Goal: Task Accomplishment & Management: Complete application form

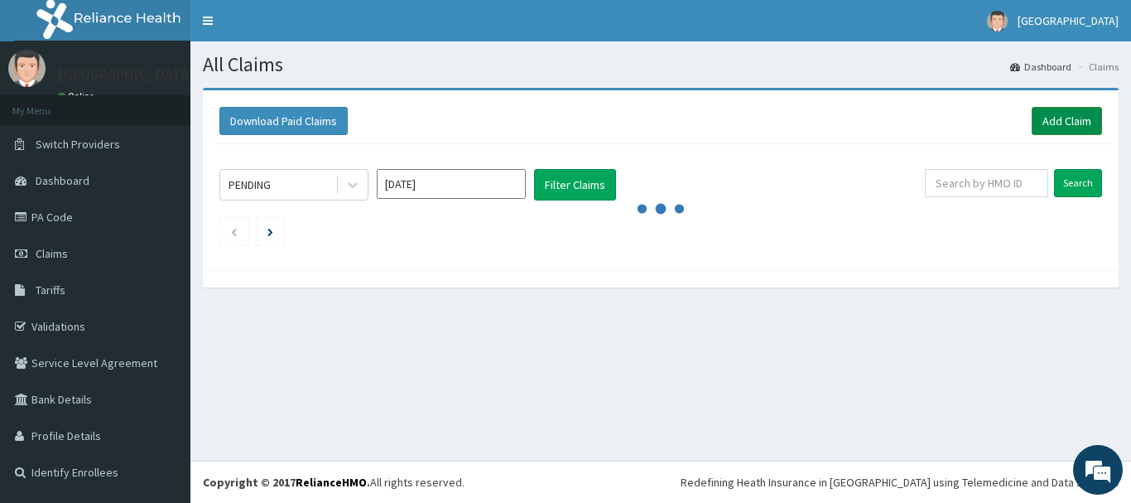
click at [1082, 132] on link "Add Claim" at bounding box center [1067, 121] width 70 height 28
click at [1056, 125] on link "Add Claim" at bounding box center [1067, 121] width 70 height 28
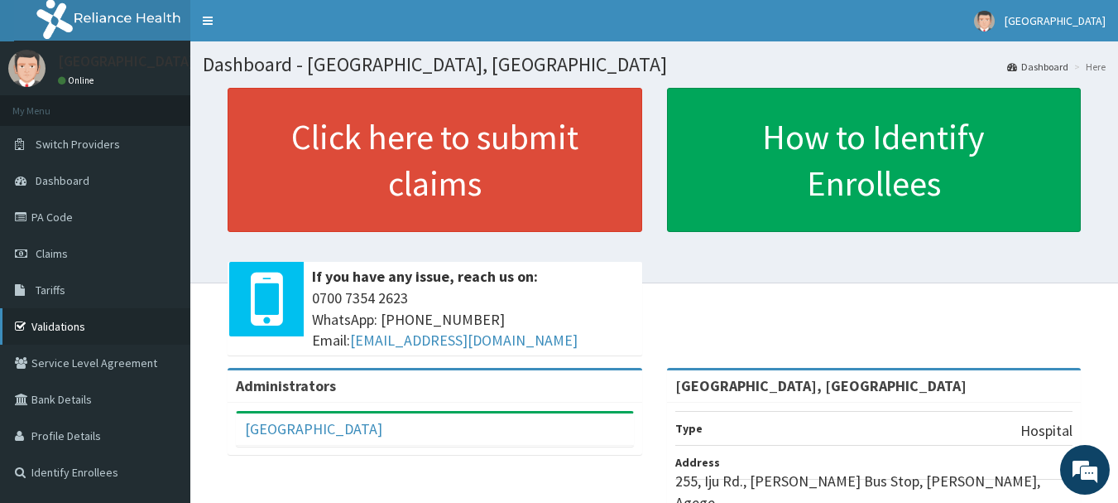
click at [57, 323] on link "Validations" at bounding box center [95, 326] width 190 height 36
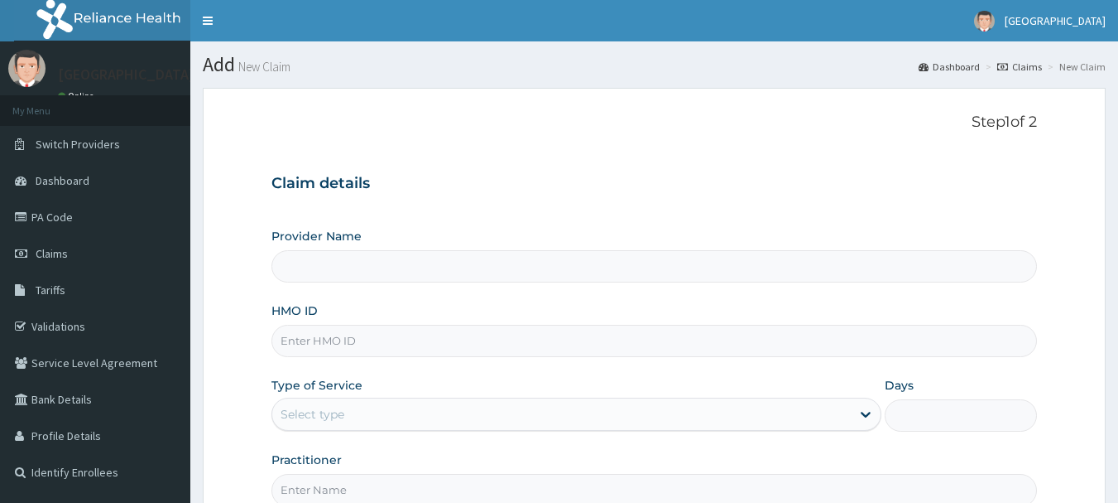
type input "[GEOGRAPHIC_DATA], [GEOGRAPHIC_DATA]"
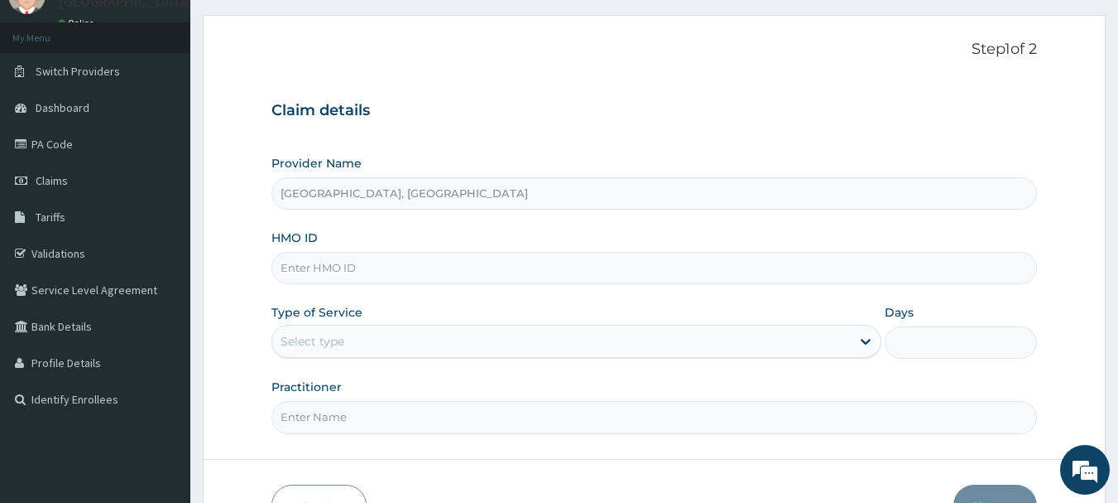
scroll to position [79, 0]
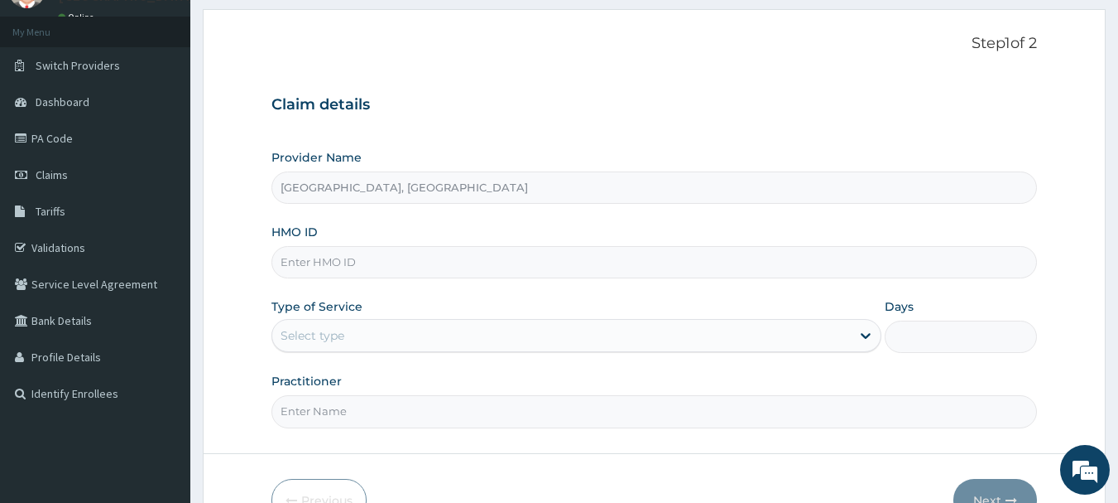
click at [406, 260] on input "HMO ID" at bounding box center [655, 262] width 767 height 32
paste input "SRF/10024/E"
type input "SRF/10024/E"
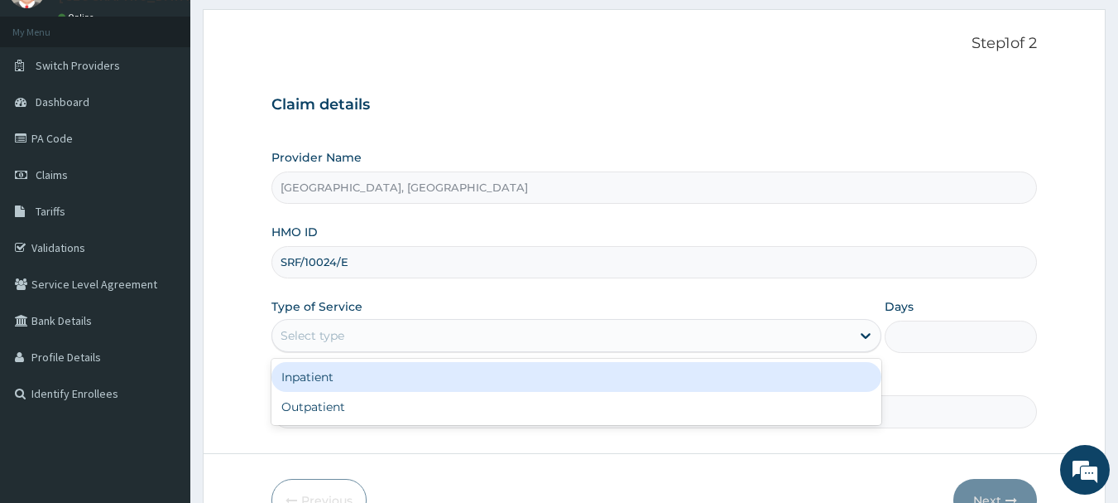
click at [306, 411] on div "Outpatient" at bounding box center [577, 407] width 610 height 30
type input "1"
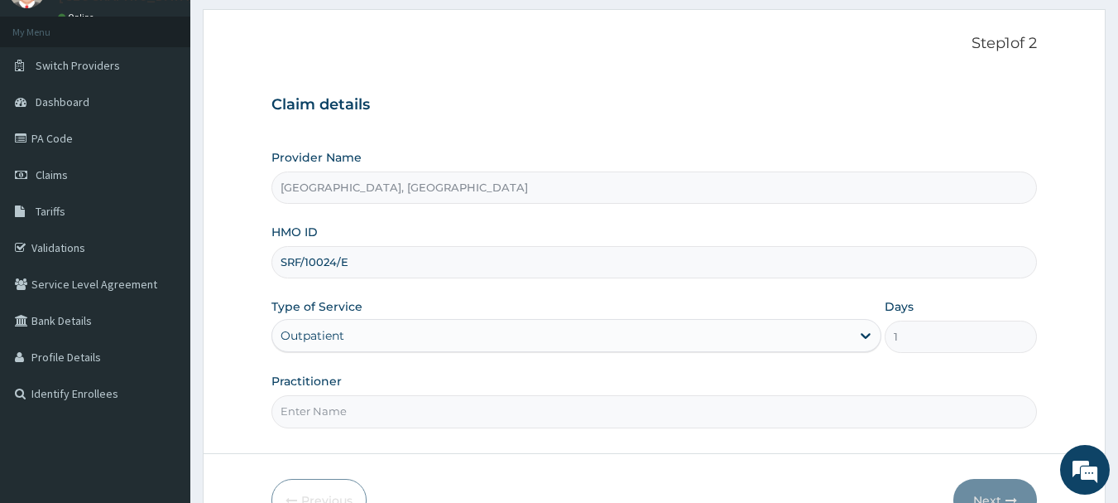
click at [371, 417] on input "Practitioner" at bounding box center [655, 411] width 767 height 32
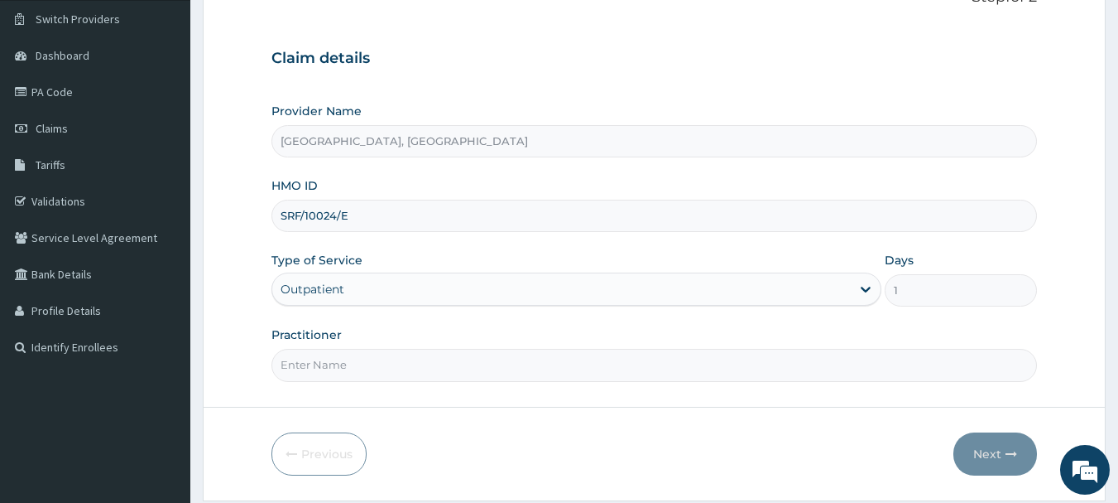
scroll to position [178, 0]
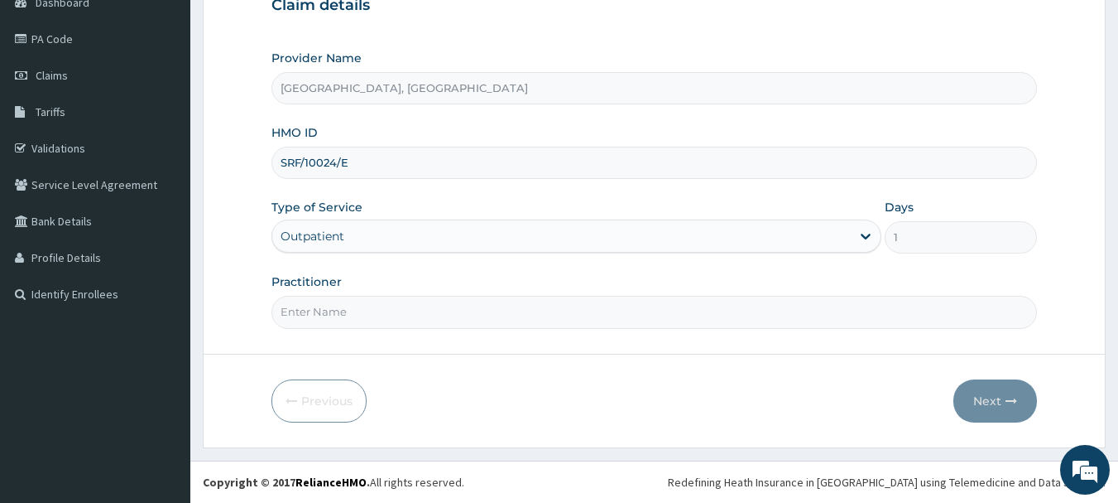
click at [452, 305] on input "Practitioner" at bounding box center [655, 312] width 767 height 32
type input "Dr Calista"
click at [999, 405] on button "Next" at bounding box center [996, 400] width 84 height 43
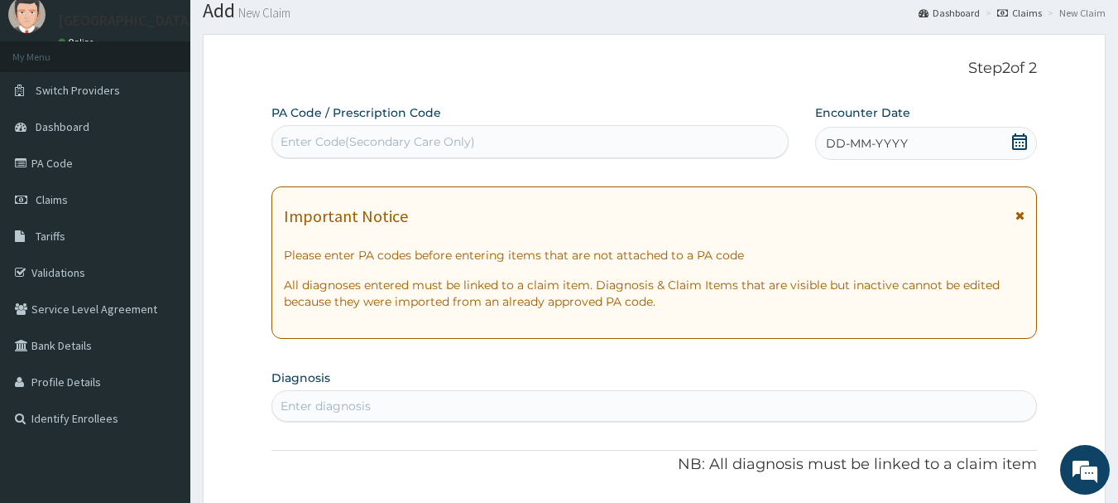
scroll to position [38, 0]
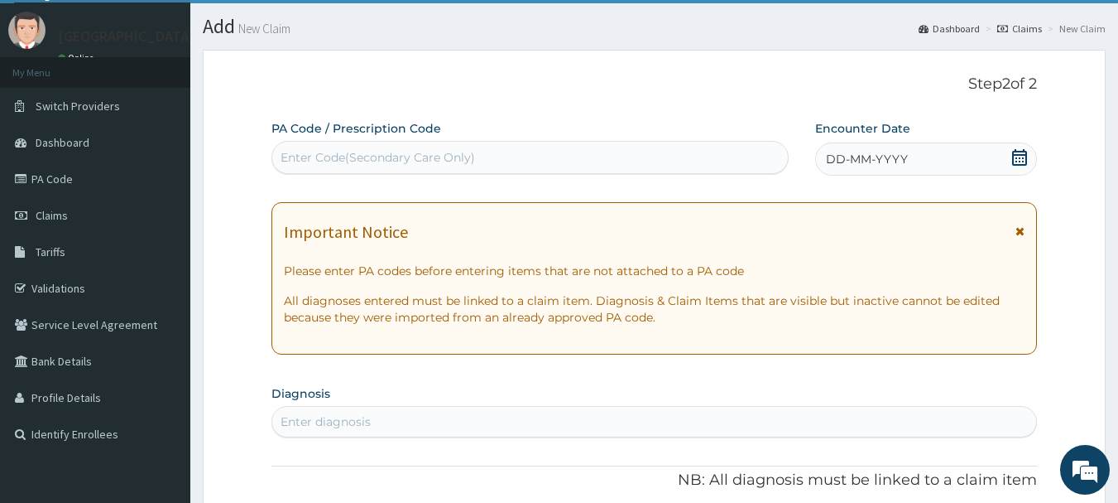
click at [875, 148] on div "DD-MM-YYYY" at bounding box center [926, 158] width 222 height 33
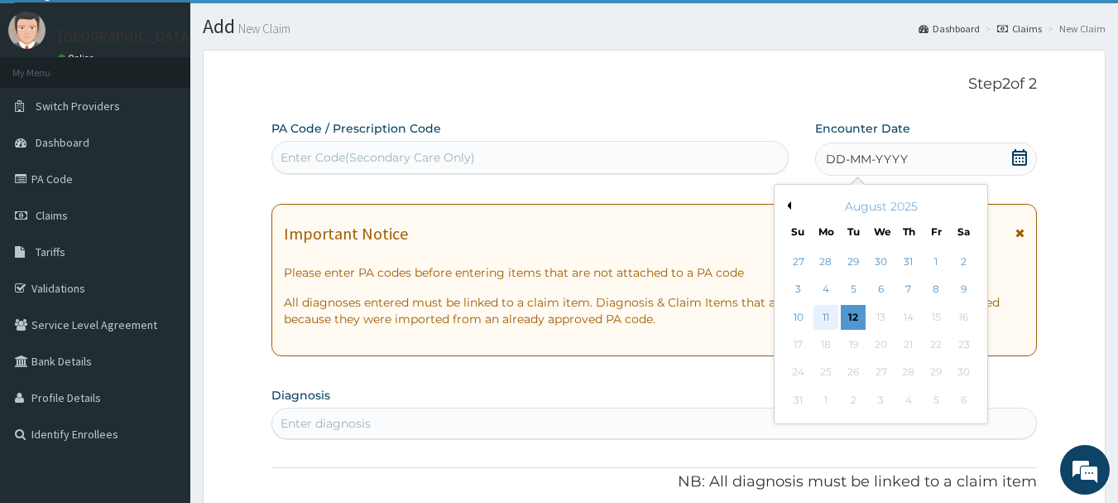
click at [819, 318] on div "11" at bounding box center [826, 317] width 25 height 25
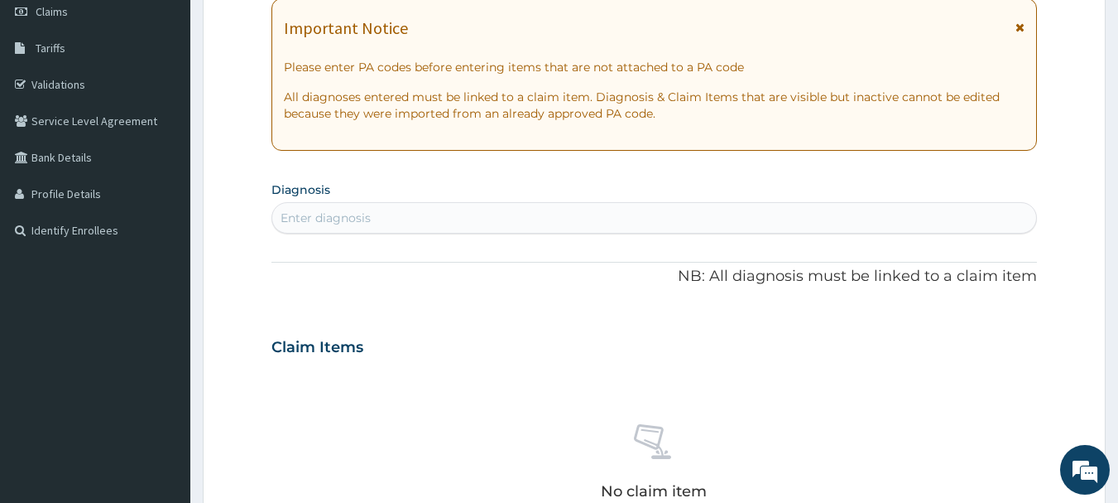
scroll to position [246, 0]
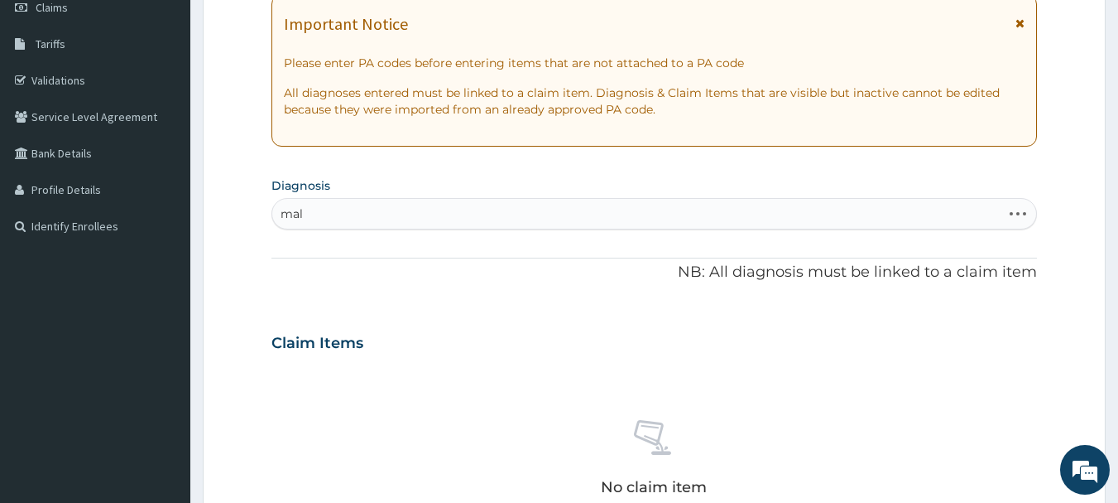
type input "mala"
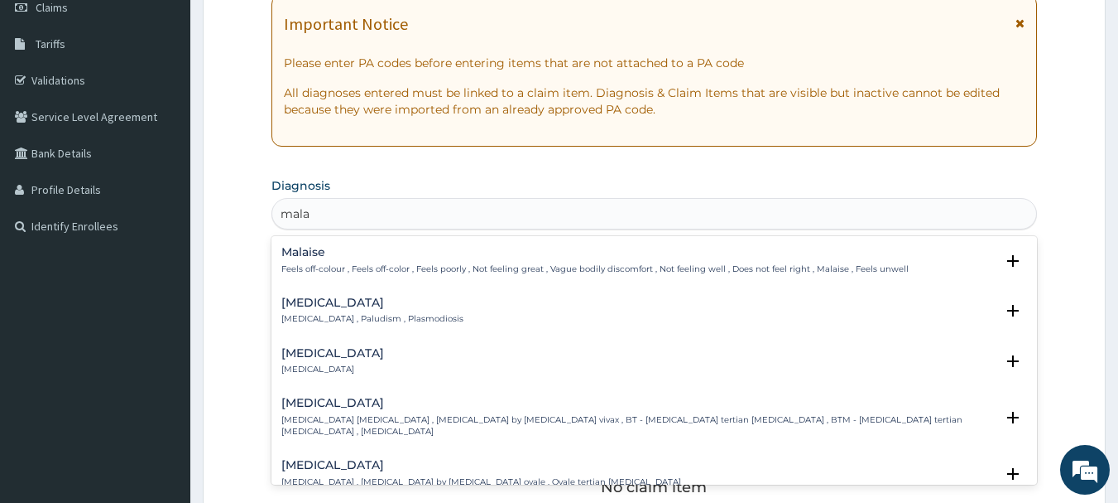
click at [342, 311] on div "Malaria Malaria , Paludism , Plasmodiosis" at bounding box center [372, 310] width 182 height 29
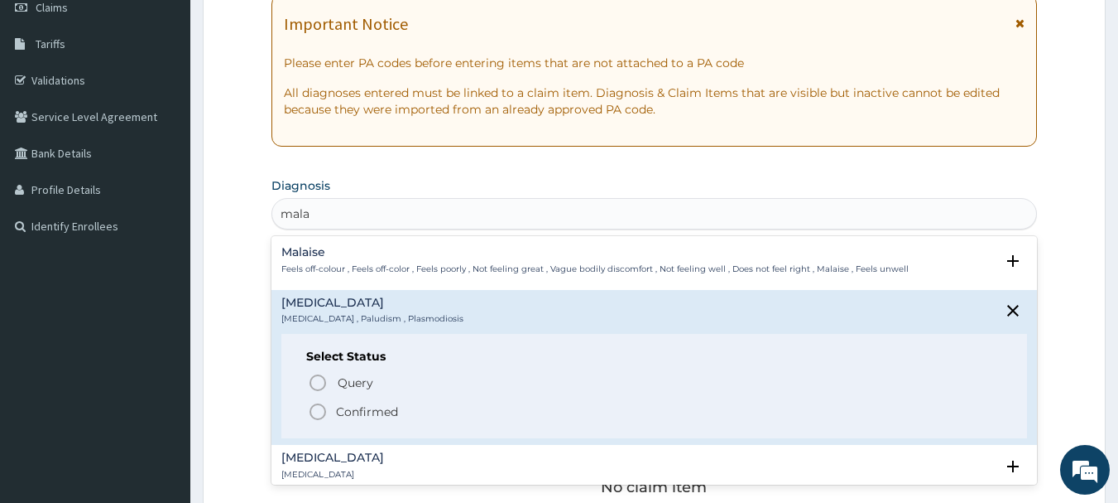
click at [314, 408] on icon "status option filled" at bounding box center [318, 412] width 20 height 20
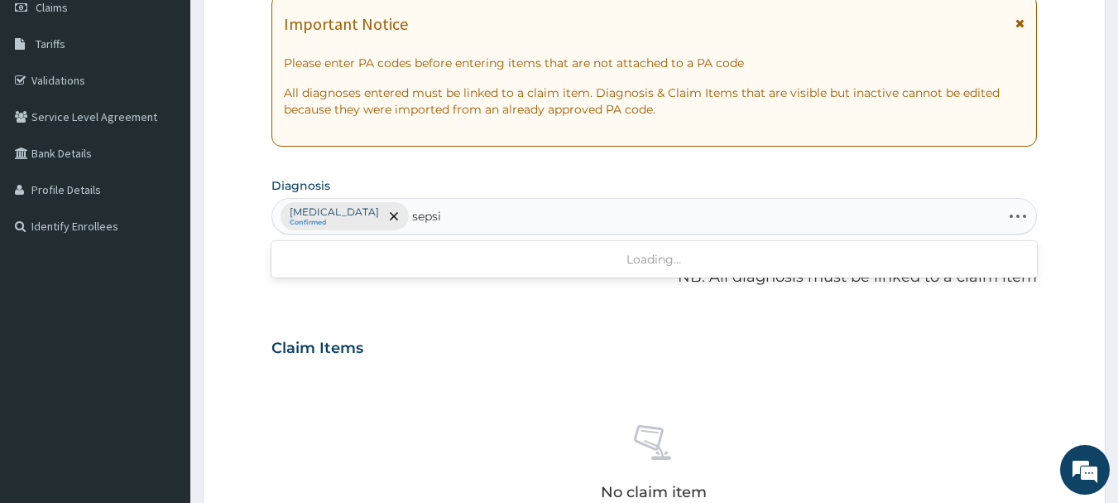
type input "sepsis"
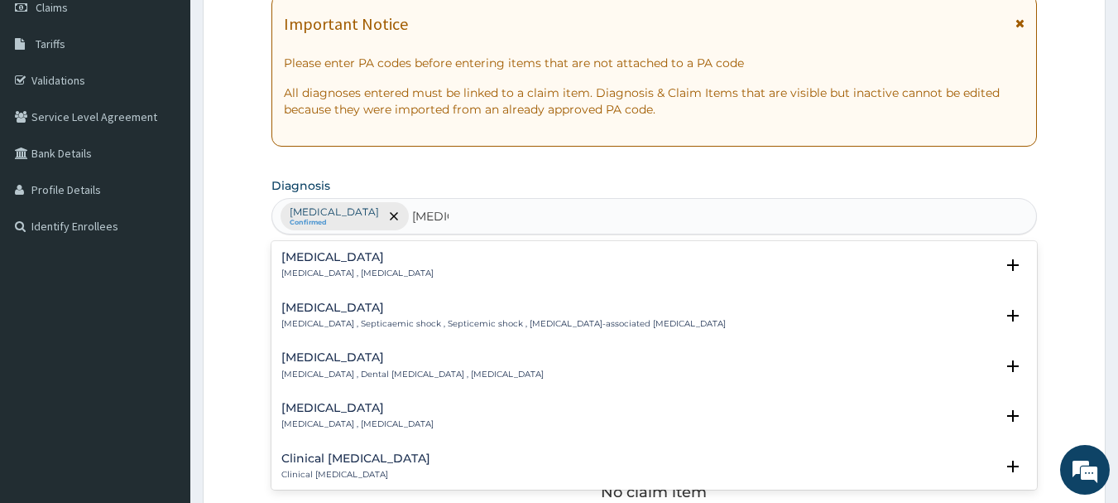
click at [346, 275] on p "Systemic infection , Sepsis" at bounding box center [357, 273] width 152 height 12
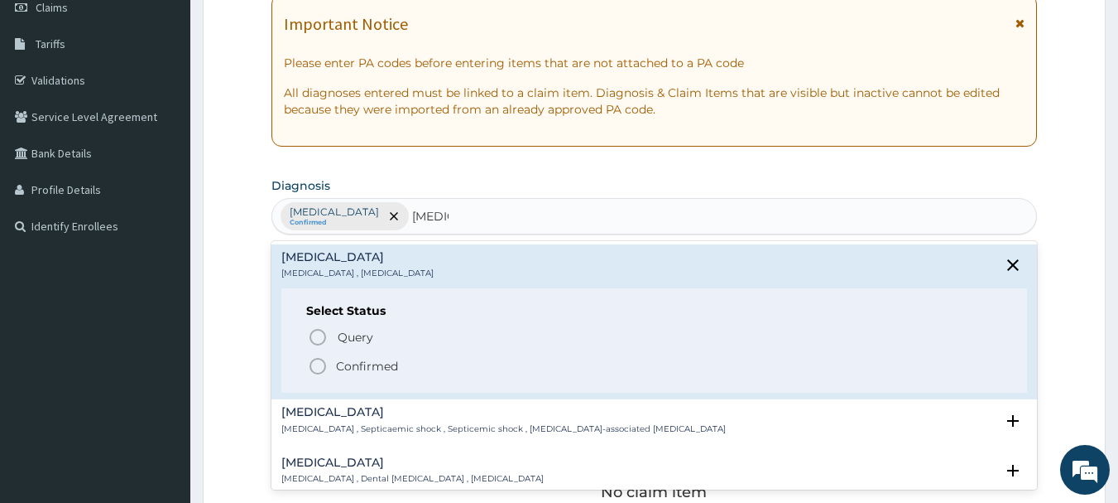
click at [314, 361] on icon "status option filled" at bounding box center [318, 366] width 20 height 20
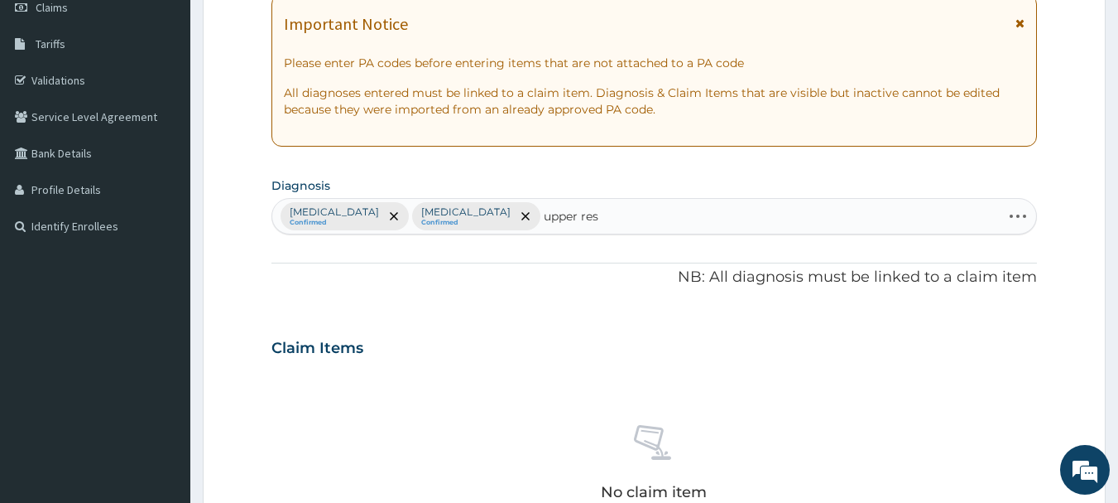
type input "upper resp"
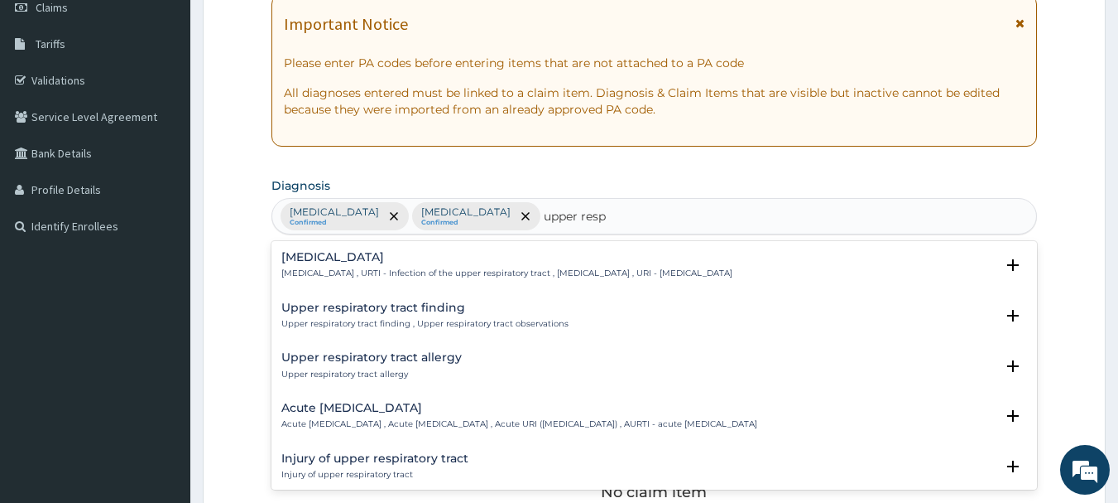
click at [383, 266] on div "Upper respiratory infection Upper respiratory infection , URTI - Infection of t…" at bounding box center [506, 265] width 451 height 29
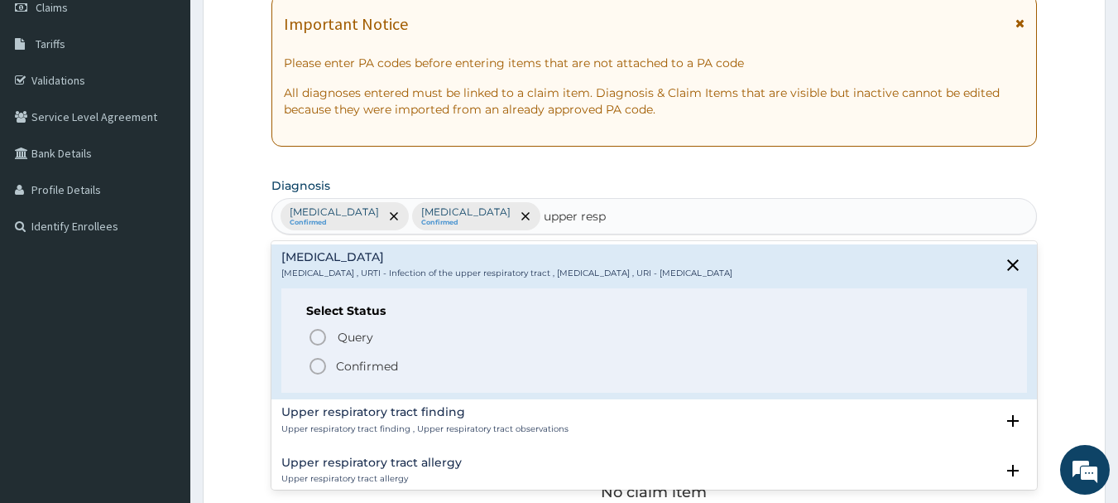
click at [316, 367] on icon "status option filled" at bounding box center [318, 366] width 20 height 20
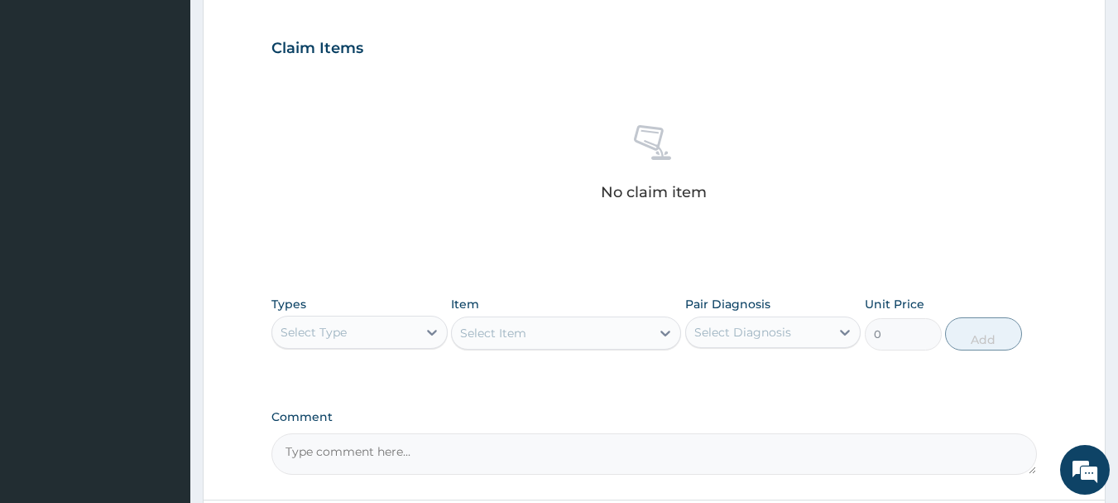
scroll to position [547, 0]
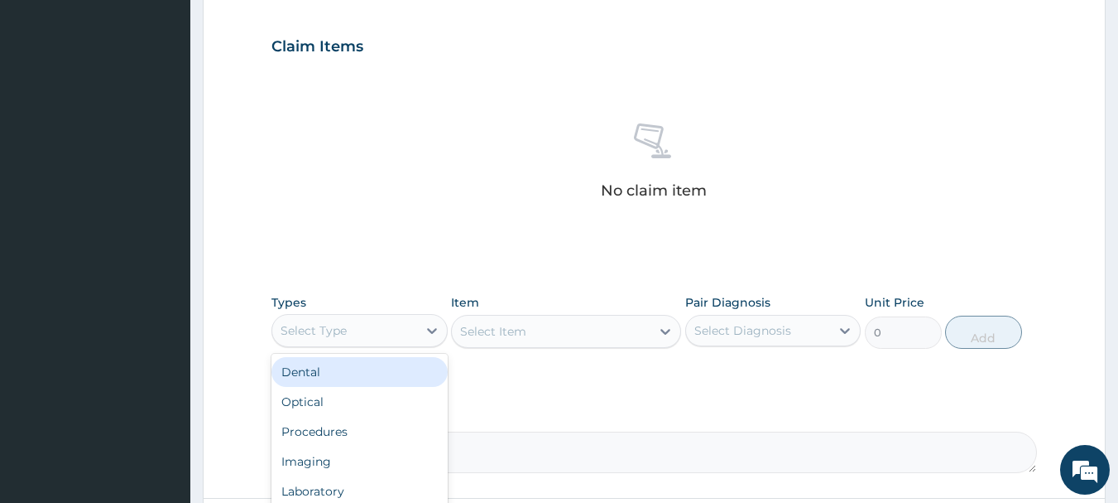
click at [324, 438] on div "Procedures" at bounding box center [360, 431] width 176 height 30
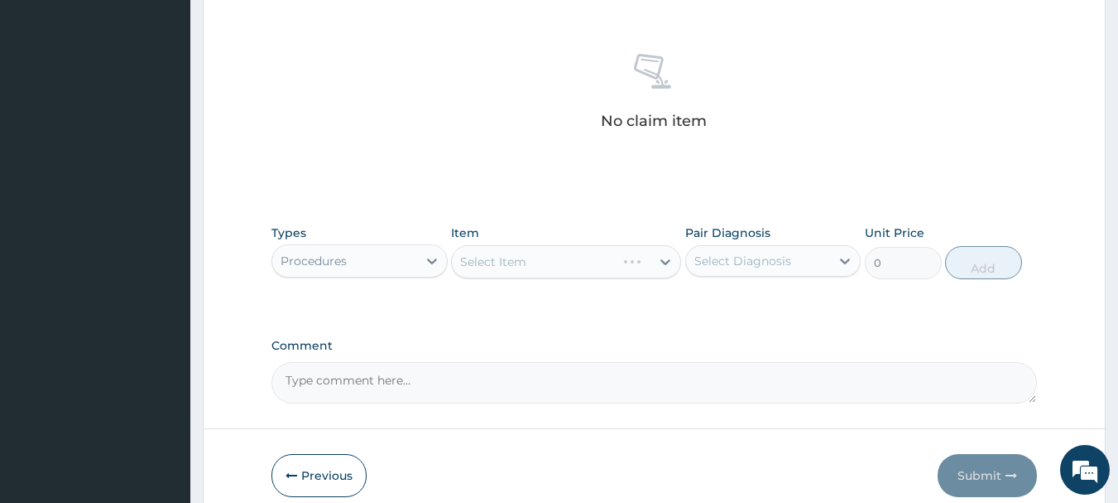
scroll to position [654, 0]
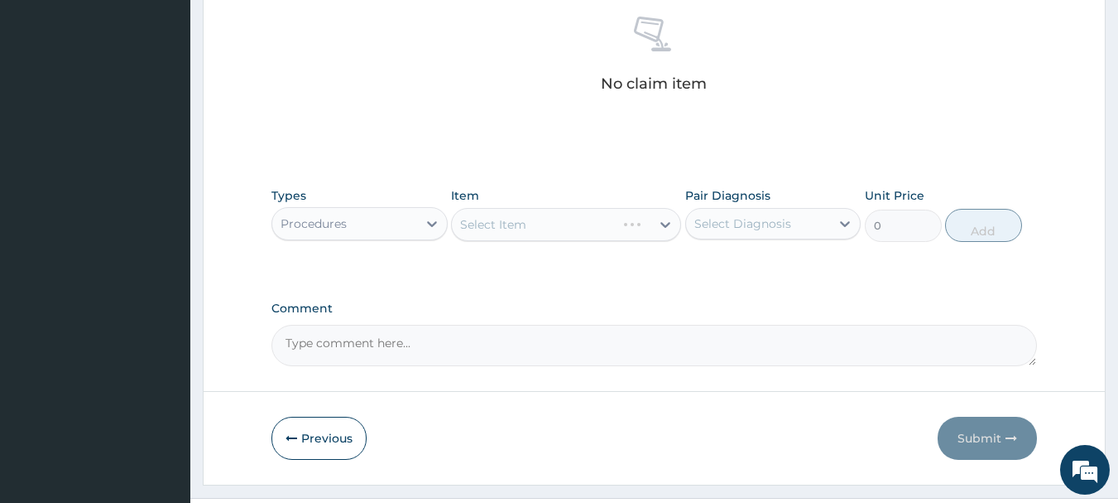
click at [627, 232] on div "Select Item" at bounding box center [566, 224] width 230 height 33
click at [610, 232] on div "Select Item" at bounding box center [566, 224] width 230 height 33
click at [595, 250] on div "Types Procedures Item Select Item Pair Diagnosis Select Diagnosis Unit Price 0 …" at bounding box center [655, 227] width 767 height 96
click at [604, 238] on div "Select Item" at bounding box center [566, 224] width 230 height 33
click at [623, 238] on div "Select Item" at bounding box center [566, 224] width 230 height 33
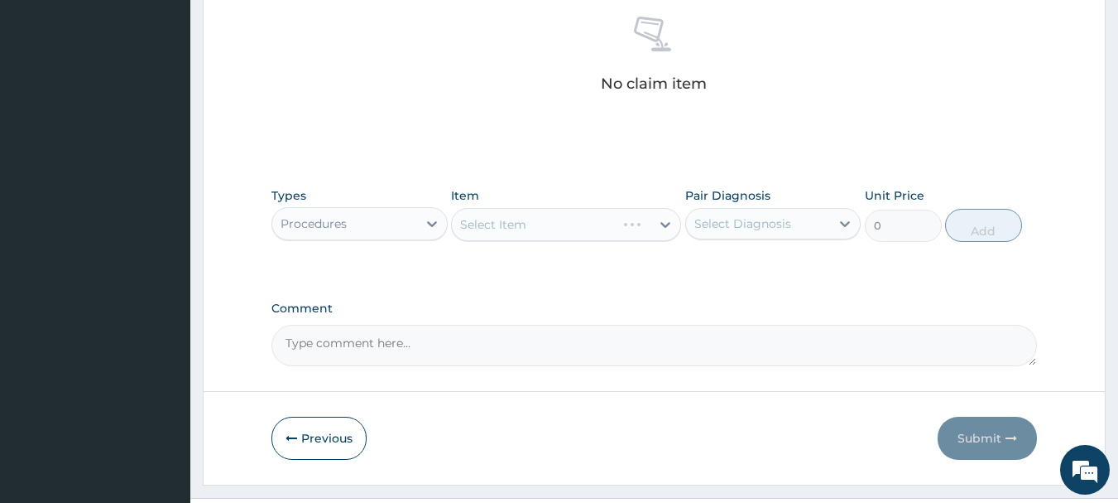
click at [615, 242] on div "Types Procedures Item Select Item Pair Diagnosis Select Diagnosis Unit Price 0 …" at bounding box center [655, 214] width 767 height 71
click at [613, 243] on div "Types Procedures Item Select Item Pair Diagnosis Select Diagnosis Unit Price 0 …" at bounding box center [655, 214] width 767 height 71
click at [630, 242] on div "Types Procedures Item Select Item Pair Diagnosis Select Diagnosis Unit Price 0 …" at bounding box center [655, 214] width 767 height 71
click at [636, 243] on div "Types Procedures Item Select Item Pair Diagnosis Select Diagnosis Unit Price 0 …" at bounding box center [655, 214] width 767 height 71
click at [645, 240] on div "Select Item" at bounding box center [566, 224] width 230 height 33
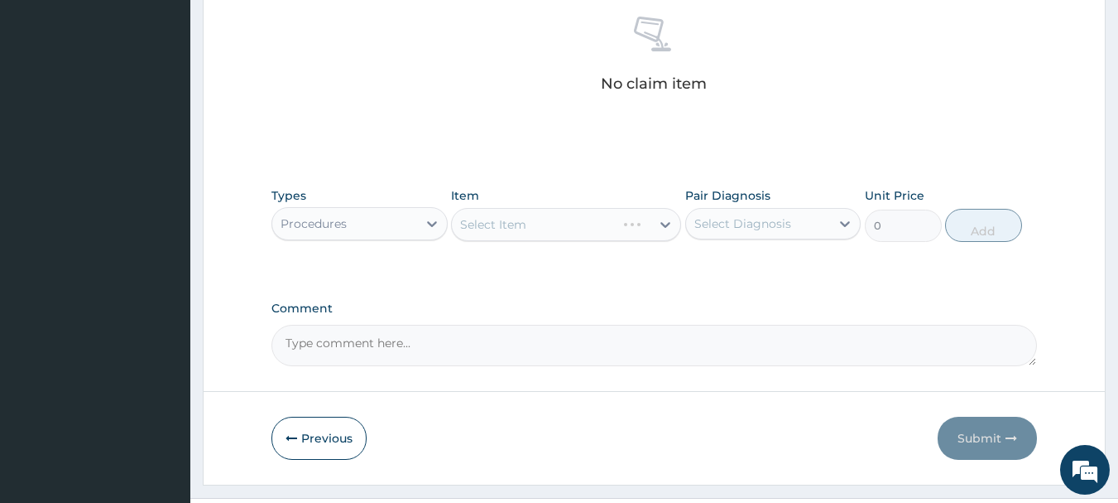
click at [645, 243] on div "Types Procedures Item Select Item Pair Diagnosis Select Diagnosis Unit Price 0 …" at bounding box center [655, 214] width 767 height 71
click at [621, 229] on div "Select Item" at bounding box center [566, 224] width 230 height 33
click at [608, 231] on div "Select Item" at bounding box center [566, 224] width 230 height 33
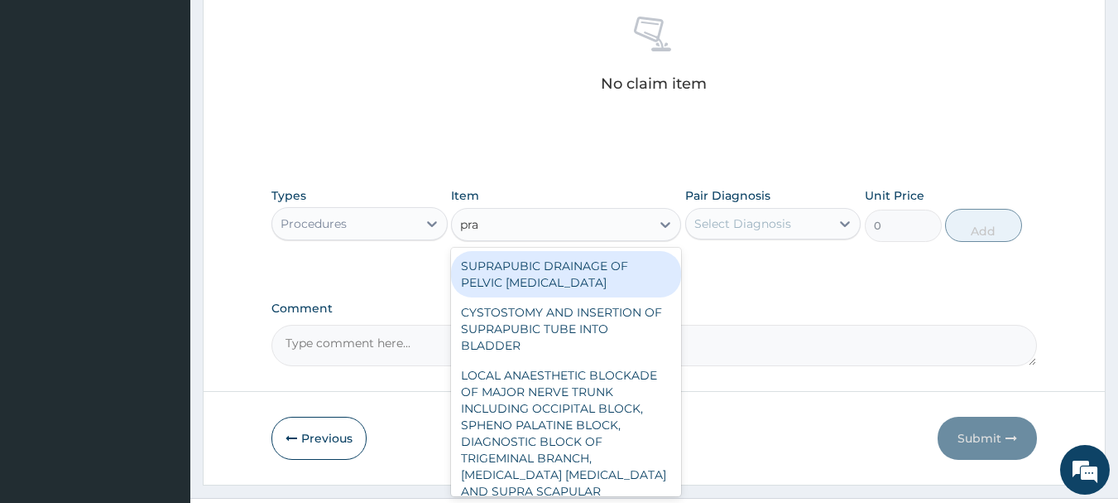
type input "prac"
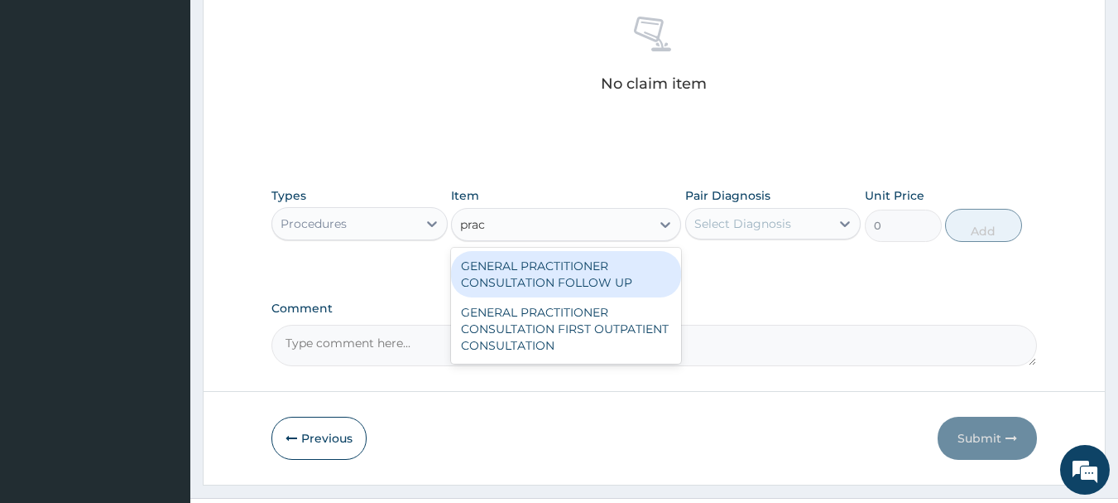
click at [573, 345] on div "GENERAL PRACTITIONER CONSULTATION FIRST OUTPATIENT CONSULTATION" at bounding box center [566, 328] width 230 height 63
type input "3000"
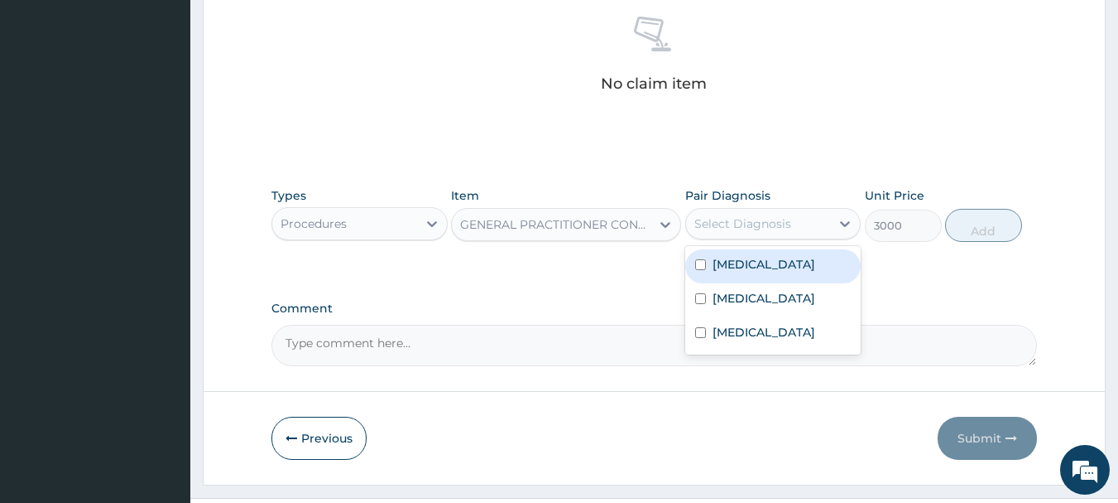
click at [735, 270] on label "[MEDICAL_DATA]" at bounding box center [764, 264] width 103 height 17
checkbox input "true"
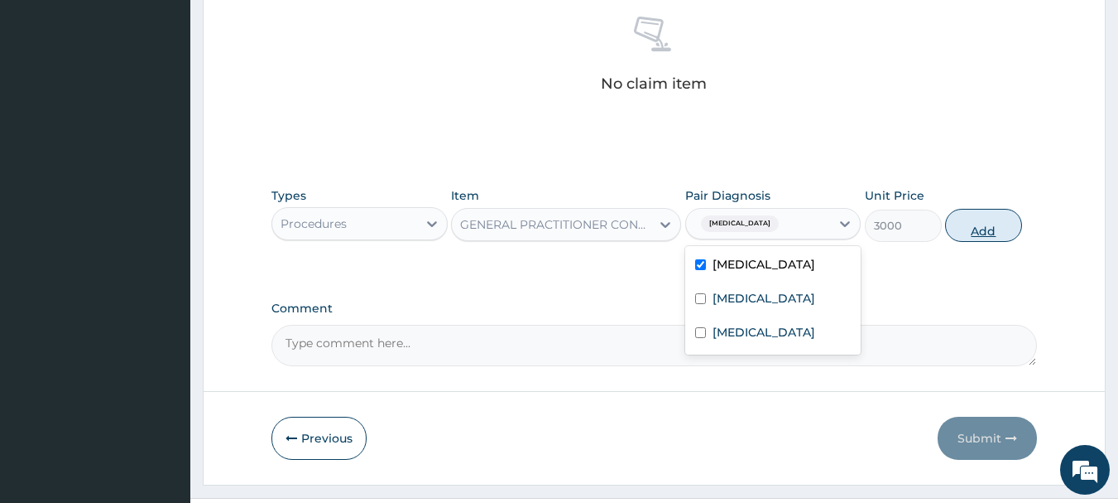
click at [998, 227] on button "Add" at bounding box center [983, 225] width 77 height 33
type input "0"
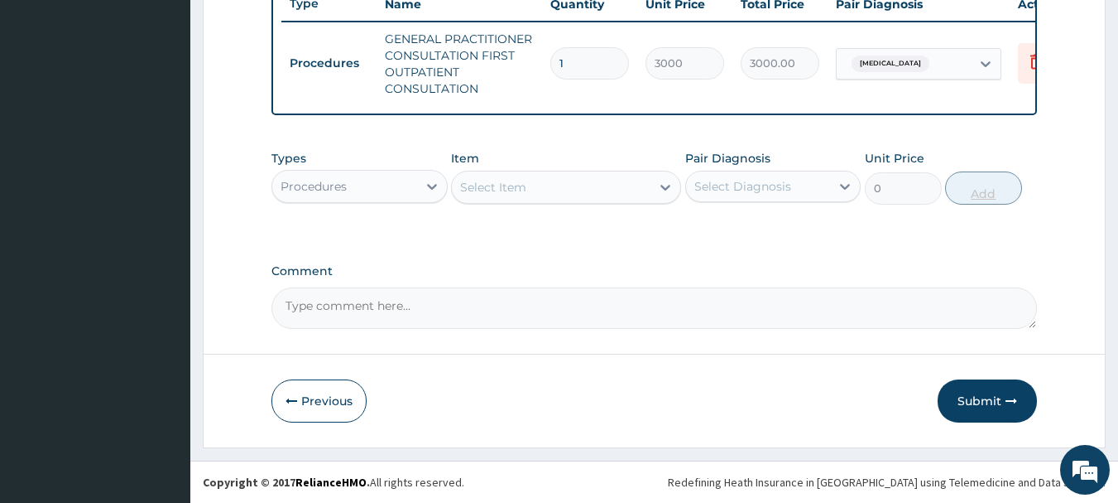
scroll to position [651, 0]
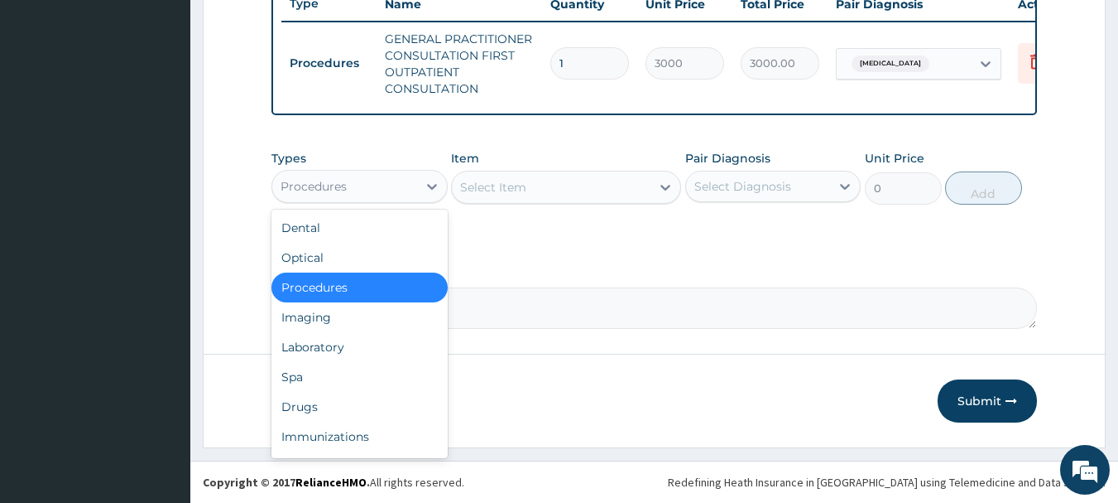
click at [322, 349] on div "Laboratory" at bounding box center [360, 347] width 176 height 30
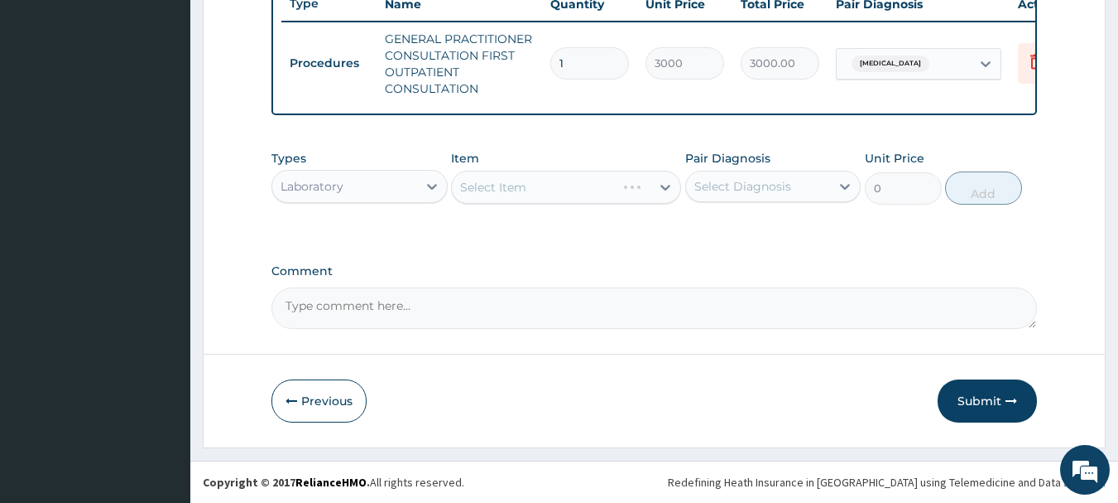
click at [593, 189] on div "Select Item" at bounding box center [566, 187] width 230 height 33
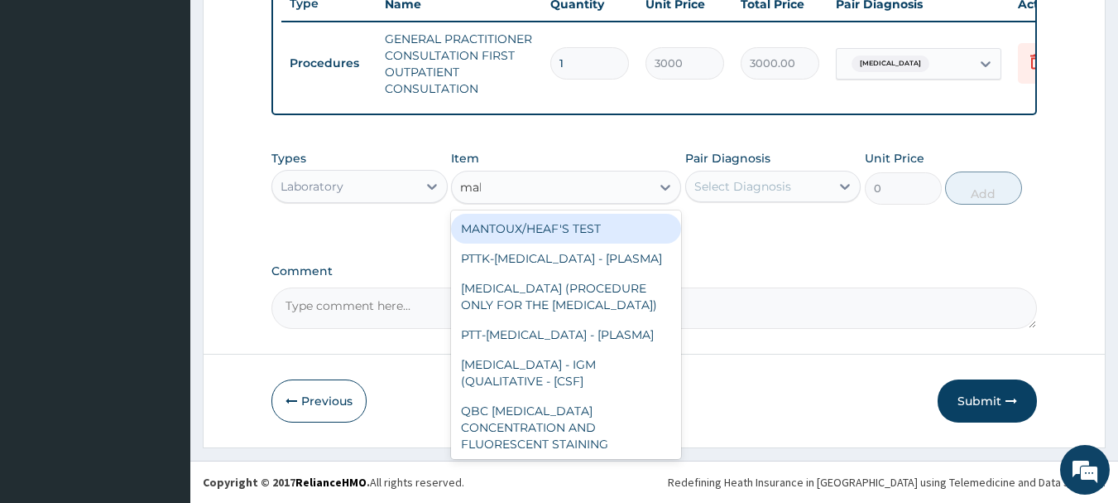
type input "mala"
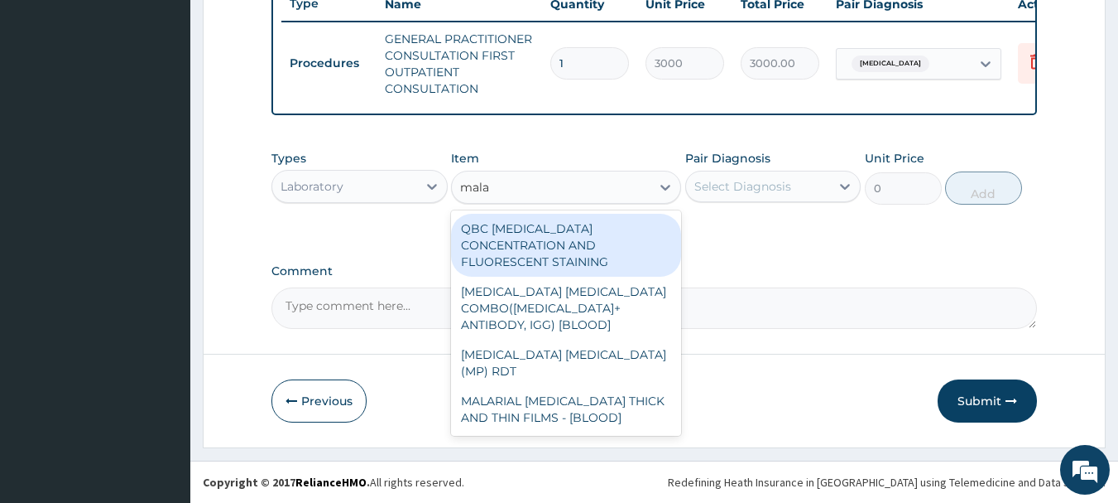
click at [567, 386] on div "MALARIAL PARASITE THICK AND THIN FILMS - [BLOOD]" at bounding box center [566, 409] width 230 height 46
type input "1500"
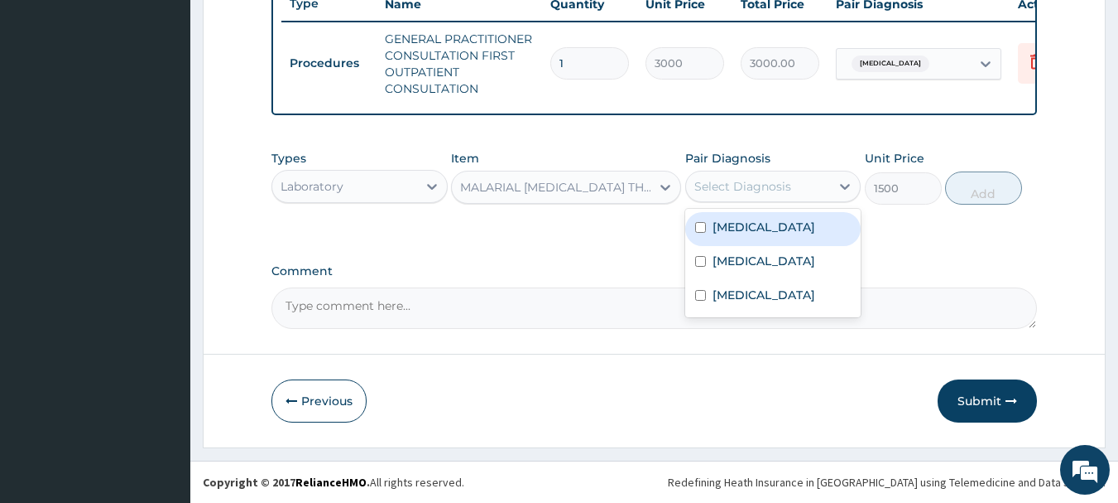
click at [740, 229] on label "[MEDICAL_DATA]" at bounding box center [764, 227] width 103 height 17
checkbox input "true"
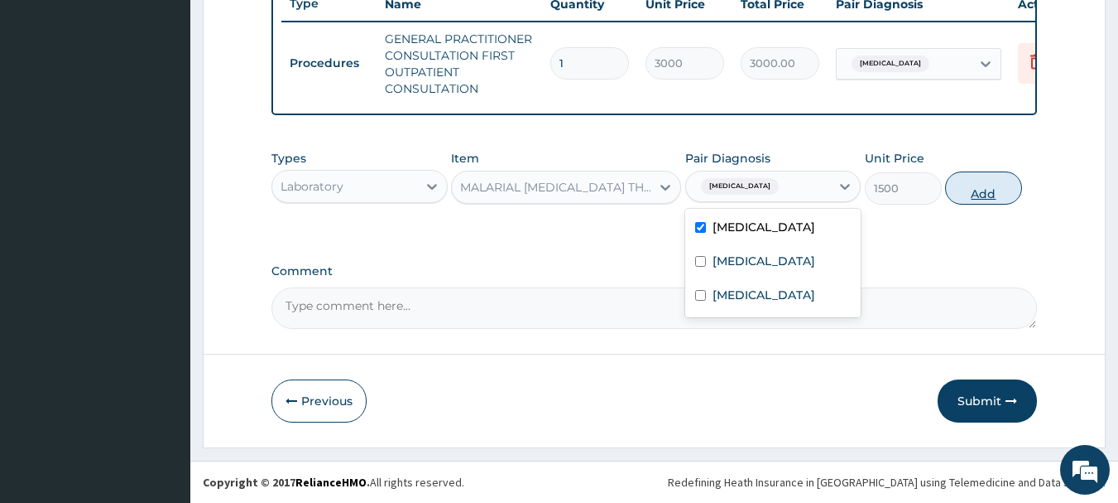
click at [992, 197] on button "Add" at bounding box center [983, 187] width 77 height 33
type input "0"
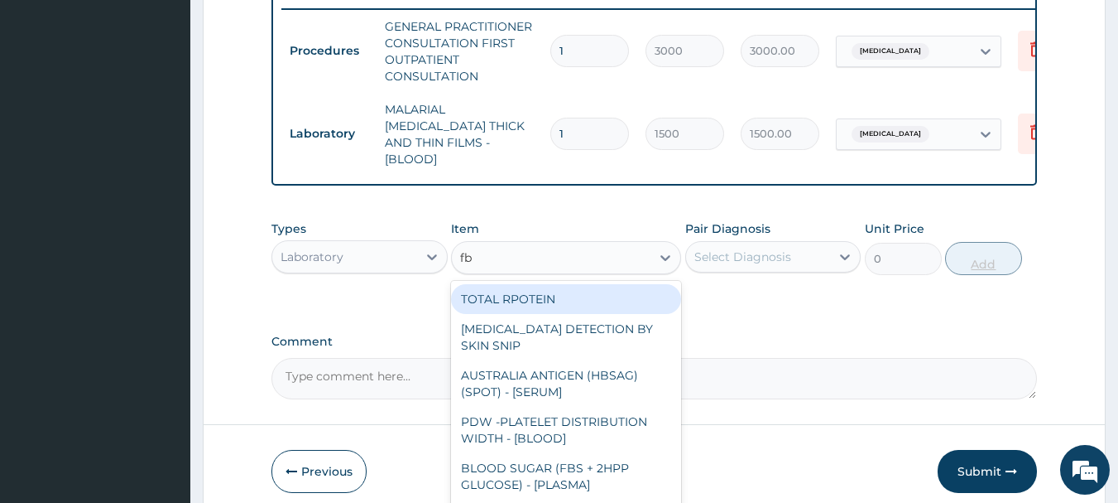
type input "fbc"
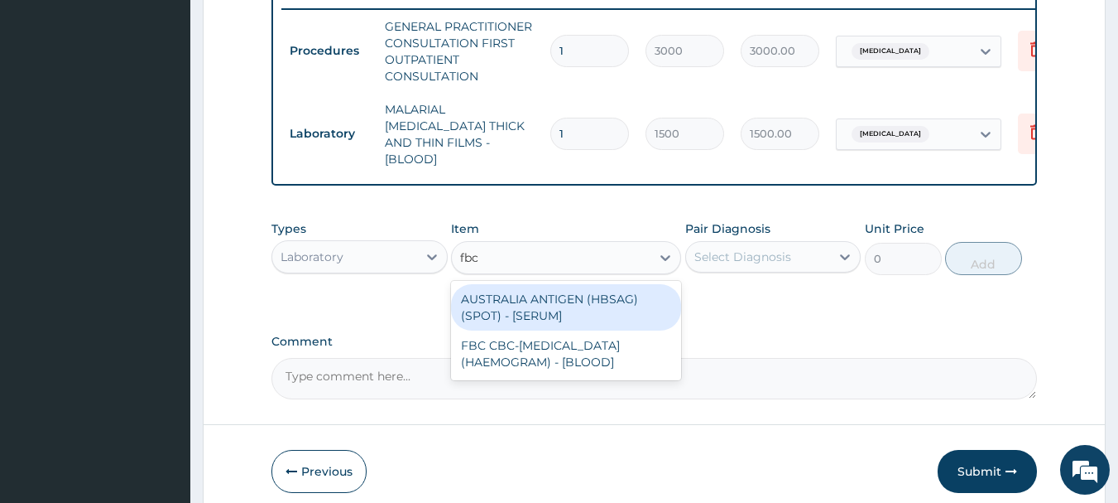
click at [595, 345] on div "FBC CBC-COMPLETE BLOOD COUNT (HAEMOGRAM) - [BLOOD]" at bounding box center [566, 353] width 230 height 46
type input "3000"
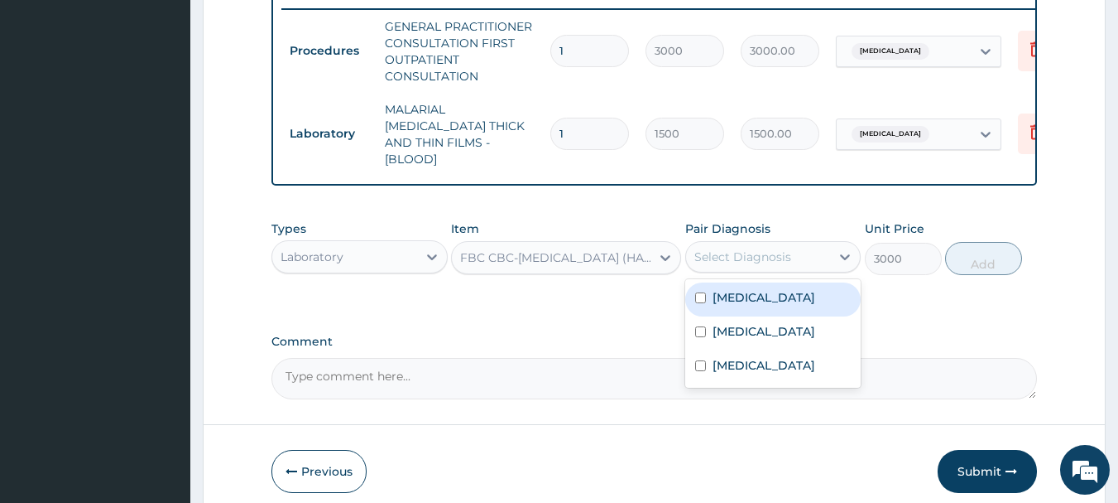
click at [739, 330] on label "Sepsis" at bounding box center [764, 331] width 103 height 17
checkbox input "true"
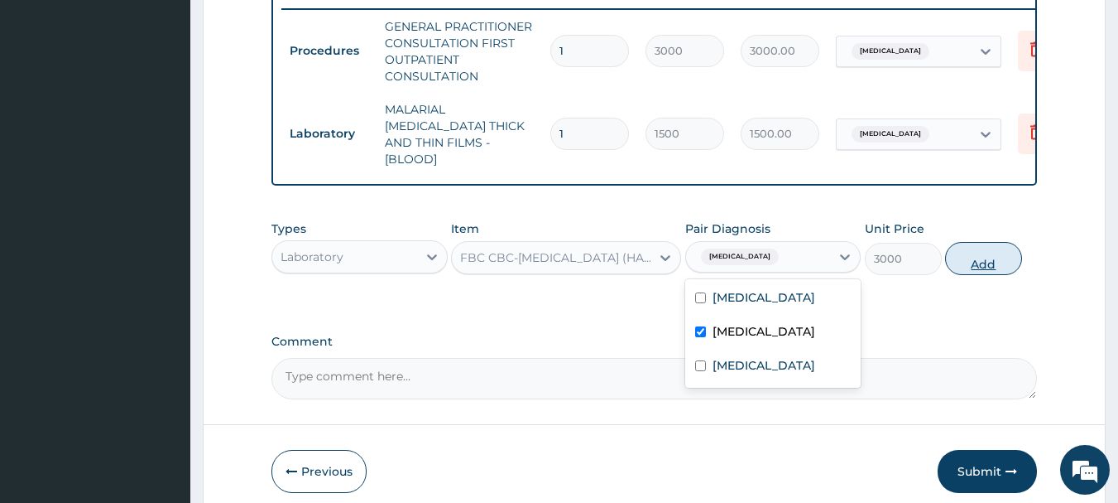
click at [997, 262] on button "Add" at bounding box center [983, 258] width 77 height 33
type input "0"
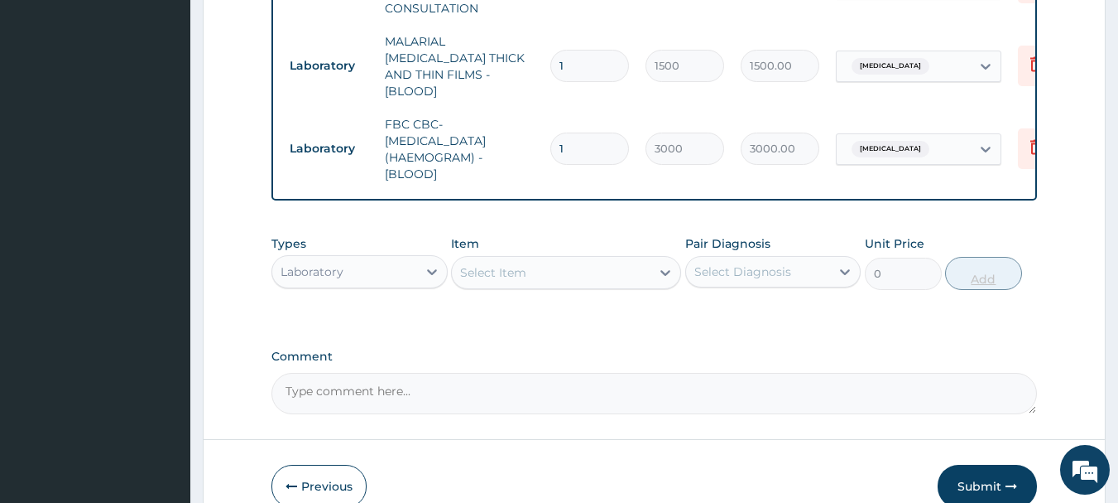
scroll to position [800, 0]
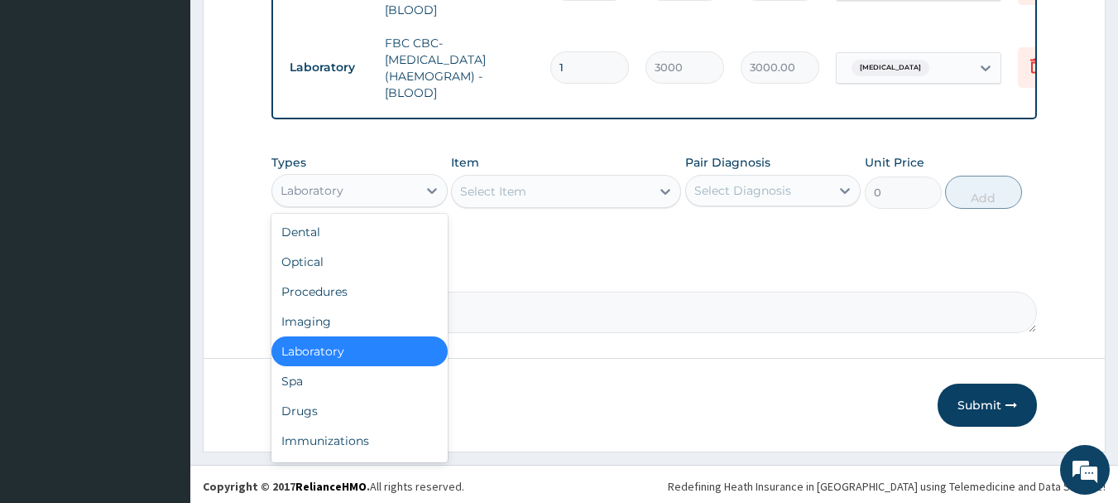
click at [300, 406] on div "Drugs" at bounding box center [360, 411] width 176 height 30
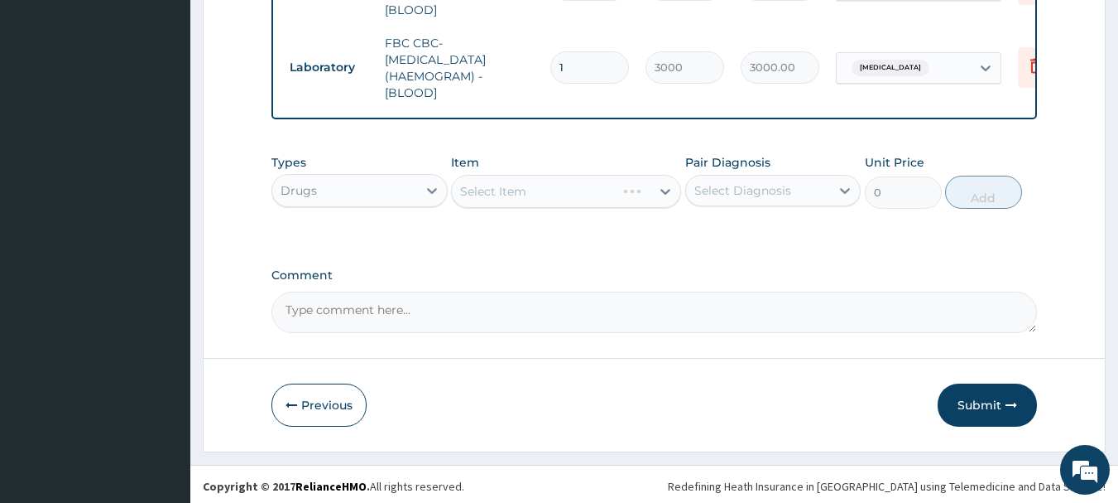
click at [596, 175] on div "Select Item" at bounding box center [566, 191] width 230 height 33
click at [599, 191] on div "Select Item" at bounding box center [566, 191] width 230 height 33
click at [615, 183] on div "Select Item" at bounding box center [566, 191] width 230 height 33
click at [611, 190] on div "Select Item" at bounding box center [566, 191] width 230 height 33
click at [622, 196] on div "Select Item" at bounding box center [566, 191] width 230 height 33
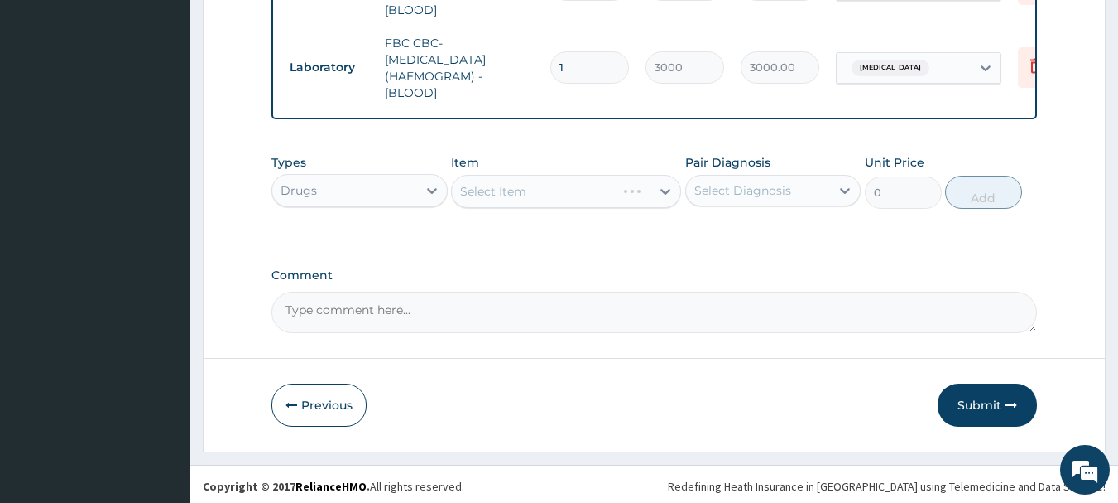
click at [615, 200] on div "Select Item" at bounding box center [566, 191] width 230 height 33
click at [616, 199] on div "Select Item" at bounding box center [566, 191] width 230 height 33
click at [601, 187] on div "Select Item" at bounding box center [566, 191] width 230 height 33
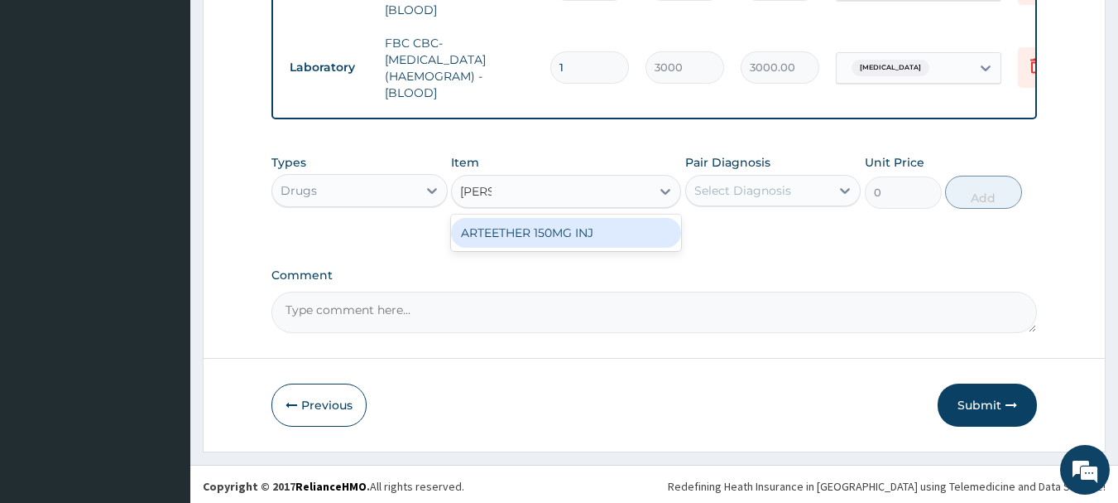
type input "arte"
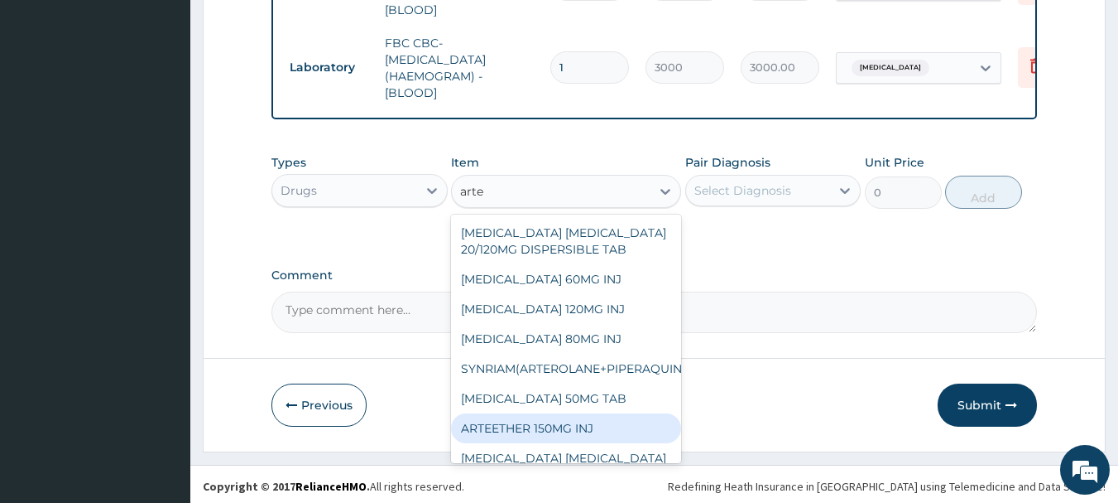
click at [560, 343] on div "ARTEMETHER 80MG INJ" at bounding box center [566, 339] width 230 height 30
type input "2000"
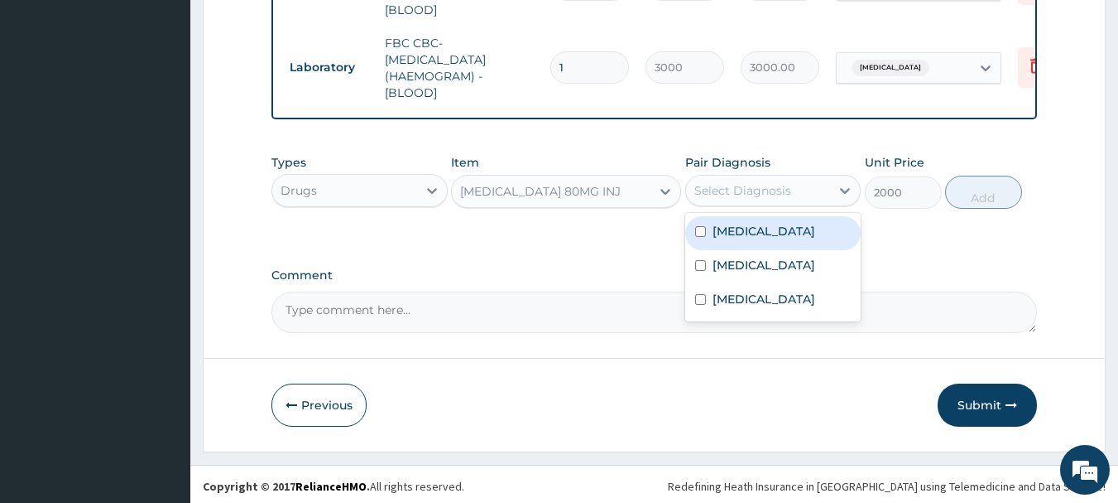
click at [742, 226] on label "[MEDICAL_DATA]" at bounding box center [764, 231] width 103 height 17
checkbox input "true"
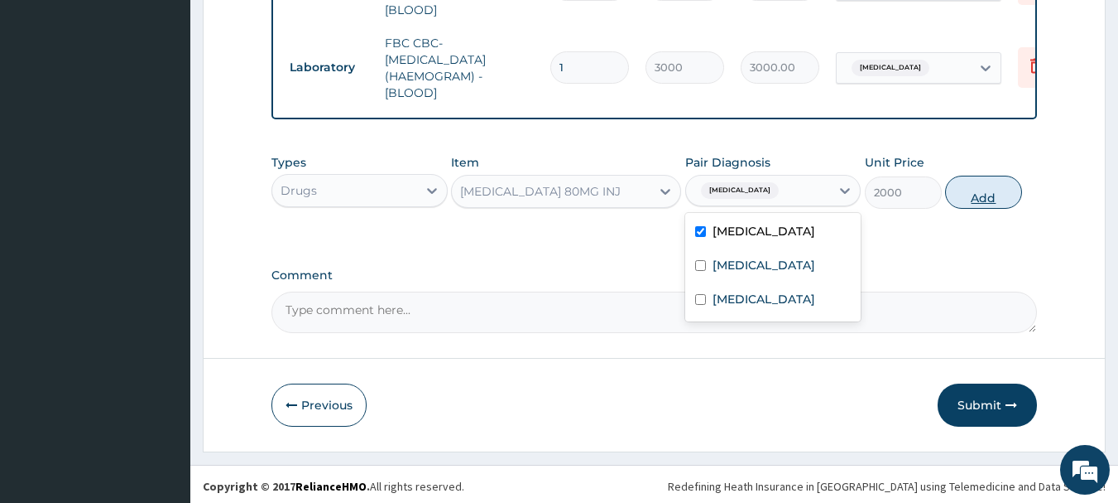
click at [984, 196] on button "Add" at bounding box center [983, 192] width 77 height 33
type input "0"
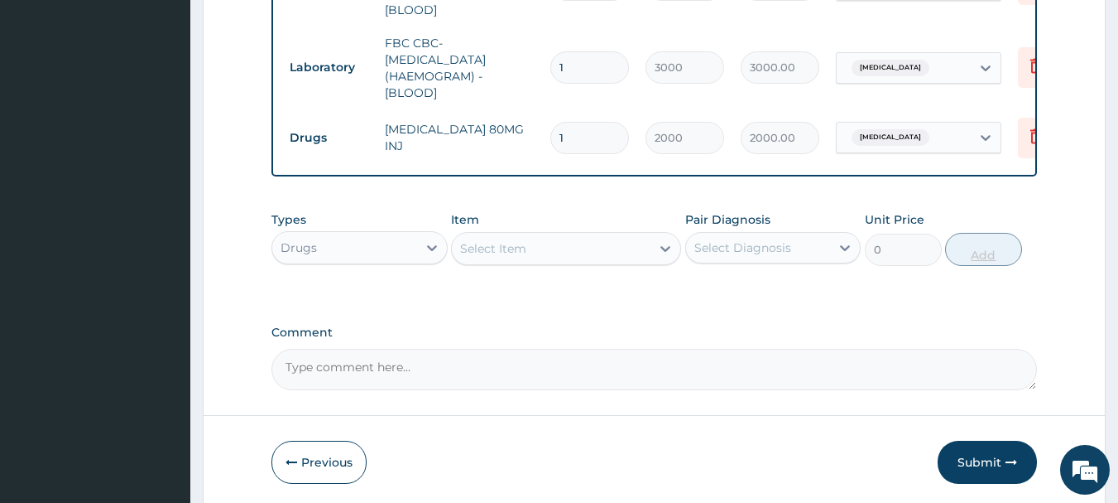
type input "0.00"
type input "3"
type input "6000.00"
type input "3"
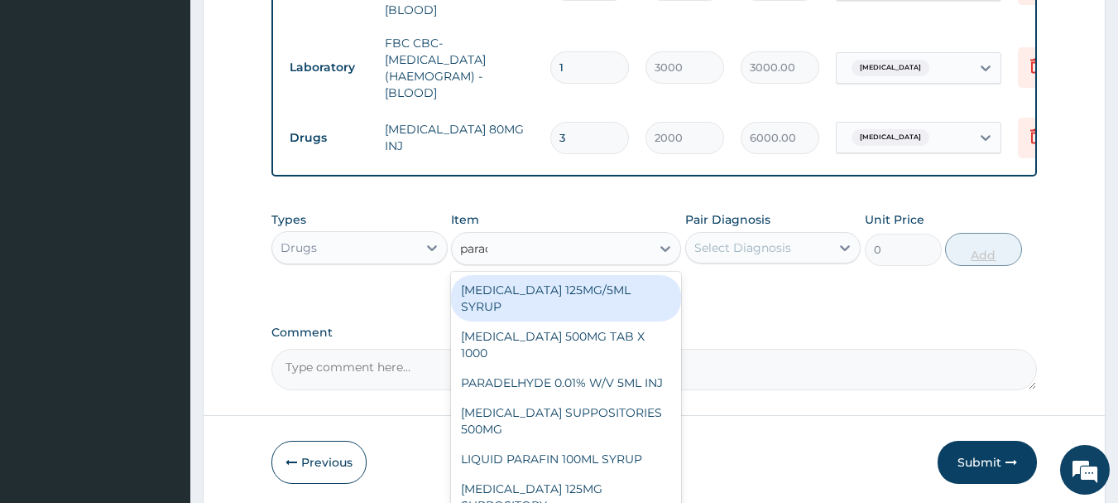
type input "parace"
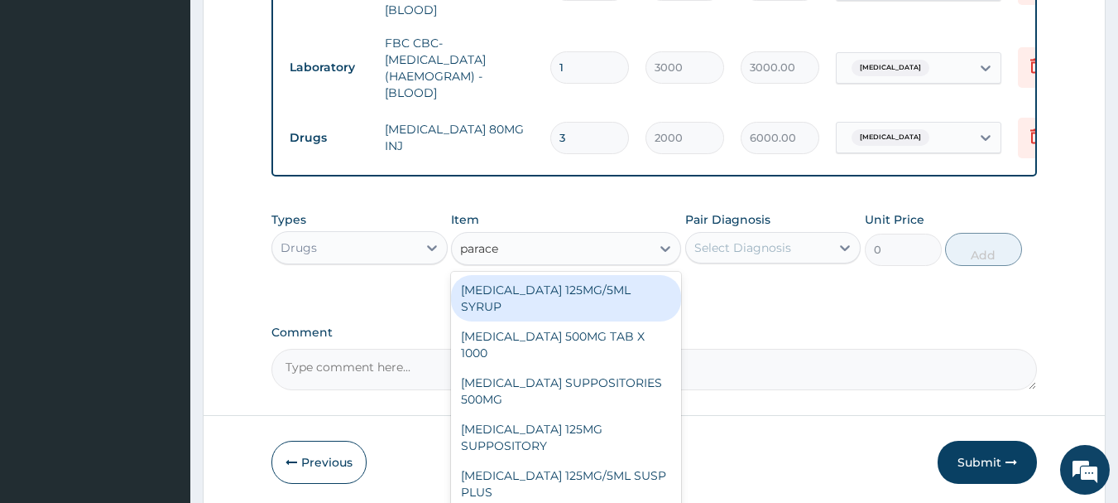
click at [581, 297] on div "PARACETAMOL 125MG/5ML SYRUP" at bounding box center [566, 298] width 230 height 46
type input "750"
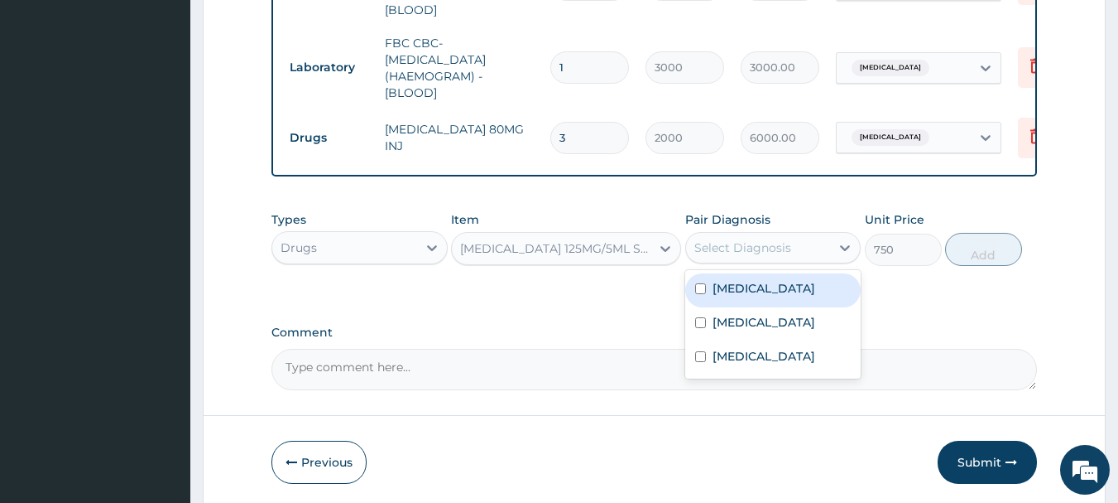
click at [738, 287] on label "[MEDICAL_DATA]" at bounding box center [764, 288] width 103 height 17
checkbox input "true"
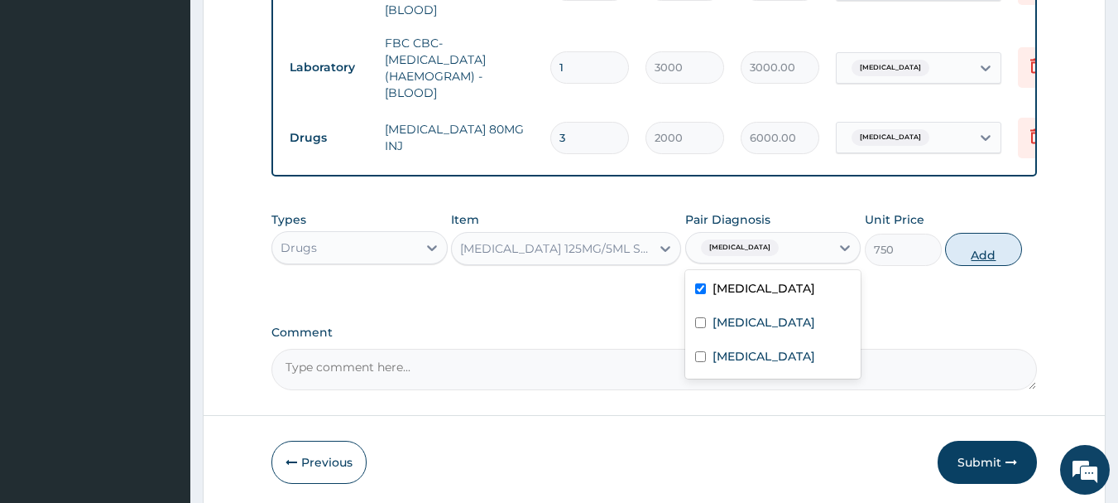
click at [993, 243] on button "Add" at bounding box center [983, 249] width 77 height 33
type input "0"
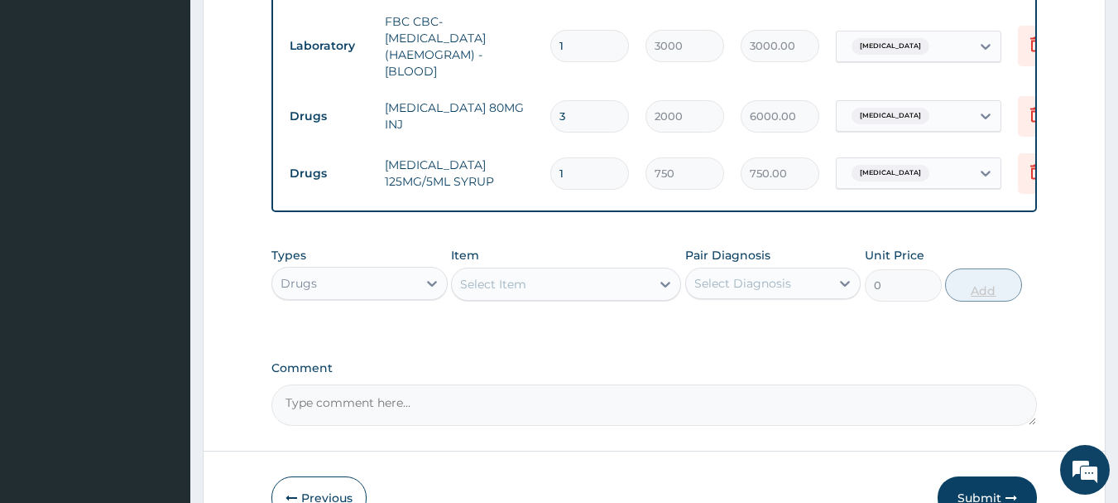
scroll to position [914, 0]
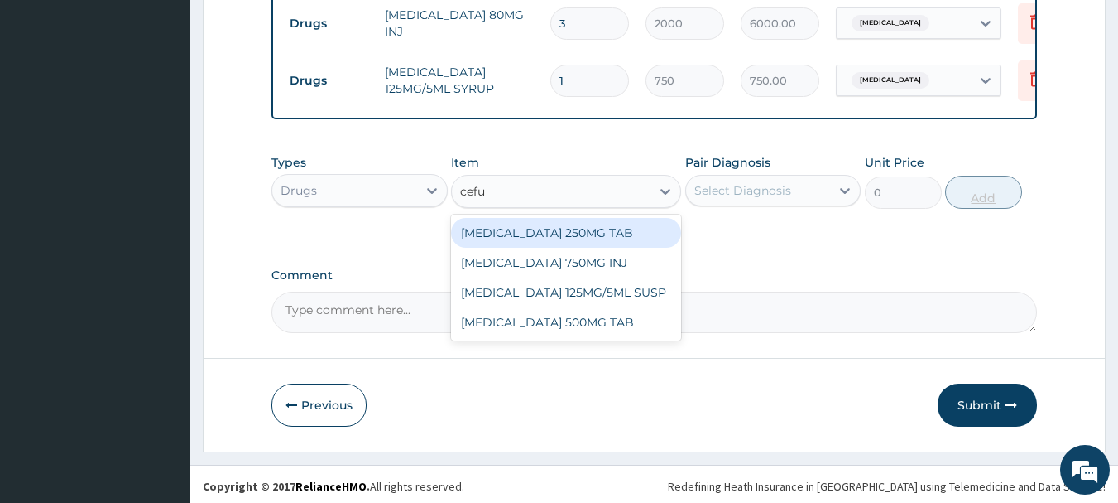
type input "cefur"
click at [618, 290] on div "CEFUROXIME 125MG/5ML SUSP" at bounding box center [566, 292] width 230 height 30
type input "3037.5"
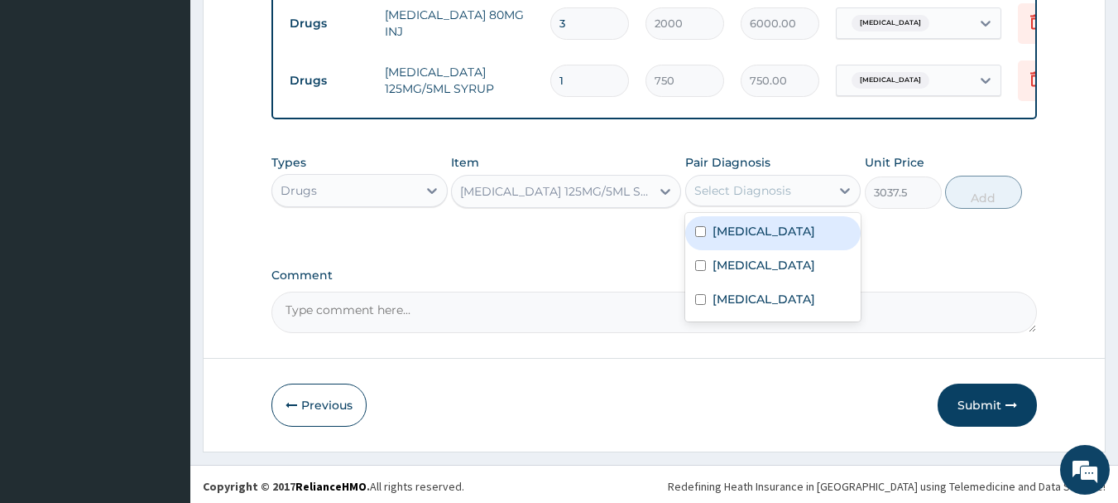
click at [729, 259] on label "Sepsis" at bounding box center [764, 265] width 103 height 17
checkbox input "true"
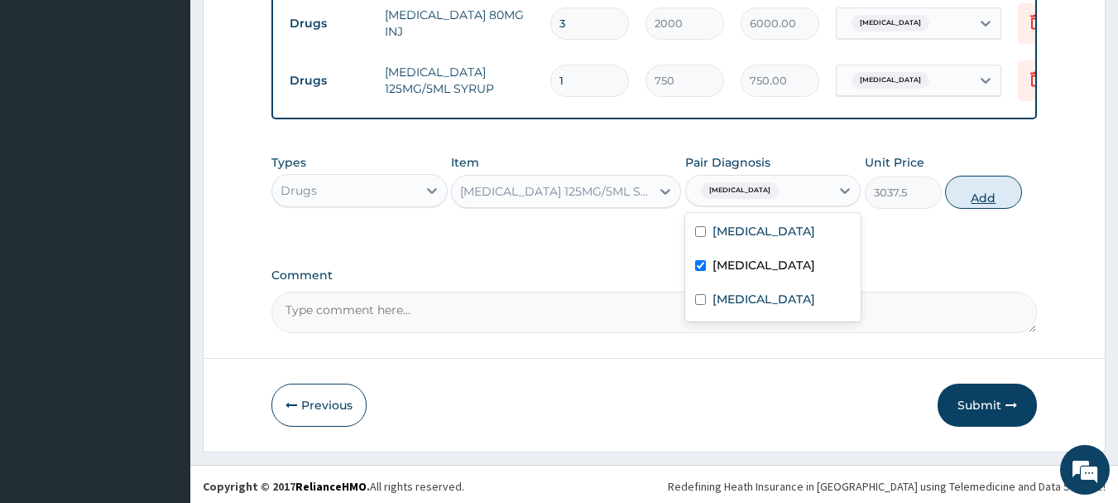
click at [1002, 194] on button "Add" at bounding box center [983, 192] width 77 height 33
type input "0"
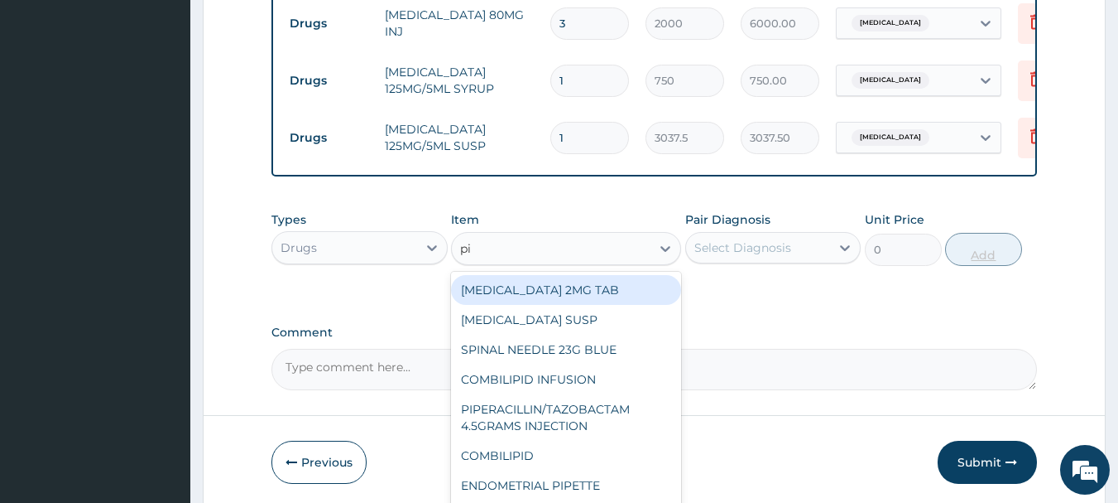
type input "p"
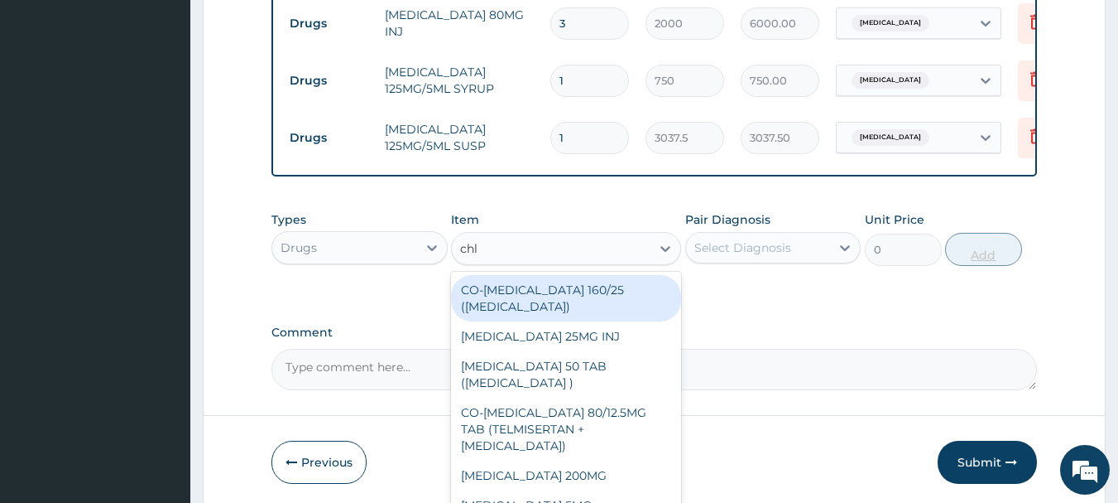
type input "chlo"
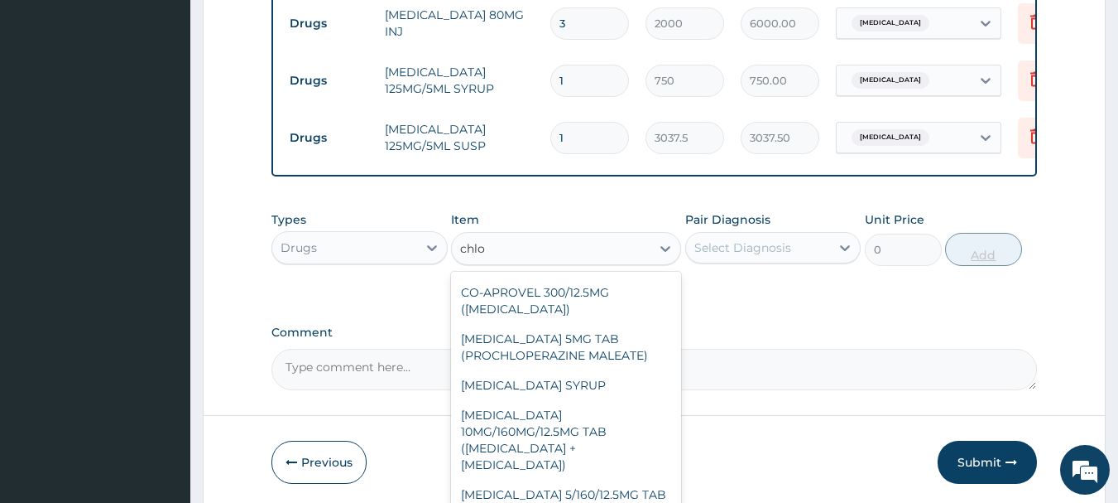
scroll to position [402, 0]
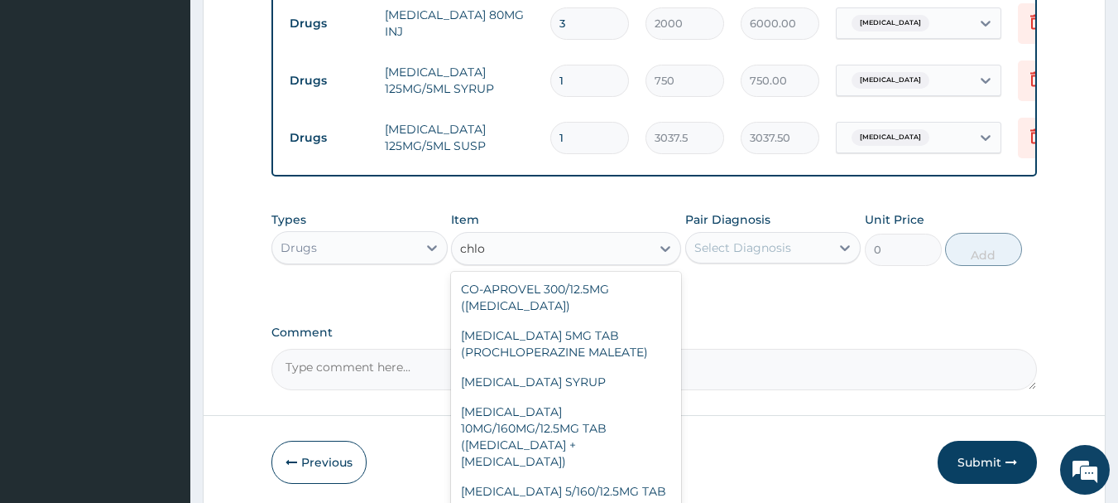
click at [600, 397] on div "CHLORPHENIRAMINE SYRUP" at bounding box center [566, 382] width 230 height 30
type input "500"
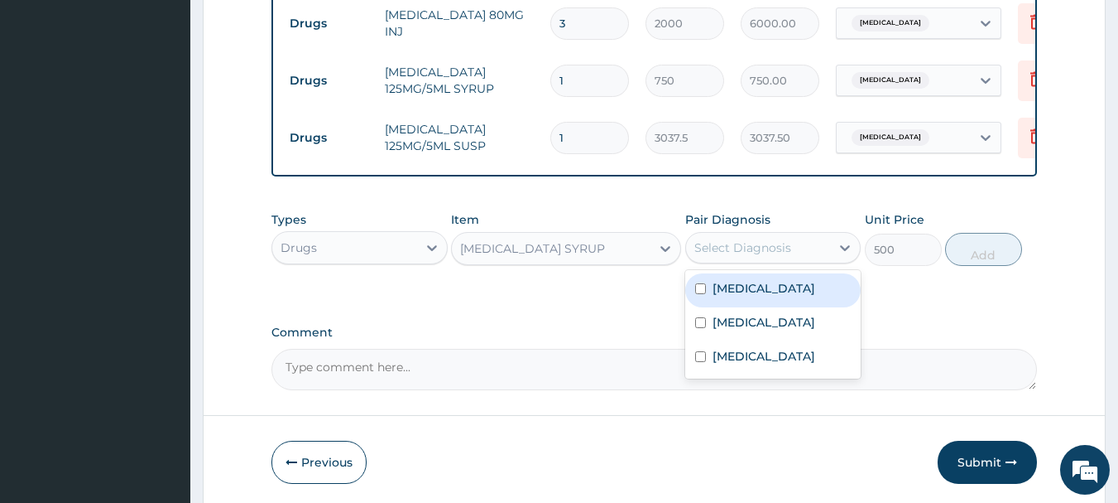
click at [763, 362] on label "Upper respiratory infection" at bounding box center [764, 356] width 103 height 17
checkbox input "true"
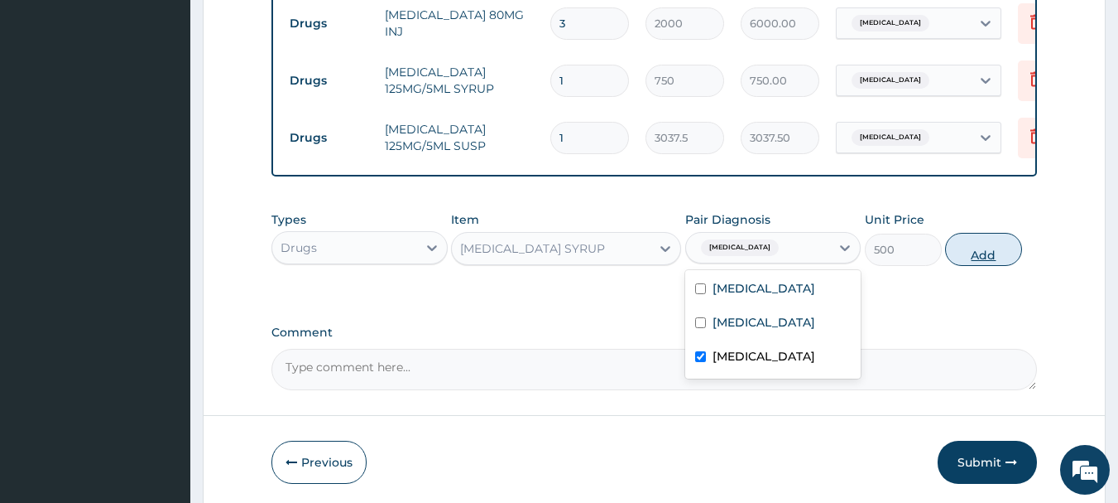
click at [980, 248] on button "Add" at bounding box center [983, 249] width 77 height 33
type input "0"
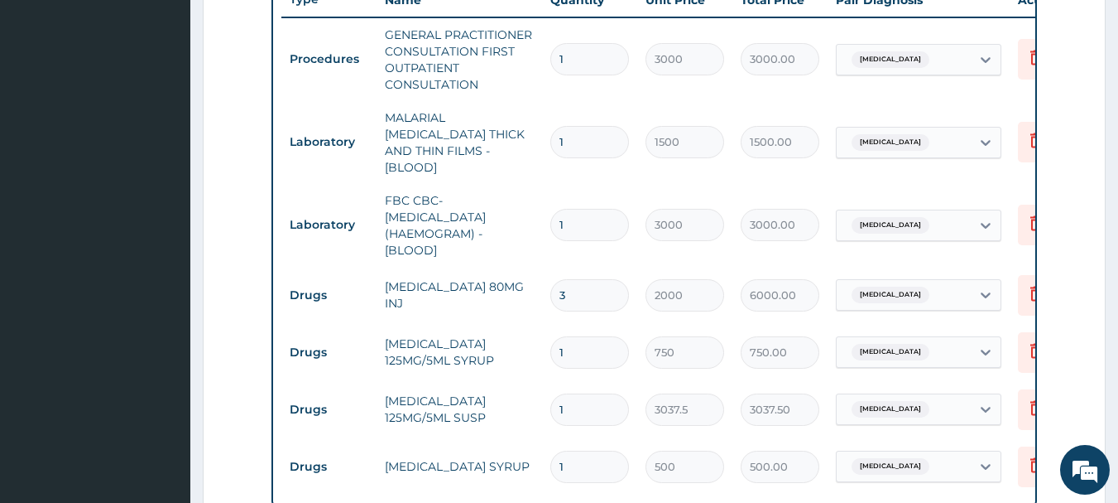
scroll to position [639, 0]
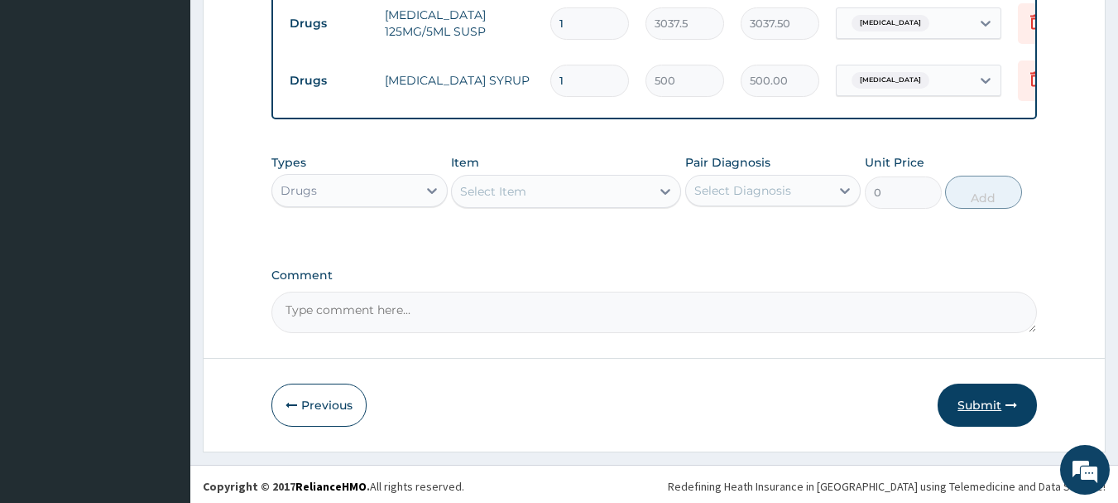
click at [989, 384] on button "Submit" at bounding box center [987, 404] width 99 height 43
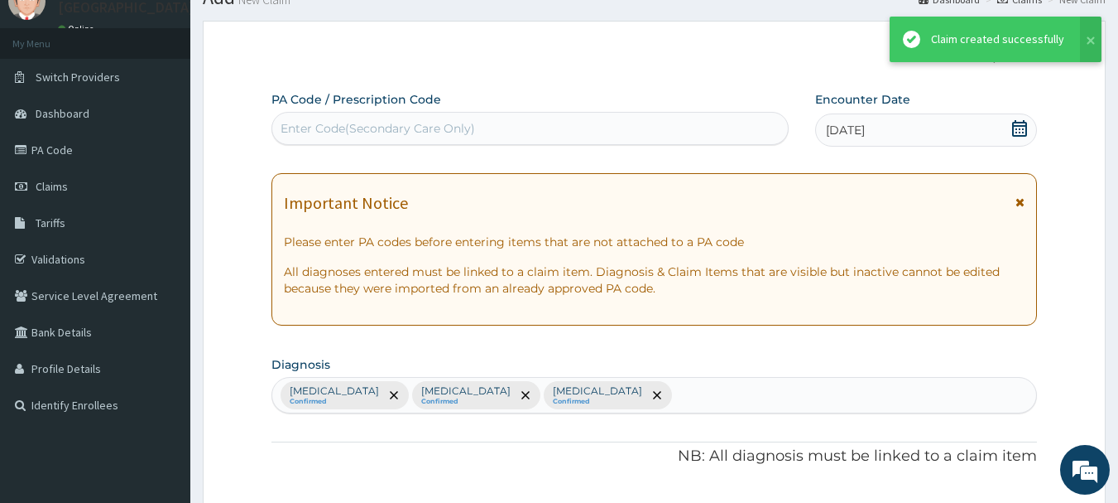
scroll to position [1028, 0]
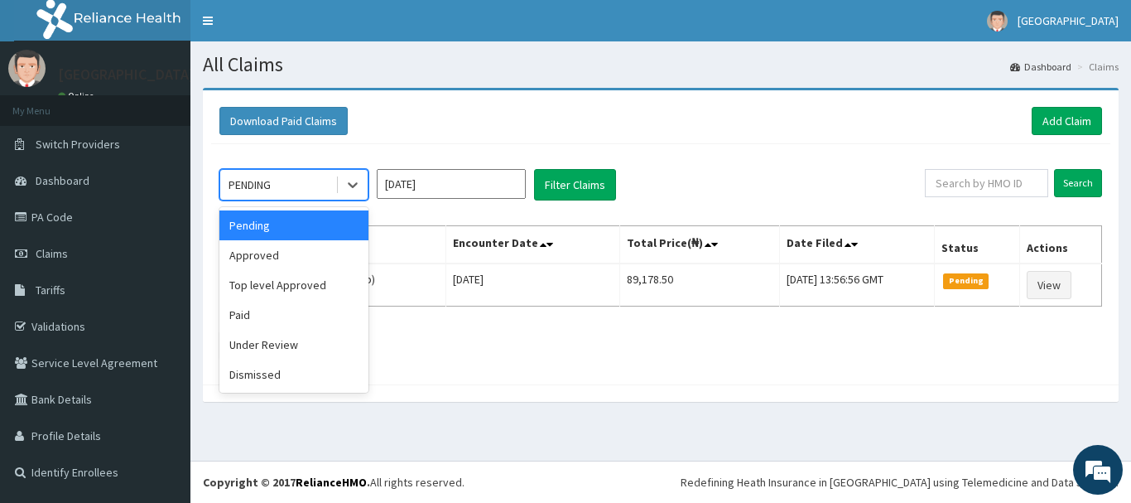
click at [244, 262] on div "Approved" at bounding box center [293, 255] width 149 height 30
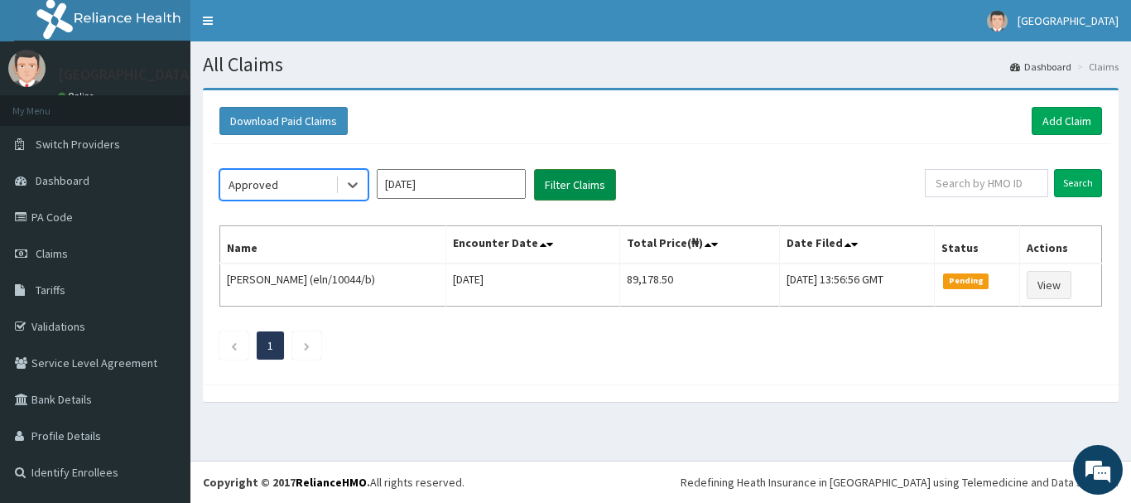
click at [589, 178] on button "Filter Claims" at bounding box center [575, 184] width 82 height 31
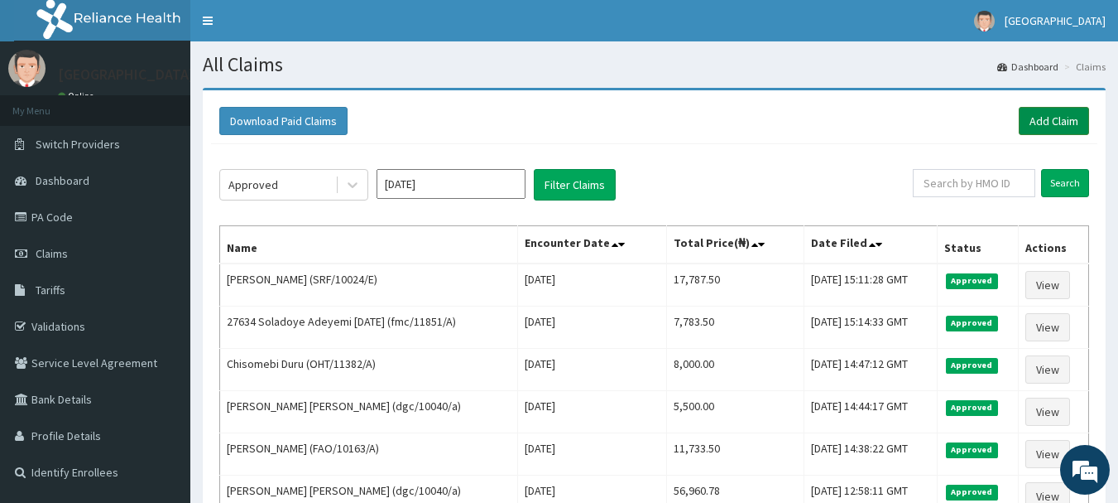
click at [1082, 118] on link "Add Claim" at bounding box center [1054, 121] width 70 height 28
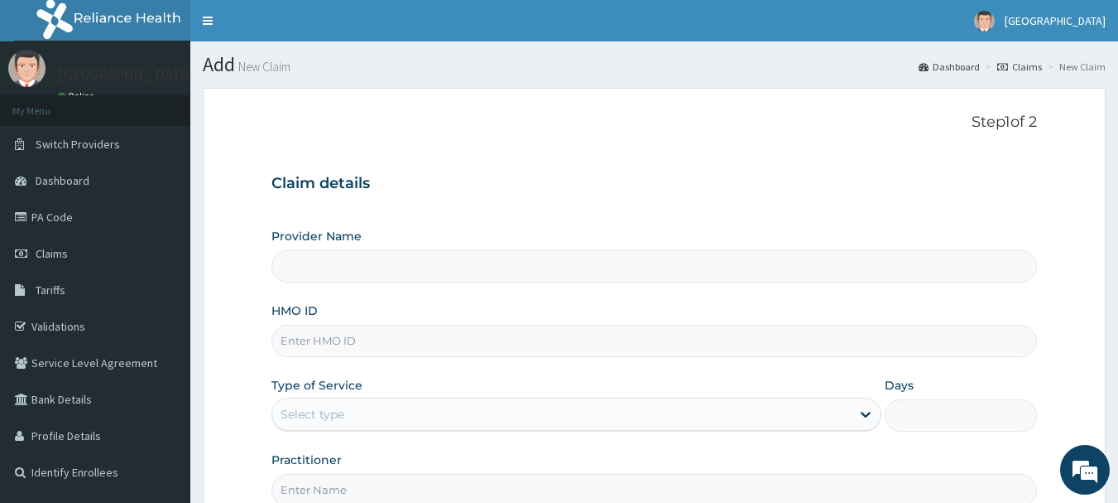
type input "Osuntuyi Medical Centre, Iju"
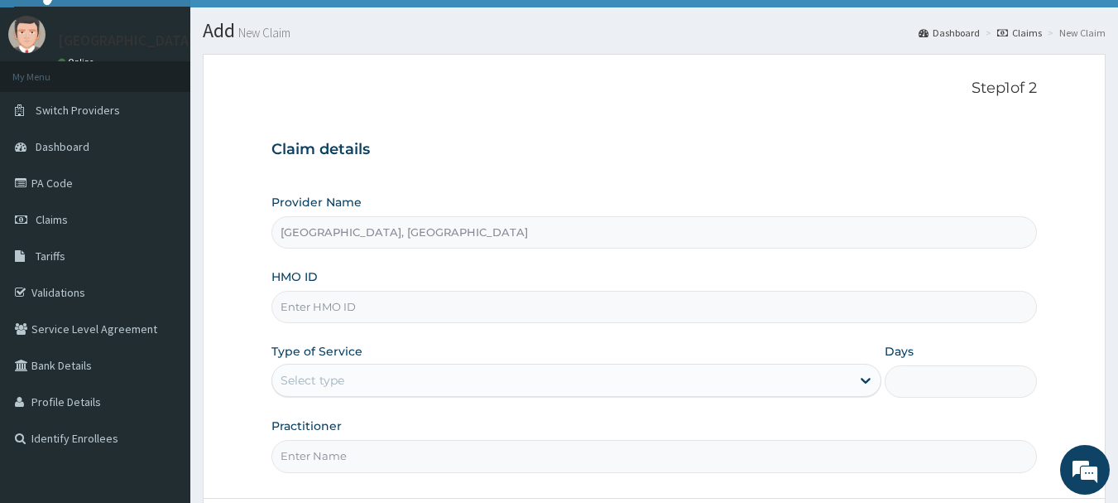
scroll to position [108, 0]
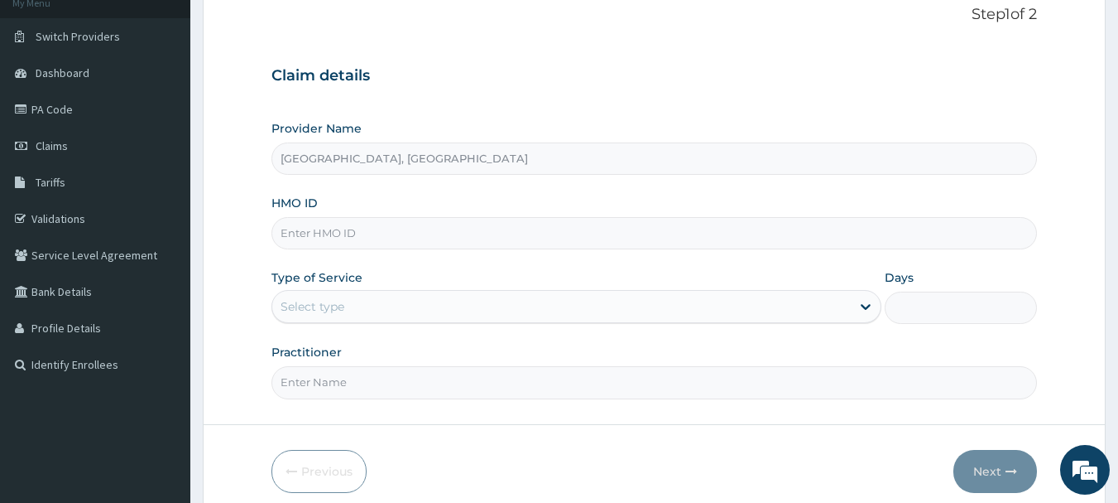
click at [416, 227] on input "HMO ID" at bounding box center [655, 233] width 767 height 32
paste input "fps/10071/a"
type input "fps/10071/a"
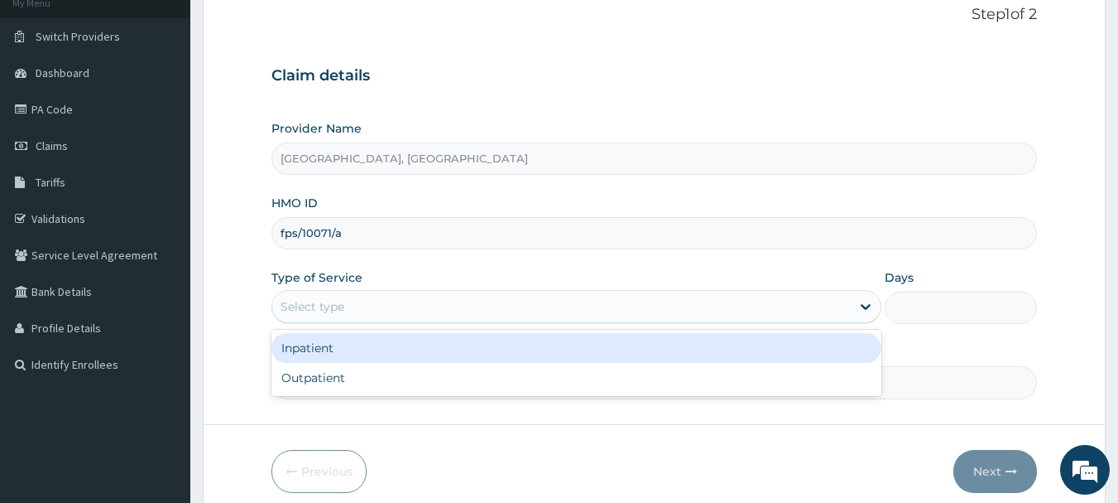
click at [304, 378] on div "Outpatient" at bounding box center [577, 378] width 610 height 30
type input "1"
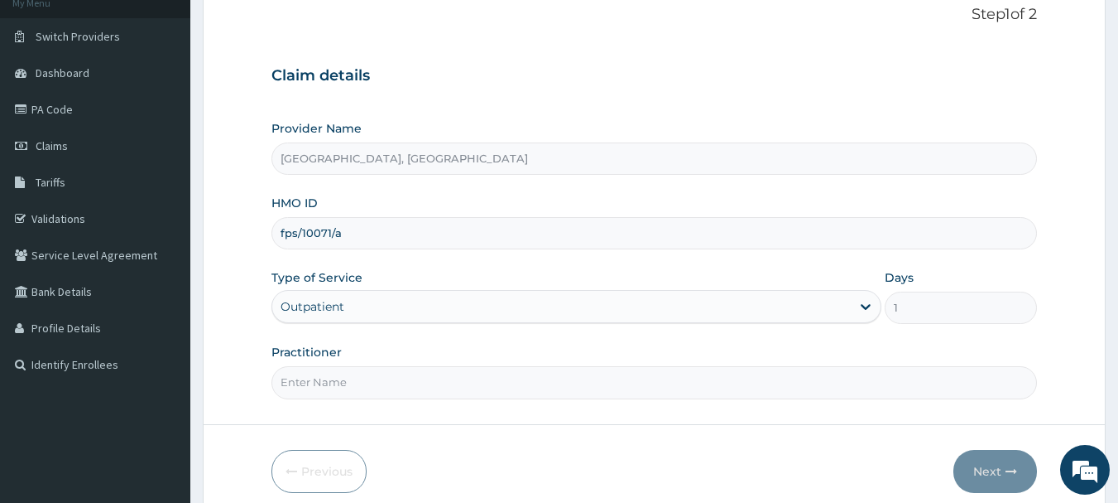
click at [382, 388] on input "Practitioner" at bounding box center [655, 382] width 767 height 32
type input "DR Adesipe"
click at [1010, 469] on icon "button" at bounding box center [1012, 471] width 12 height 12
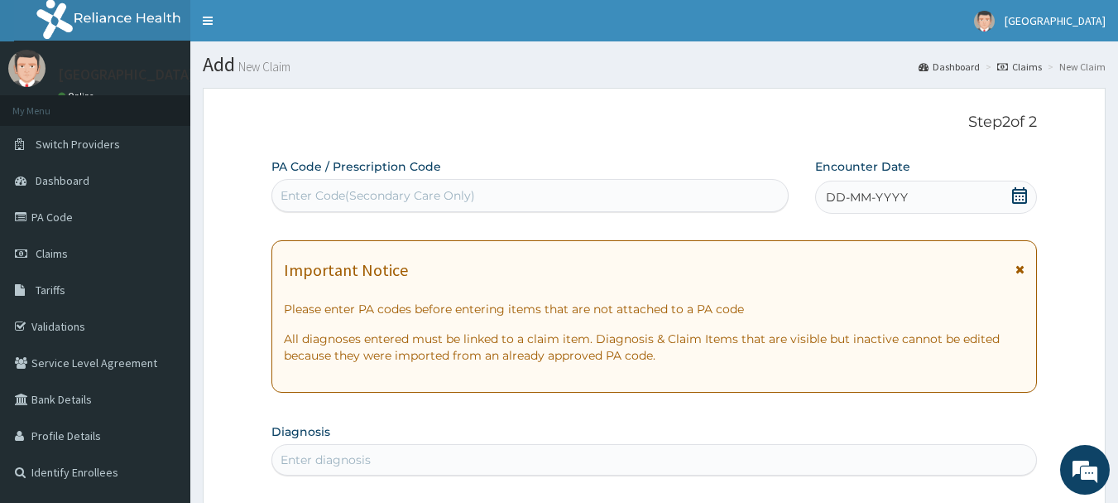
scroll to position [1, 0]
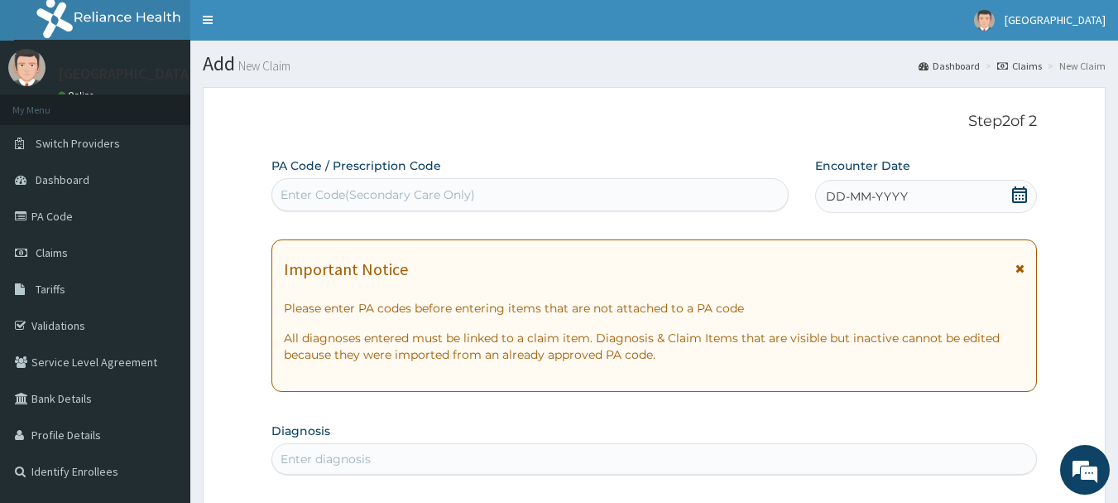
click at [887, 203] on span "DD-MM-YYYY" at bounding box center [867, 196] width 82 height 17
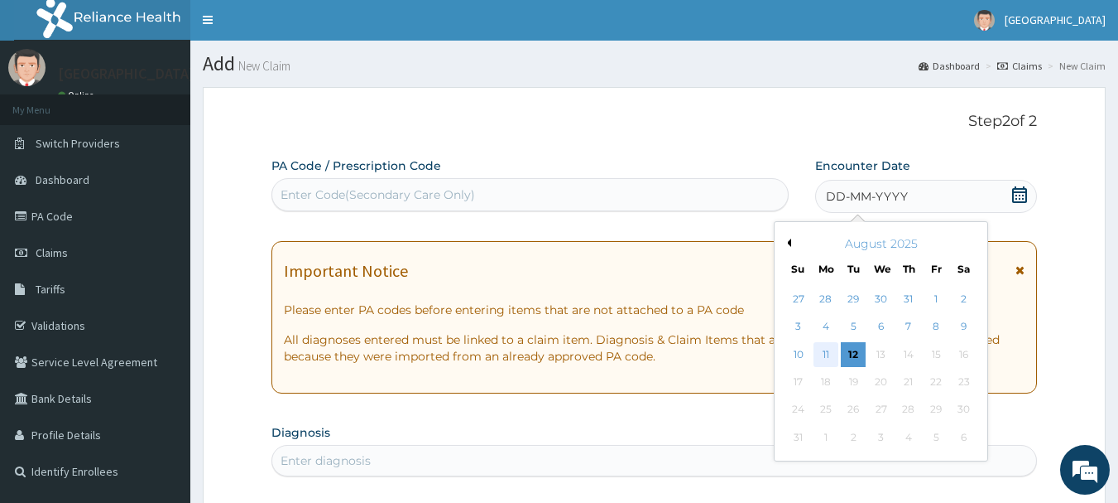
click at [830, 358] on div "11" at bounding box center [826, 354] width 25 height 25
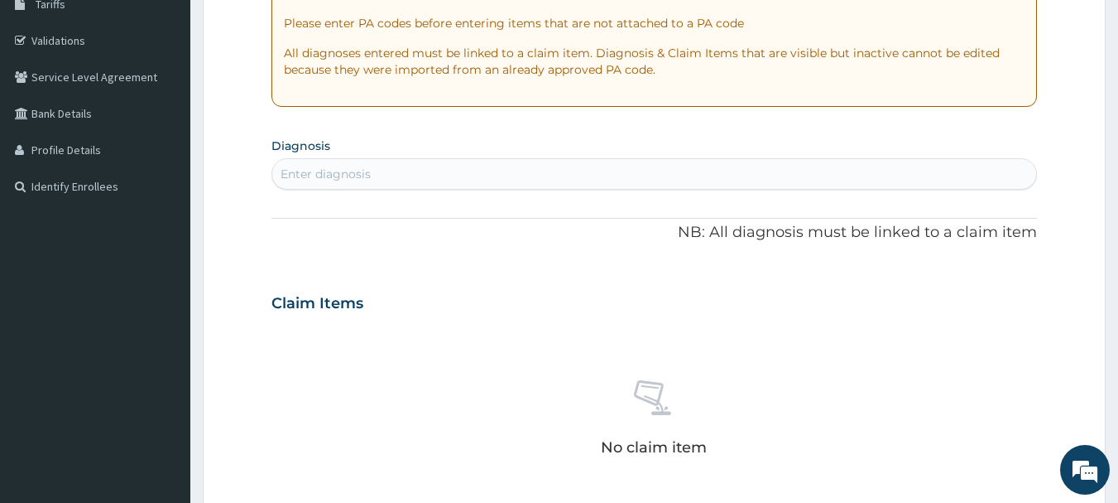
scroll to position [296, 0]
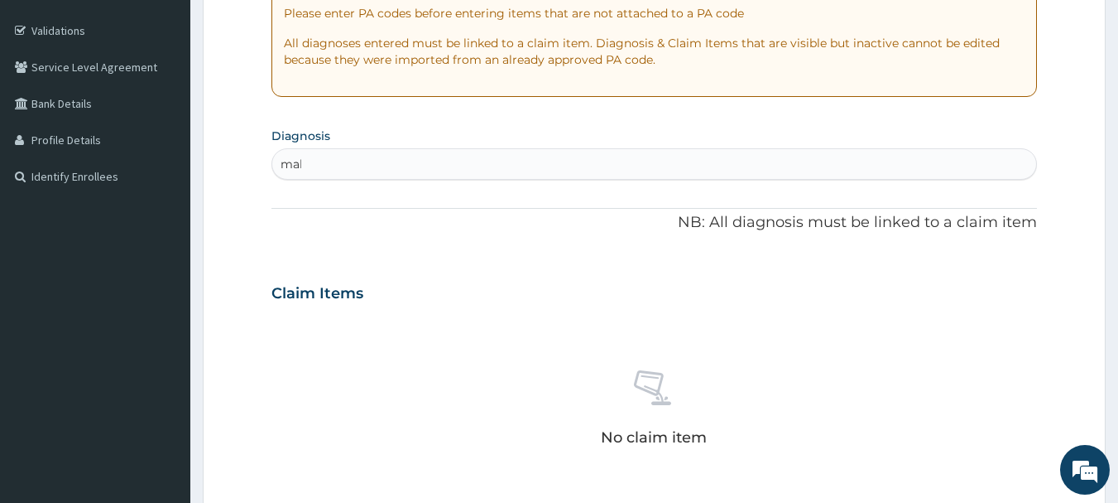
type input "mala"
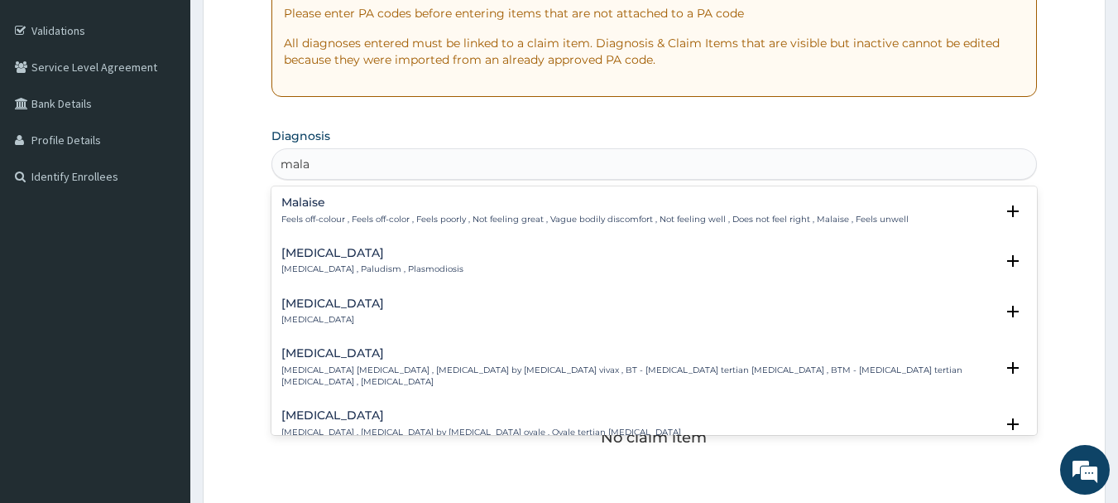
click at [325, 267] on p "[MEDICAL_DATA] , Paludism , Plasmodiosis" at bounding box center [372, 269] width 182 height 12
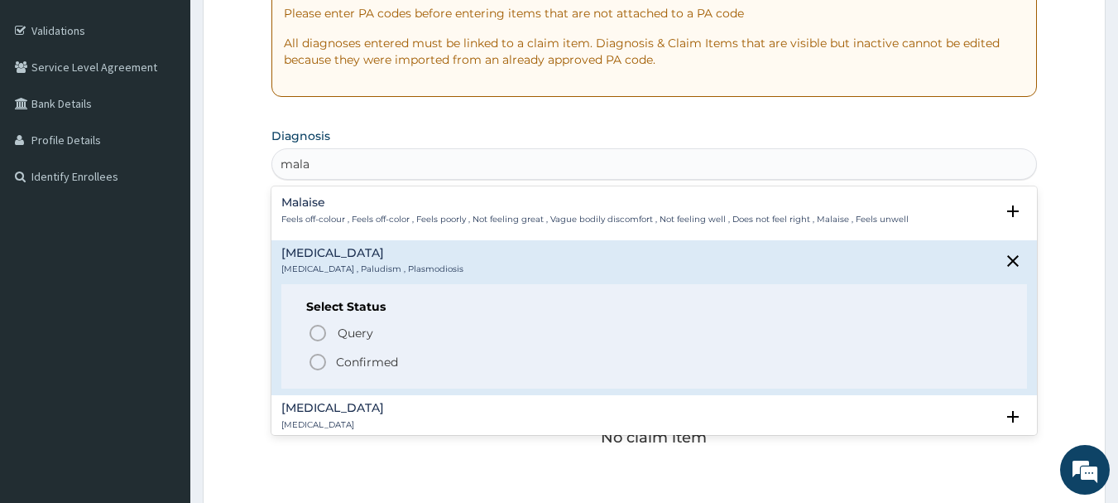
click at [309, 363] on icon "status option filled" at bounding box center [318, 362] width 20 height 20
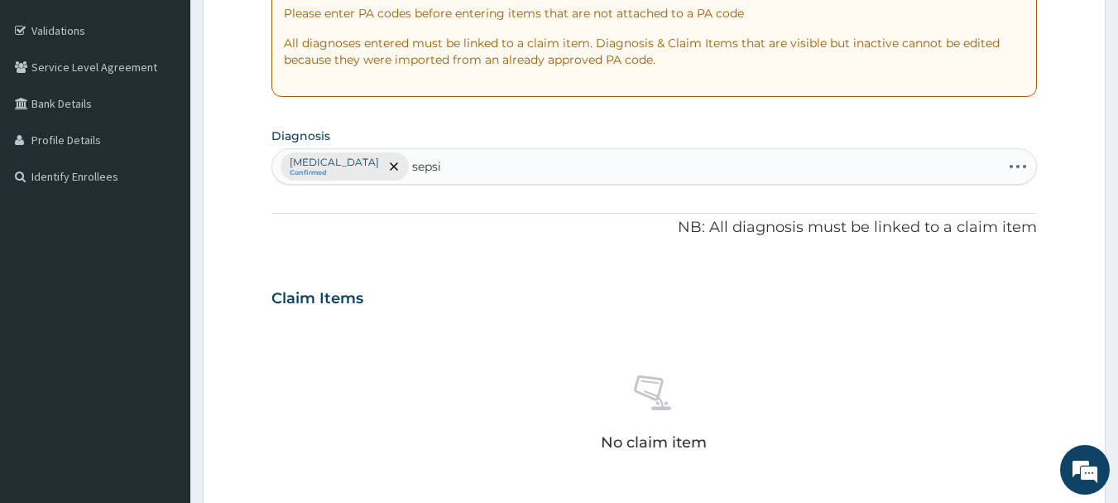
type input "[MEDICAL_DATA]"
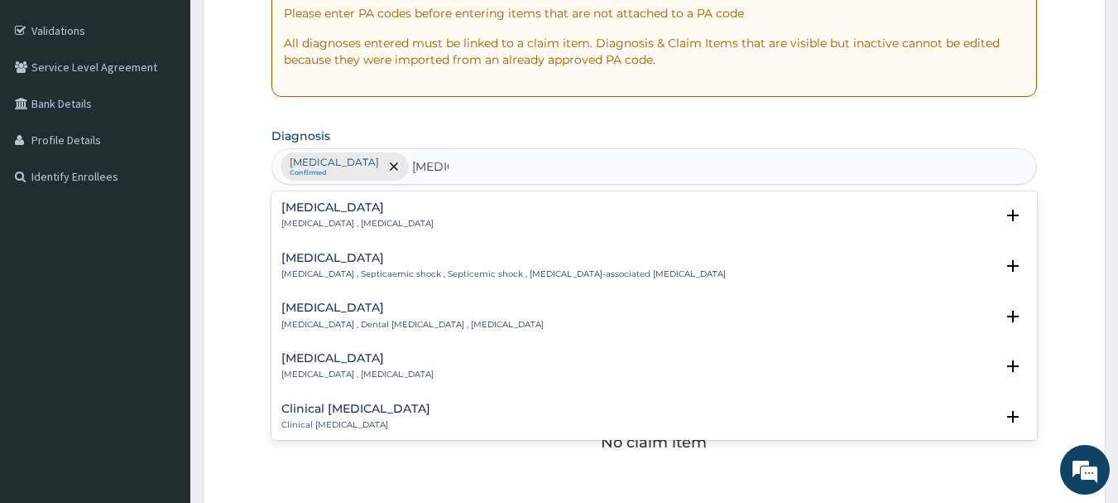
click at [348, 224] on p "[MEDICAL_DATA] , [MEDICAL_DATA]" at bounding box center [357, 224] width 152 height 12
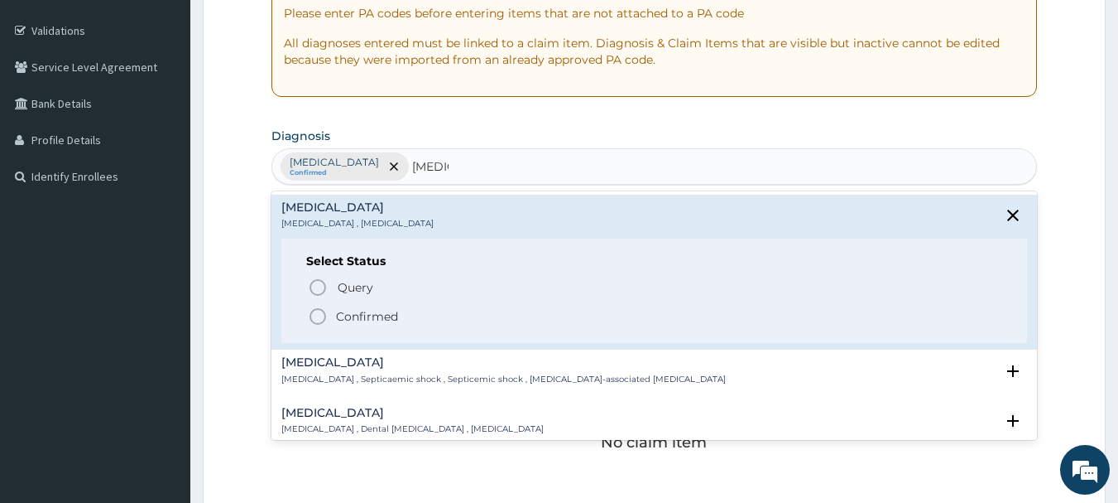
click at [311, 318] on icon "status option filled" at bounding box center [318, 316] width 20 height 20
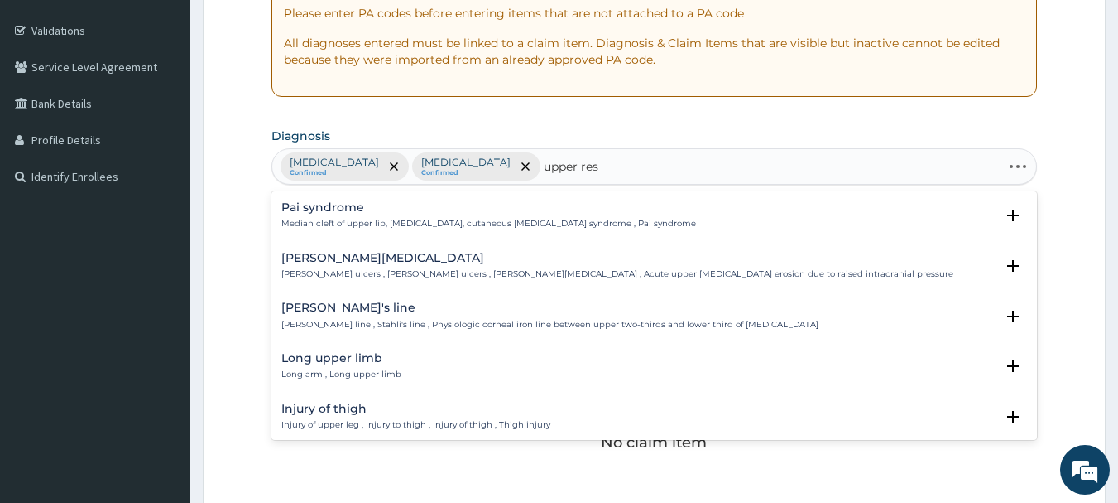
type input "upper resp"
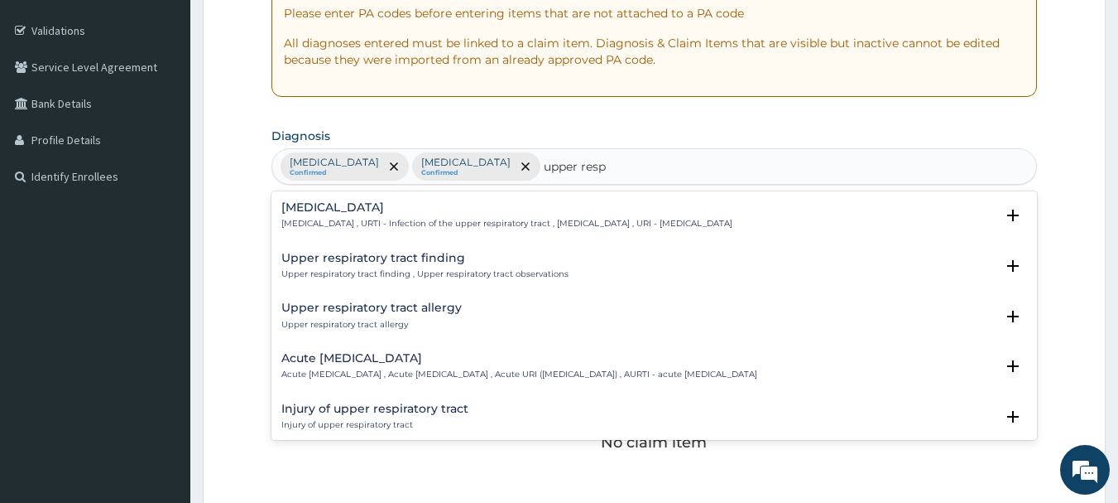
click at [378, 207] on h4 "Upper respiratory infection" at bounding box center [506, 207] width 451 height 12
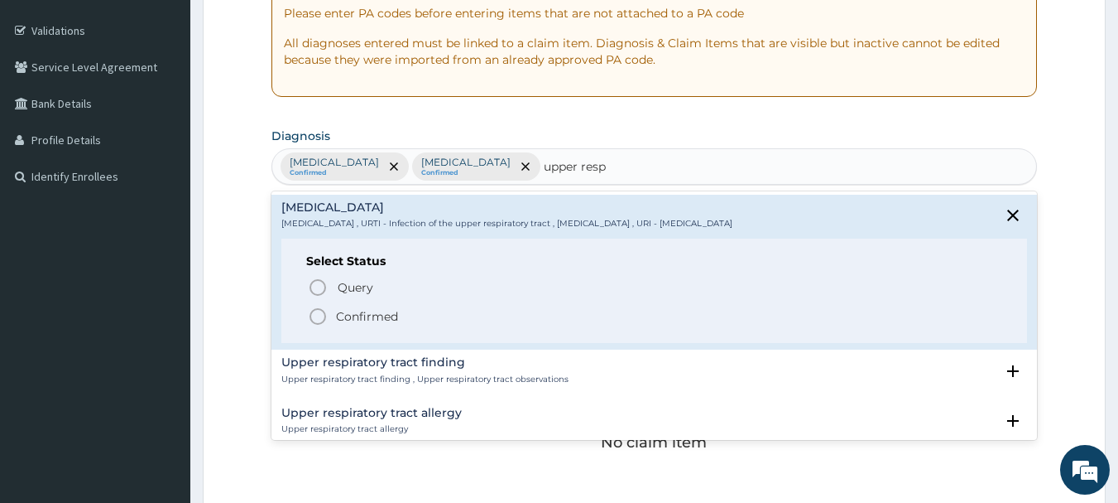
click at [318, 307] on icon "status option filled" at bounding box center [318, 316] width 20 height 20
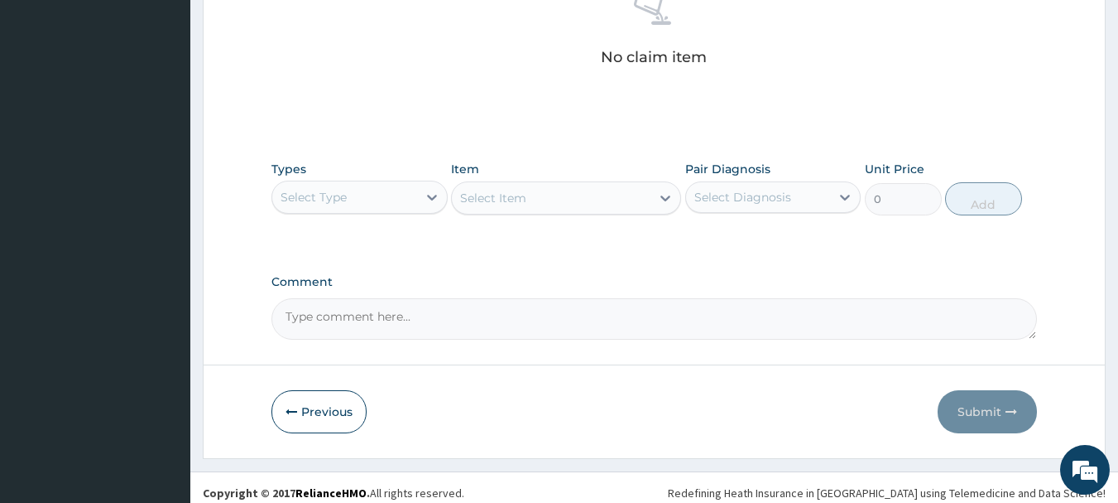
scroll to position [684, 0]
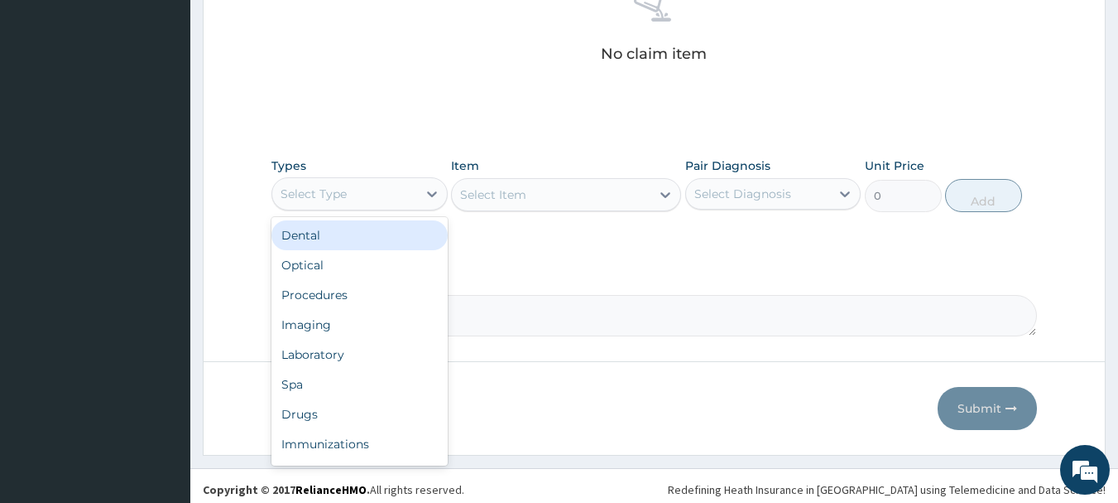
click at [315, 302] on div "Procedures" at bounding box center [360, 295] width 176 height 30
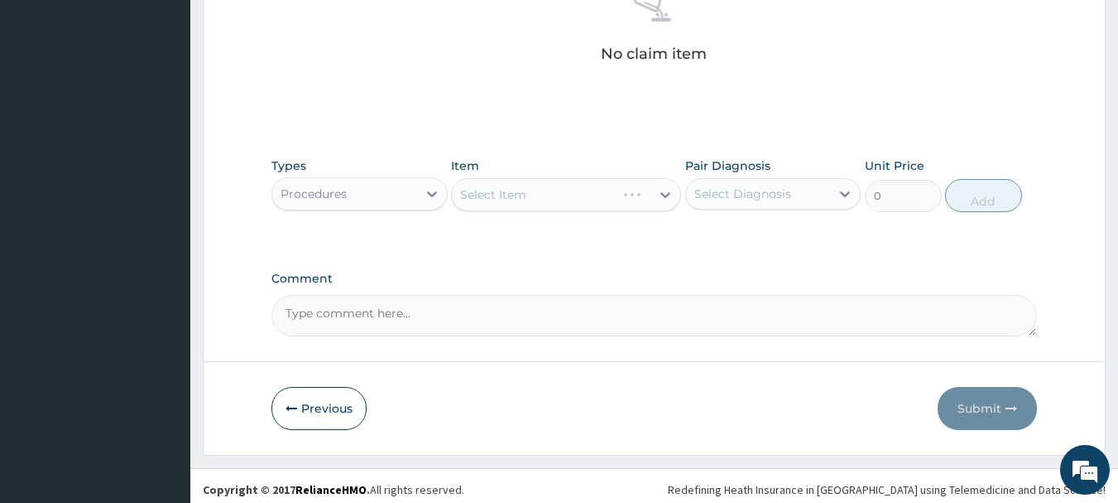
click at [584, 203] on div "Select Item" at bounding box center [566, 194] width 230 height 33
click at [602, 202] on div "Select Item" at bounding box center [566, 194] width 230 height 33
click at [593, 204] on div "Select Item" at bounding box center [566, 194] width 230 height 33
click at [596, 205] on div "Select Item" at bounding box center [566, 194] width 230 height 33
click at [588, 205] on div "Select Item" at bounding box center [566, 194] width 230 height 33
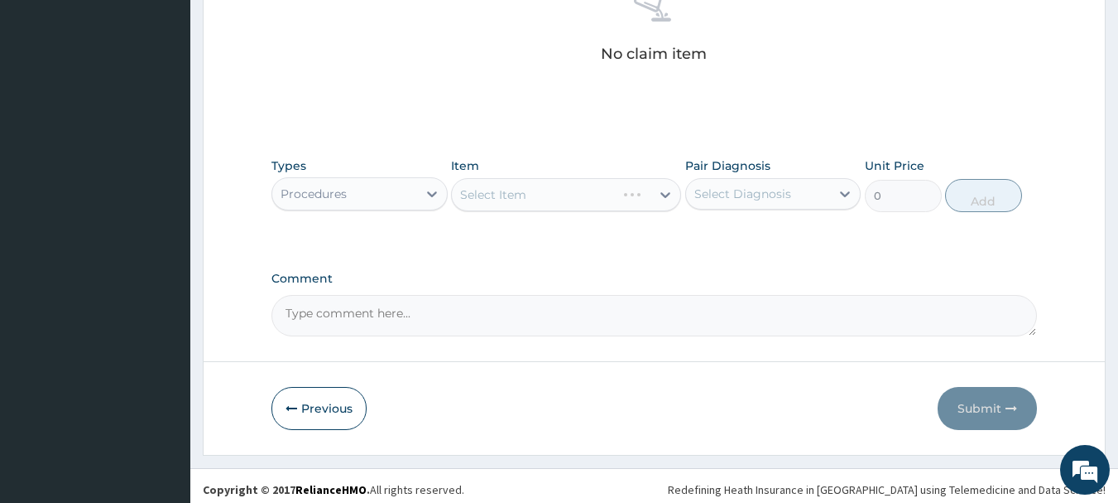
click at [623, 198] on div "Select Item" at bounding box center [566, 194] width 230 height 33
click at [605, 200] on div "Select Item" at bounding box center [566, 194] width 230 height 33
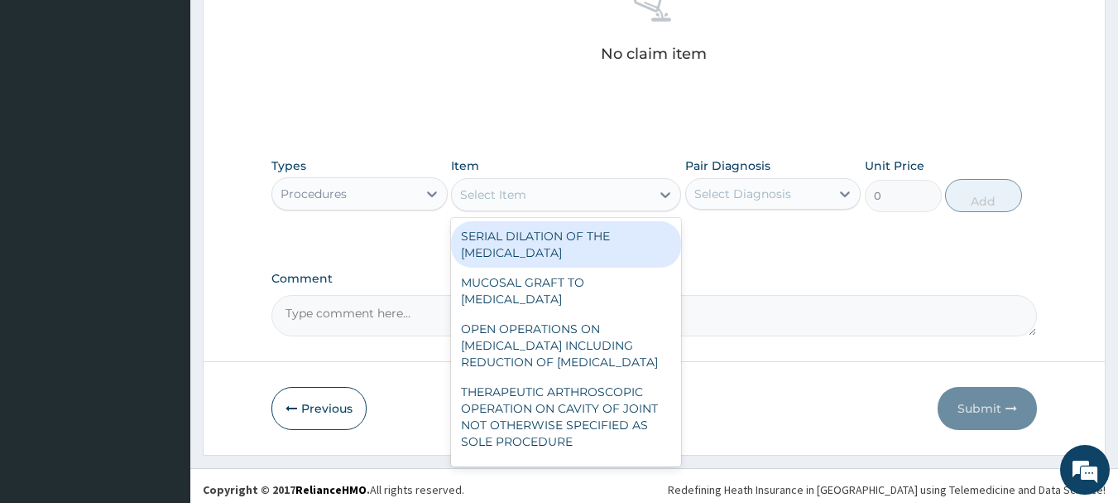
type input "m"
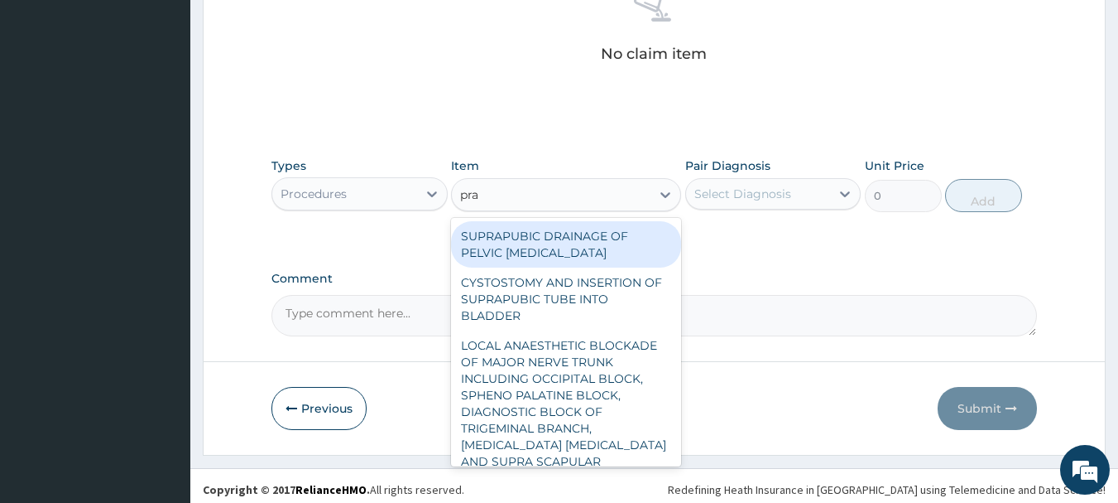
type input "prac"
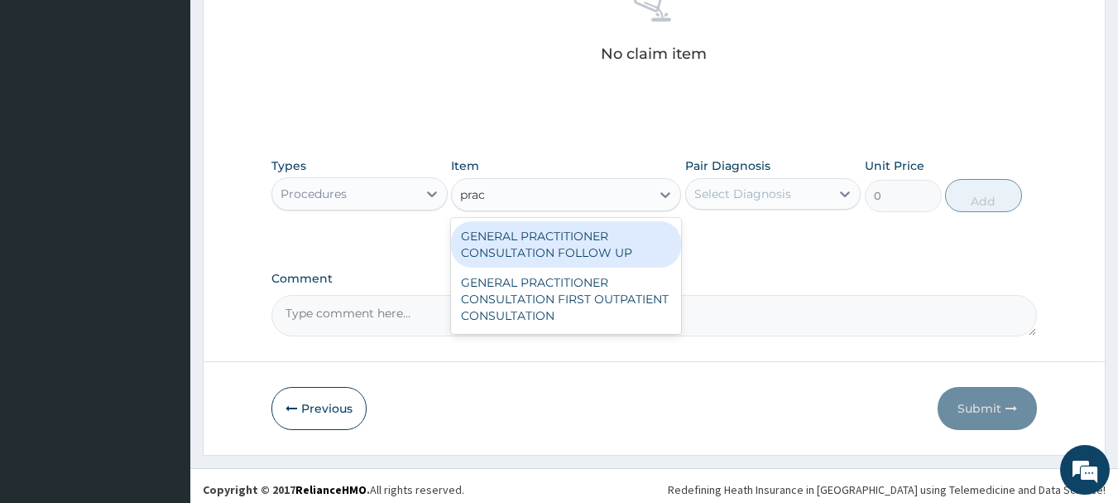
click at [587, 297] on div "GENERAL PRACTITIONER CONSULTATION FIRST OUTPATIENT CONSULTATION" at bounding box center [566, 298] width 230 height 63
type input "3000"
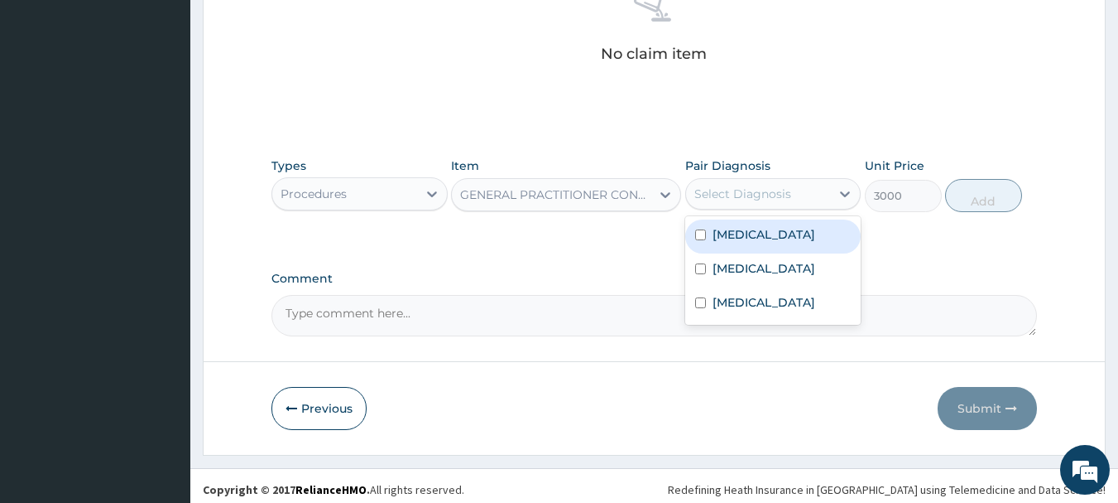
click at [744, 228] on label "[MEDICAL_DATA]" at bounding box center [764, 234] width 103 height 17
checkbox input "true"
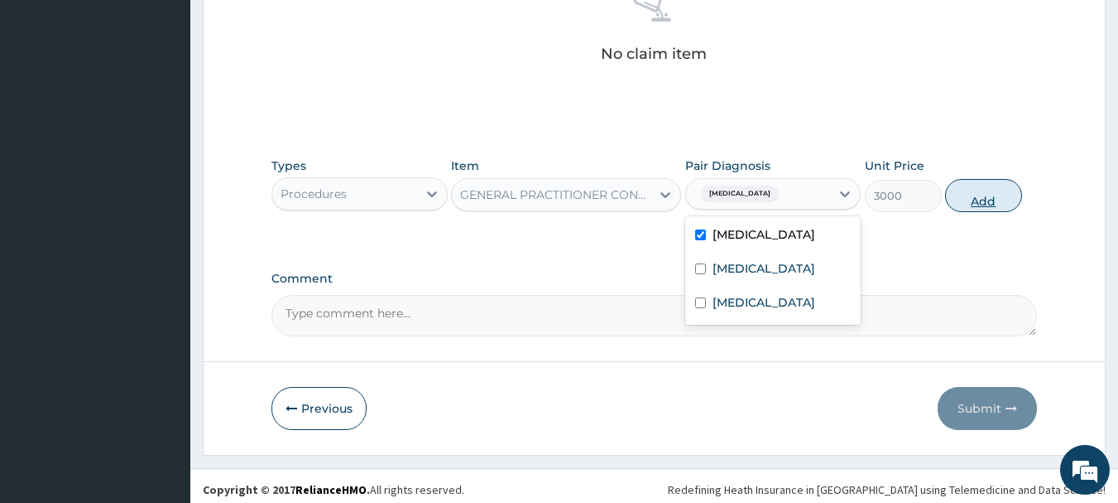
click at [986, 206] on button "Add" at bounding box center [983, 195] width 77 height 33
type input "0"
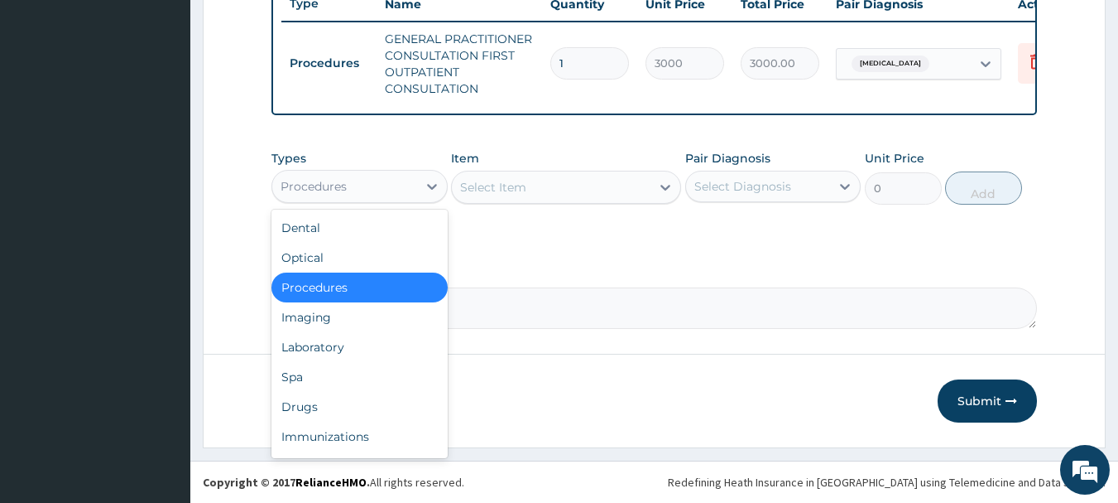
click at [310, 349] on div "Laboratory" at bounding box center [360, 347] width 176 height 30
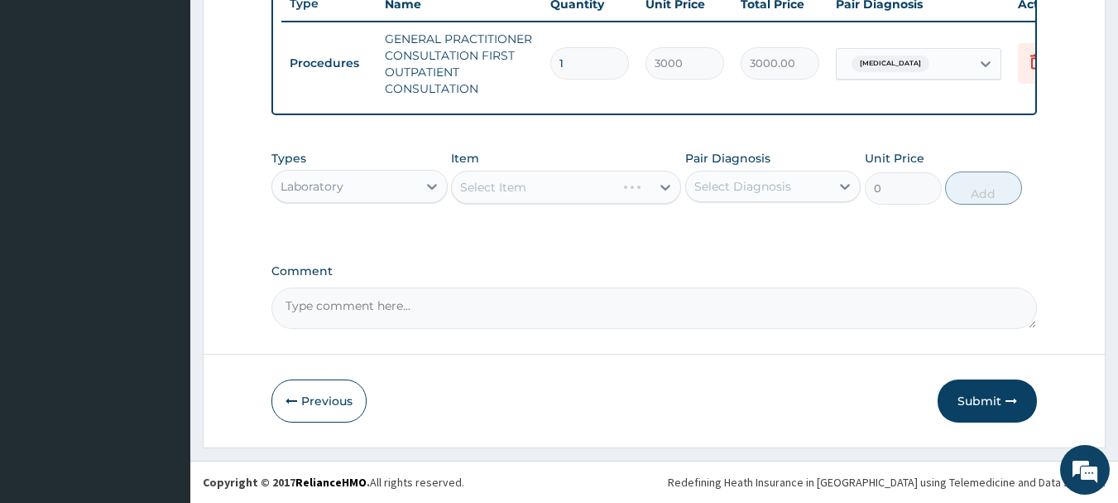
click at [618, 192] on div "Select Item" at bounding box center [566, 187] width 230 height 33
click at [632, 201] on div "Select Item" at bounding box center [566, 187] width 230 height 33
click at [634, 198] on div "Select Item" at bounding box center [566, 187] width 230 height 33
click at [638, 200] on div "Select Item" at bounding box center [566, 187] width 230 height 33
click at [627, 180] on div "Select Item" at bounding box center [566, 187] width 230 height 33
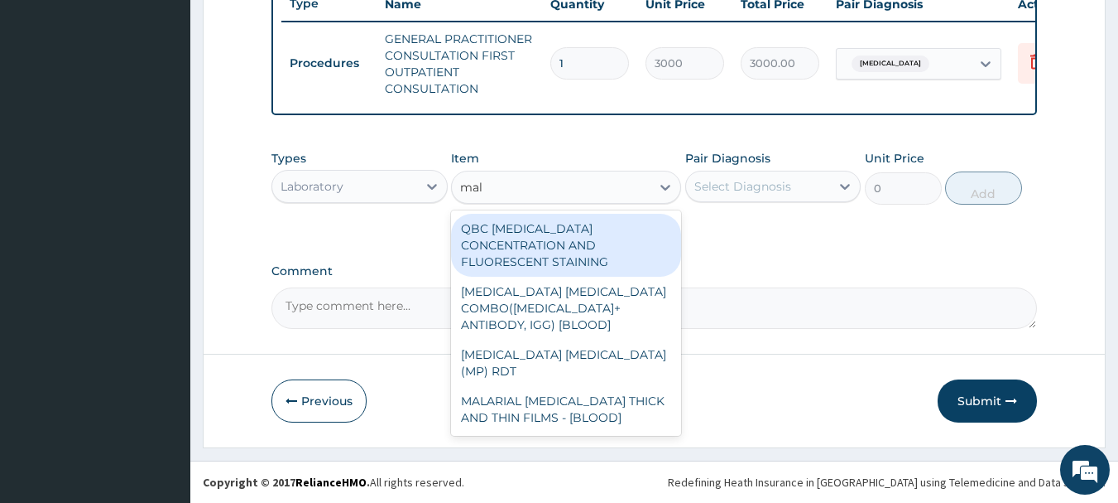
type input "mala"
click at [574, 386] on div "MALARIAL PARASITE THICK AND THIN FILMS - [BLOOD]" at bounding box center [566, 409] width 230 height 46
type input "1500"
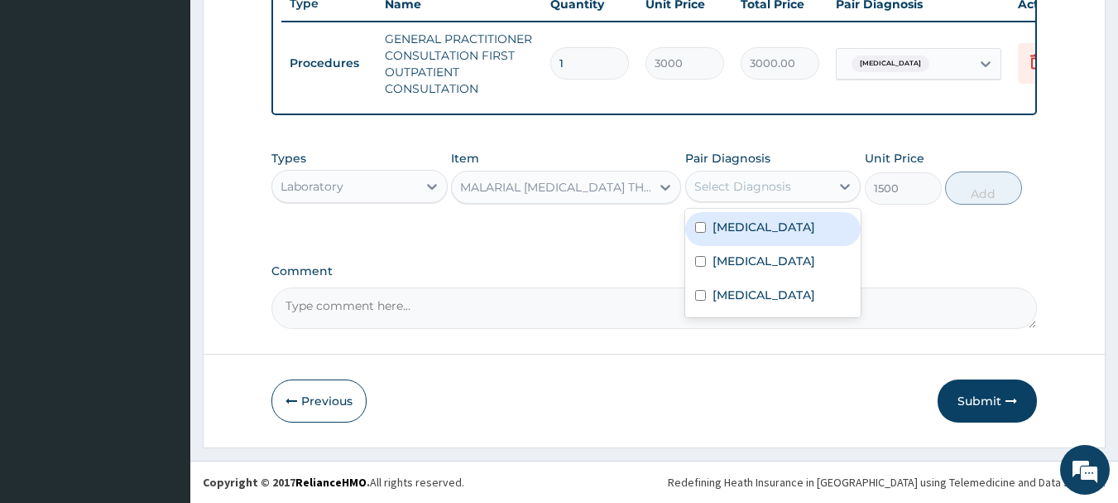
click at [733, 226] on label "Malaria" at bounding box center [764, 227] width 103 height 17
checkbox input "true"
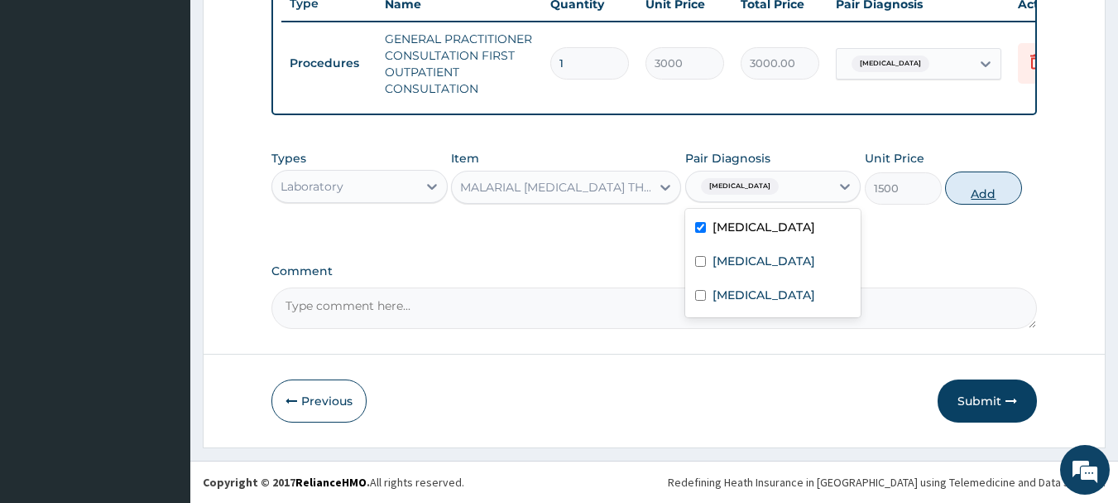
click at [1002, 188] on button "Add" at bounding box center [983, 187] width 77 height 33
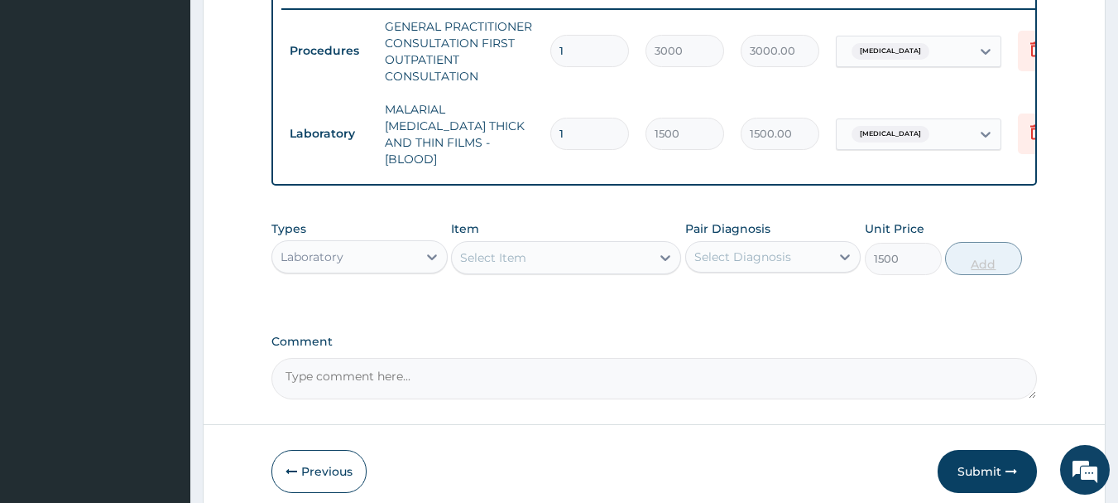
type input "0"
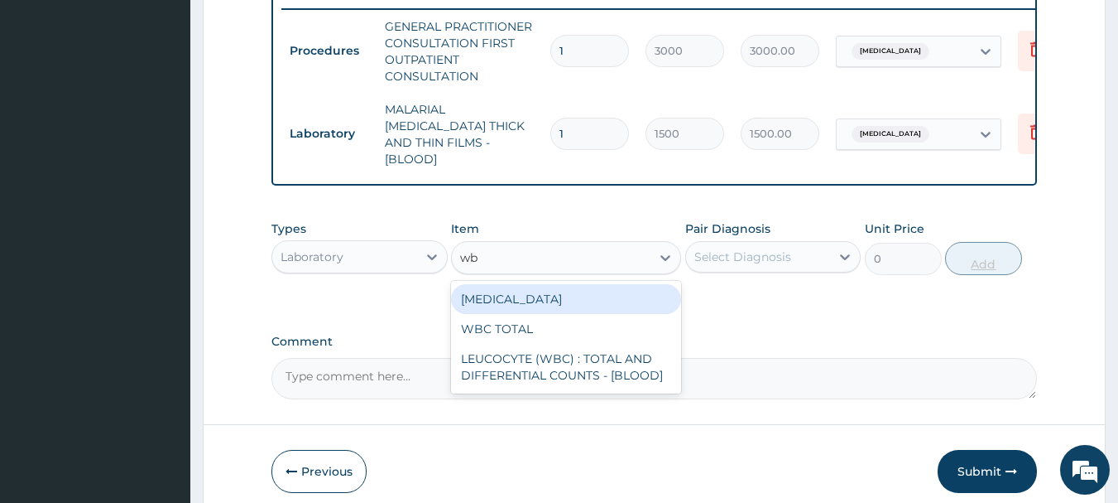
type input "wbc"
click at [608, 368] on div "LEUCOCYTE (WBC) : TOTAL AND DIFFERENTIAL COUNTS - [BLOOD]" at bounding box center [566, 367] width 230 height 46
type input "2000"
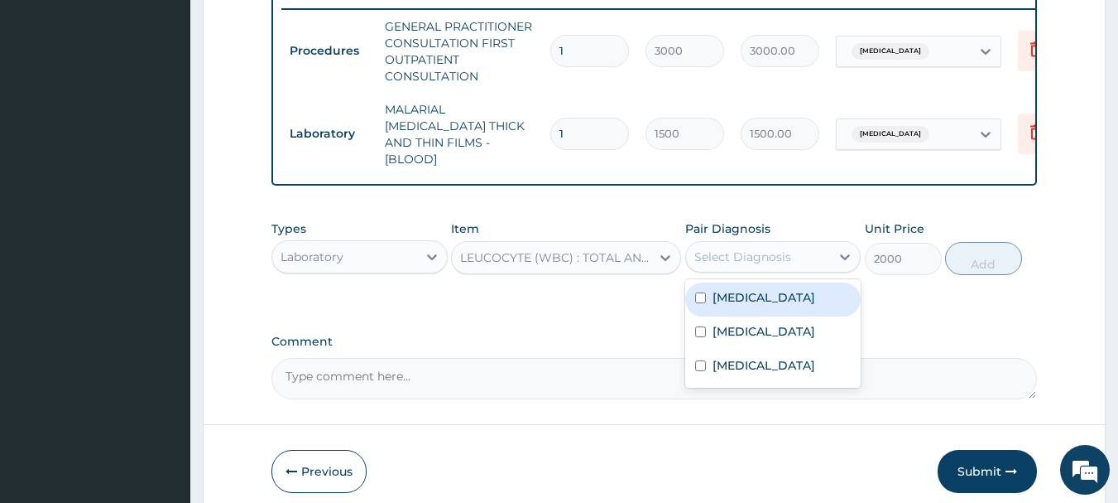
click at [734, 299] on label "Malaria" at bounding box center [764, 297] width 103 height 17
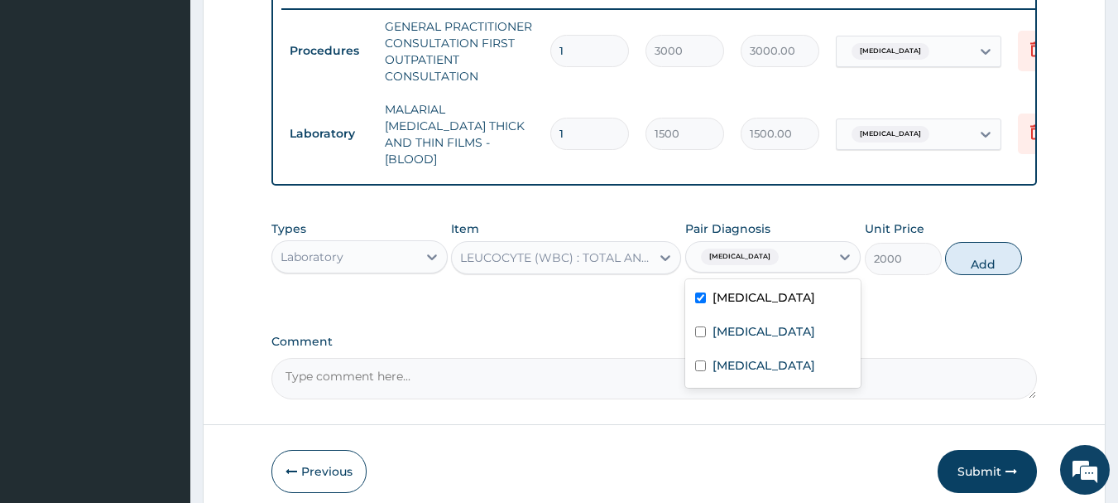
checkbox input "false"
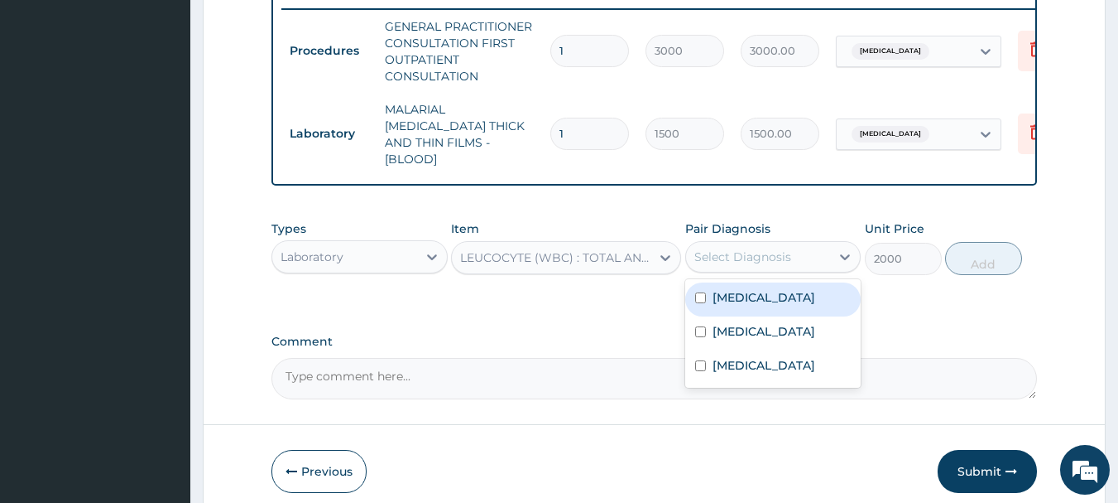
click at [729, 327] on label "Sepsis" at bounding box center [764, 331] width 103 height 17
checkbox input "true"
click at [1013, 260] on button "Add" at bounding box center [983, 258] width 77 height 33
type input "0"
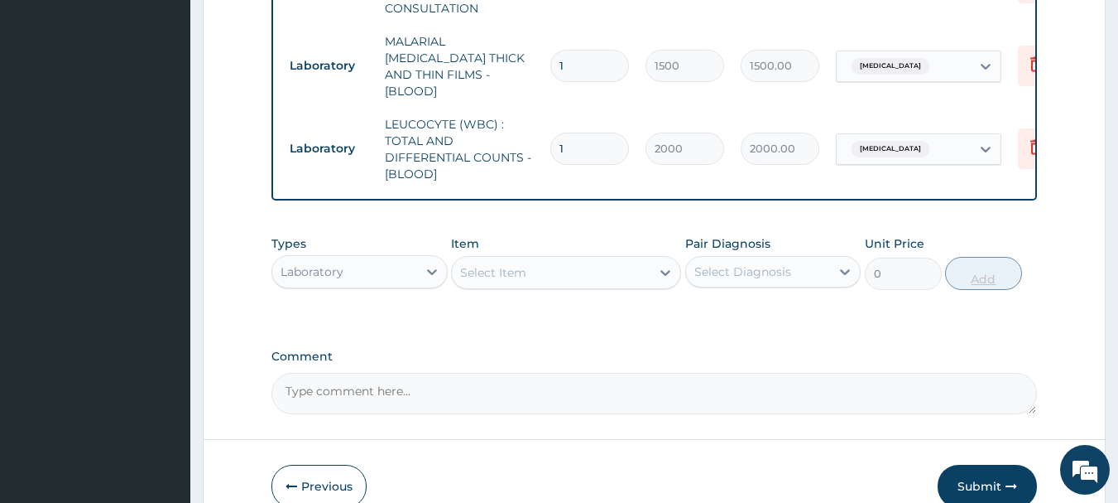
scroll to position [800, 0]
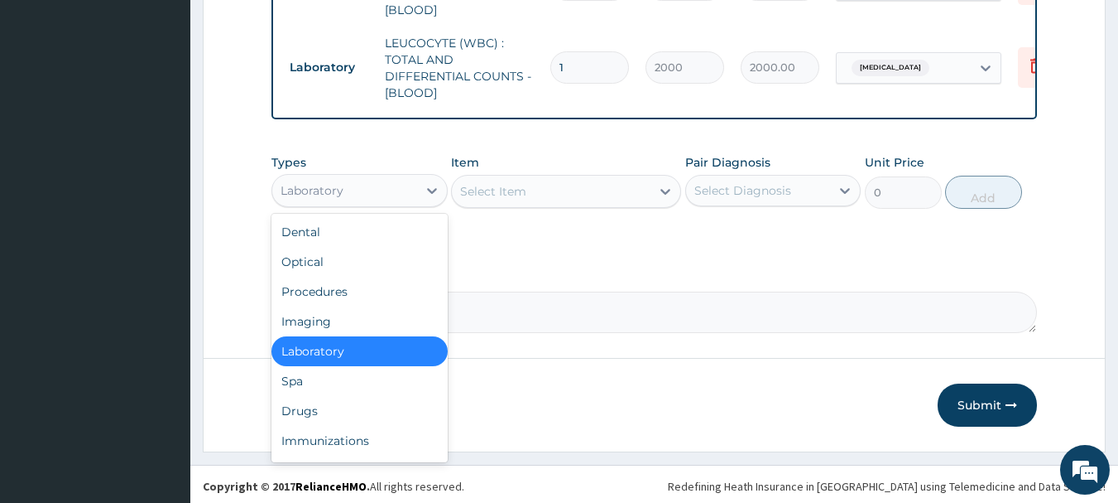
click at [304, 412] on div "Drugs" at bounding box center [360, 411] width 176 height 30
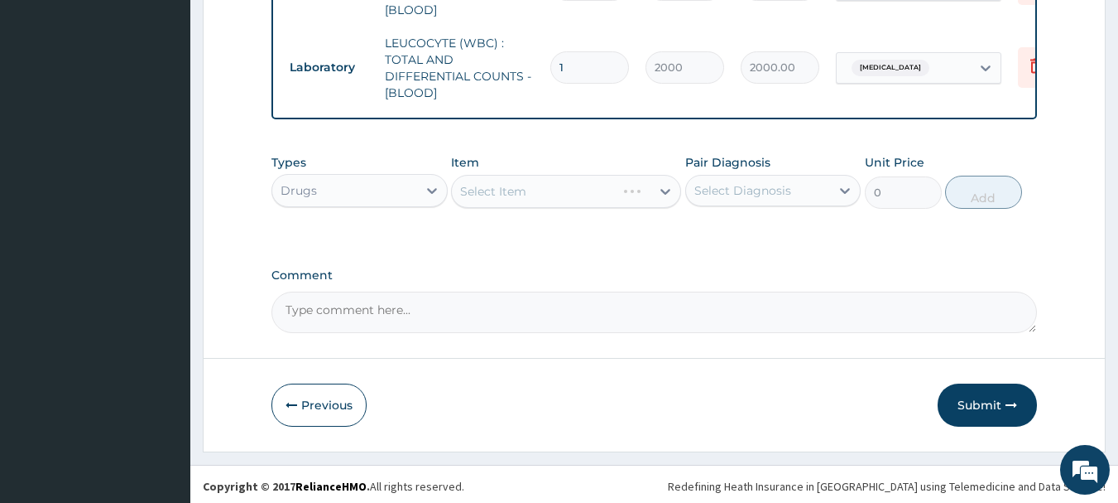
click at [581, 195] on div "Select Item" at bounding box center [566, 191] width 230 height 33
click at [589, 200] on div "Select Item" at bounding box center [566, 191] width 230 height 33
click at [587, 200] on div "Select Item" at bounding box center [566, 191] width 230 height 33
click at [606, 192] on div "Select Item" at bounding box center [566, 191] width 230 height 33
click at [594, 185] on div "Select Item" at bounding box center [566, 191] width 230 height 33
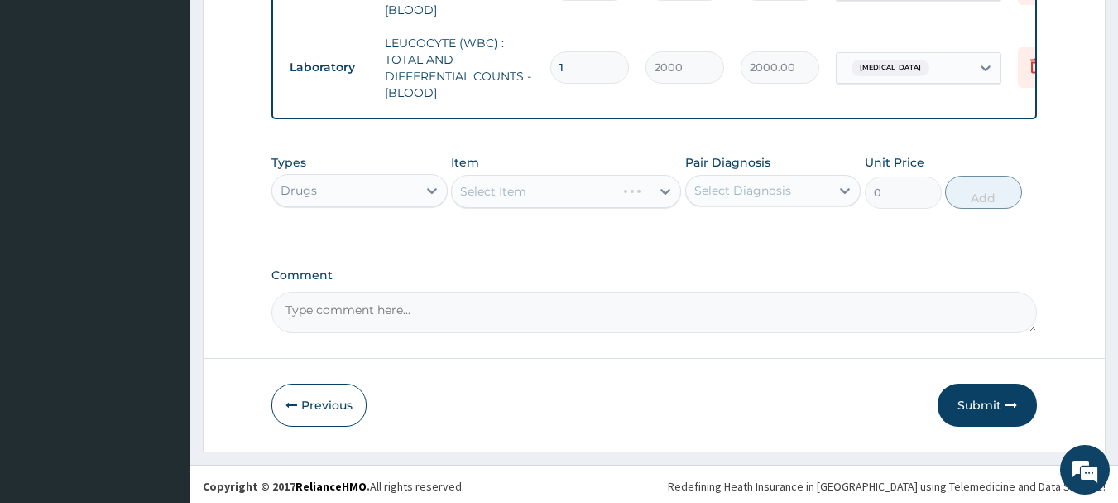
click at [584, 190] on div "Select Item" at bounding box center [566, 191] width 230 height 33
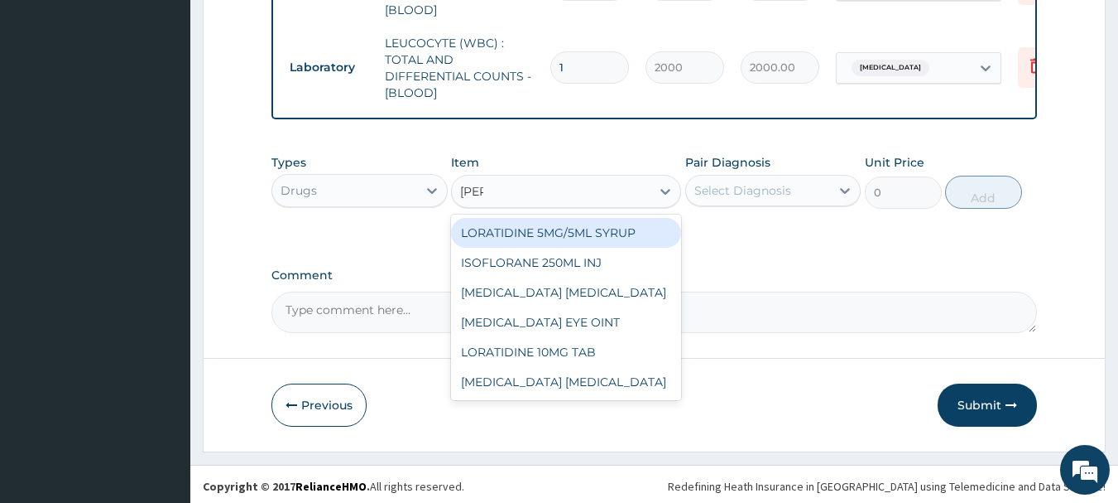
type input "lorat"
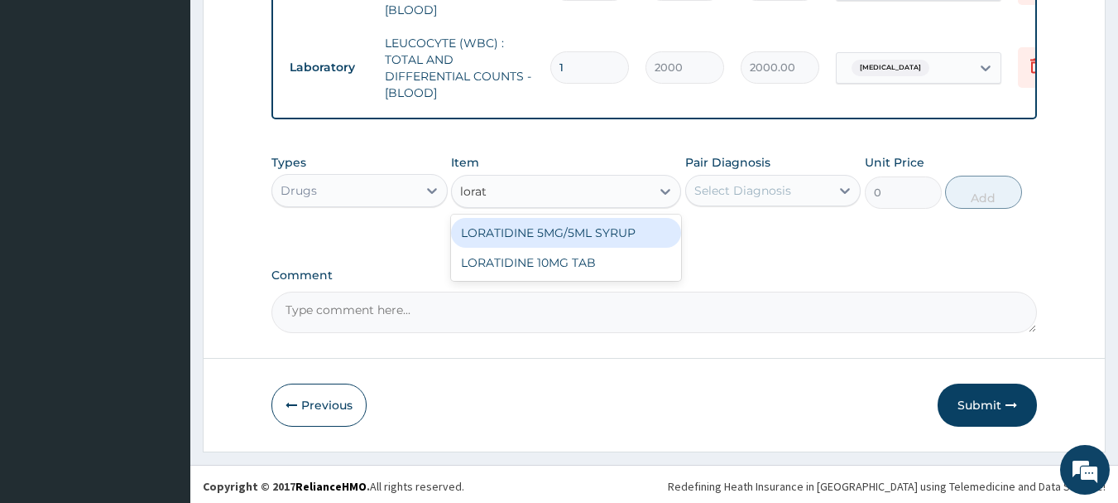
click at [567, 261] on div "LORATIDINE 10MG TAB" at bounding box center [566, 263] width 230 height 30
type input "75"
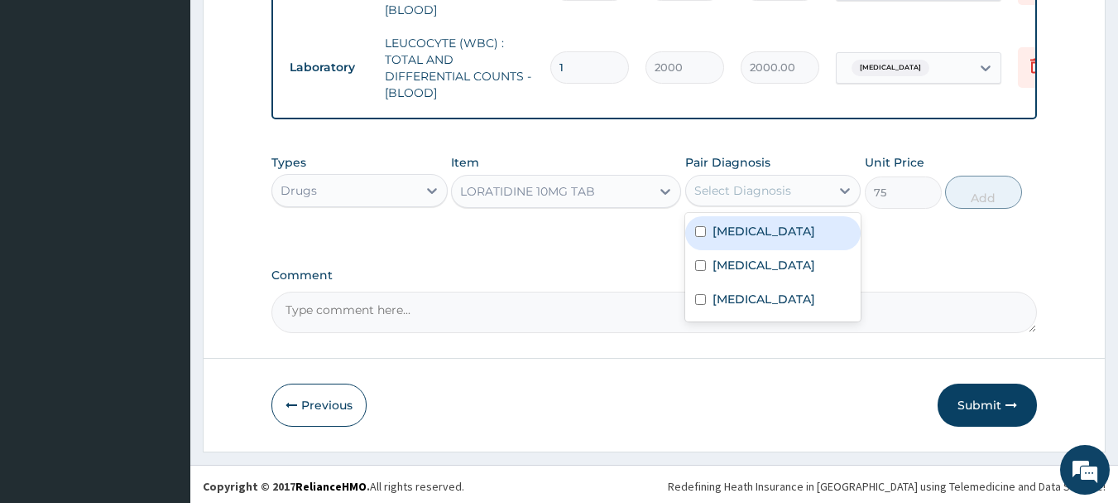
click at [806, 306] on label "[MEDICAL_DATA]" at bounding box center [764, 299] width 103 height 17
checkbox input "true"
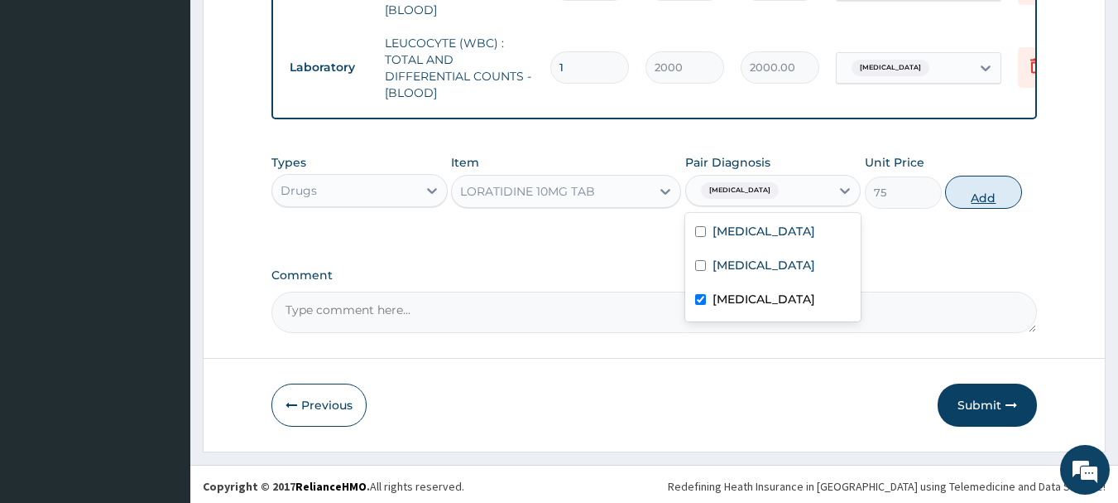
click at [989, 188] on button "Add" at bounding box center [983, 192] width 77 height 33
type input "0"
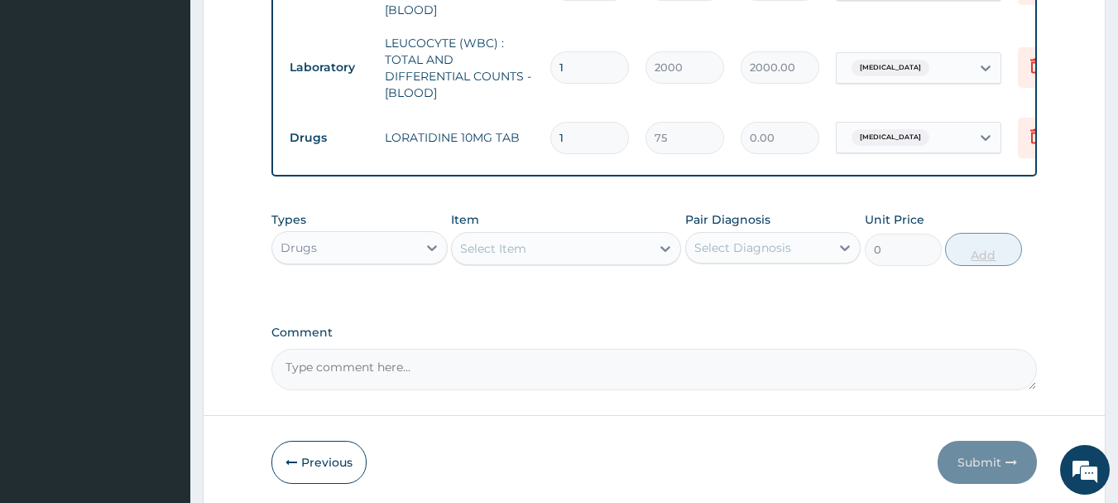
type input "0.00"
type input "5"
type input "375.00"
type input "5"
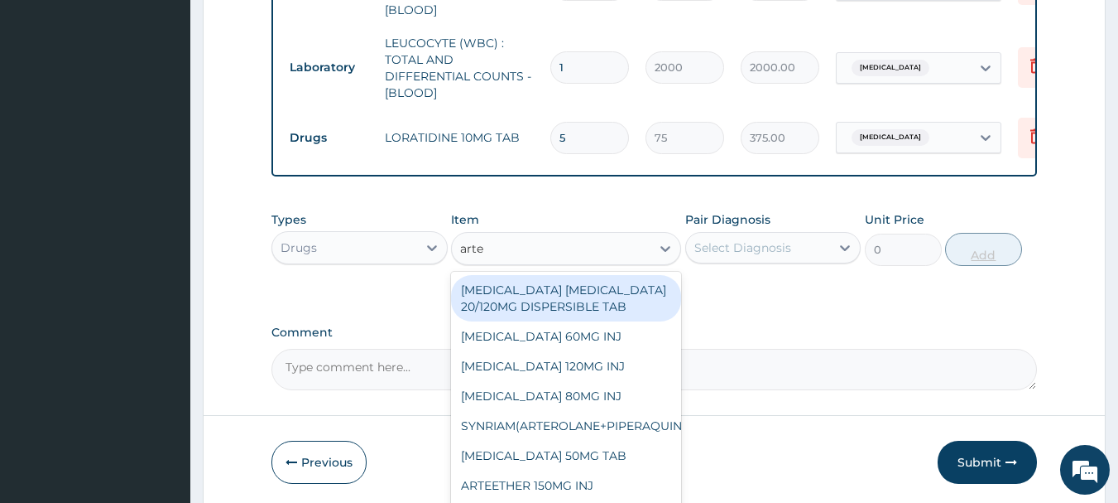
type input "artee"
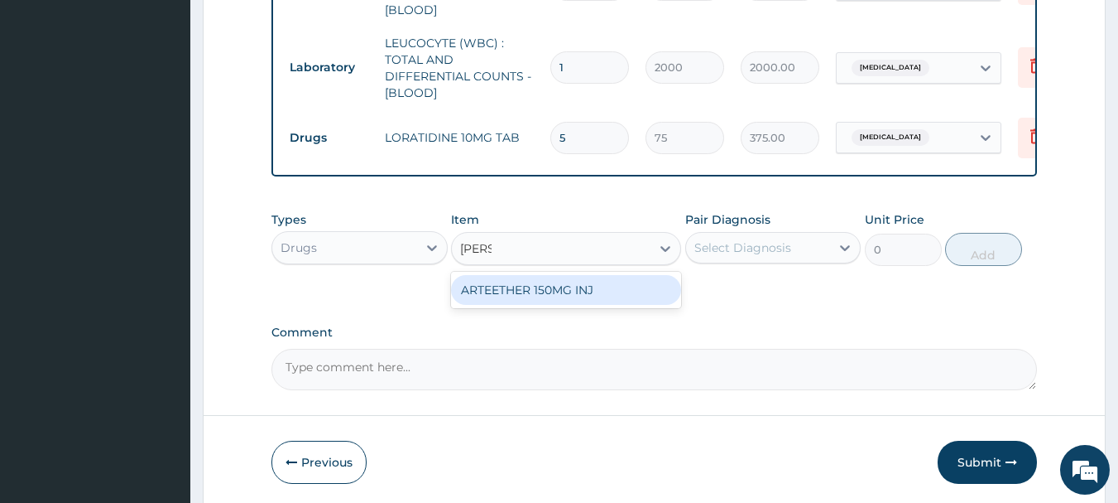
click at [575, 284] on div "ARTEETHER 150MG INJ" at bounding box center [566, 290] width 230 height 30
type input "2000"
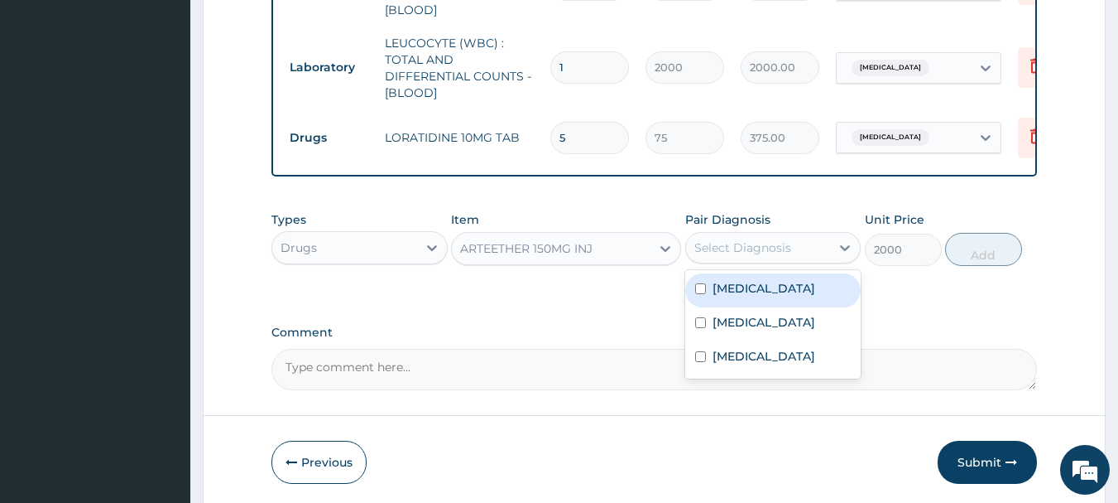
click at [742, 290] on label "Malaria" at bounding box center [764, 288] width 103 height 17
checkbox input "true"
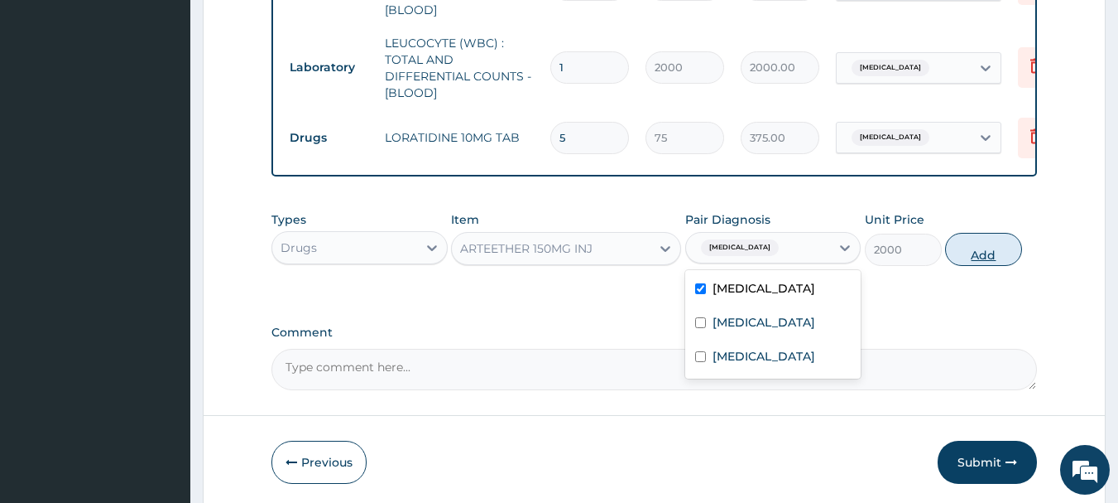
click at [1000, 238] on button "Add" at bounding box center [983, 249] width 77 height 33
type input "0"
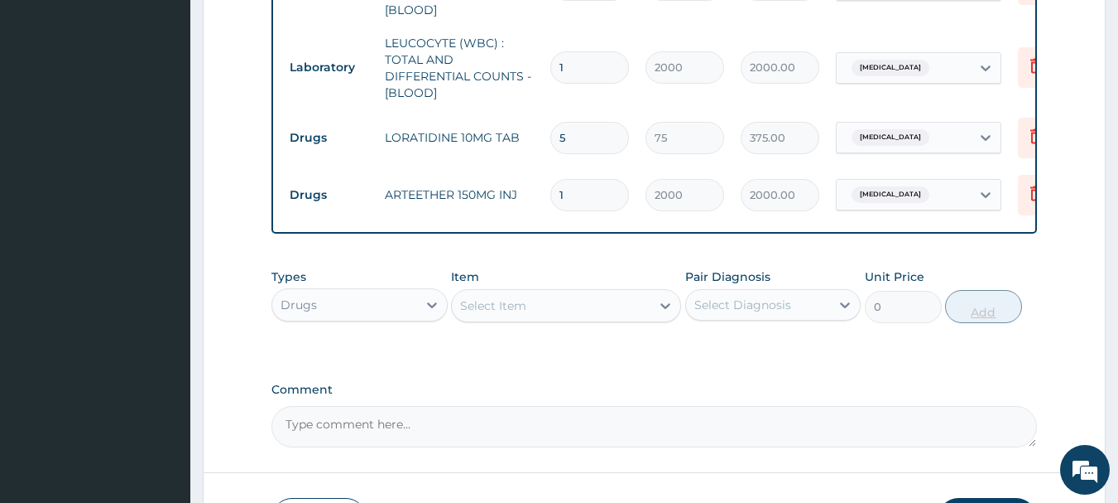
type input "0.00"
type input "3"
type input "6000.00"
type input "3"
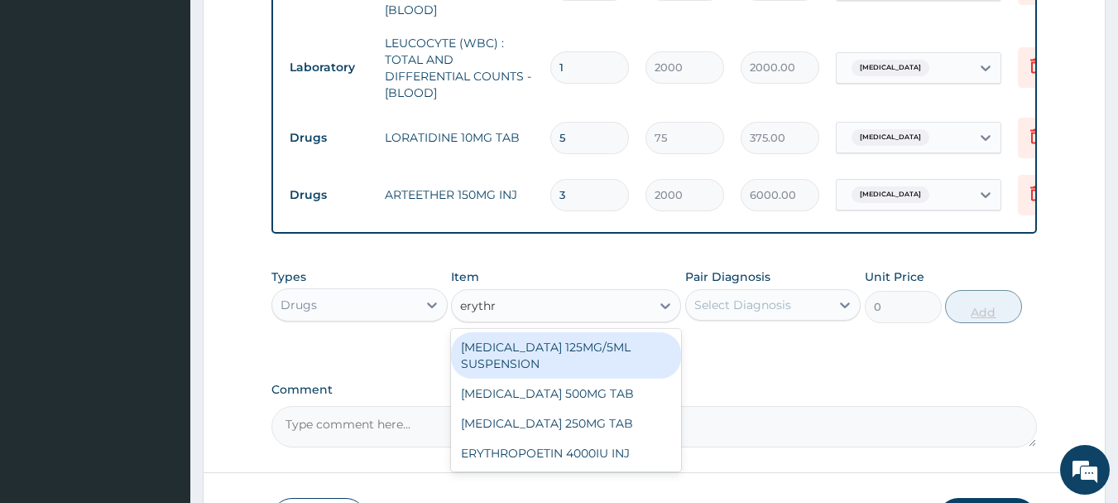
type input "erythro"
click at [597, 393] on div "ERYTHROMYCIN 500MG TAB" at bounding box center [566, 393] width 230 height 30
type input "141.75"
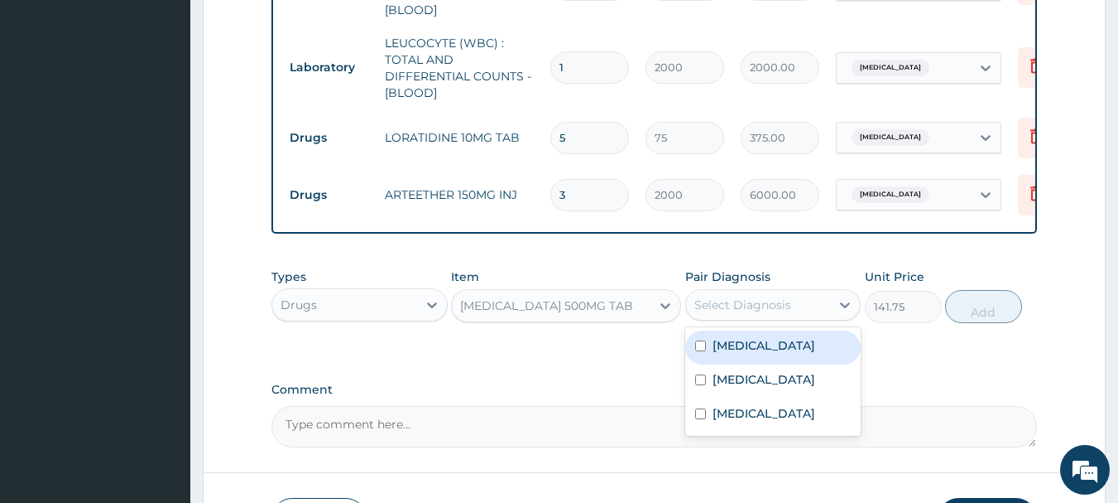
click at [777, 418] on label "Upper respiratory infection" at bounding box center [764, 413] width 103 height 17
checkbox input "true"
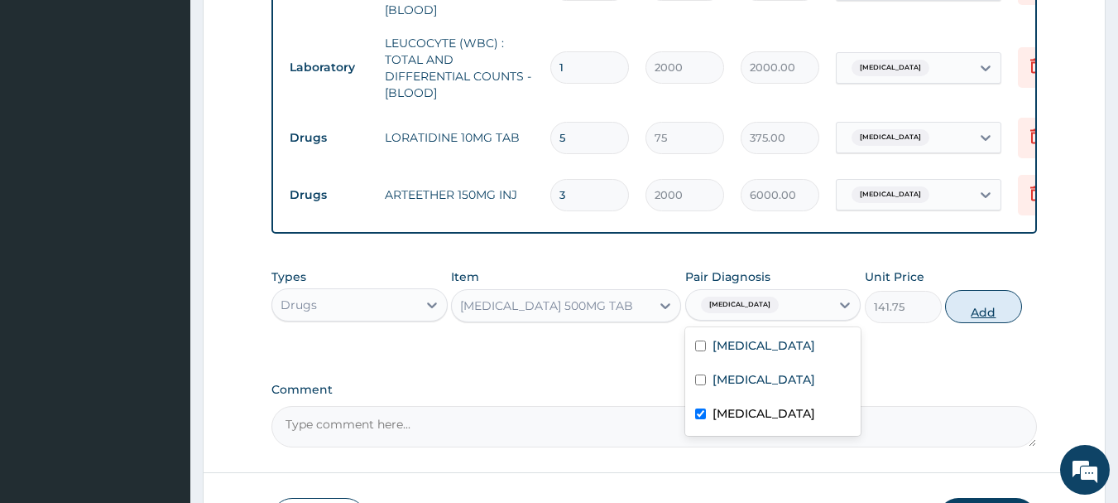
click at [994, 308] on button "Add" at bounding box center [983, 306] width 77 height 33
type input "0"
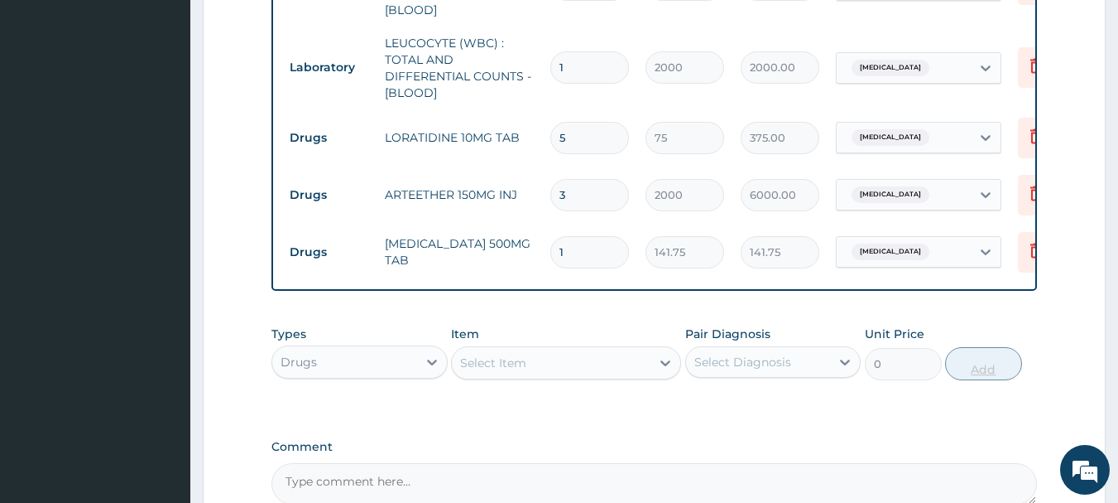
type input "15"
type input "2126.25"
type input "15"
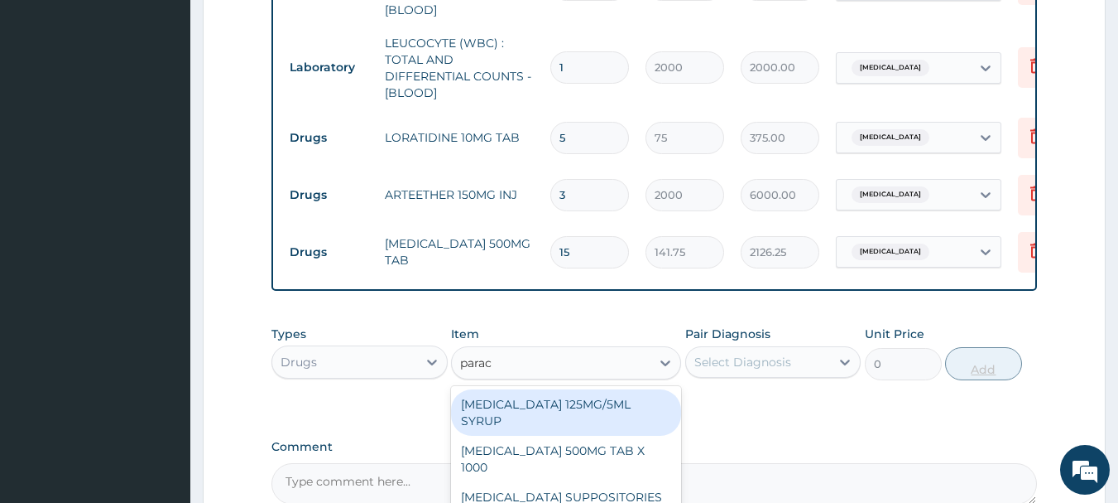
type input "parace"
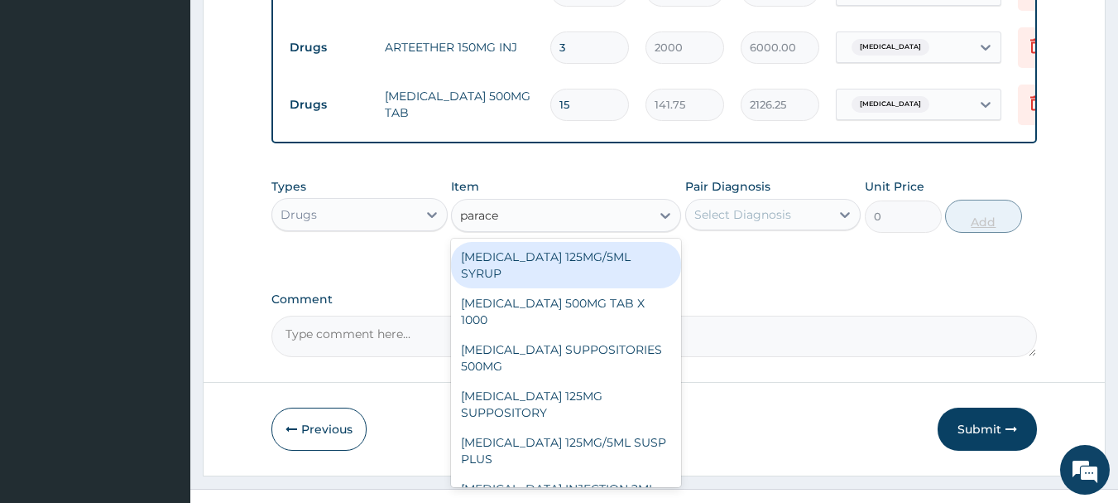
scroll to position [971, 0]
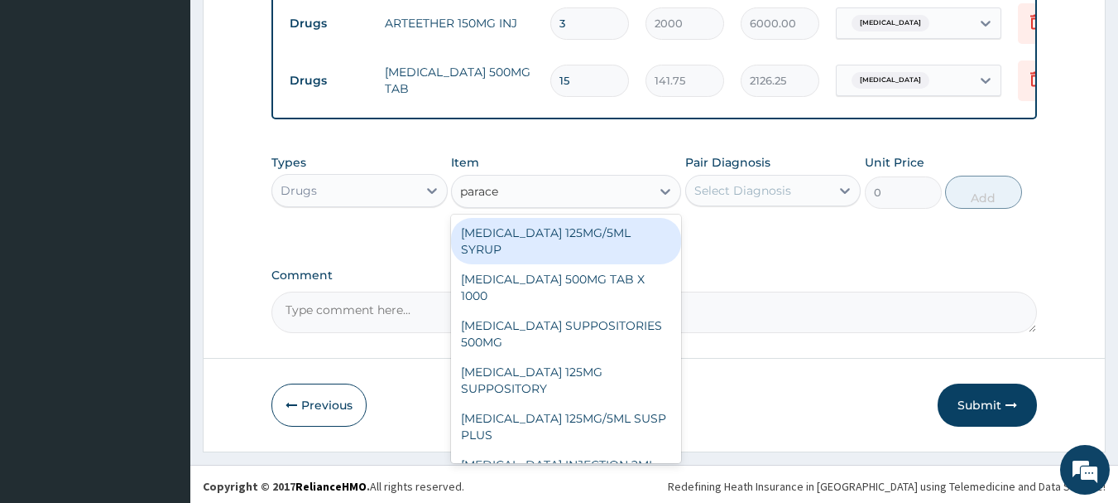
click at [580, 279] on div "PARACETAMOL 500MG TAB X 1000" at bounding box center [566, 287] width 230 height 46
type input "15.75"
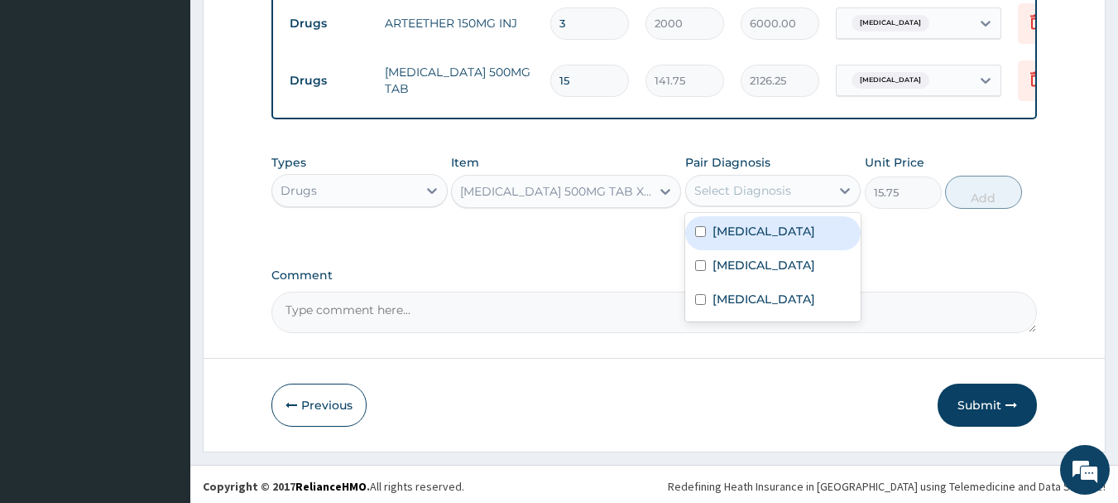
click at [738, 227] on label "Malaria" at bounding box center [764, 231] width 103 height 17
checkbox input "true"
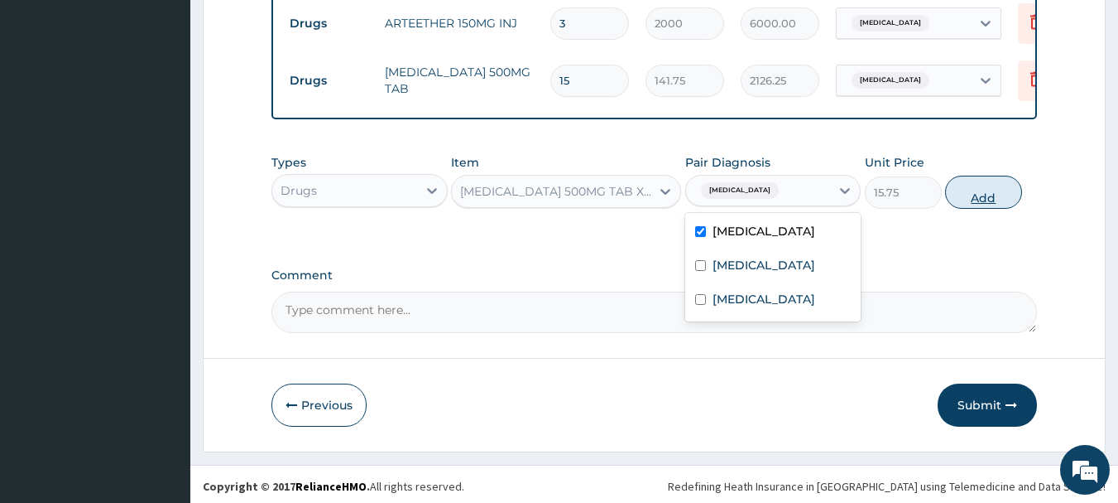
click at [1011, 197] on button "Add" at bounding box center [983, 192] width 77 height 33
type input "0"
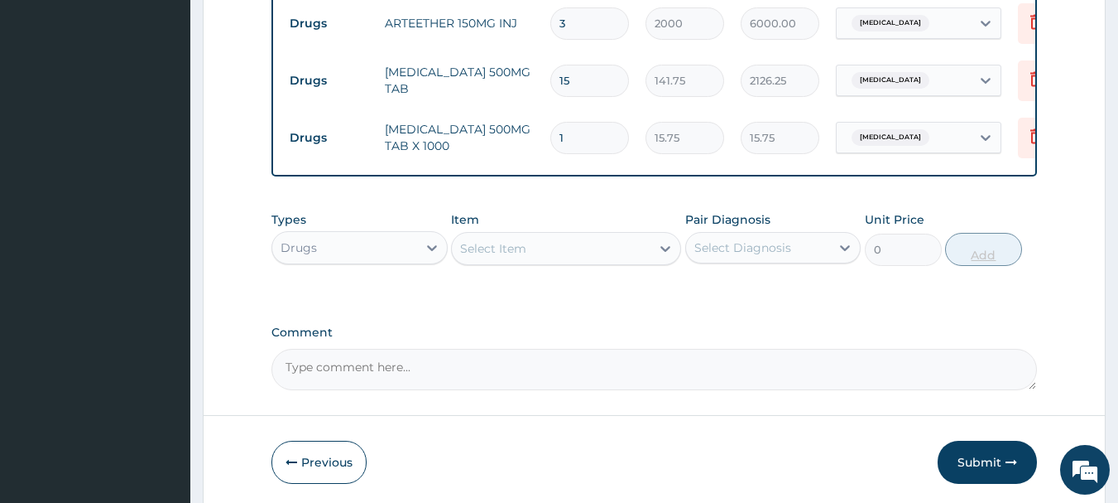
type input "18"
type input "283.50"
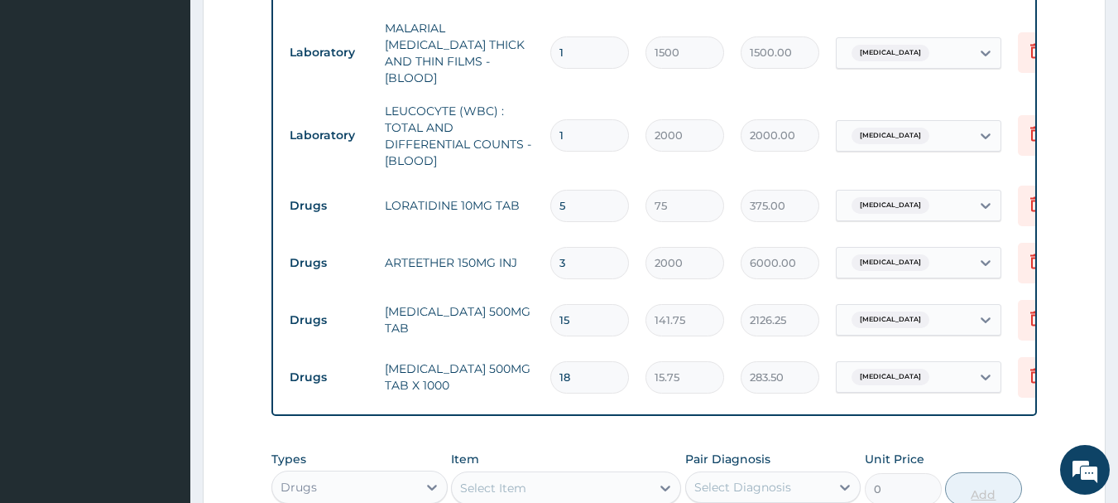
scroll to position [679, 0]
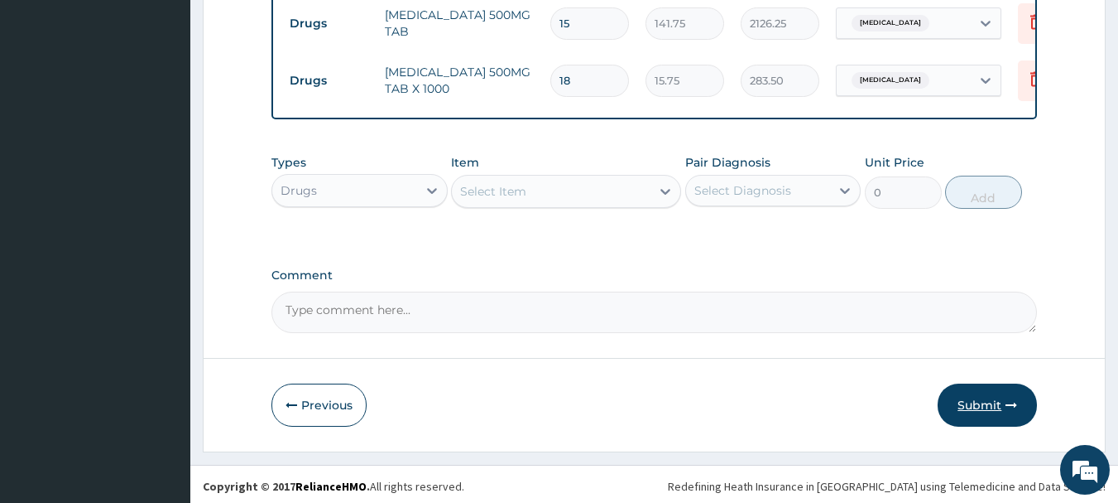
click at [1004, 396] on button "Submit" at bounding box center [987, 404] width 99 height 43
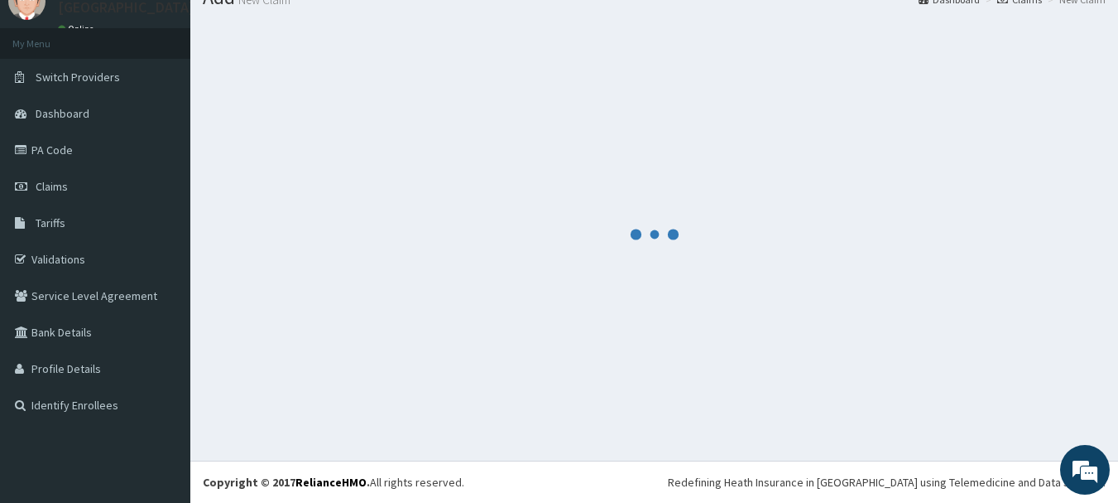
scroll to position [1028, 0]
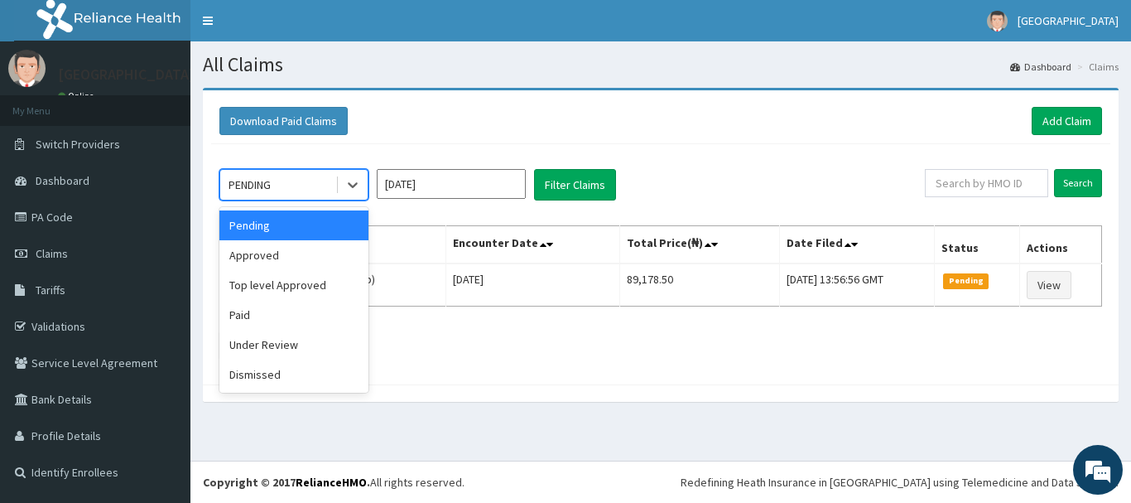
click at [254, 265] on div "Approved" at bounding box center [293, 255] width 149 height 30
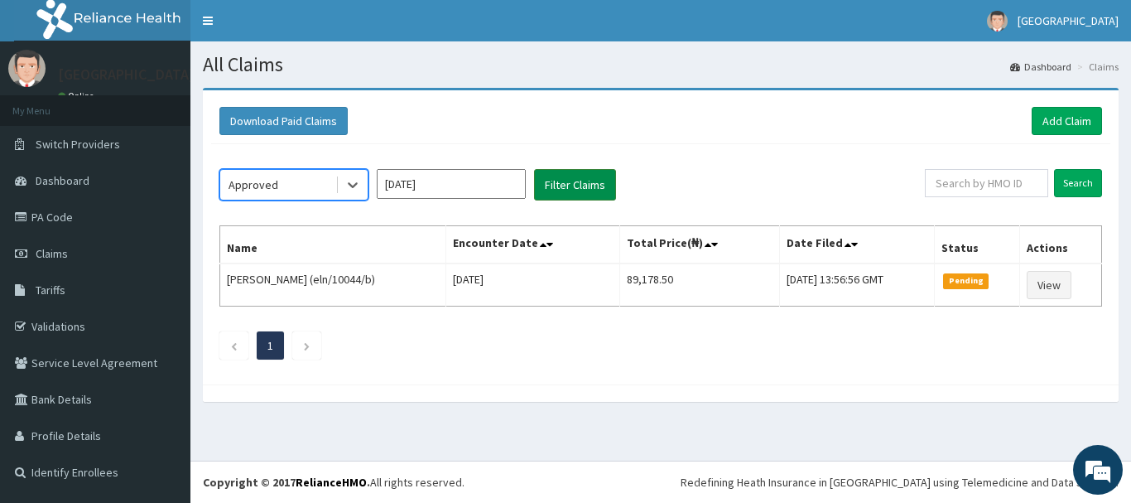
click at [597, 176] on button "Filter Claims" at bounding box center [575, 184] width 82 height 31
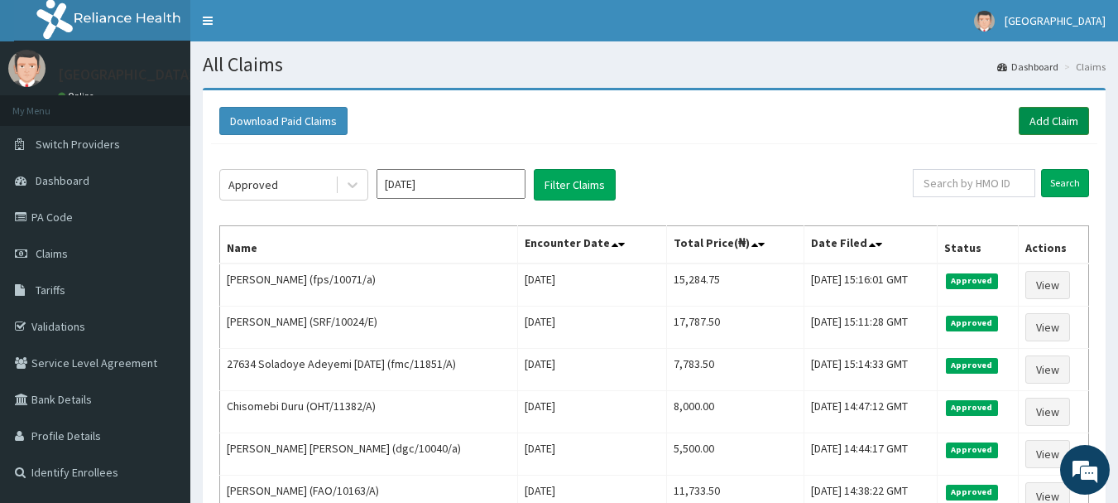
click at [1064, 123] on link "Add Claim" at bounding box center [1054, 121] width 70 height 28
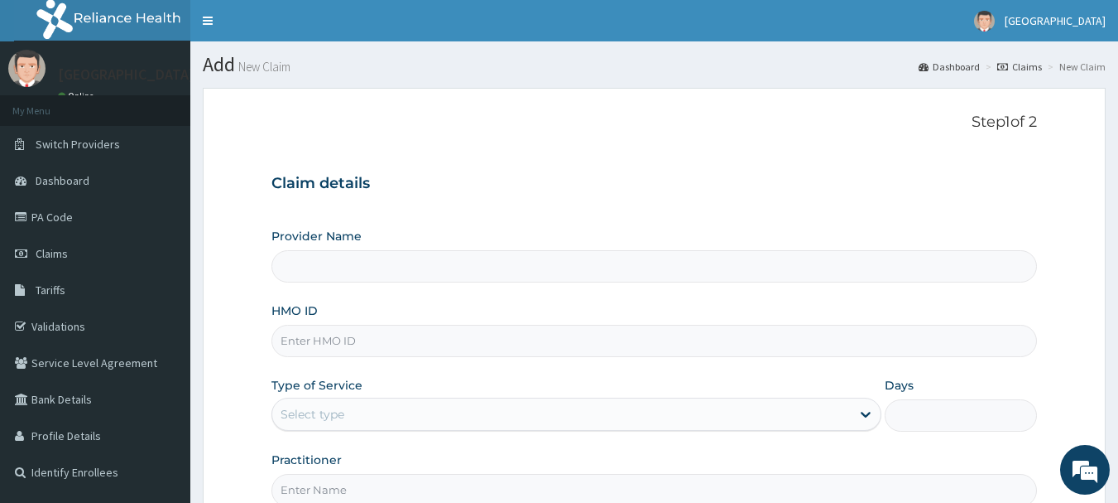
type input "[GEOGRAPHIC_DATA], [GEOGRAPHIC_DATA]"
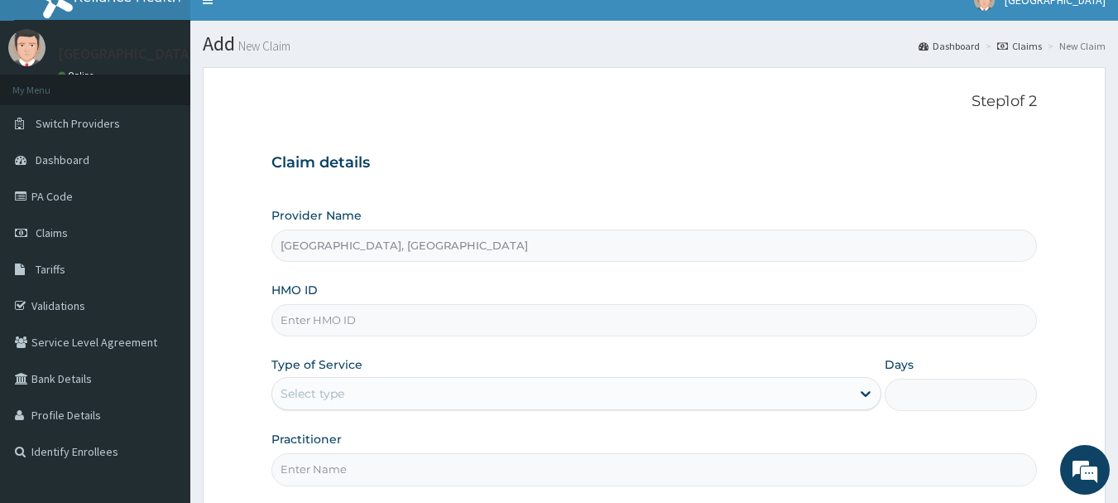
scroll to position [95, 0]
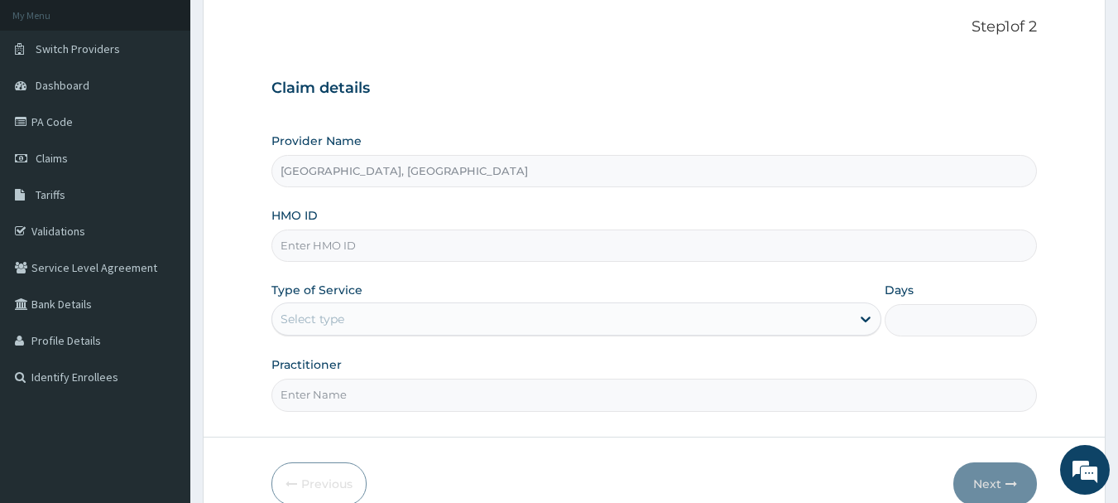
click at [445, 244] on input "HMO ID" at bounding box center [655, 245] width 767 height 32
paste input "CYO/10007/B"
type input "CYO/10007/B"
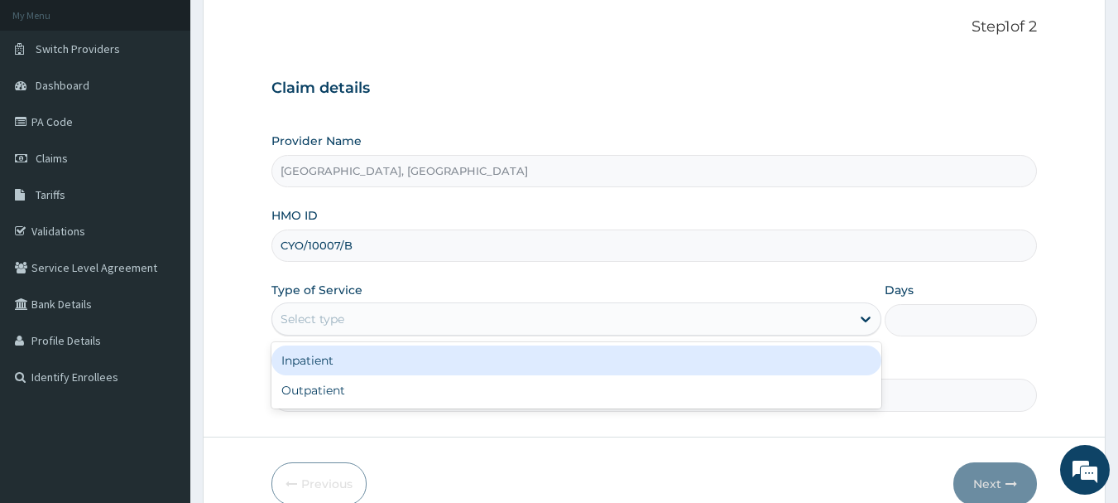
click at [303, 398] on div "Outpatient" at bounding box center [577, 390] width 610 height 30
type input "1"
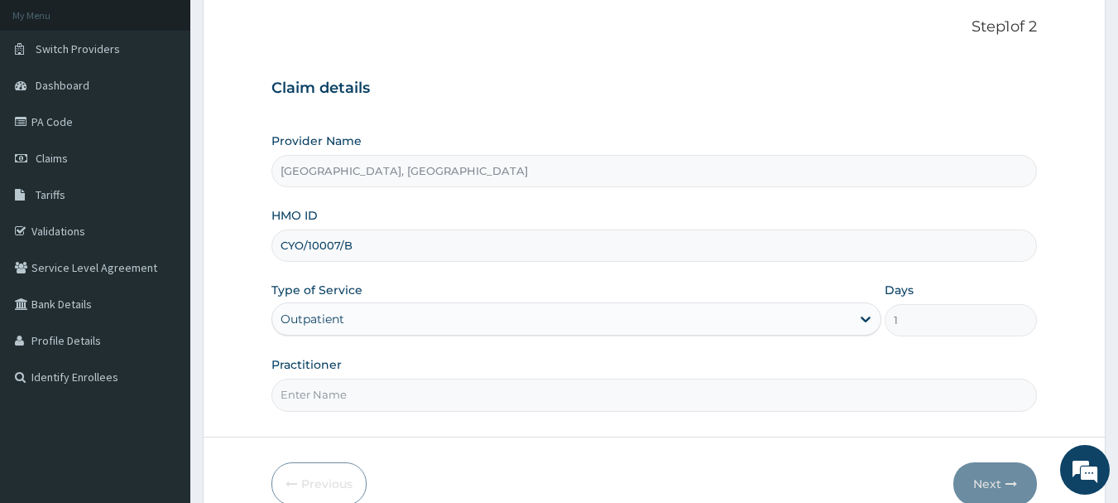
click at [376, 397] on input "Practitioner" at bounding box center [655, 394] width 767 height 32
type input "[PERSON_NAME]"
click at [1001, 484] on button "Next" at bounding box center [996, 483] width 84 height 43
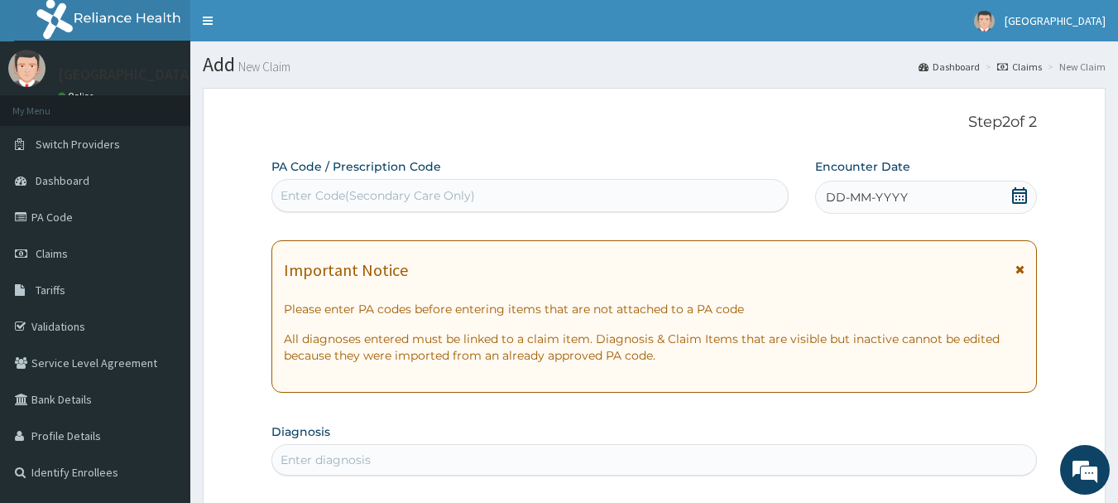
scroll to position [2, 0]
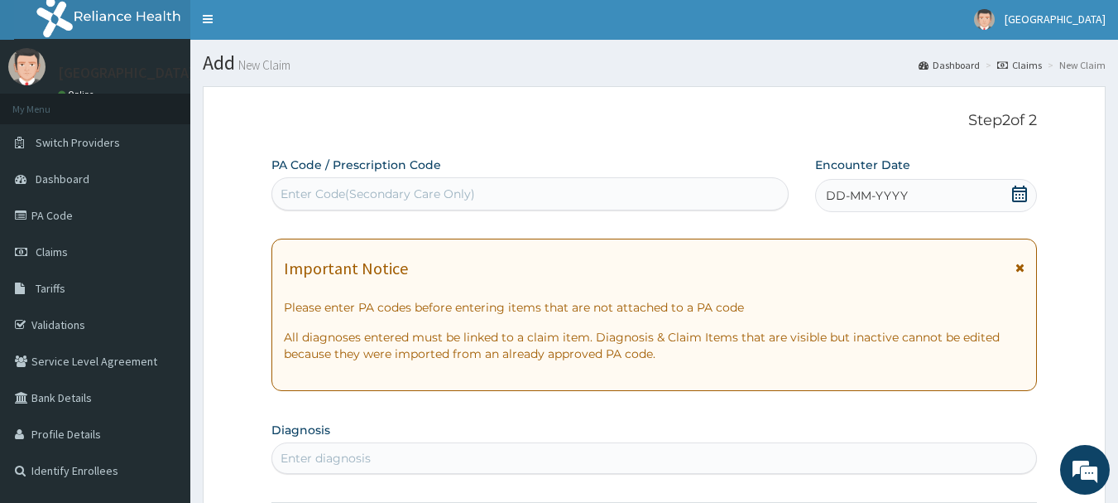
click at [868, 189] on span "DD-MM-YYYY" at bounding box center [867, 195] width 82 height 17
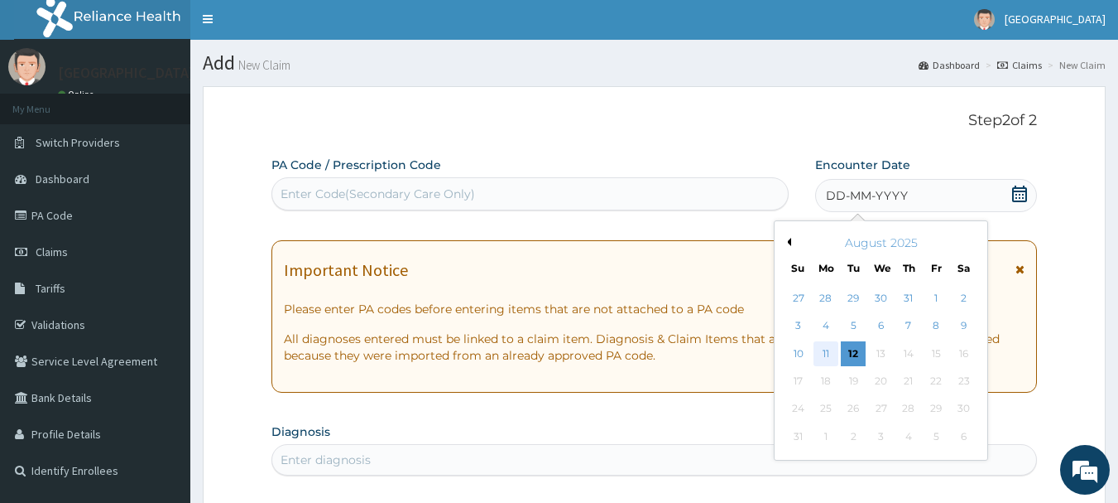
click at [822, 351] on div "11" at bounding box center [826, 353] width 25 height 25
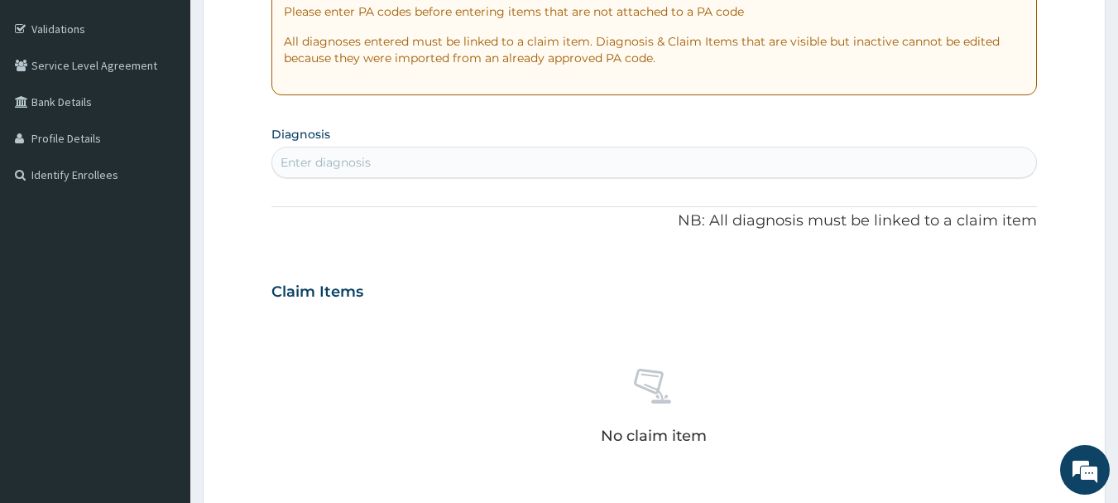
scroll to position [298, 0]
type input "mala"
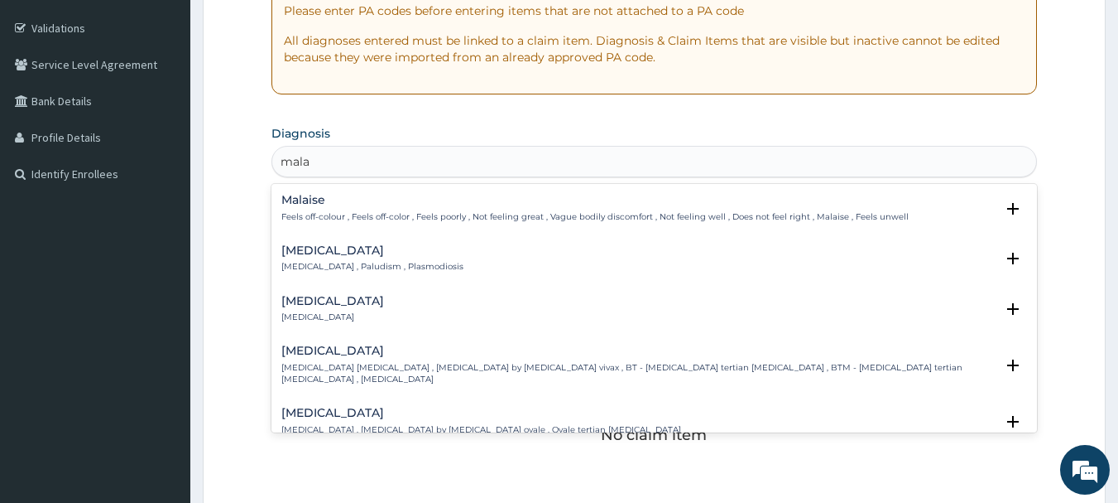
click at [368, 264] on p "[MEDICAL_DATA] , Paludism , Plasmodiosis" at bounding box center [372, 267] width 182 height 12
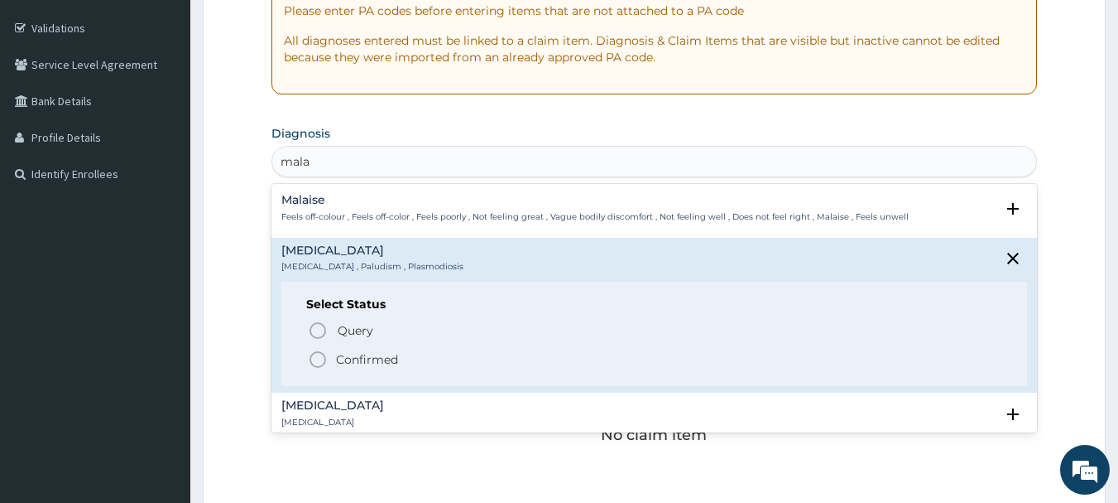
click at [310, 353] on icon "status option filled" at bounding box center [318, 359] width 20 height 20
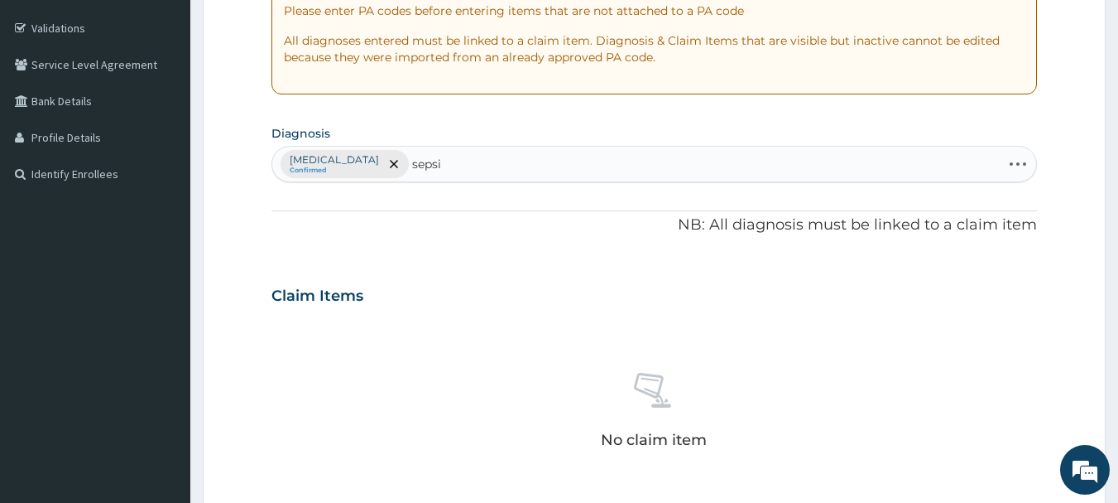
type input "[MEDICAL_DATA]"
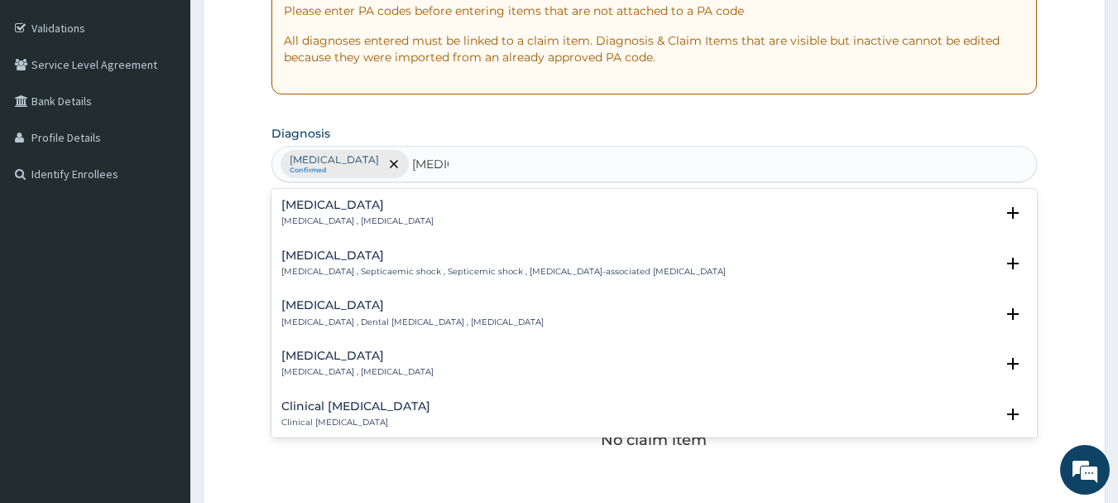
click at [341, 218] on p "Systemic infection , Sepsis" at bounding box center [357, 221] width 152 height 12
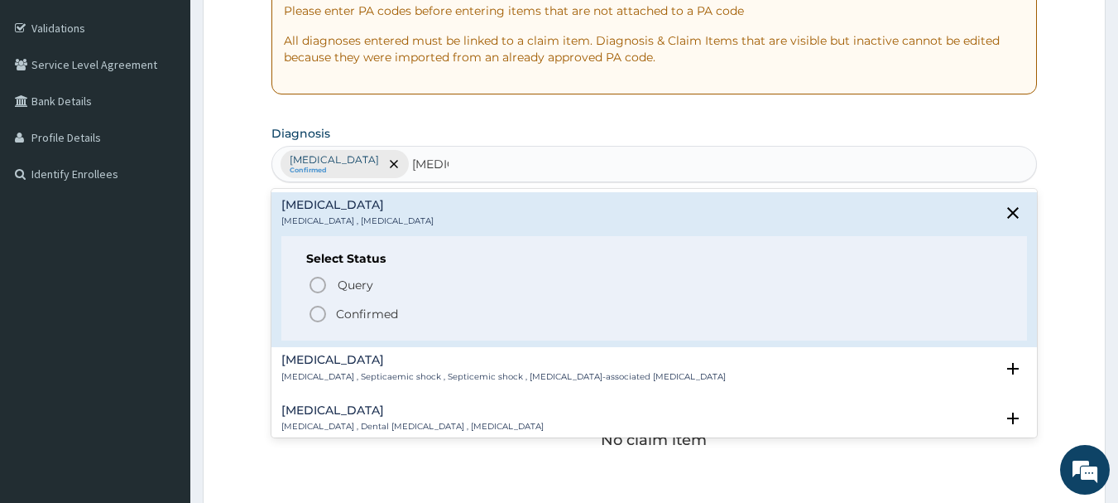
click at [318, 315] on icon "status option filled" at bounding box center [318, 314] width 20 height 20
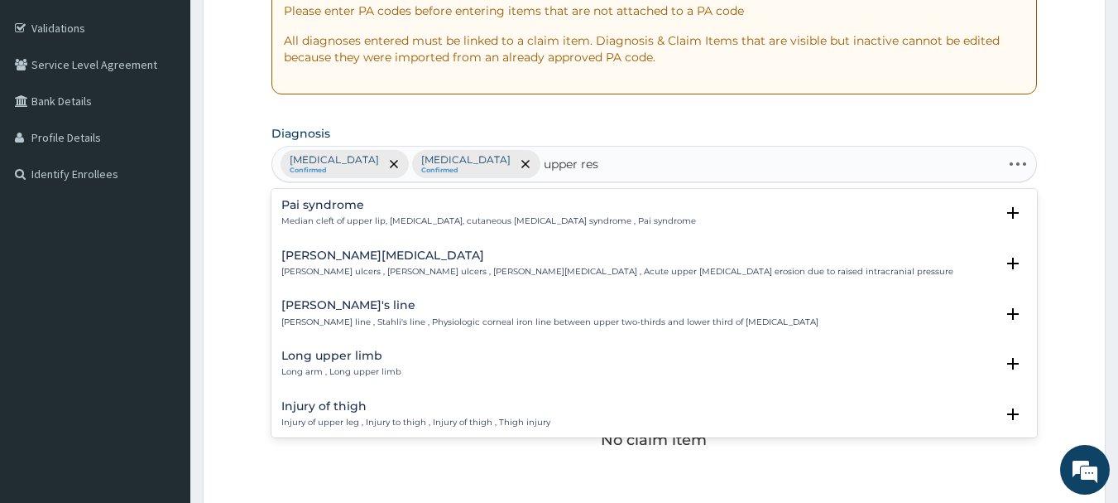
type input "upper resp"
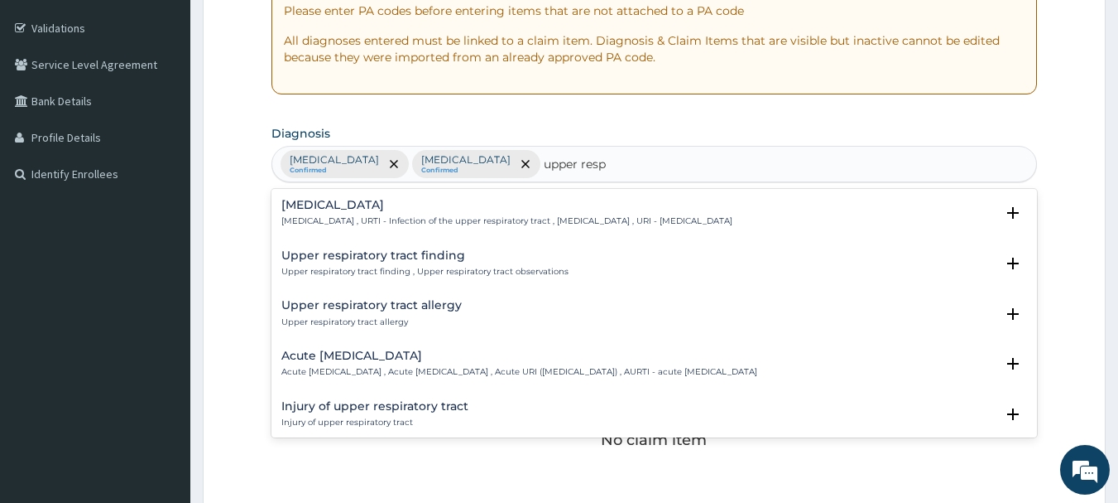
click at [388, 204] on h4 "Upper respiratory infection" at bounding box center [506, 205] width 451 height 12
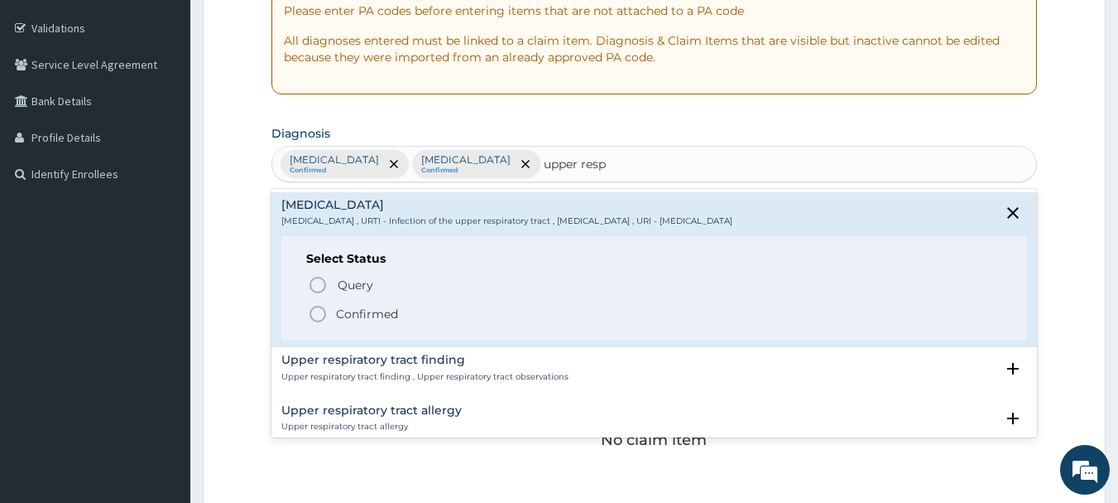
click at [315, 316] on icon "status option filled" at bounding box center [318, 314] width 20 height 20
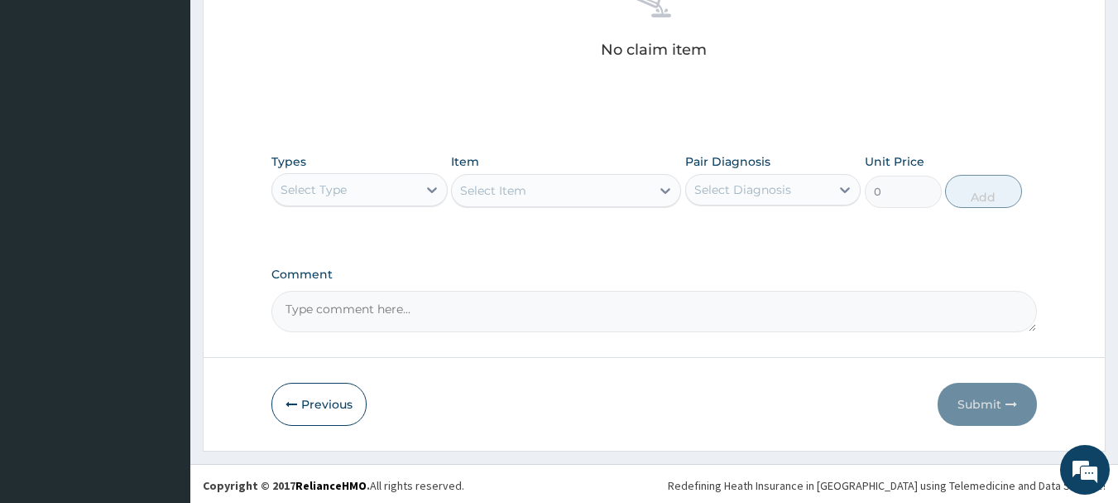
scroll to position [691, 0]
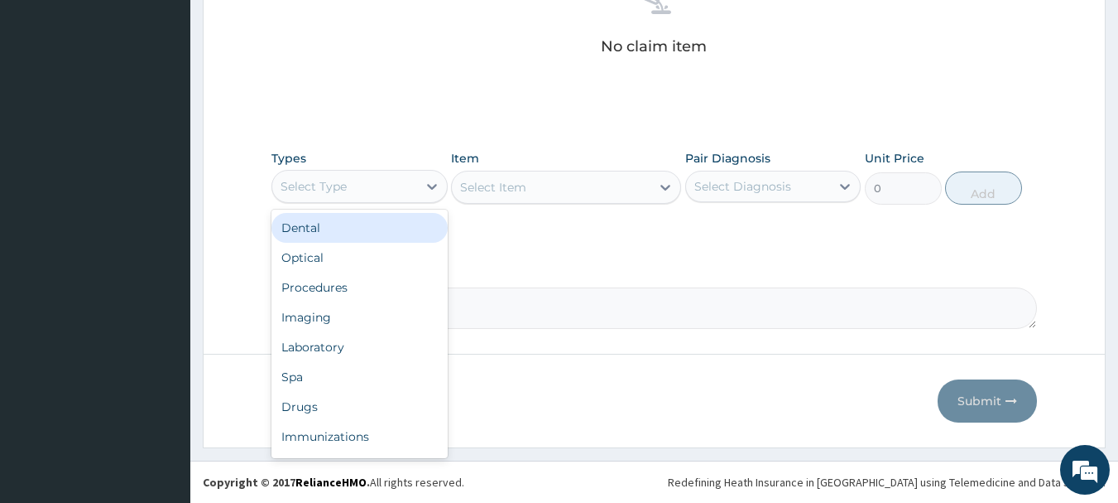
click at [312, 300] on div "Procedures" at bounding box center [360, 287] width 176 height 30
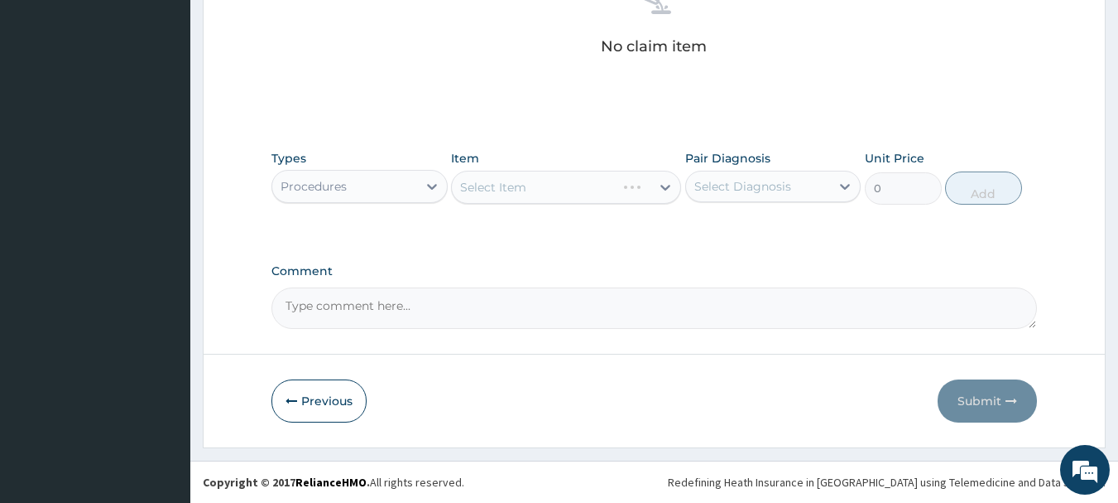
click at [604, 180] on div "Select Item" at bounding box center [566, 187] width 230 height 33
click at [612, 184] on div "Select Item" at bounding box center [566, 187] width 230 height 33
click at [589, 185] on div "Select Item" at bounding box center [566, 187] width 230 height 33
click at [602, 185] on div "Select Item" at bounding box center [566, 187] width 230 height 33
click at [589, 190] on div "Select Item" at bounding box center [566, 187] width 230 height 33
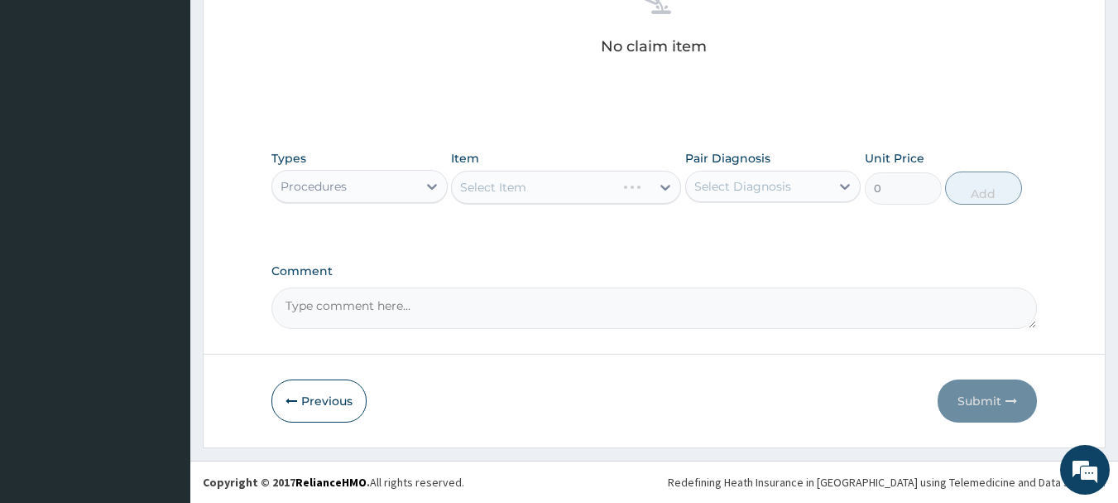
click at [605, 190] on div "Select Item" at bounding box center [566, 187] width 230 height 33
click at [588, 185] on div "Select Item" at bounding box center [566, 187] width 230 height 33
click at [617, 189] on div "Select Item" at bounding box center [566, 187] width 230 height 33
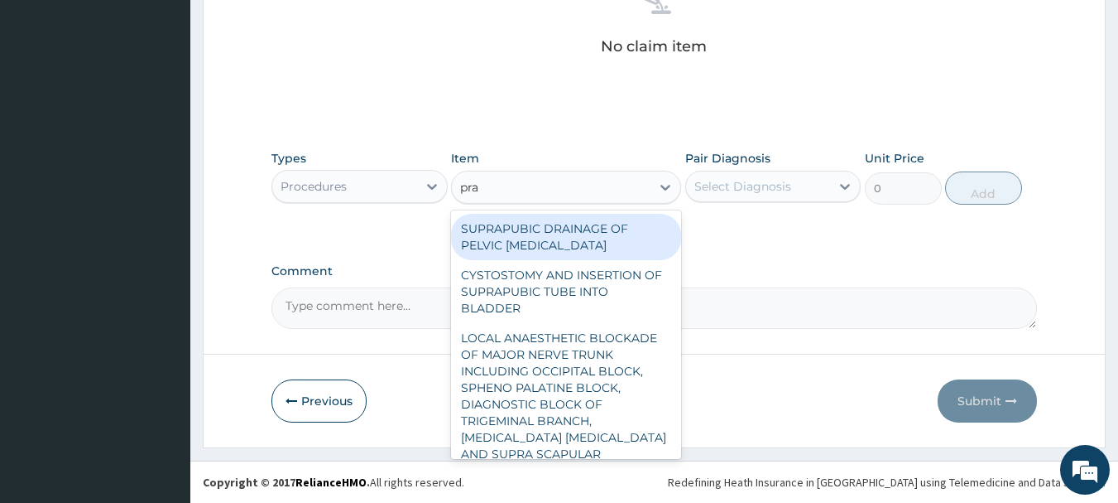
type input "prac"
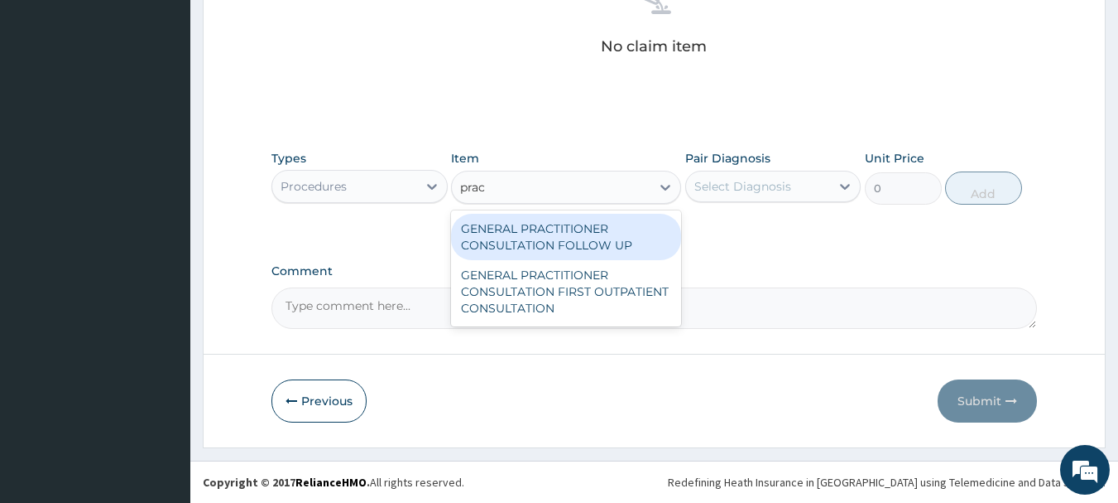
click at [564, 289] on div "GENERAL PRACTITIONER CONSULTATION FIRST OUTPATIENT CONSULTATION" at bounding box center [566, 291] width 230 height 63
type input "3000"
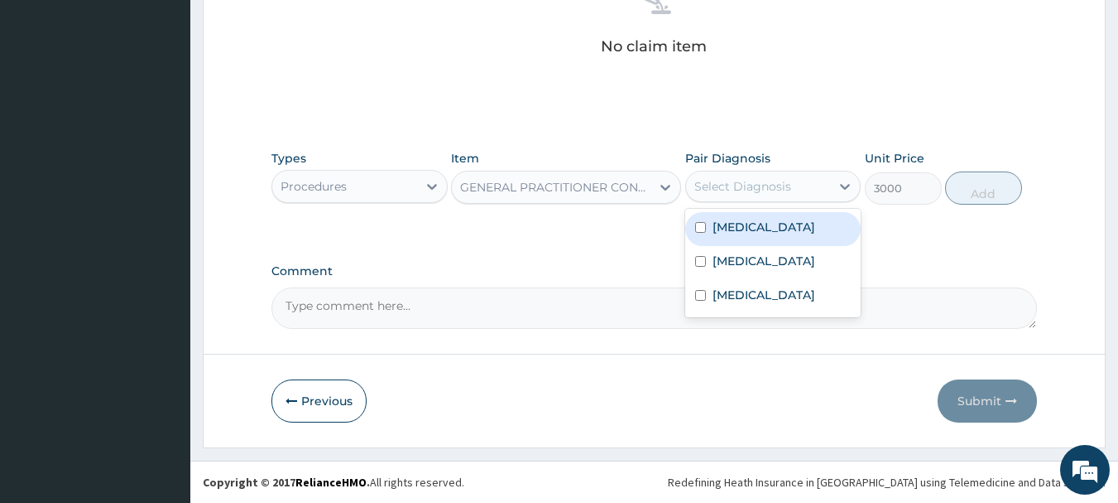
click at [739, 233] on label "Malaria" at bounding box center [764, 227] width 103 height 17
checkbox input "true"
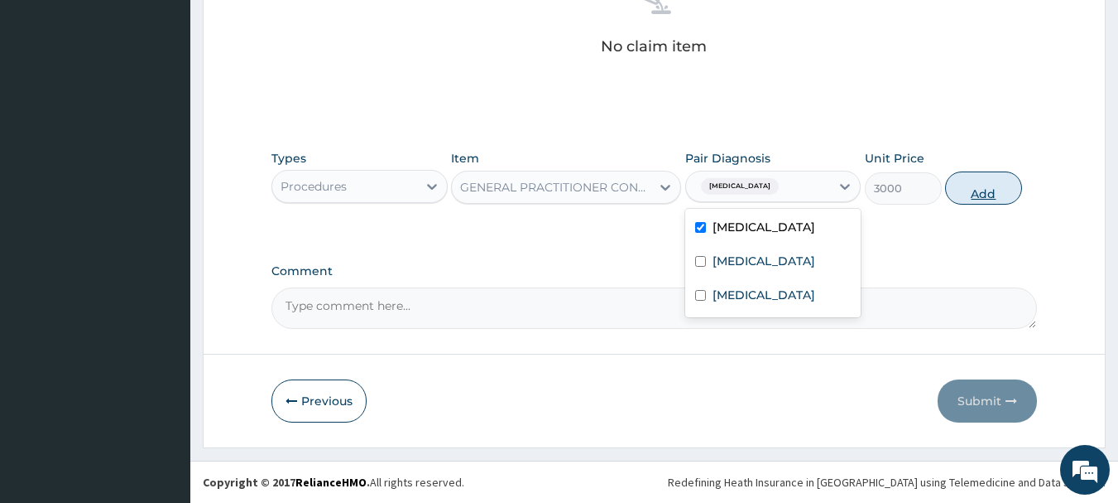
click at [993, 195] on button "Add" at bounding box center [983, 187] width 77 height 33
type input "0"
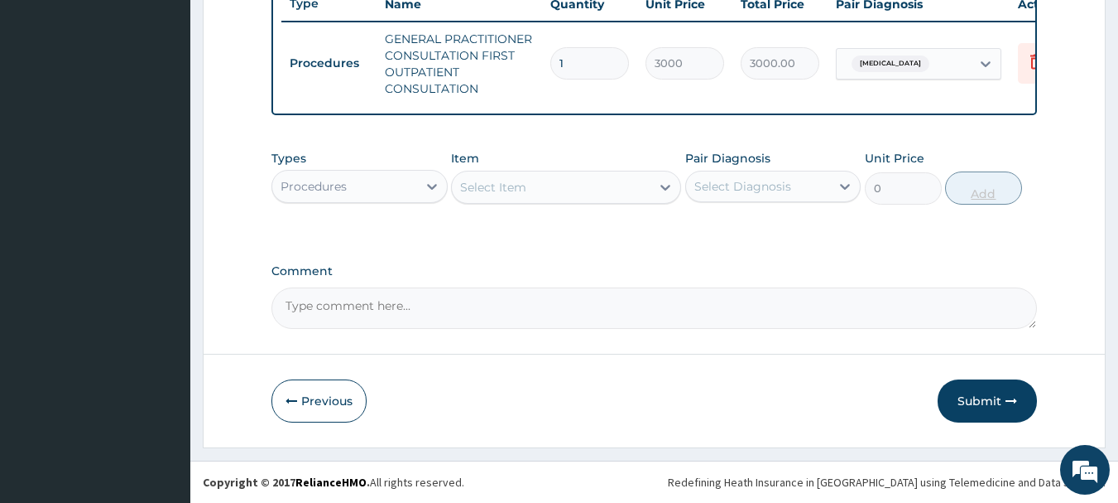
scroll to position [651, 0]
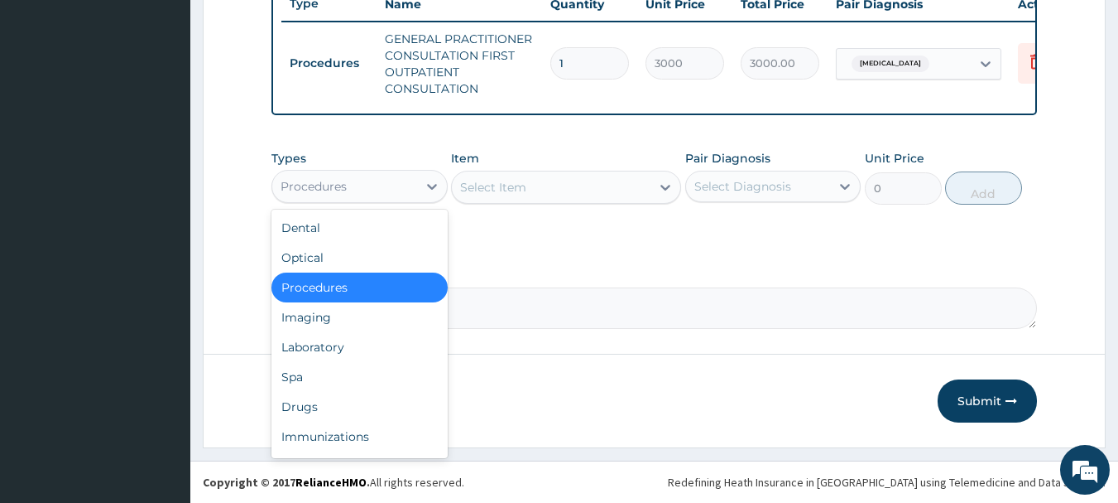
click at [308, 352] on div "Laboratory" at bounding box center [360, 347] width 176 height 30
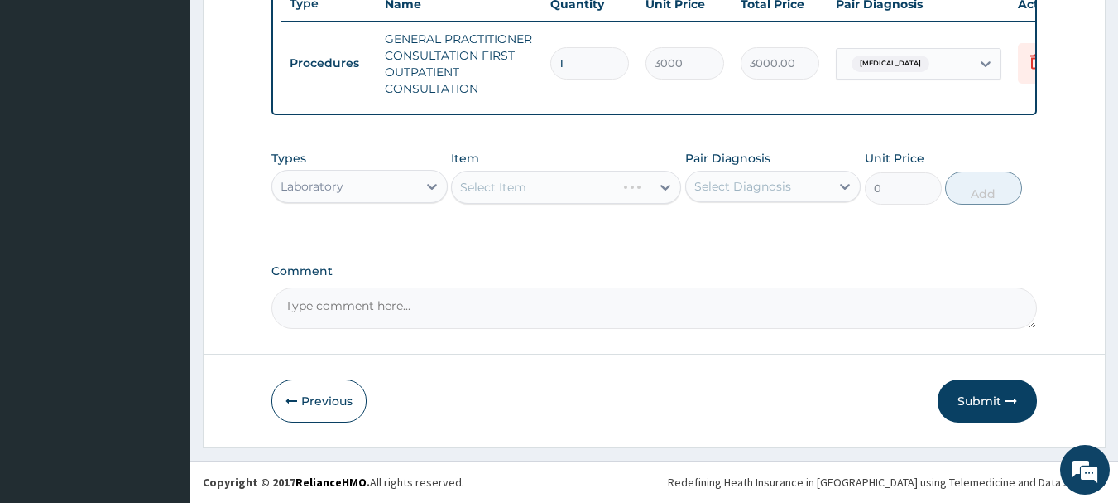
click at [610, 194] on div "Select Item" at bounding box center [566, 187] width 230 height 33
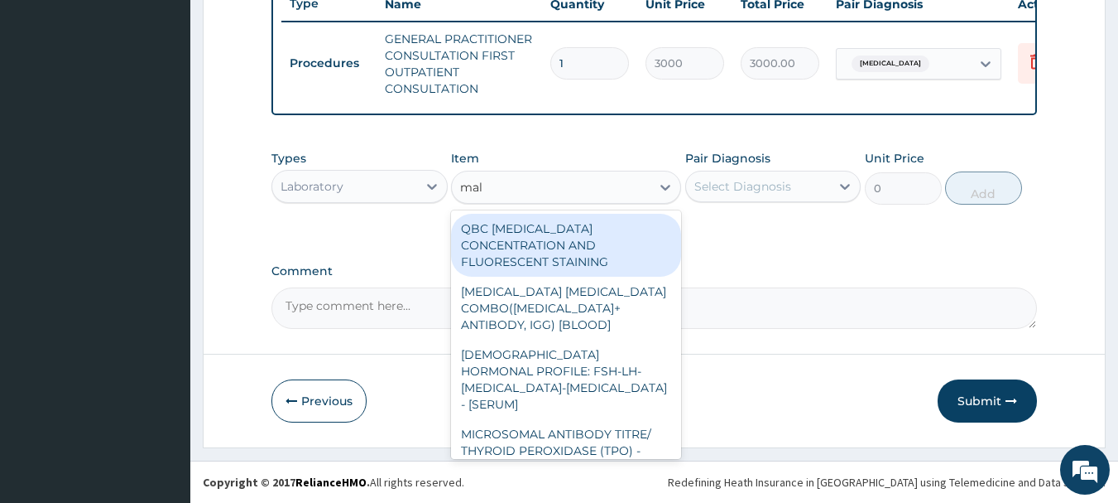
type input "mala"
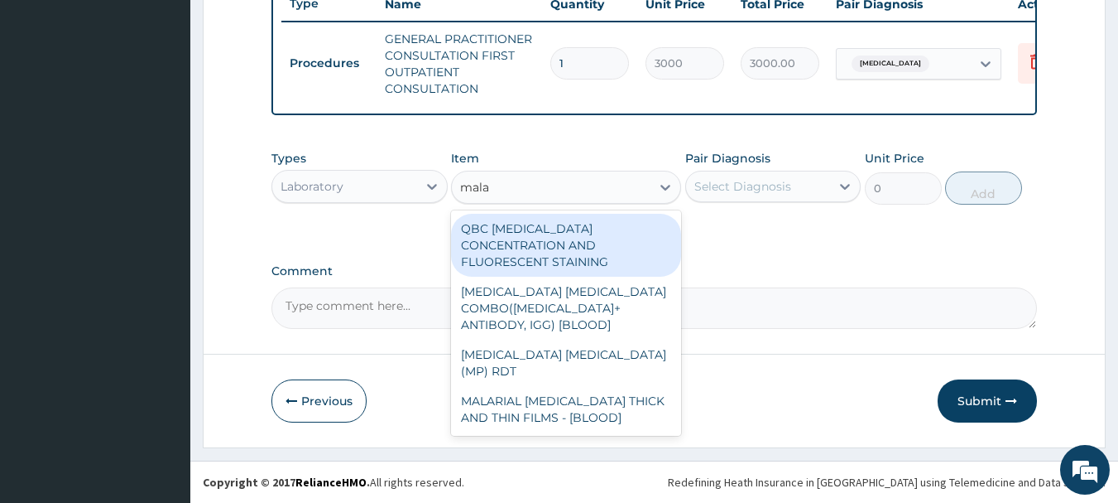
click at [562, 386] on div "MALARIAL PARASITE THICK AND THIN FILMS - [BLOOD]" at bounding box center [566, 409] width 230 height 46
type input "1500"
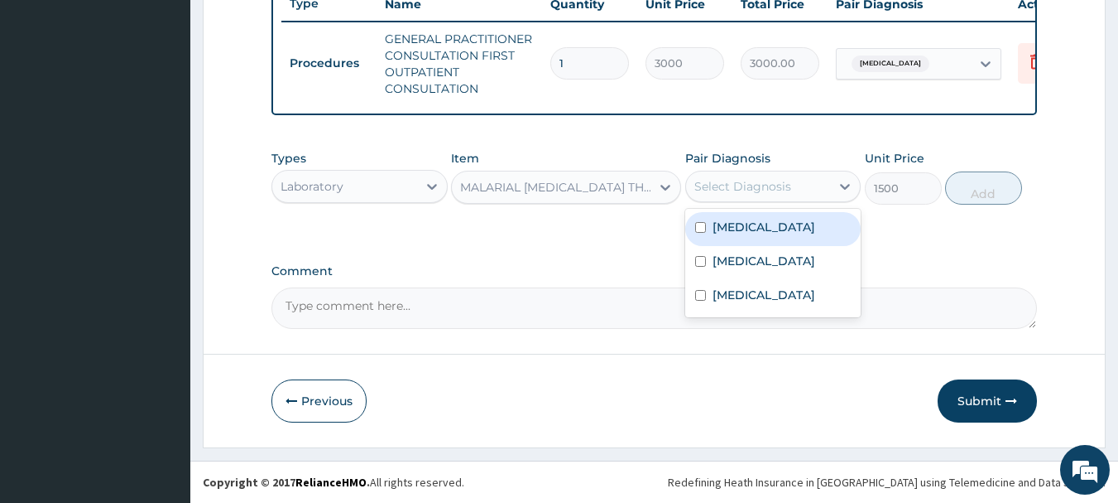
click at [737, 228] on label "Malaria" at bounding box center [764, 227] width 103 height 17
checkbox input "true"
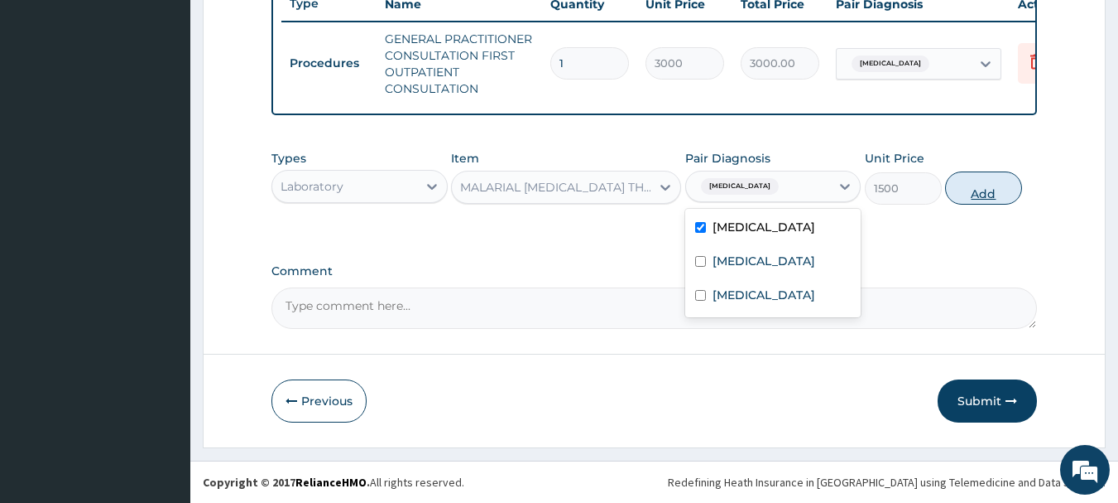
click at [1008, 192] on button "Add" at bounding box center [983, 187] width 77 height 33
type input "0"
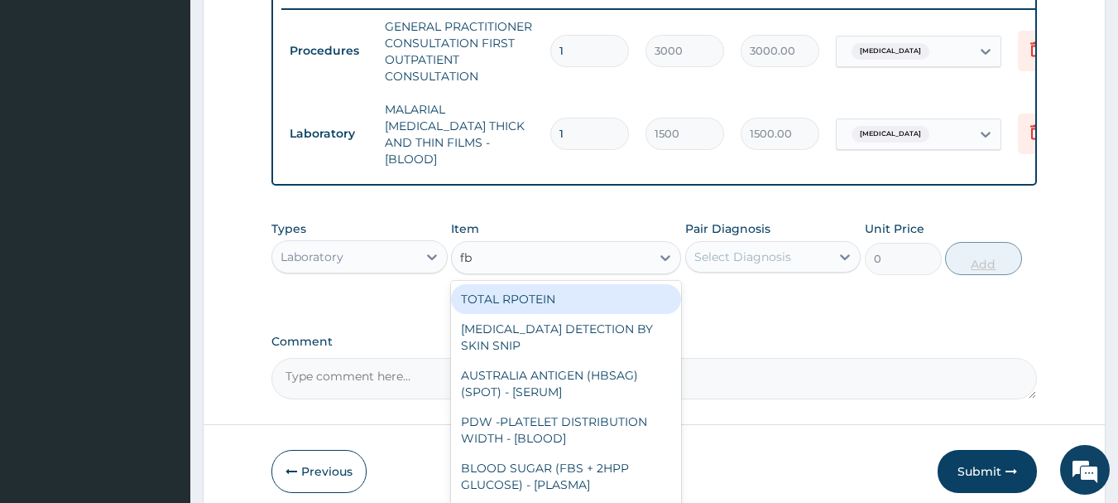
type input "fbc"
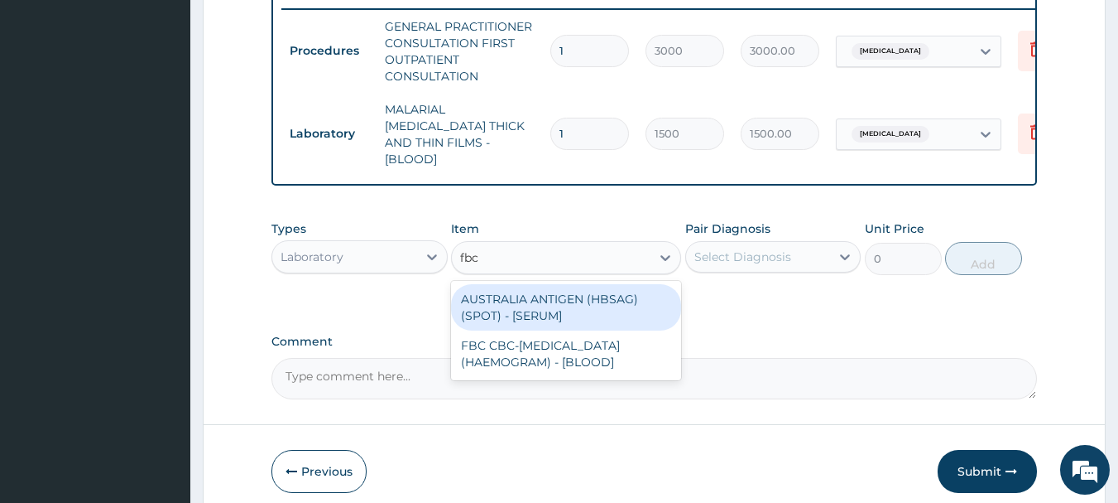
click at [576, 354] on div "FBC CBC-COMPLETE BLOOD COUNT (HAEMOGRAM) - [BLOOD]" at bounding box center [566, 353] width 230 height 46
type input "3000"
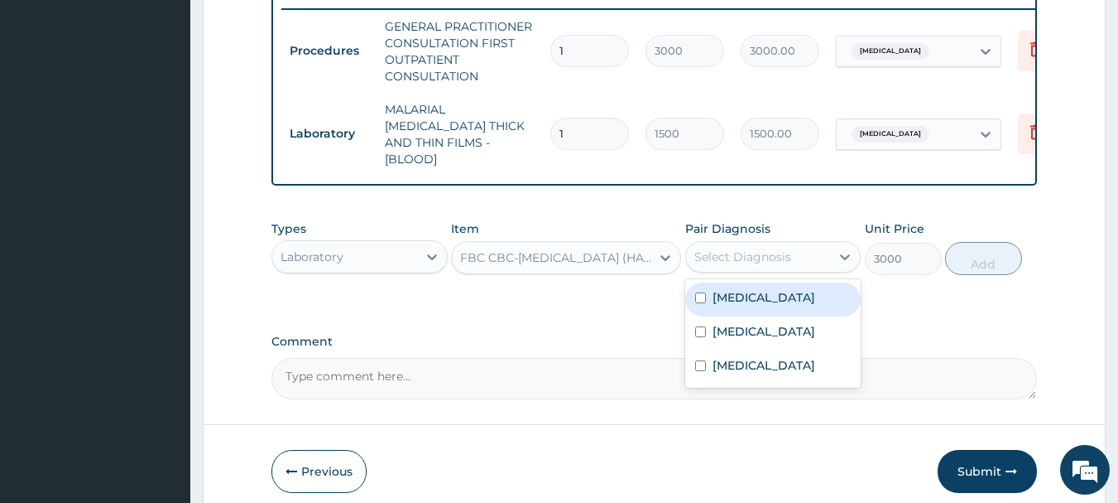
click at [738, 330] on label "Sepsis" at bounding box center [764, 331] width 103 height 17
checkbox input "true"
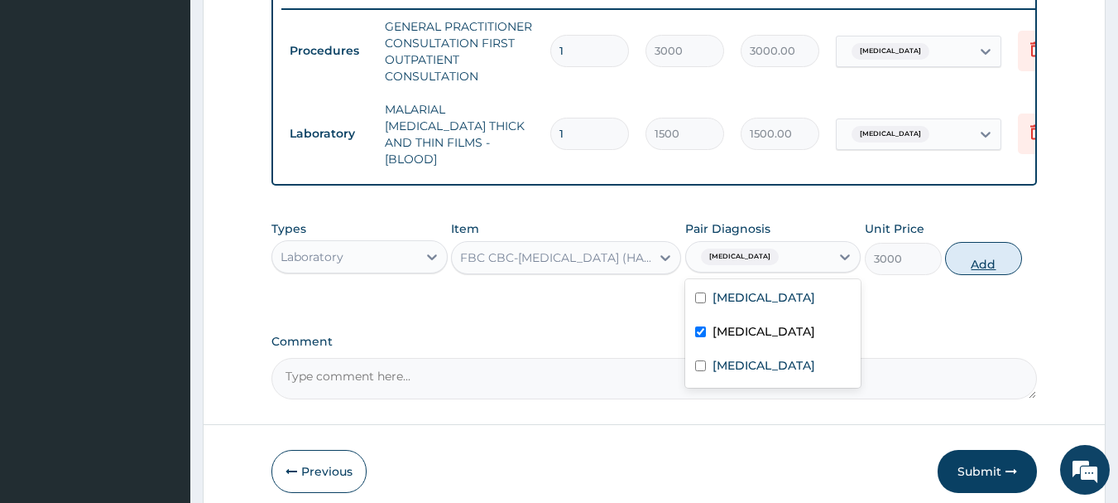
click at [991, 248] on button "Add" at bounding box center [983, 258] width 77 height 33
type input "0"
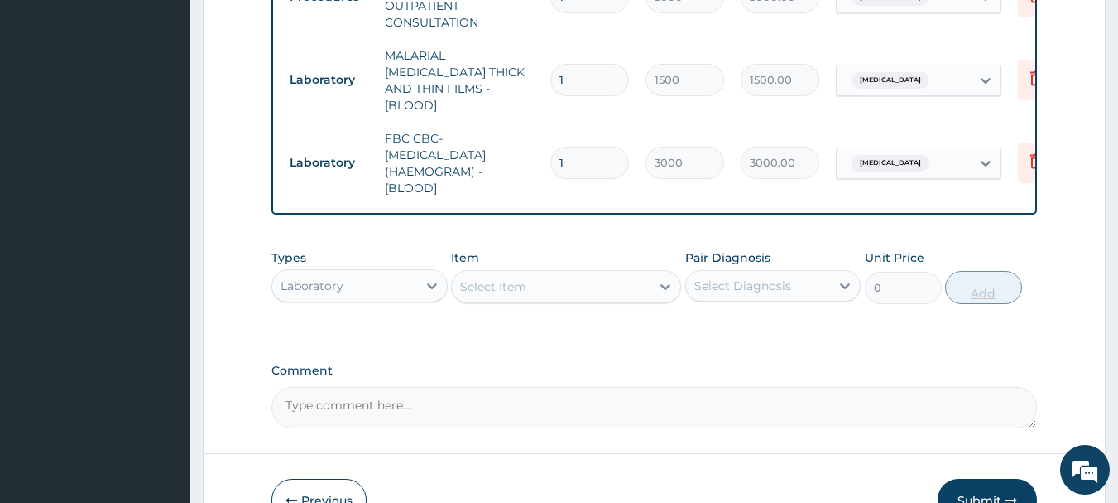
scroll to position [800, 0]
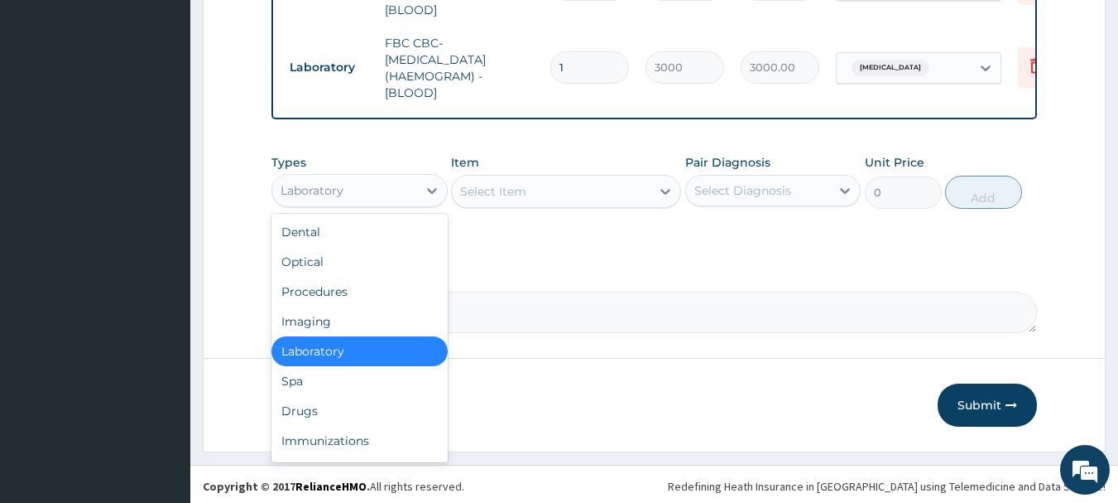
click at [296, 409] on div "Drugs" at bounding box center [360, 411] width 176 height 30
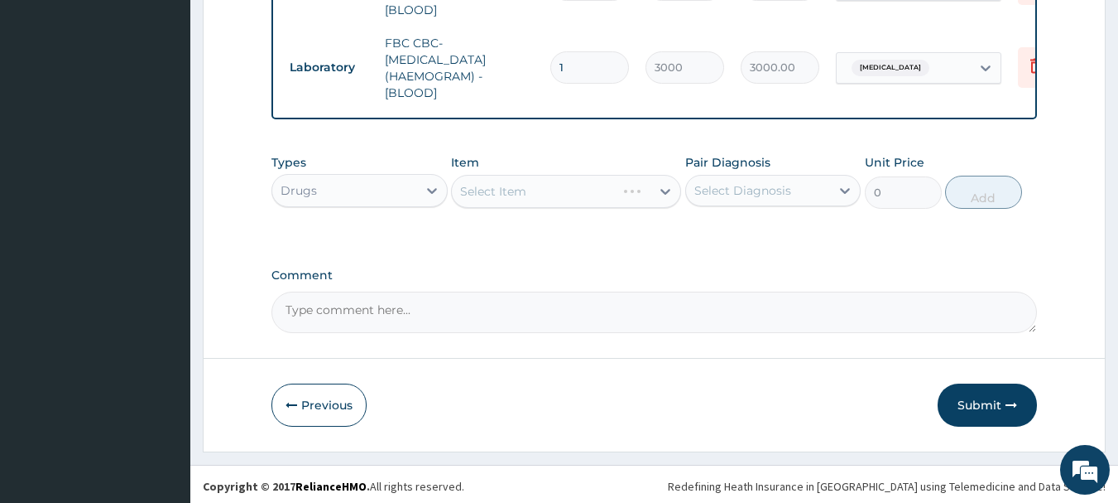
click at [606, 190] on div "Select Item" at bounding box center [566, 191] width 230 height 33
click at [605, 199] on div "Select Item" at bounding box center [566, 191] width 230 height 33
click at [599, 202] on div "Select Item" at bounding box center [566, 191] width 230 height 33
click at [602, 201] on div "Select Item" at bounding box center [566, 191] width 230 height 33
click at [604, 192] on div "Select Item" at bounding box center [566, 191] width 230 height 33
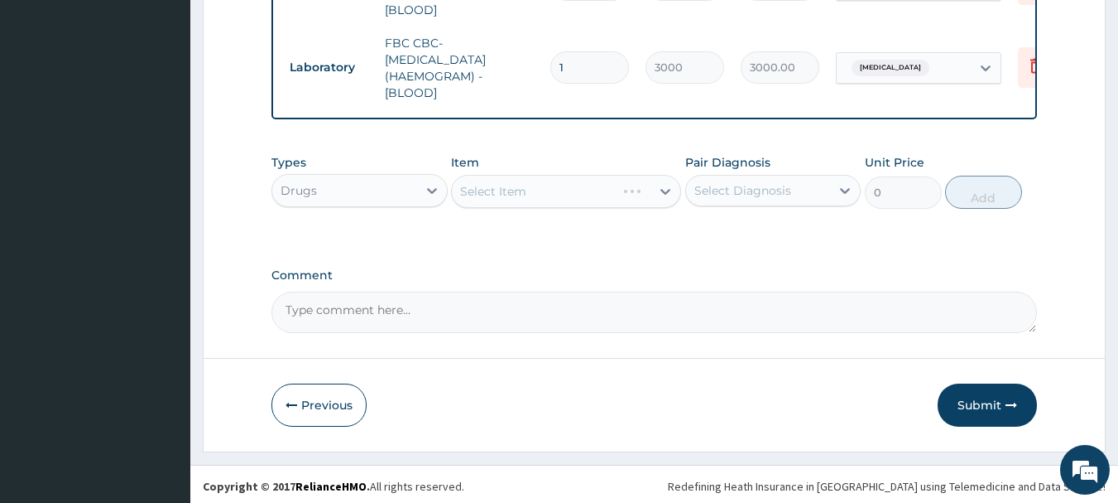
click at [626, 183] on div "Select Item" at bounding box center [566, 191] width 230 height 33
click at [630, 187] on div "Select Item" at bounding box center [566, 191] width 230 height 33
click at [622, 190] on div "Select Item" at bounding box center [566, 191] width 230 height 33
click at [612, 196] on div "Select Item" at bounding box center [534, 191] width 164 height 26
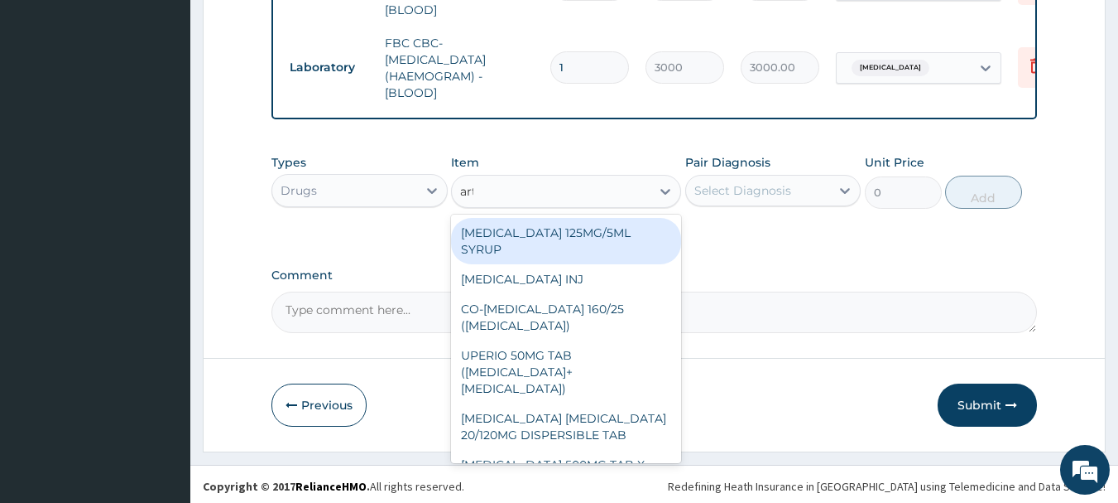
type input "arte"
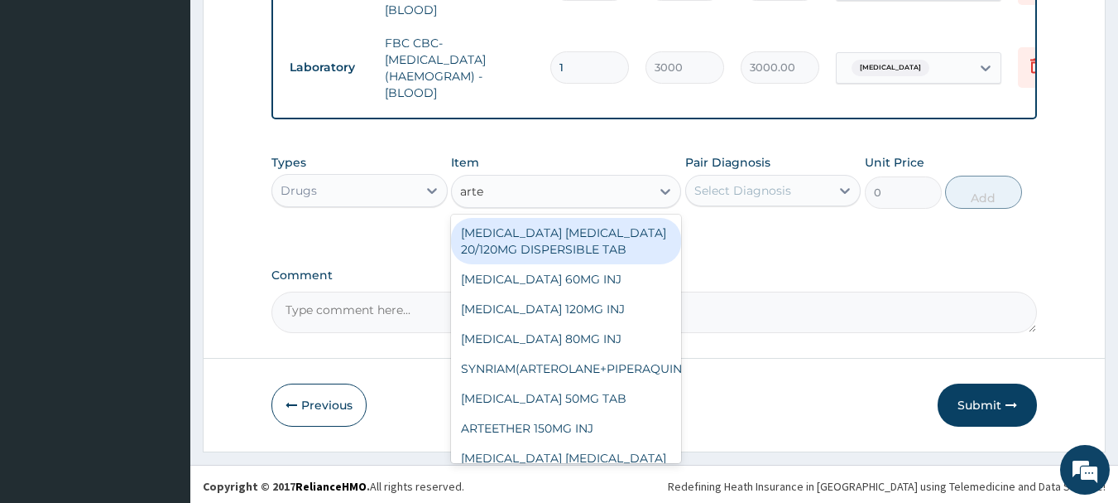
scroll to position [135, 0]
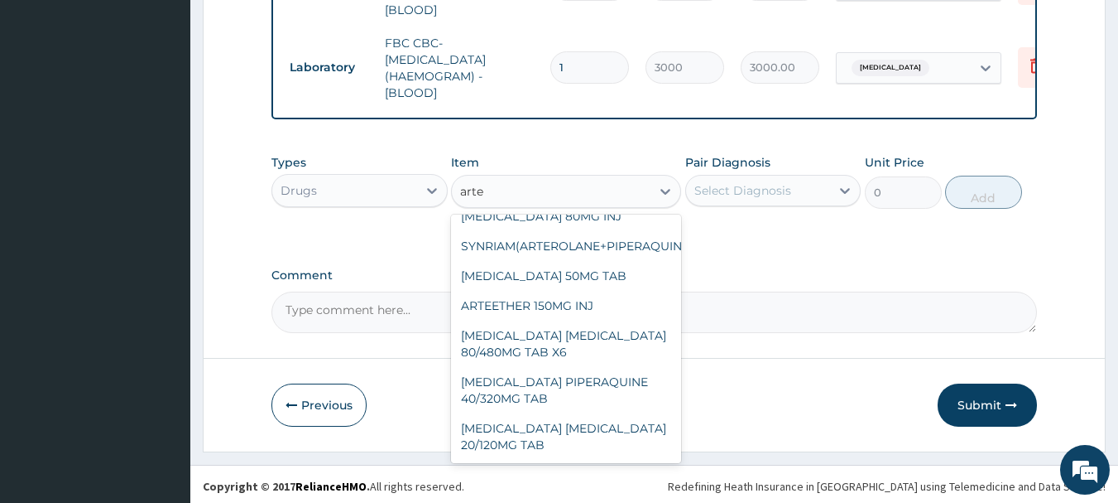
click at [552, 326] on div "ARTEMETHER LUMEFANTRINE 80/480MG TAB X6" at bounding box center [566, 343] width 230 height 46
type input "375"
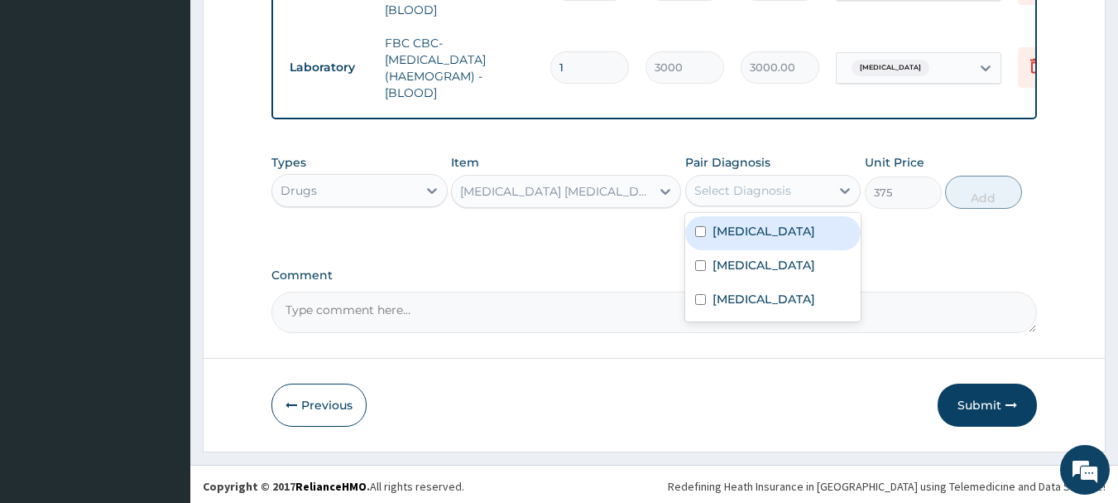
click at [743, 223] on label "Malaria" at bounding box center [764, 231] width 103 height 17
checkbox input "true"
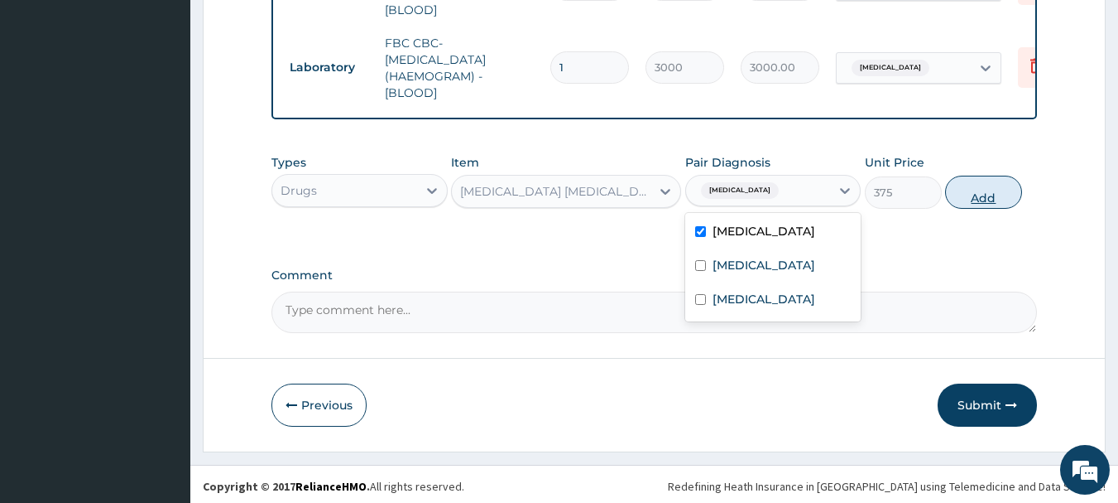
click at [1000, 189] on button "Add" at bounding box center [983, 192] width 77 height 33
type input "0"
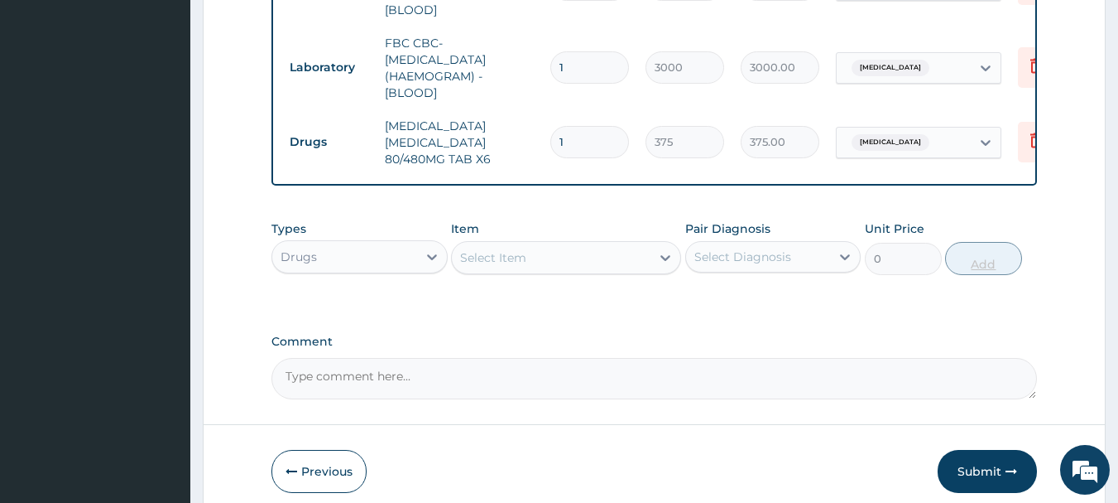
type input "0.00"
type input "6"
type input "2250.00"
type input "6"
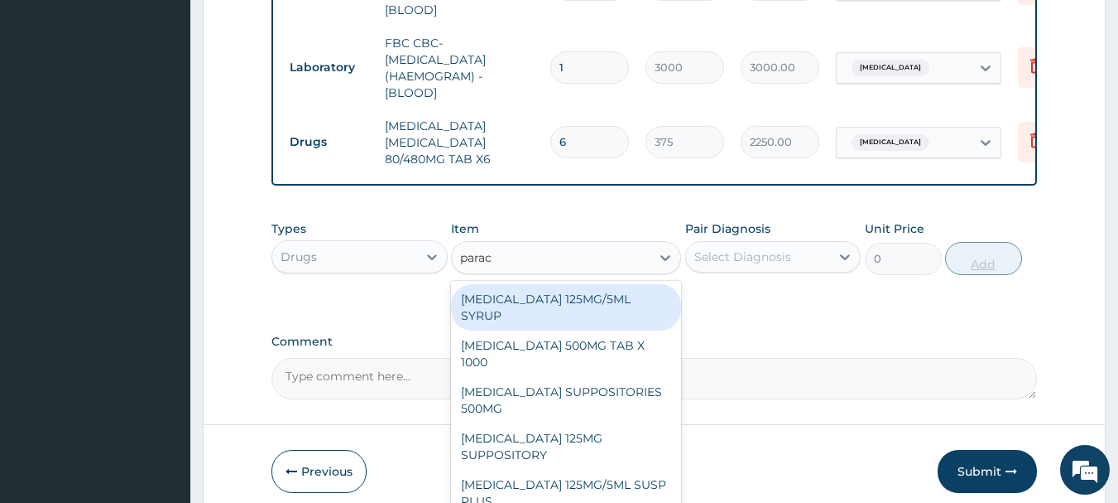
type input "parace"
click at [599, 344] on div "PARACETAMOL 500MG TAB X 1000" at bounding box center [566, 353] width 230 height 46
type input "15.75"
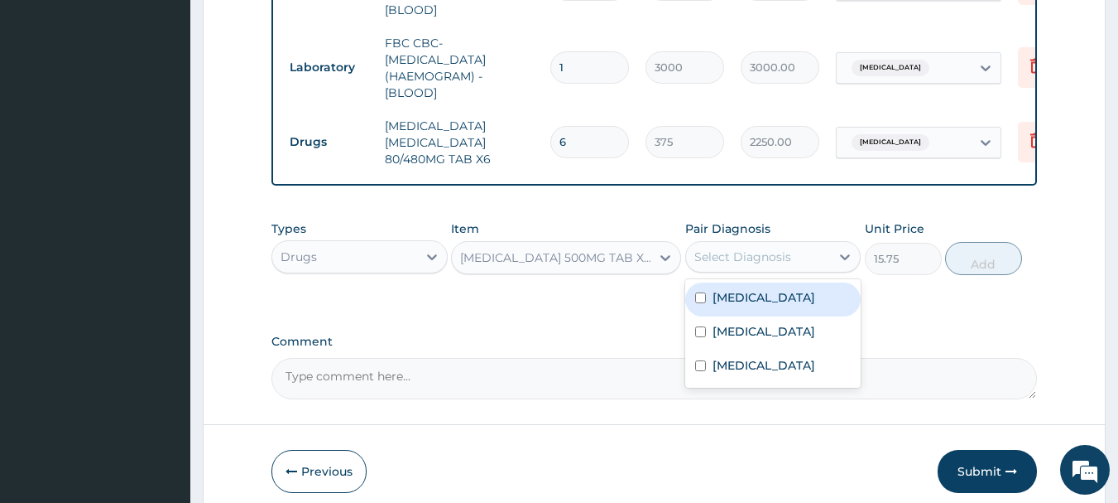
click at [734, 300] on label "Malaria" at bounding box center [764, 297] width 103 height 17
checkbox input "true"
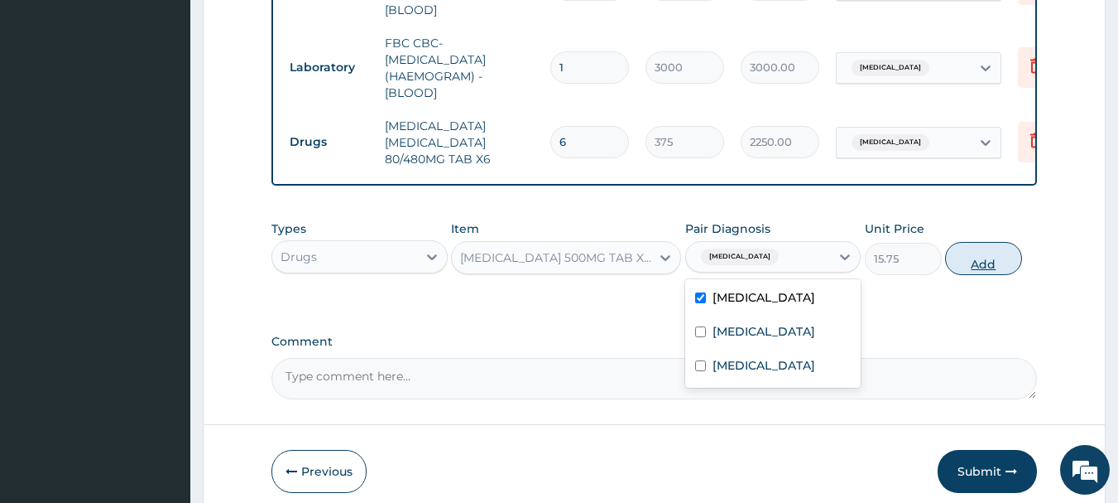
click at [1007, 264] on button "Add" at bounding box center [983, 258] width 77 height 33
type input "0"
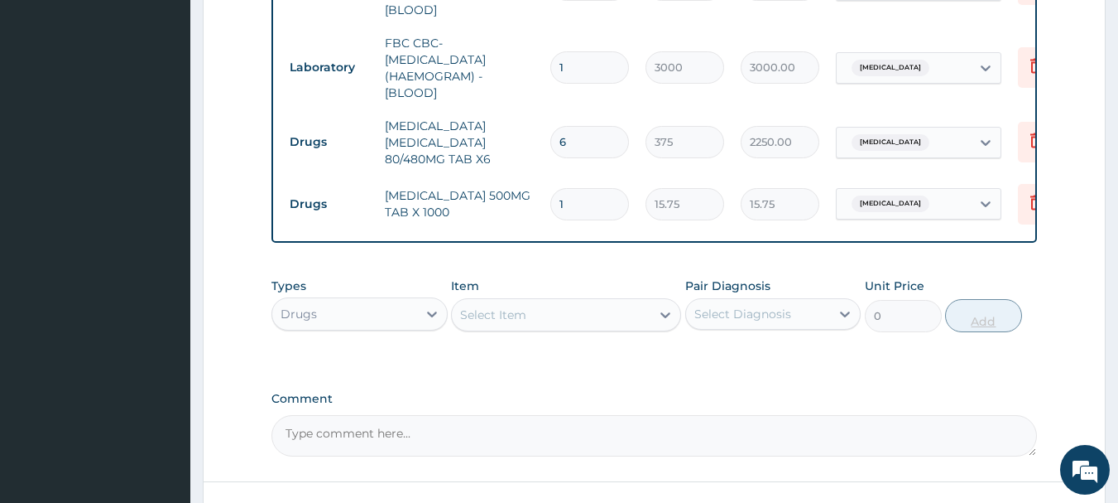
type input "19"
type input "299.25"
type input "1"
type input "15.75"
type input "18"
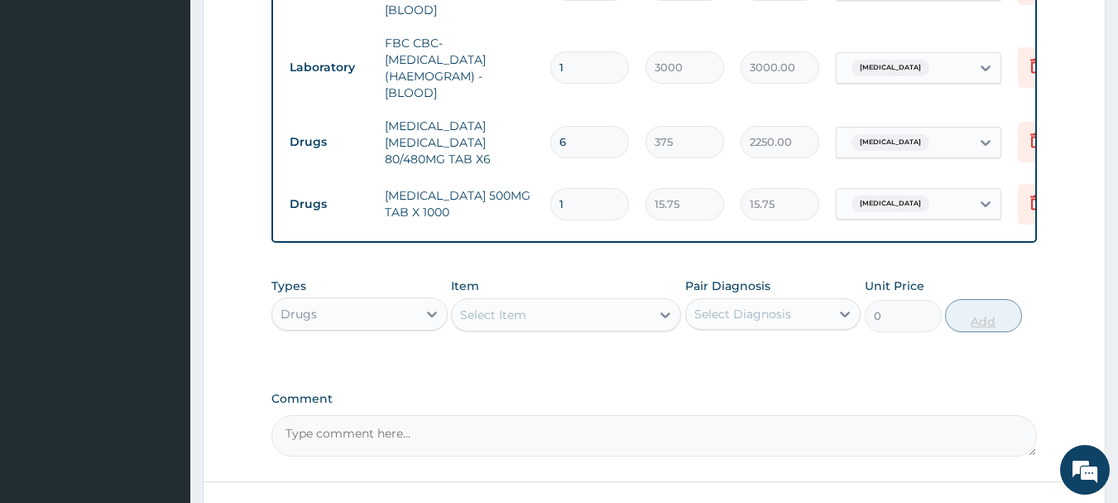
type input "283.50"
type input "18"
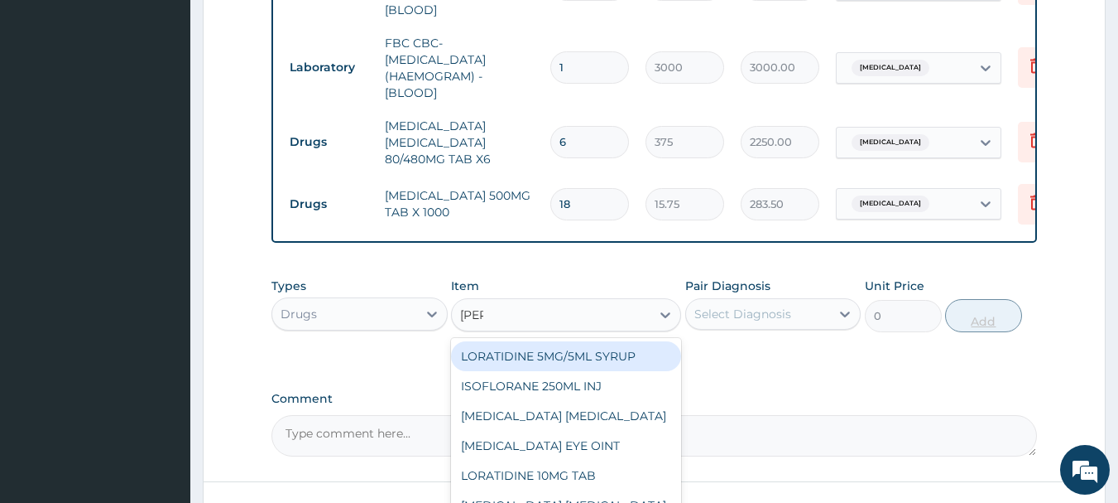
type input "lorat"
click at [580, 379] on div "LORATIDINE 10MG TAB" at bounding box center [566, 386] width 230 height 30
type input "75"
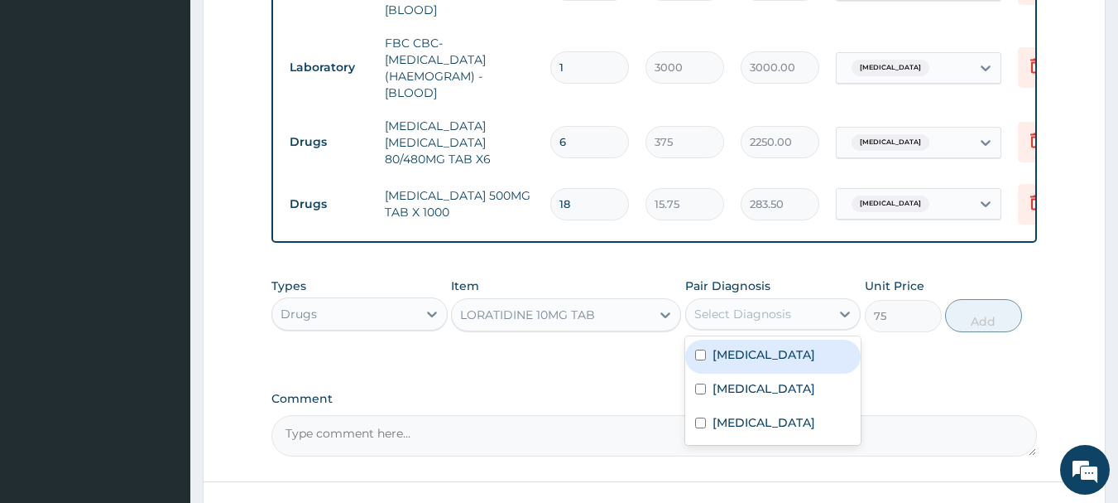
click at [763, 426] on label "Upper respiratory infection" at bounding box center [764, 422] width 103 height 17
checkbox input "true"
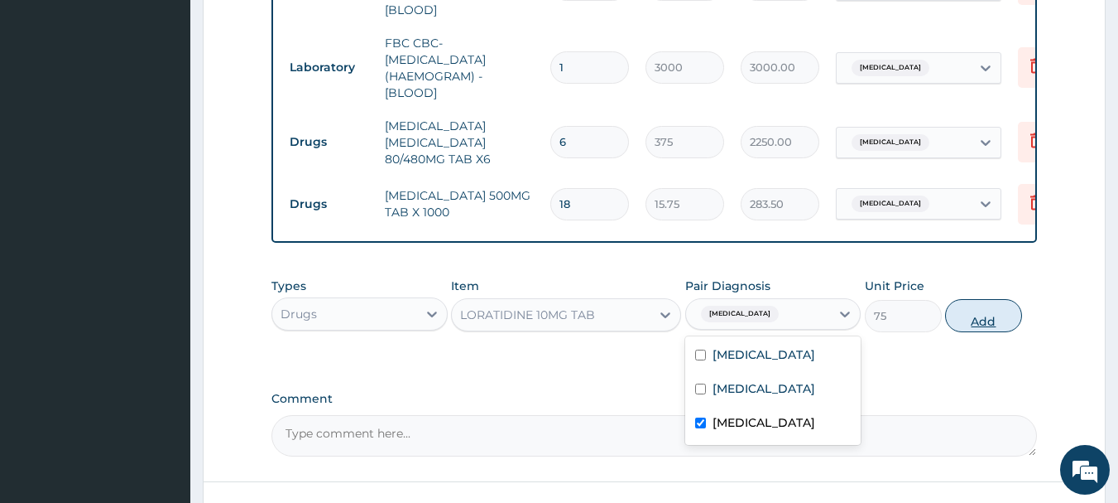
click at [982, 309] on button "Add" at bounding box center [983, 315] width 77 height 33
type input "0"
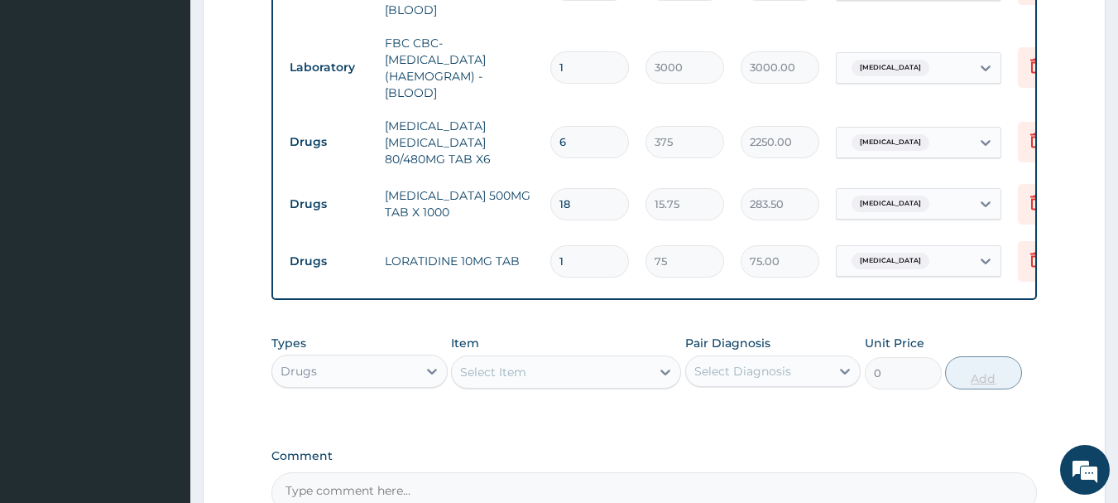
type input "0.00"
type input "5"
type input "375.00"
type input "5"
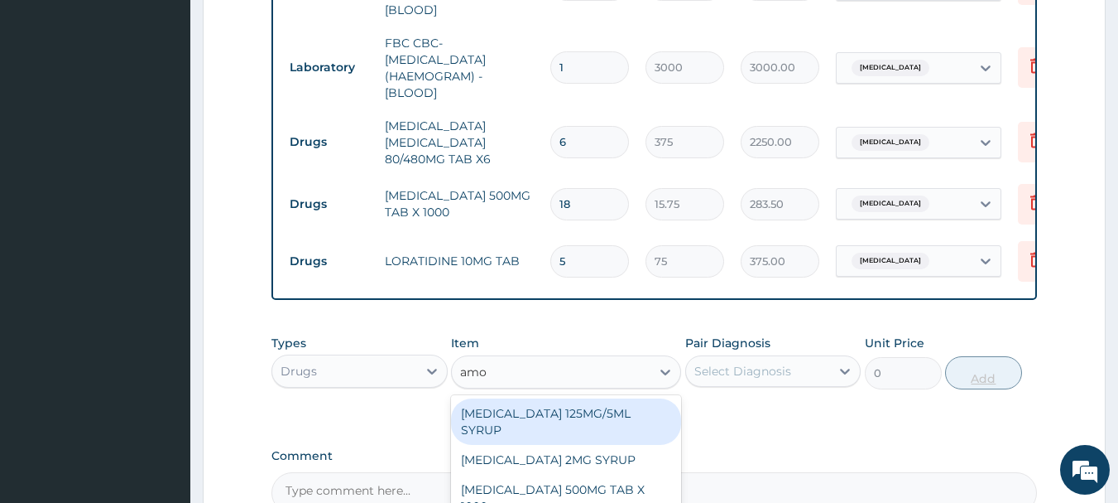
type input "amox"
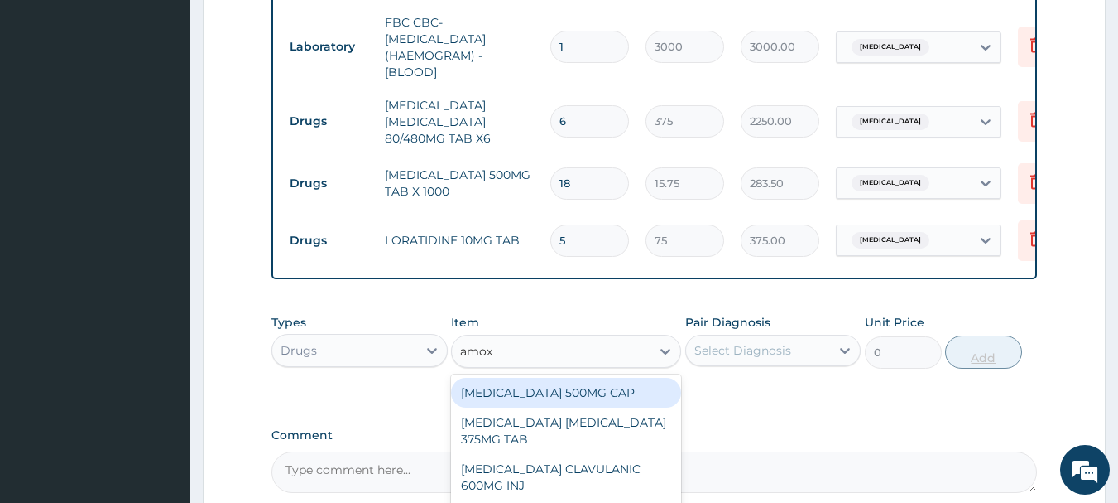
scroll to position [934, 0]
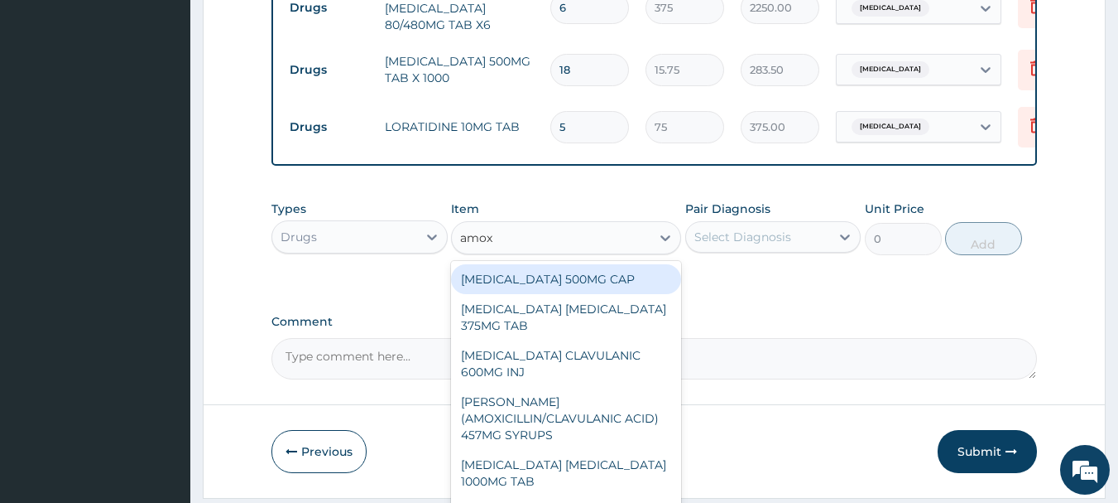
click at [588, 277] on div "[MEDICAL_DATA] 500MG CAP" at bounding box center [566, 279] width 230 height 30
type input "50"
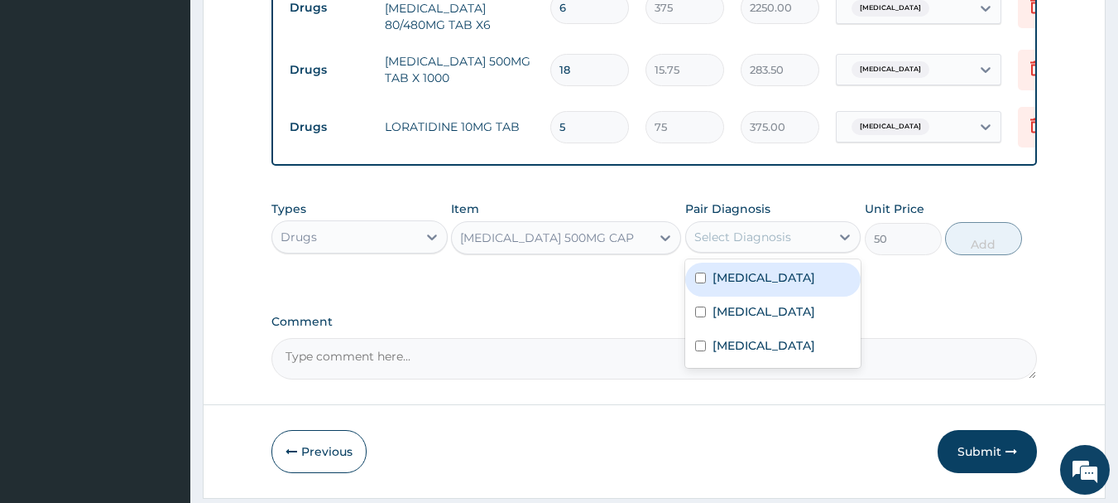
click at [739, 310] on label "[MEDICAL_DATA]" at bounding box center [764, 311] width 103 height 17
checkbox input "true"
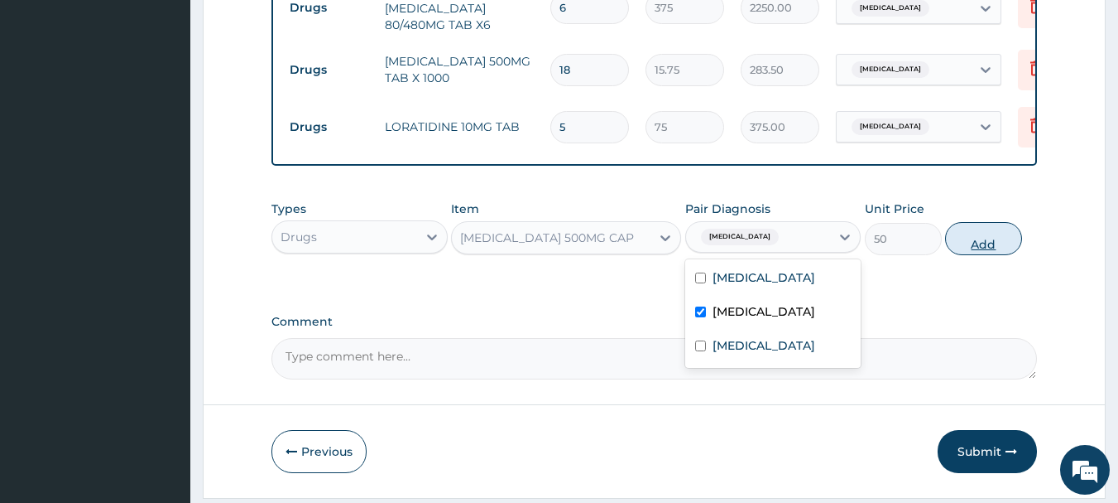
click at [1004, 246] on button "Add" at bounding box center [983, 238] width 77 height 33
type input "0"
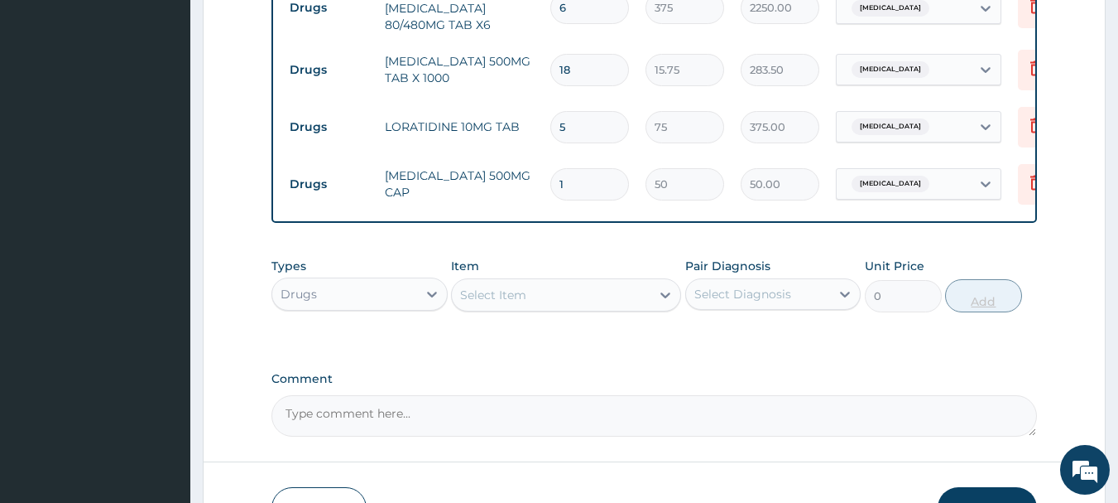
type input "15"
type input "750.00"
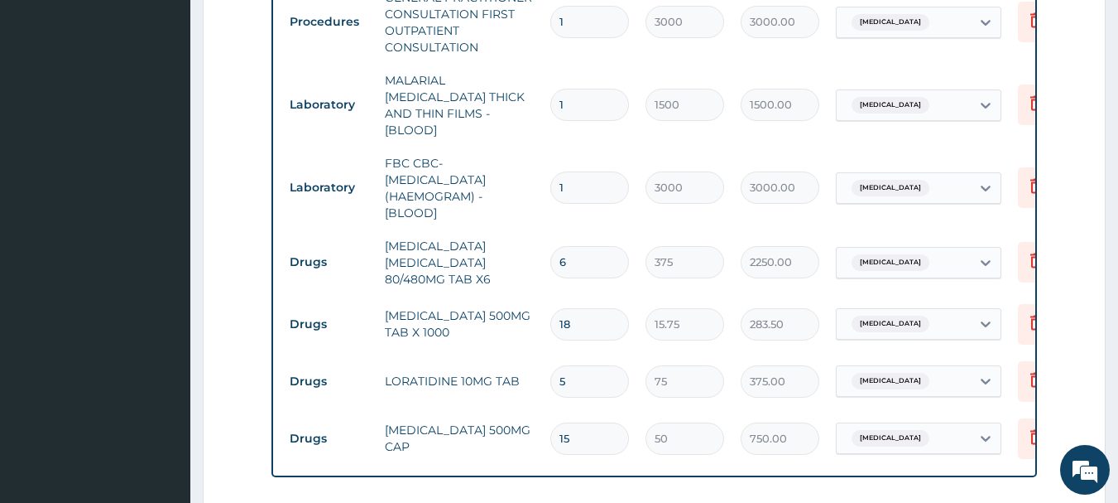
scroll to position [663, 0]
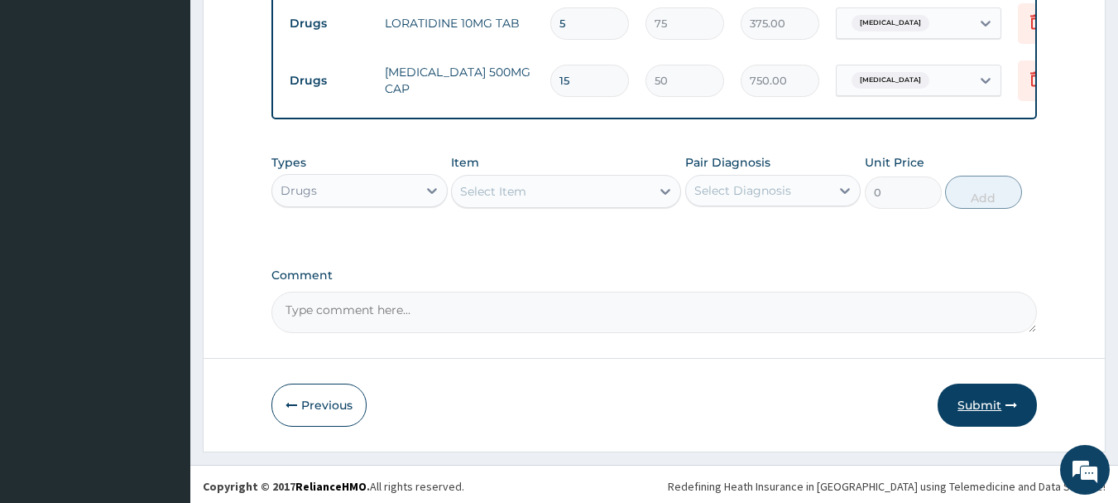
click at [986, 398] on button "Submit" at bounding box center [987, 404] width 99 height 43
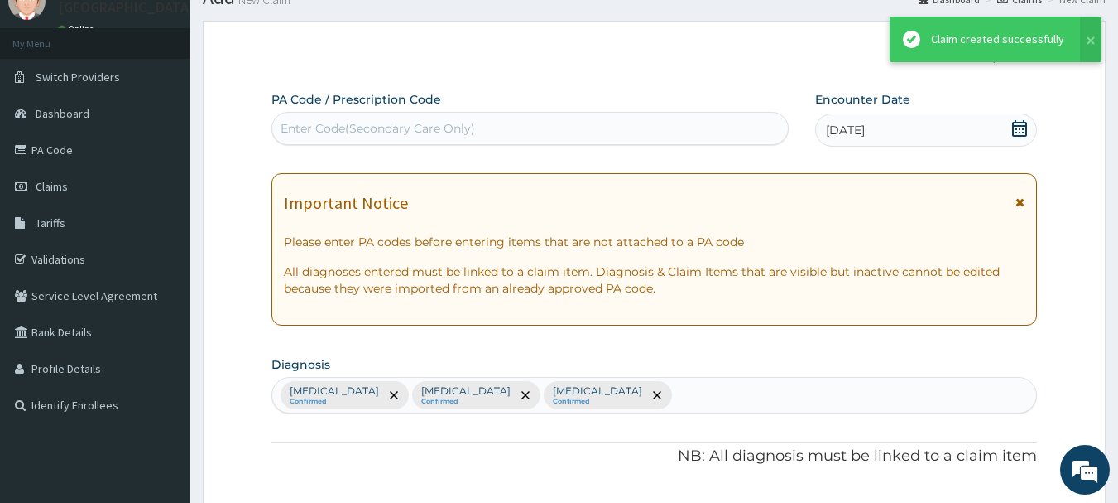
scroll to position [1037, 0]
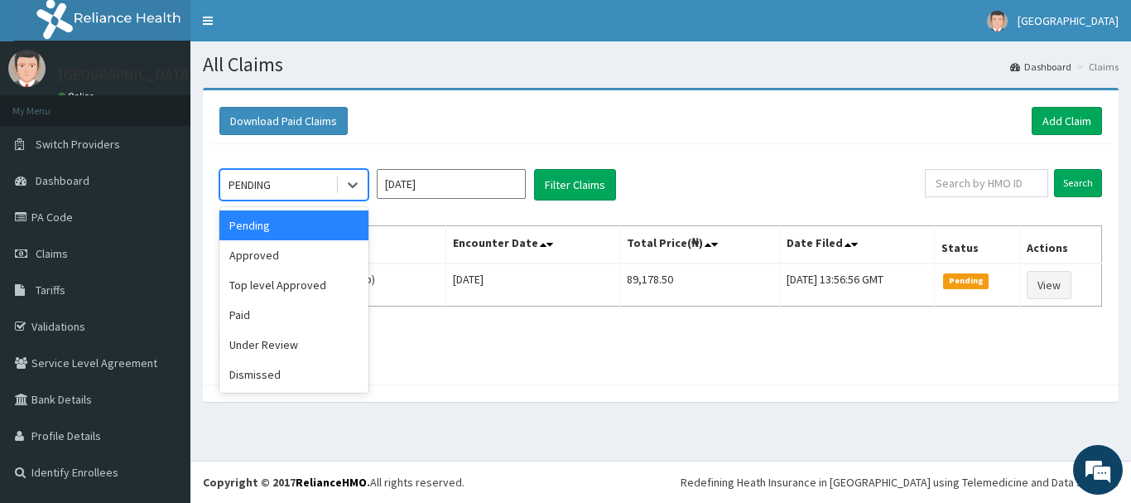
click at [255, 260] on div "Approved" at bounding box center [293, 255] width 149 height 30
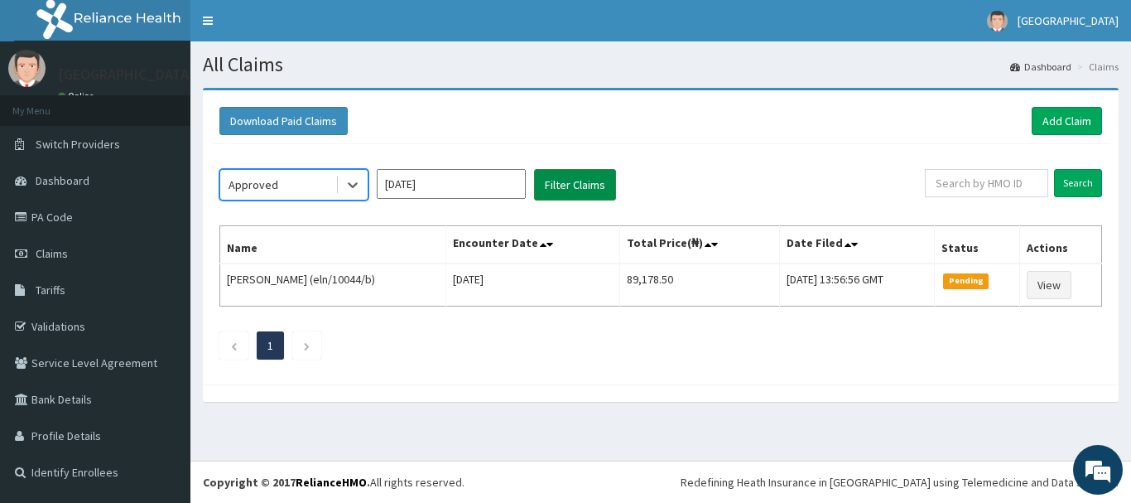
click at [575, 185] on button "Filter Claims" at bounding box center [575, 184] width 82 height 31
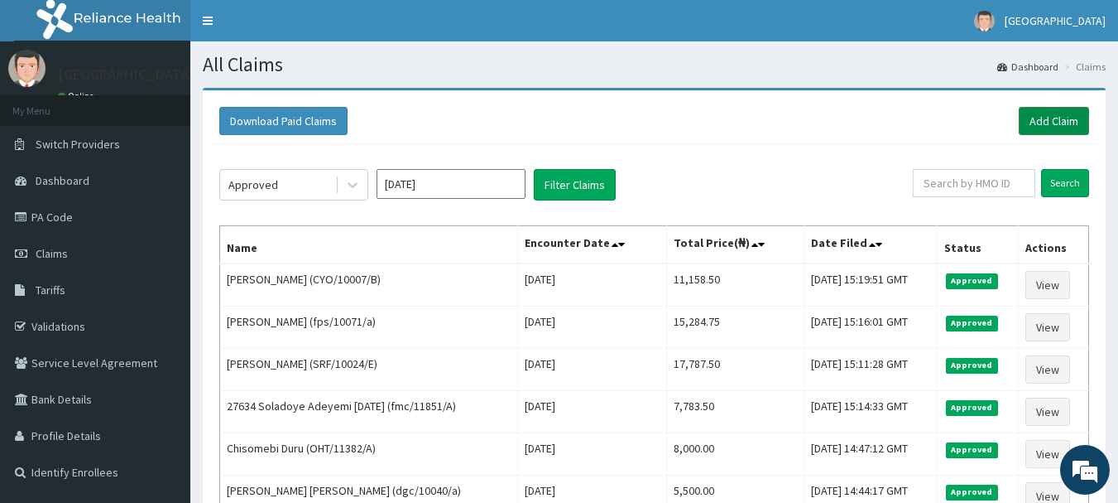
click at [1082, 128] on link "Add Claim" at bounding box center [1054, 121] width 70 height 28
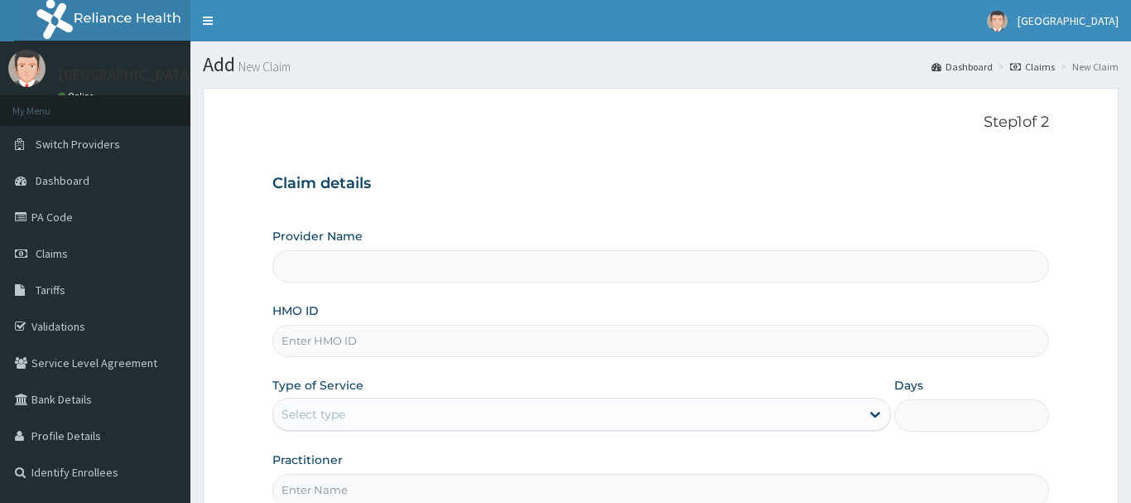
type input "[GEOGRAPHIC_DATA], [GEOGRAPHIC_DATA]"
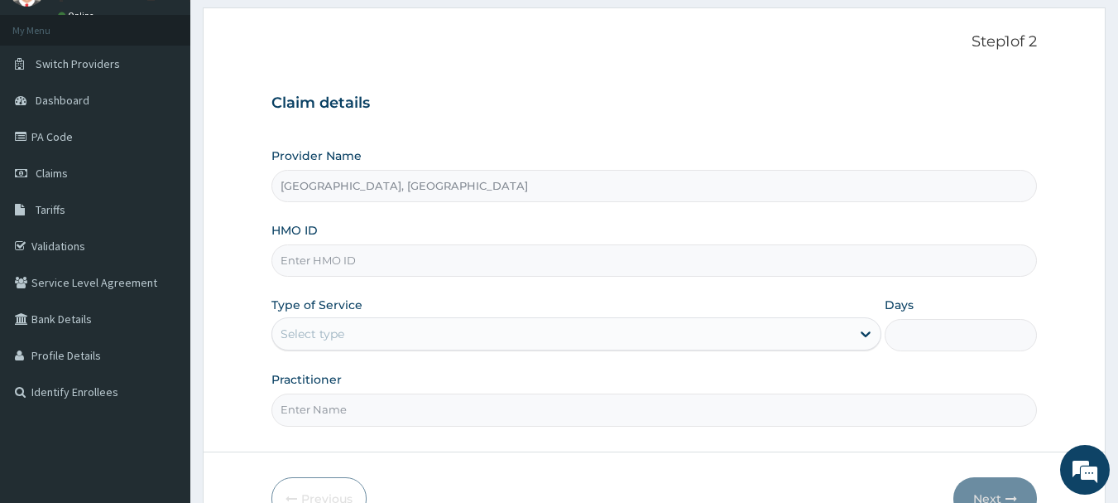
scroll to position [85, 0]
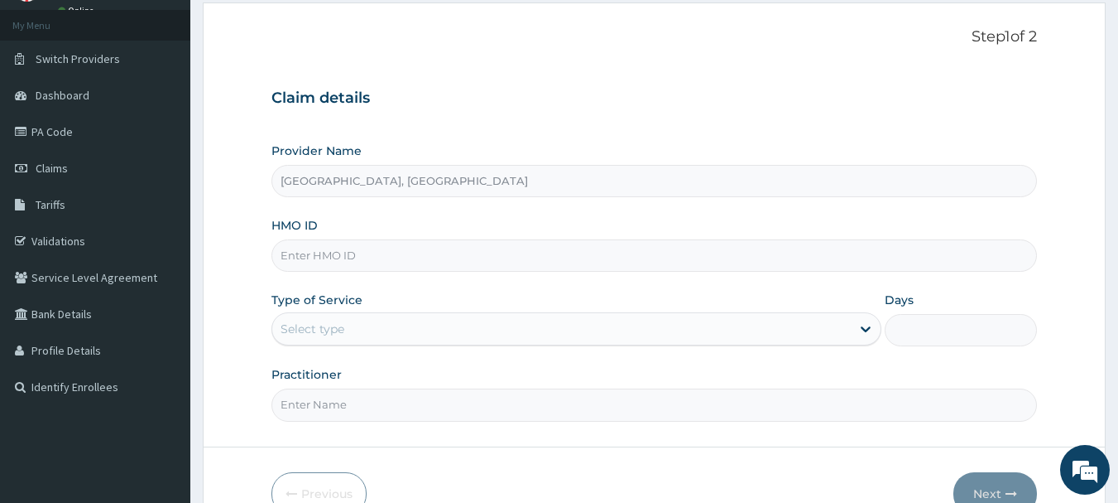
click at [440, 252] on input "HMO ID" at bounding box center [655, 255] width 767 height 32
paste input "CYO/10007/D"
type input "CYO/10007/D"
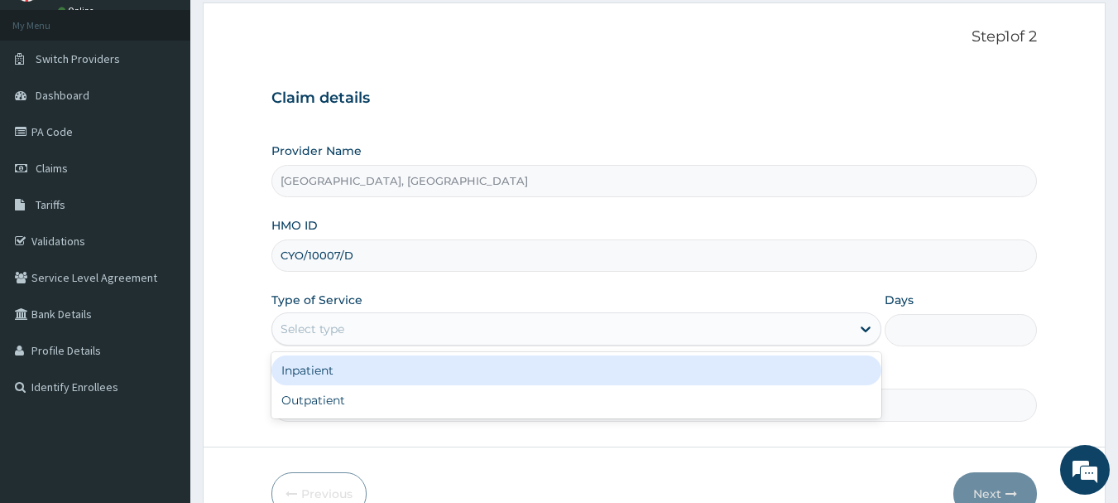
click at [314, 403] on div "Outpatient" at bounding box center [577, 400] width 610 height 30
type input "1"
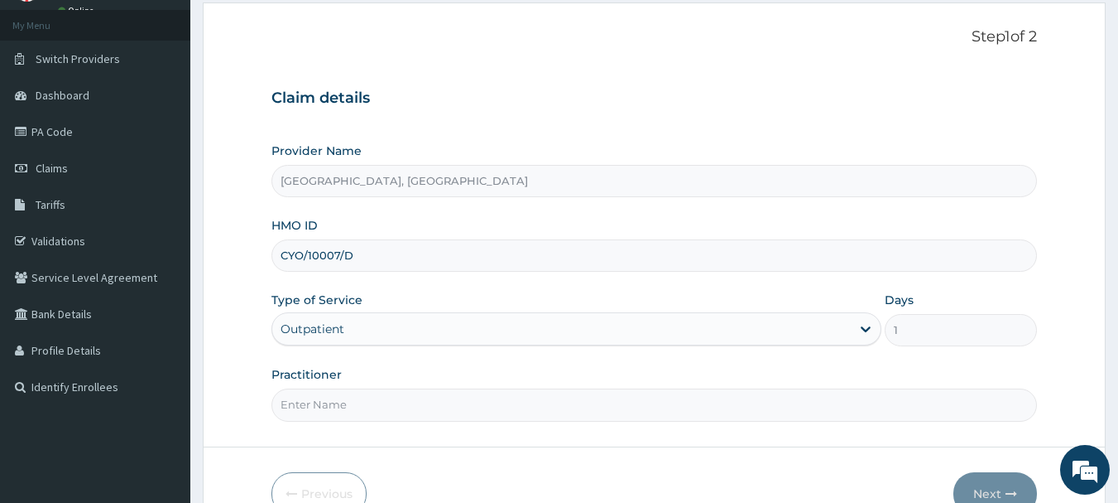
click at [389, 402] on input "Practitioner" at bounding box center [655, 404] width 767 height 32
type input "Dr [PERSON_NAME]"
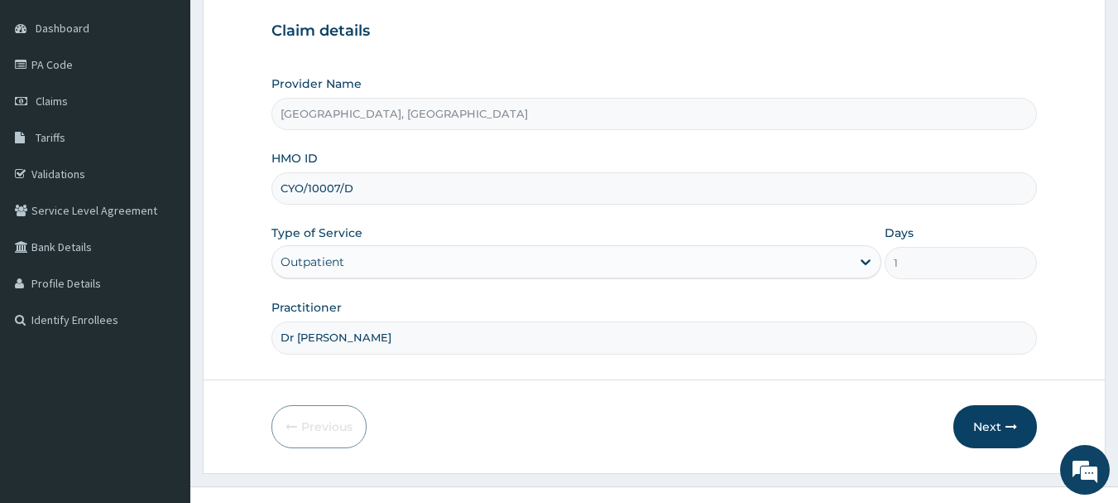
scroll to position [178, 0]
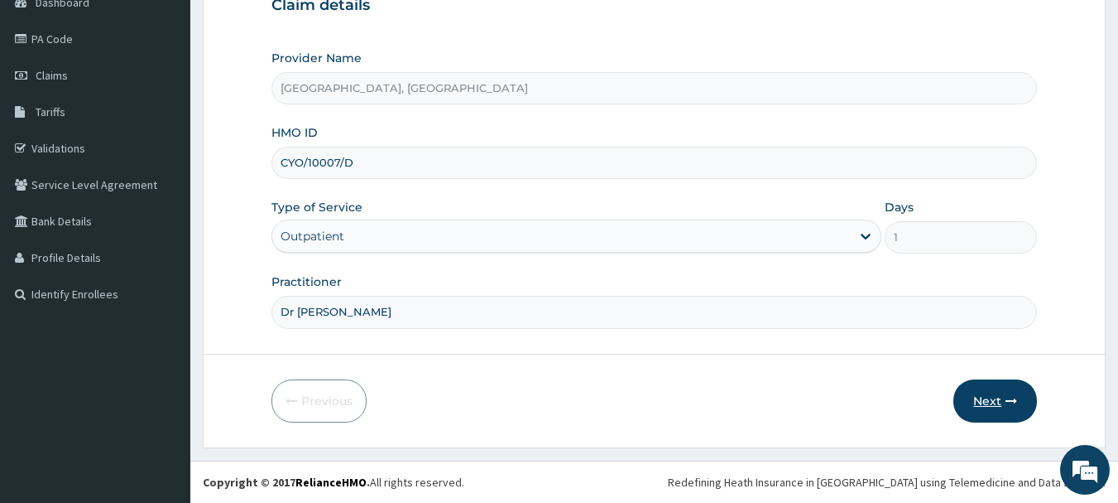
click at [1006, 406] on button "Next" at bounding box center [996, 400] width 84 height 43
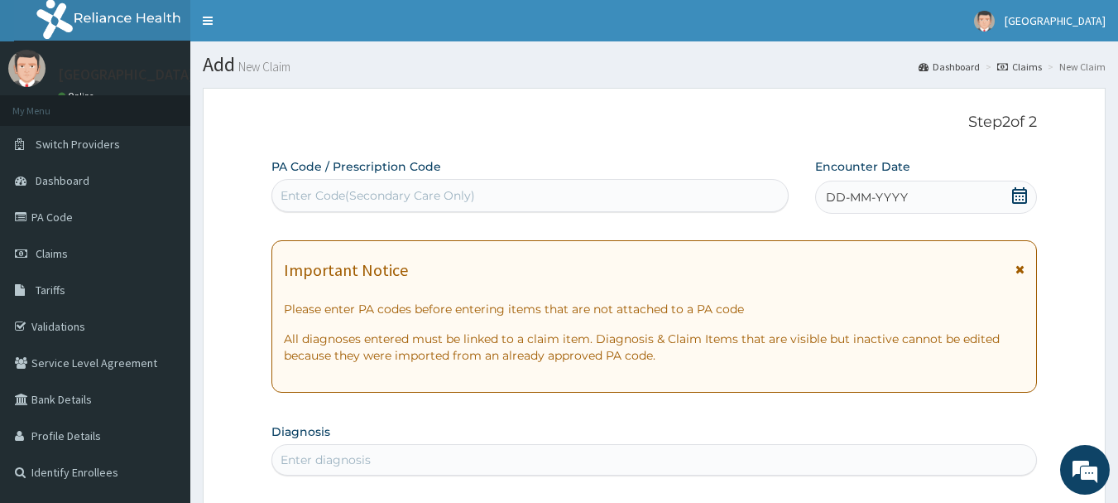
scroll to position [7, 0]
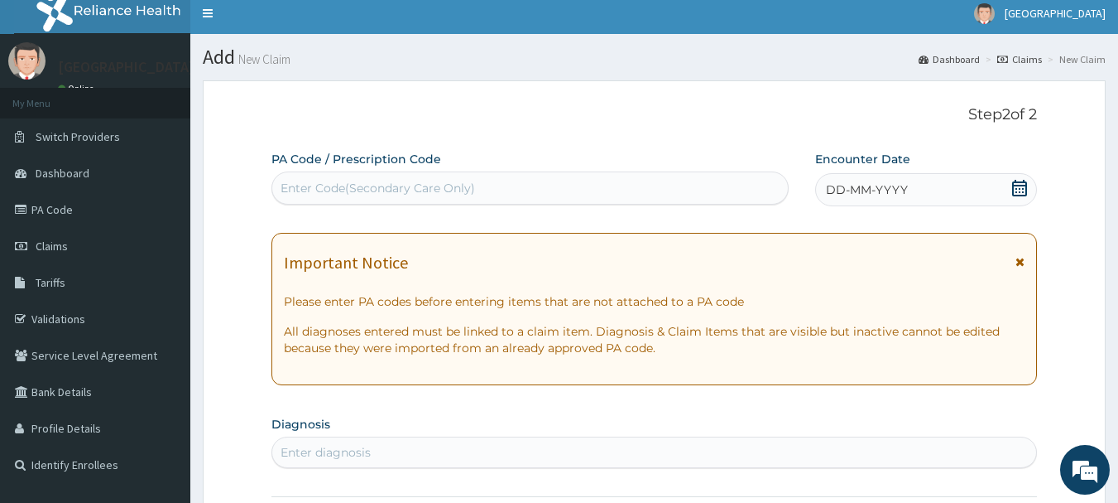
click at [883, 196] on span "DD-MM-YYYY" at bounding box center [867, 189] width 82 height 17
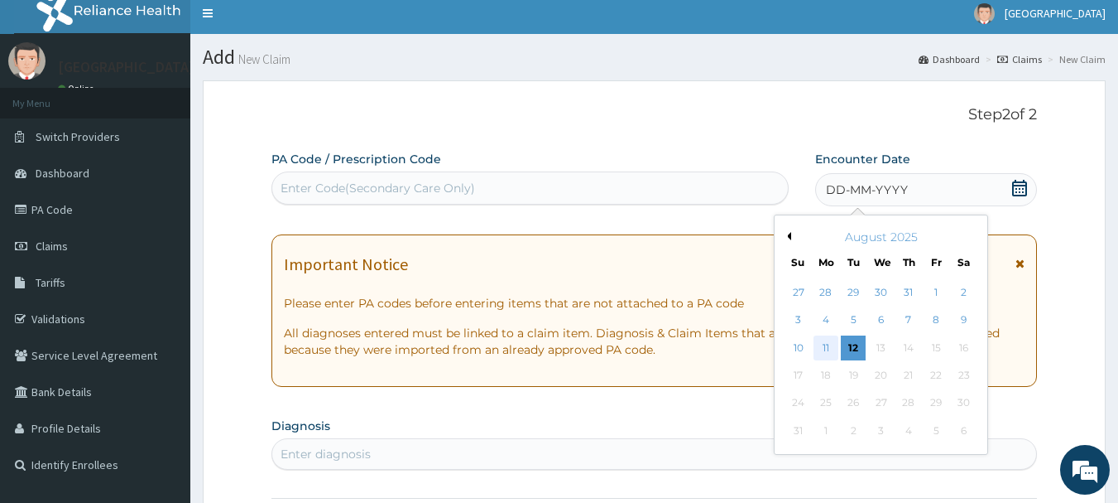
click at [830, 351] on div "11" at bounding box center [826, 347] width 25 height 25
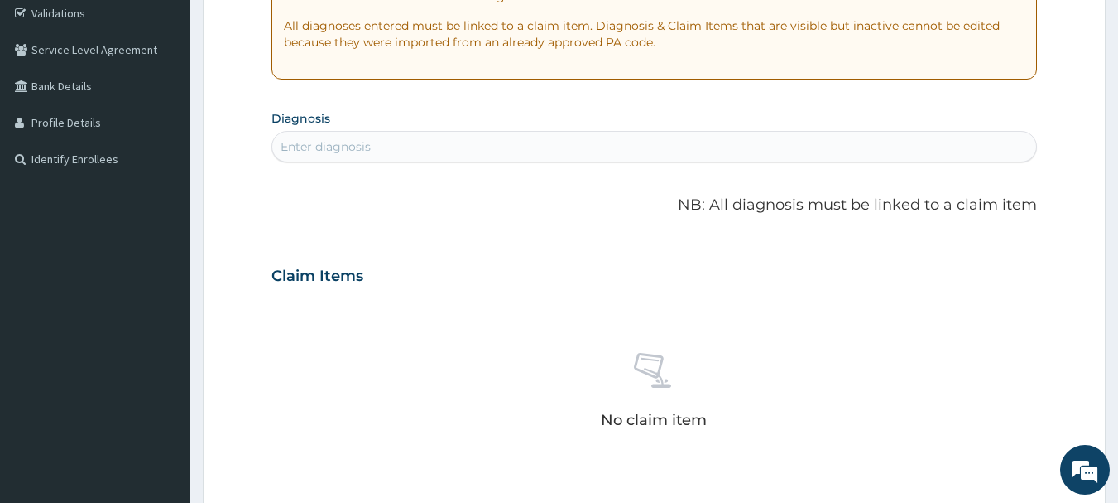
scroll to position [319, 0]
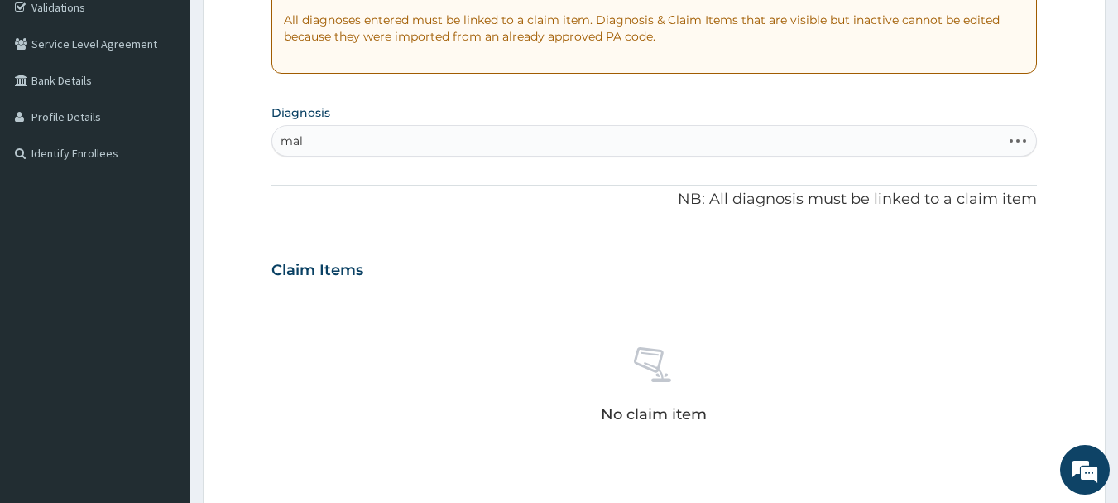
type input "mala"
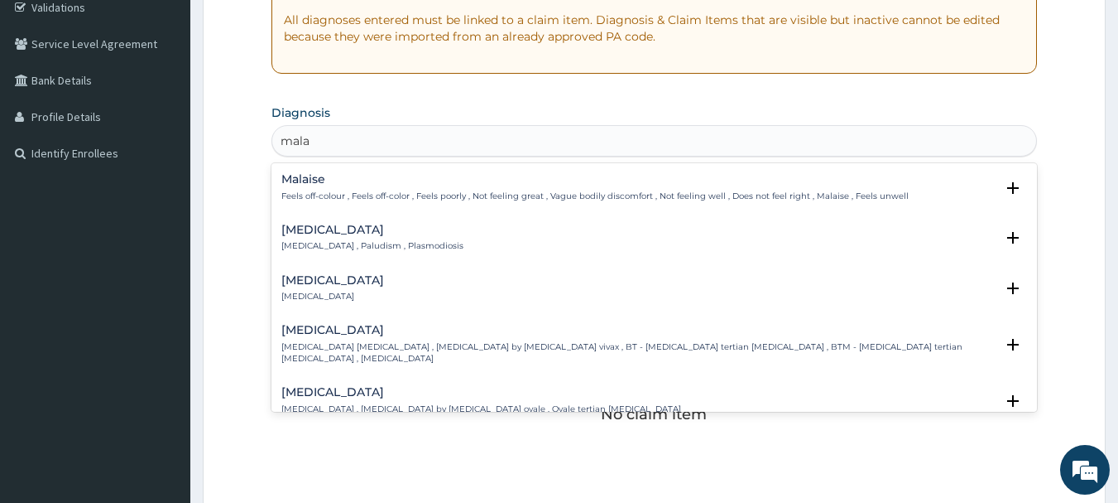
click at [335, 238] on div "[MEDICAL_DATA] [MEDICAL_DATA] , Paludism , Plasmodiosis" at bounding box center [372, 238] width 182 height 29
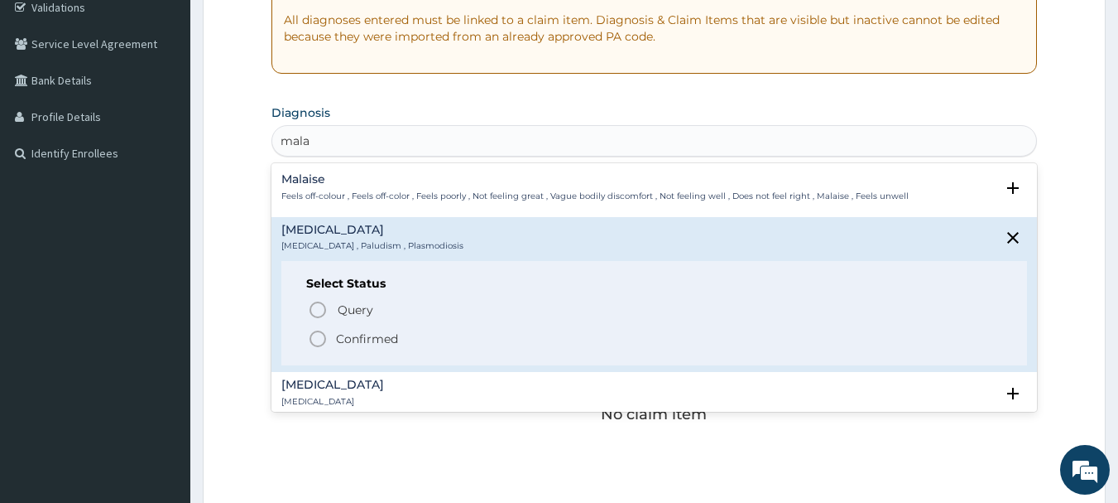
click at [318, 343] on icon "status option filled" at bounding box center [318, 339] width 20 height 20
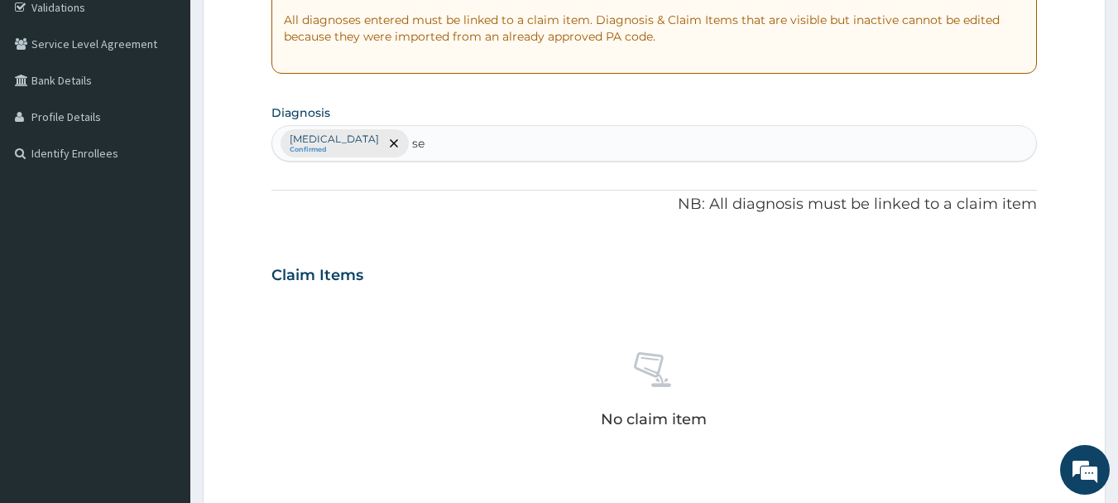
type input "s"
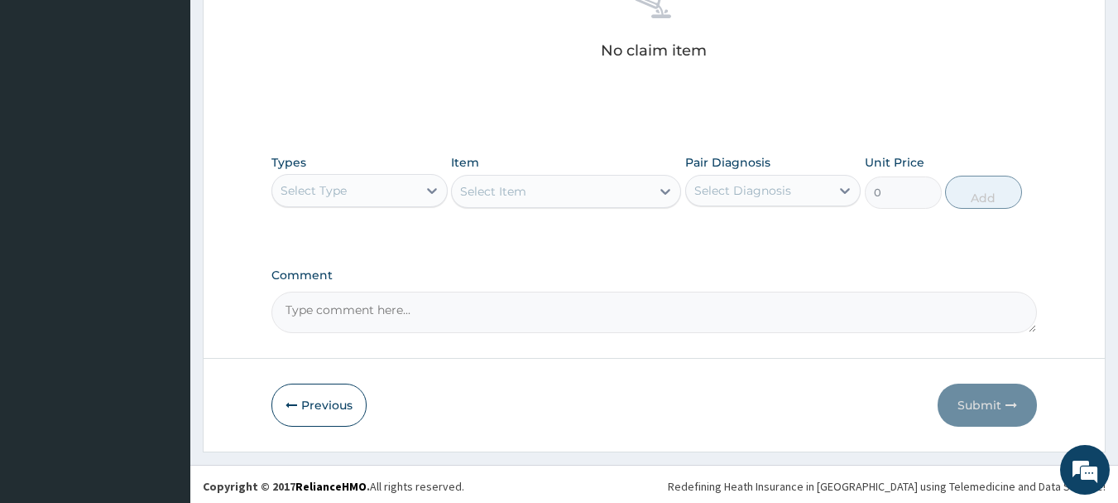
scroll to position [681, 0]
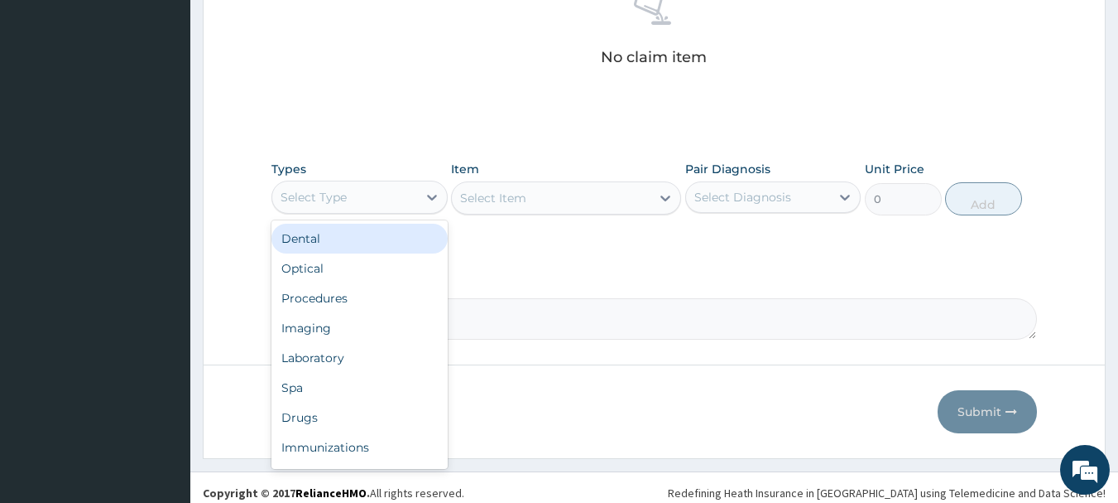
click at [325, 296] on div "Procedures" at bounding box center [360, 298] width 176 height 30
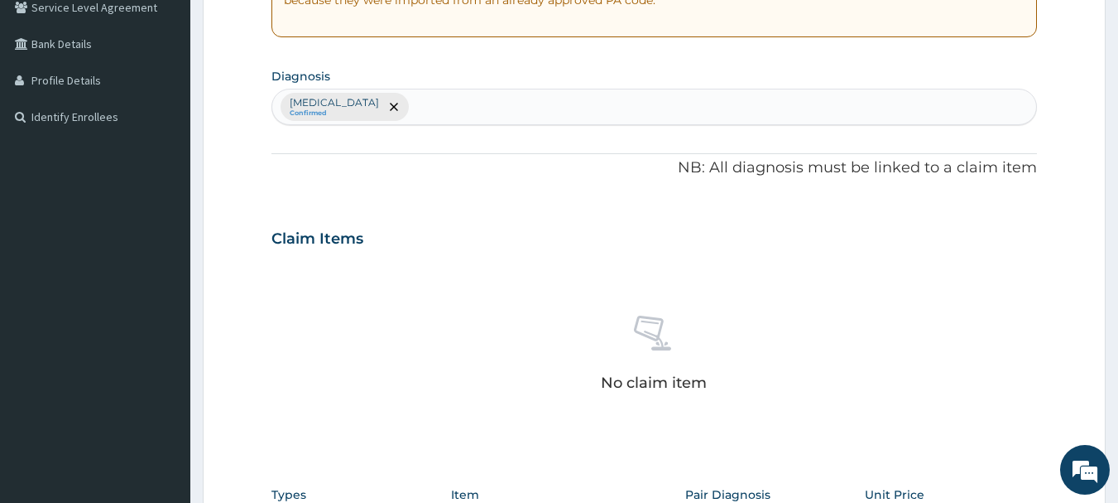
scroll to position [344, 0]
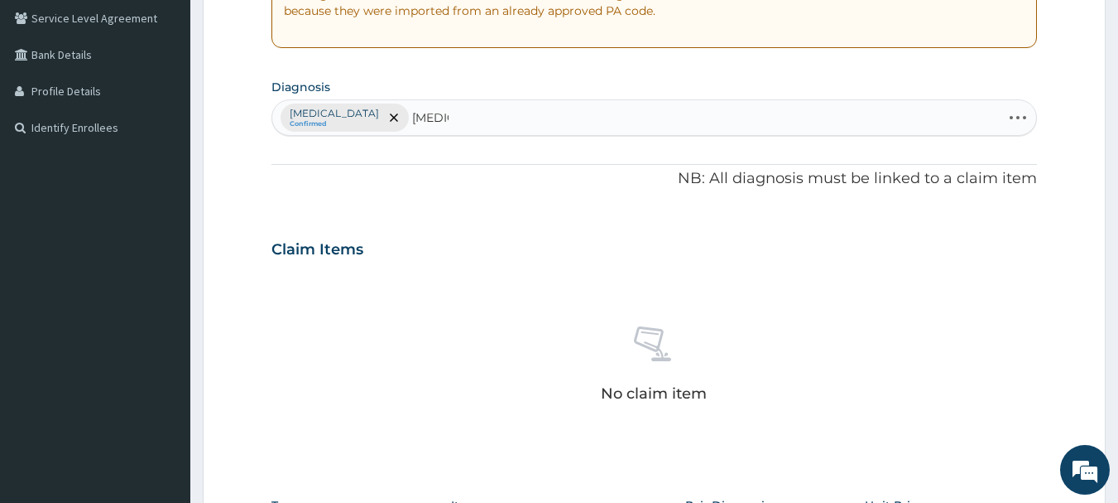
type input "[MEDICAL_DATA]"
click at [504, 264] on div "Claim Items" at bounding box center [655, 245] width 767 height 43
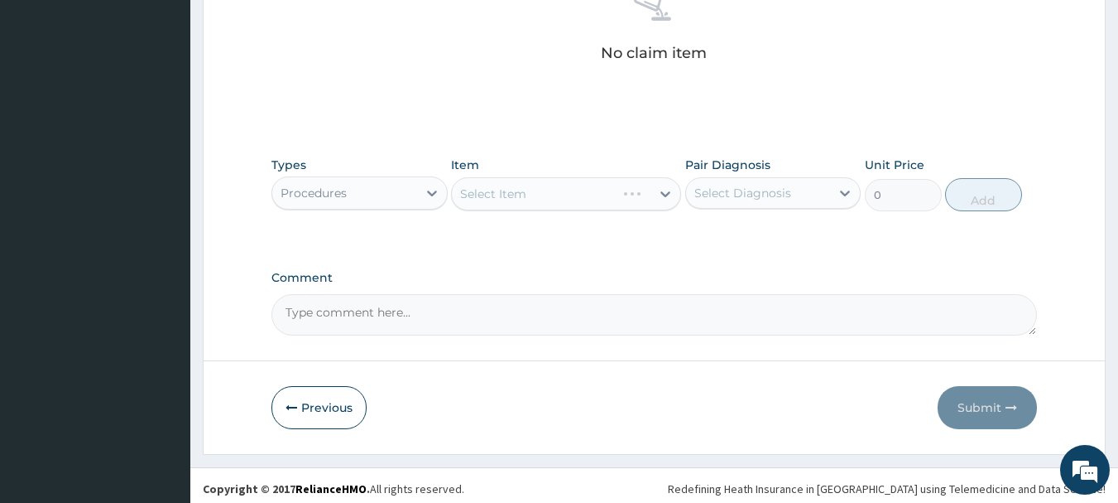
scroll to position [691, 0]
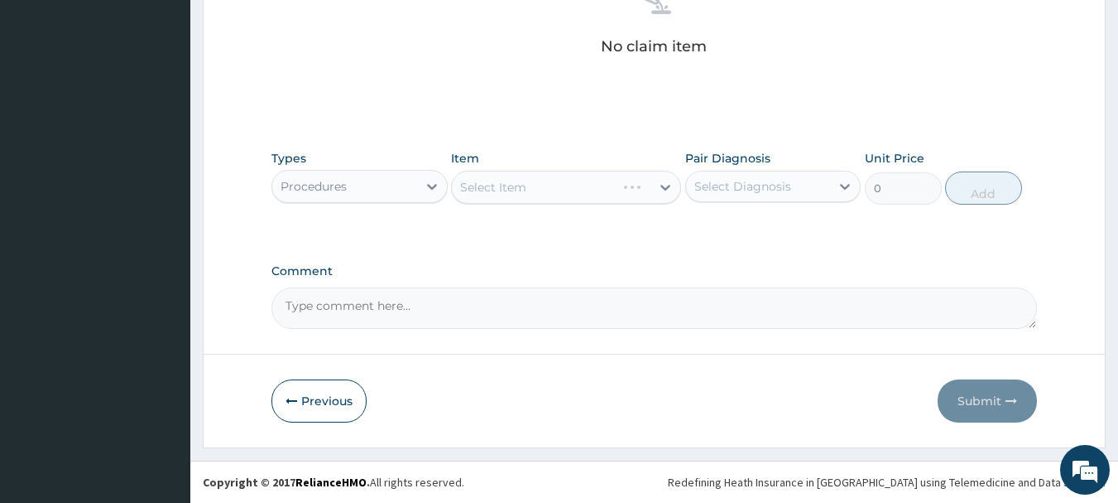
click at [610, 195] on div "Select Item" at bounding box center [566, 187] width 230 height 33
click at [653, 185] on div "Select Item" at bounding box center [566, 187] width 230 height 33
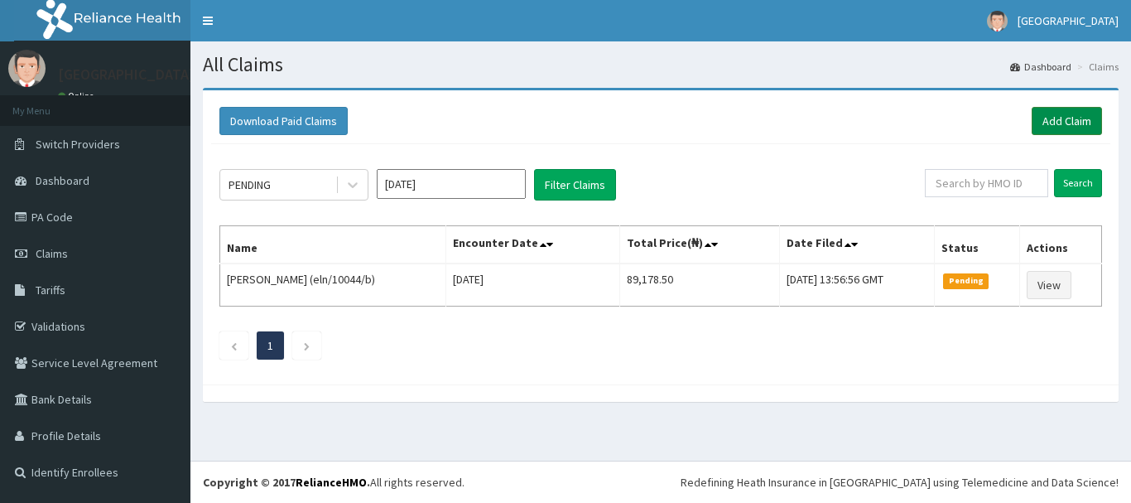
click at [1095, 117] on link "Add Claim" at bounding box center [1067, 121] width 70 height 28
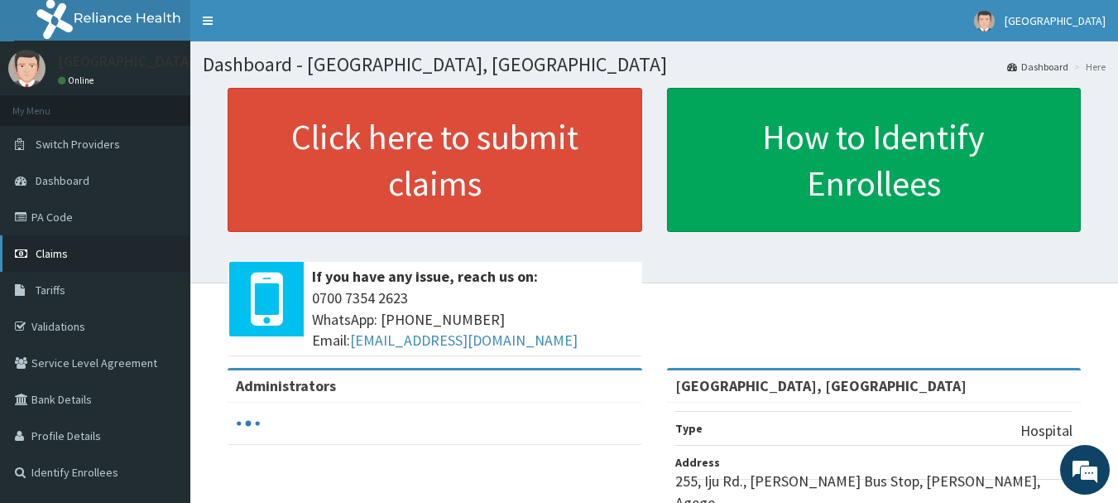
click at [50, 254] on span "Claims" at bounding box center [52, 253] width 32 height 15
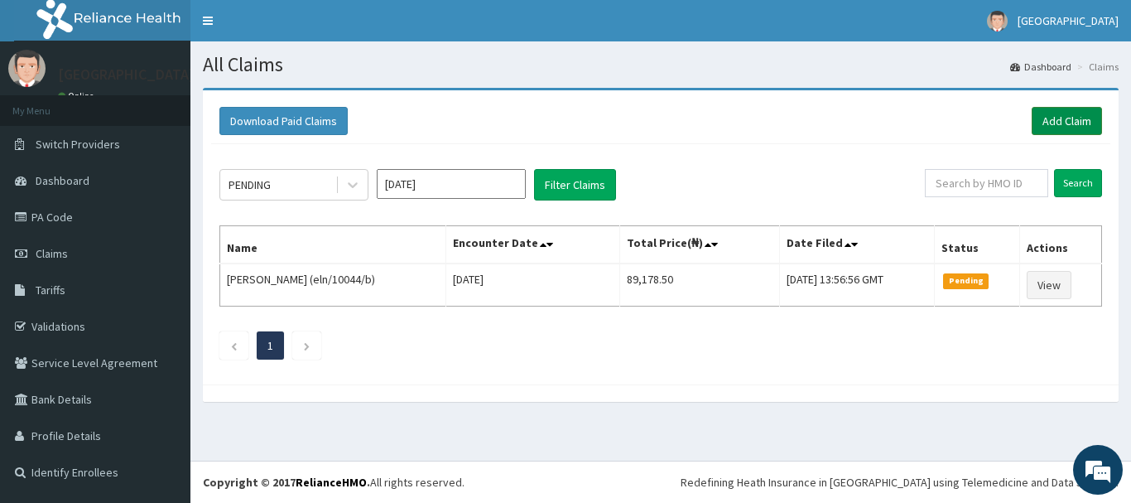
click at [1085, 122] on link "Add Claim" at bounding box center [1067, 121] width 70 height 28
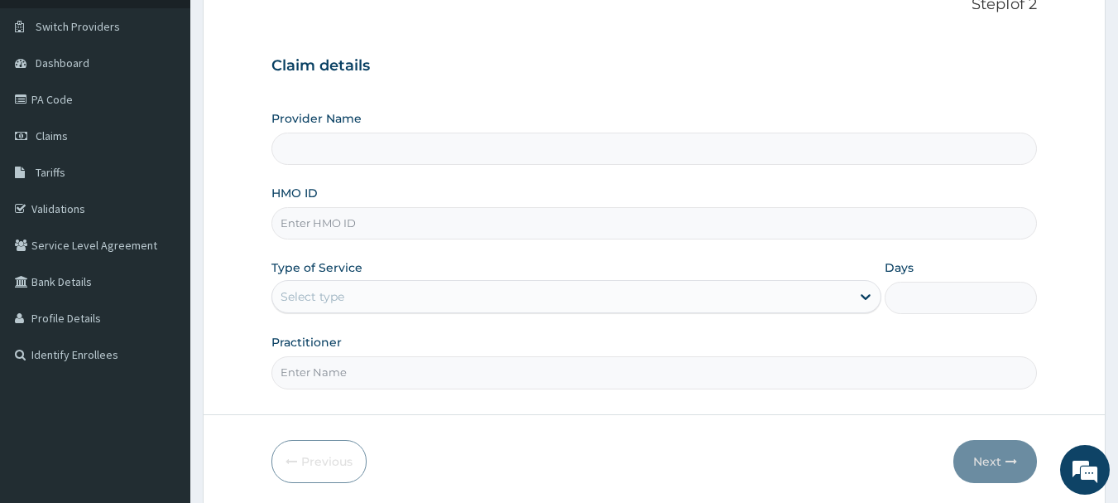
type input "Osuntuyi Medical Centre, Iju"
click at [378, 228] on input "HMO ID" at bounding box center [655, 223] width 767 height 32
paste input "CYO/10007/D"
type input "CYO/10007/D"
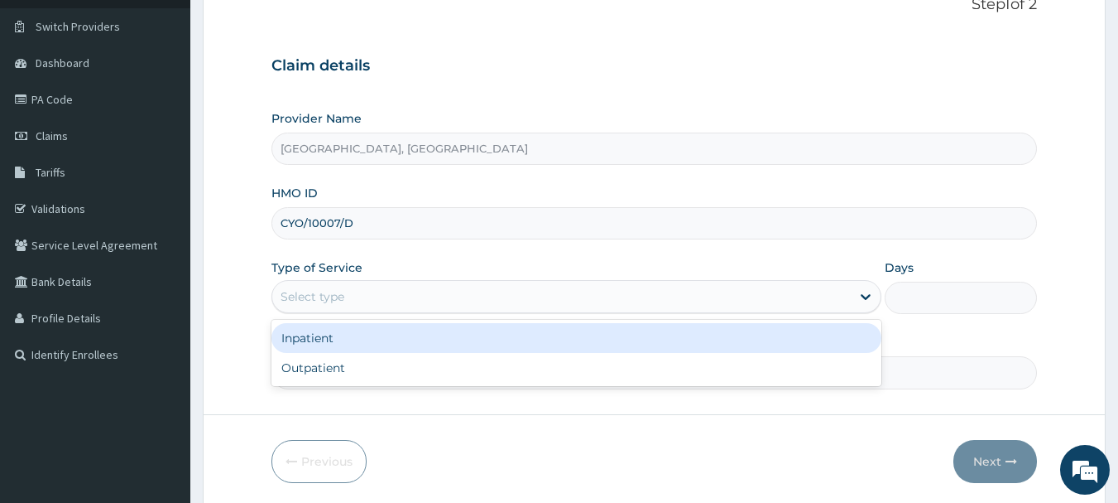
click at [303, 367] on div "Outpatient" at bounding box center [577, 368] width 610 height 30
type input "1"
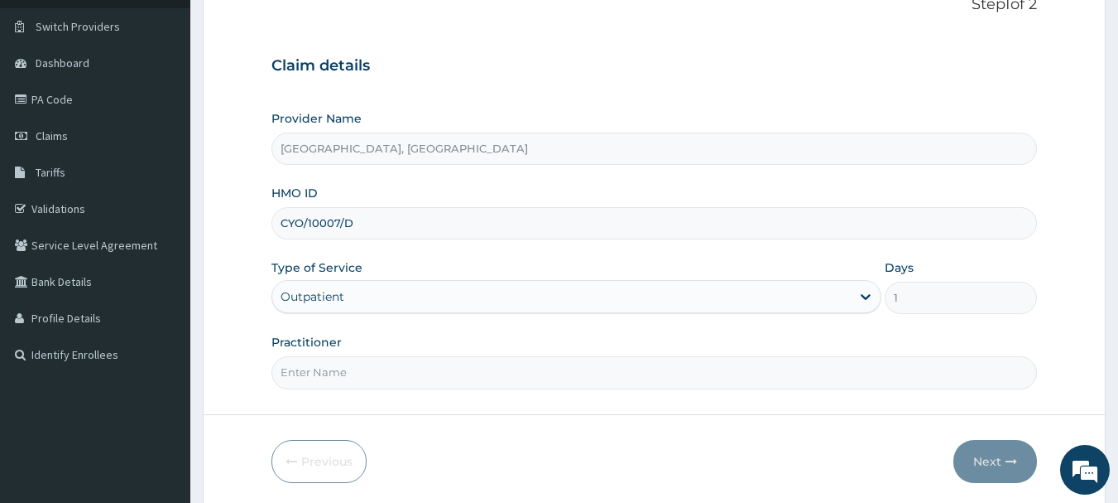
click at [339, 373] on input "Practitioner" at bounding box center [655, 372] width 767 height 32
type input "DR Adesipe"
click at [995, 462] on button "Next" at bounding box center [996, 461] width 84 height 43
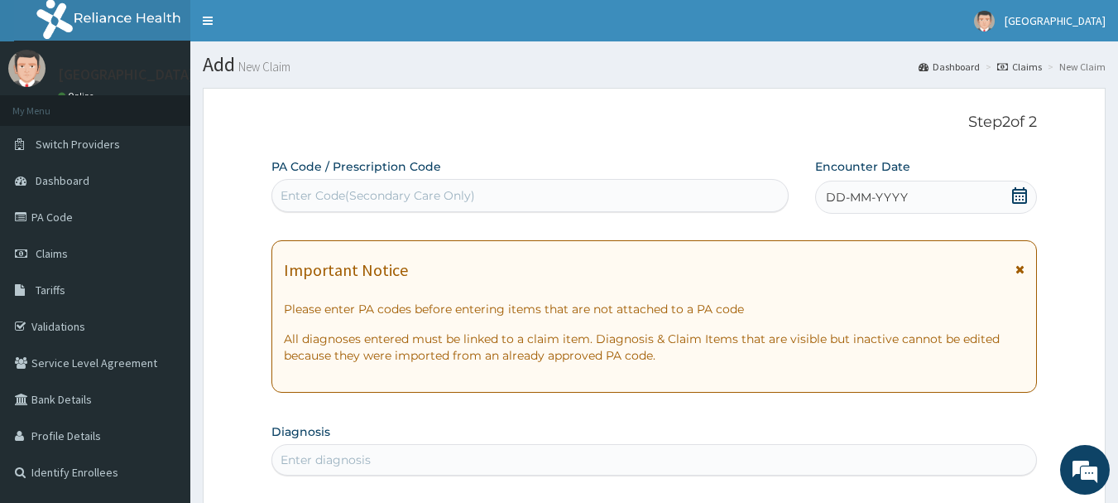
click at [911, 189] on div "DD-MM-YYYY" at bounding box center [926, 196] width 222 height 33
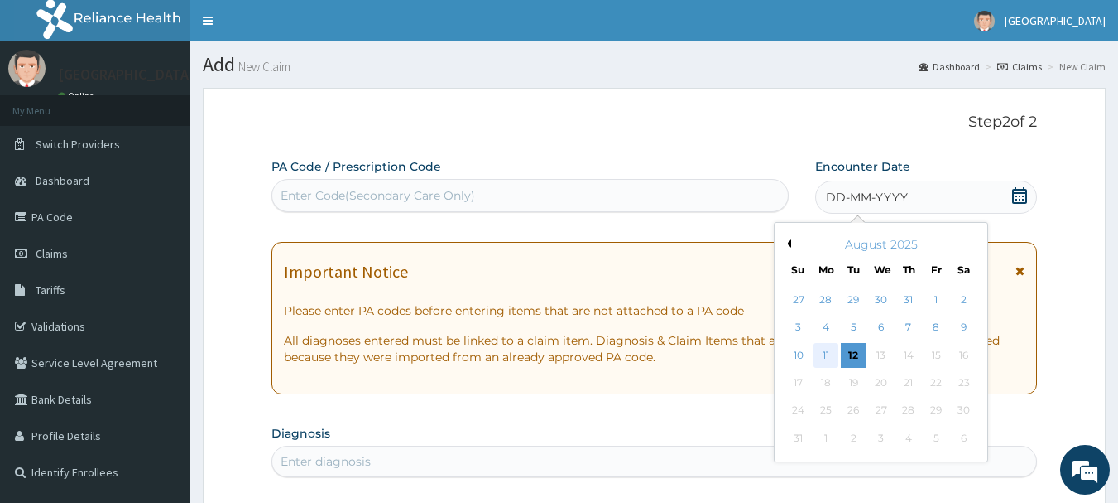
click at [830, 360] on div "11" at bounding box center [826, 355] width 25 height 25
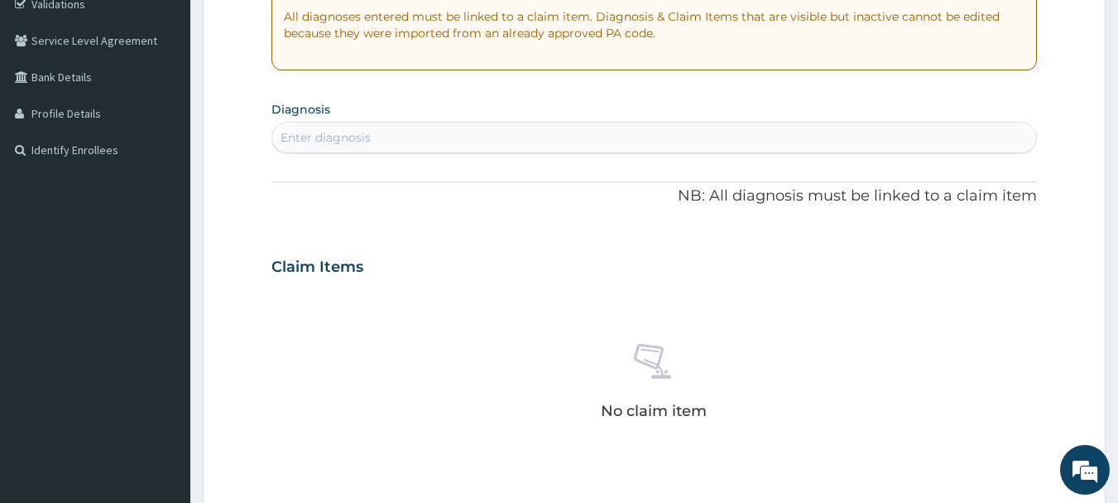
scroll to position [323, 0]
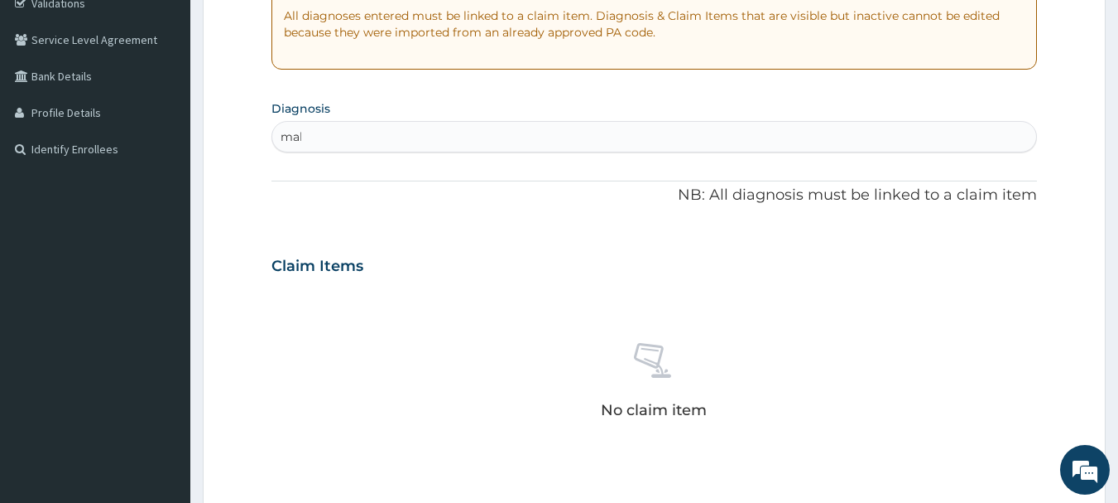
type input "mala"
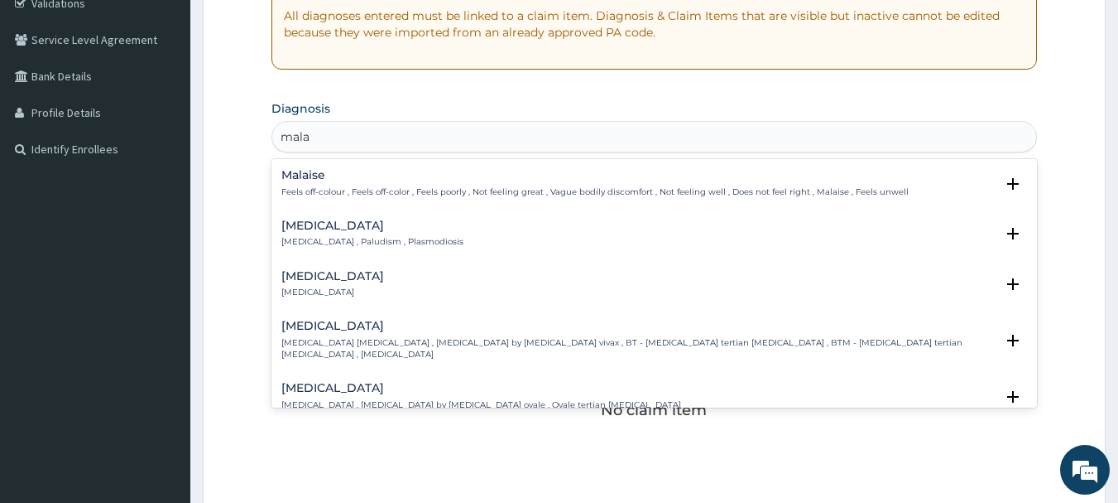
click at [343, 243] on p "Malaria , Paludism , Plasmodiosis" at bounding box center [372, 242] width 182 height 12
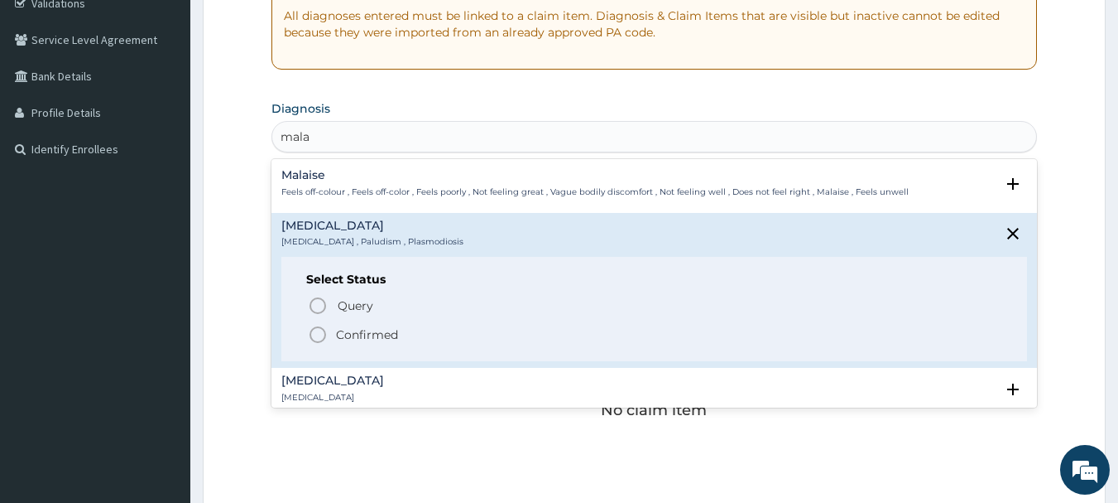
click at [320, 337] on icon "status option filled" at bounding box center [318, 335] width 20 height 20
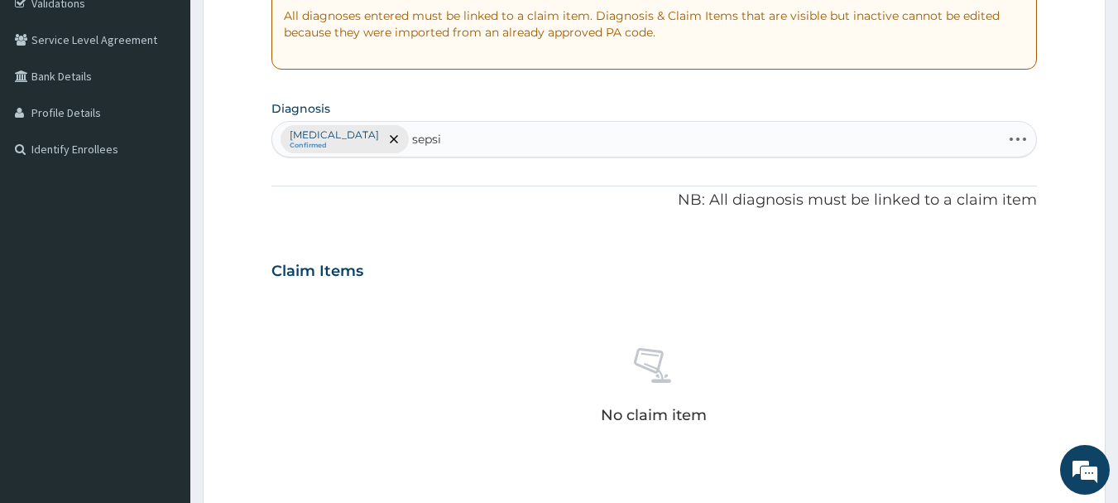
type input "sepsis"
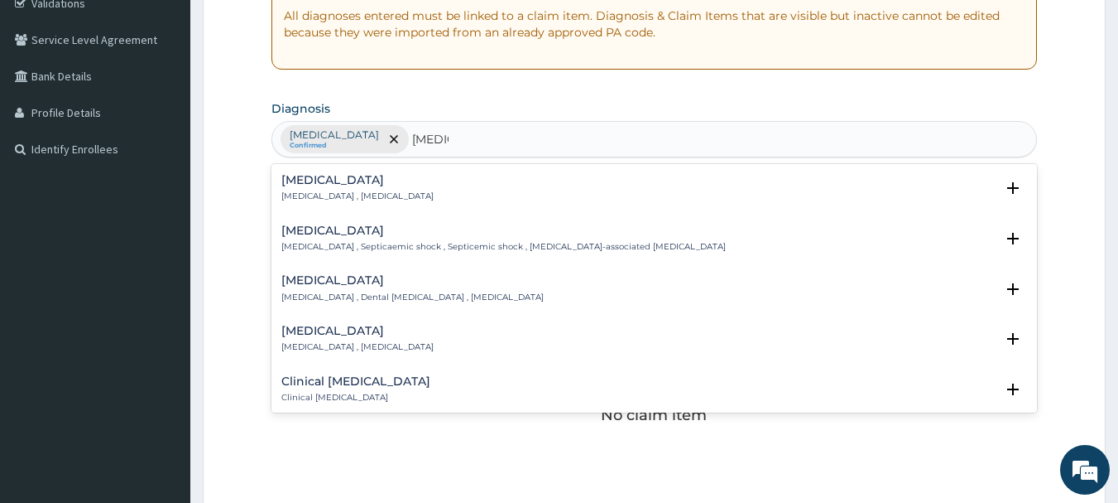
click at [325, 192] on p "Systemic infection , Sepsis" at bounding box center [357, 196] width 152 height 12
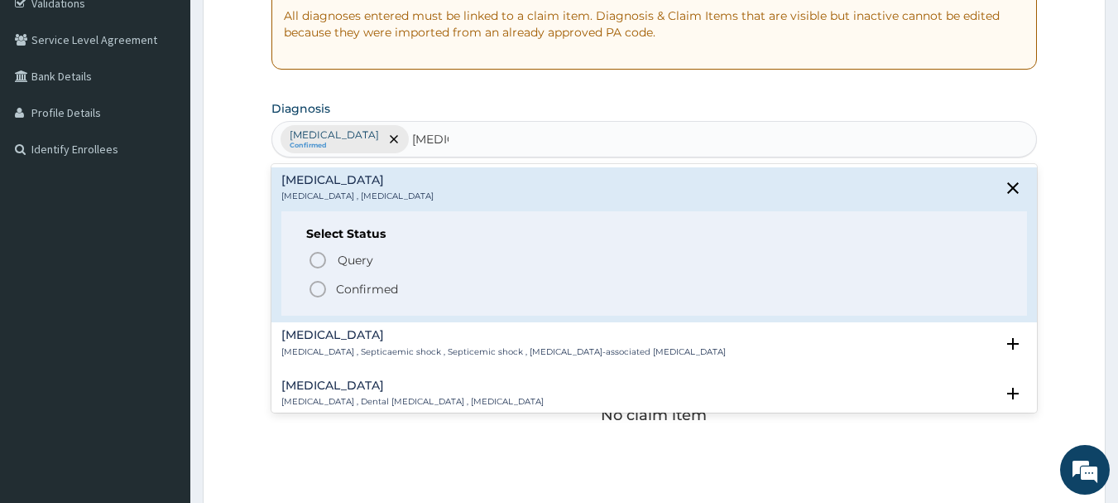
click at [317, 285] on icon "status option filled" at bounding box center [318, 289] width 20 height 20
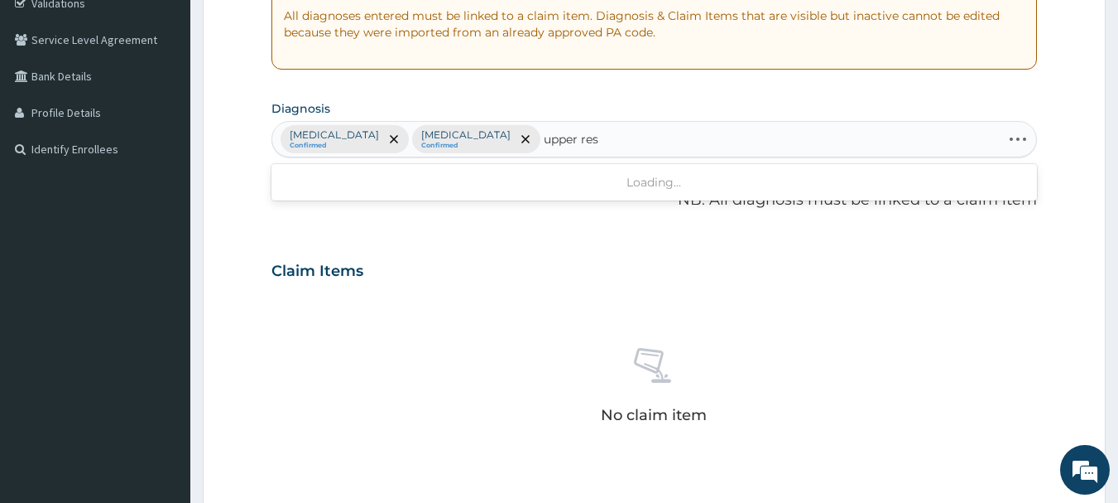
type input "upper resp"
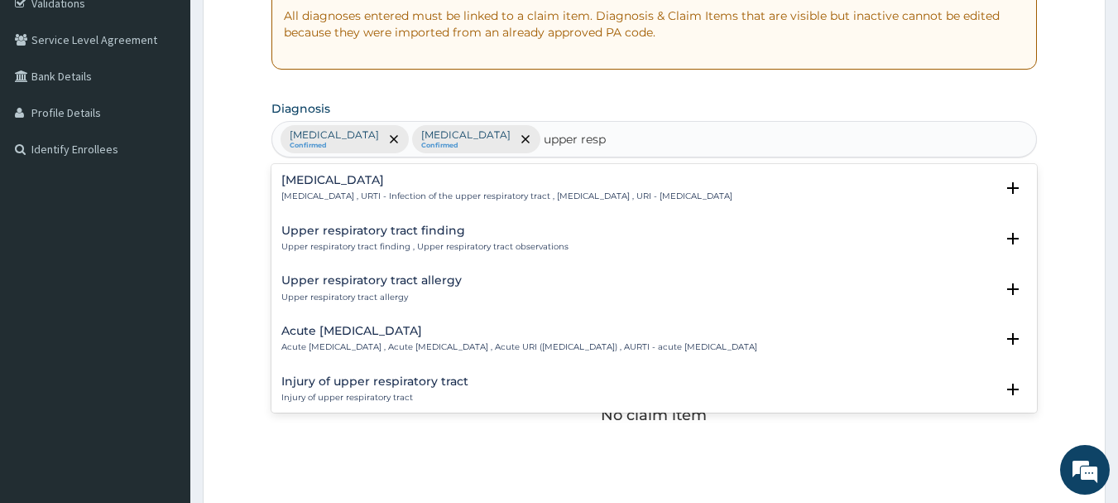
click at [382, 190] on p "Upper respiratory infection , URTI - Infection of the upper respiratory tract ,…" at bounding box center [506, 196] width 451 height 12
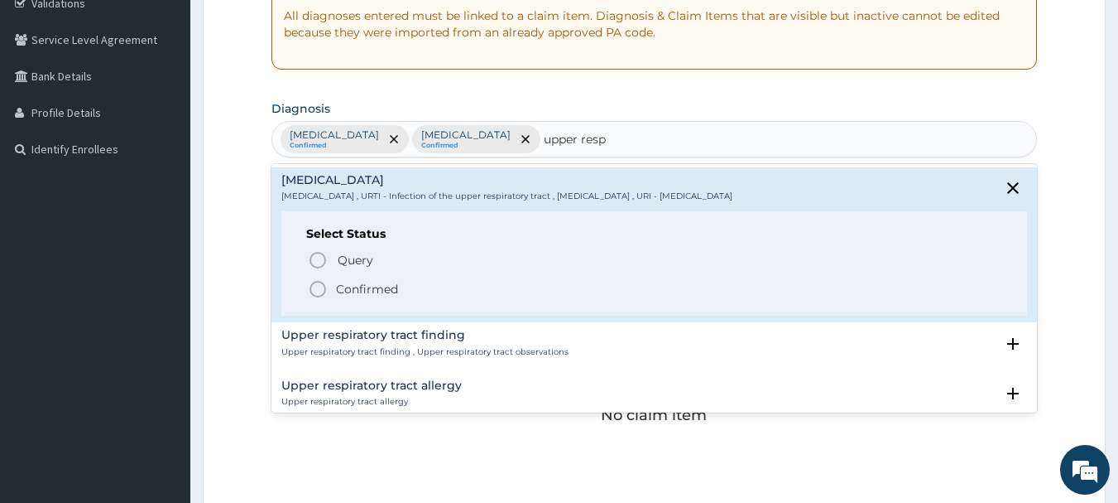
click at [312, 291] on icon "status option filled" at bounding box center [318, 289] width 20 height 20
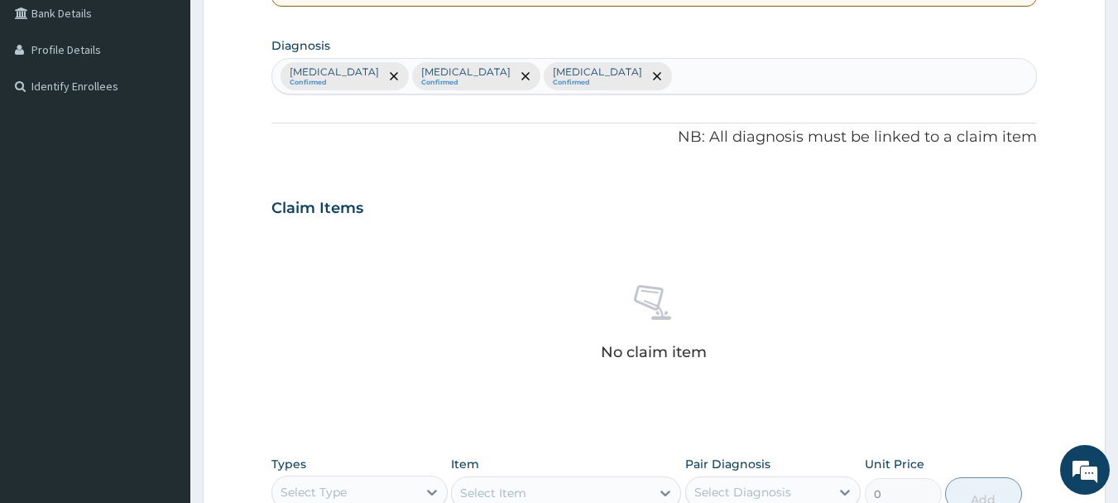
scroll to position [691, 0]
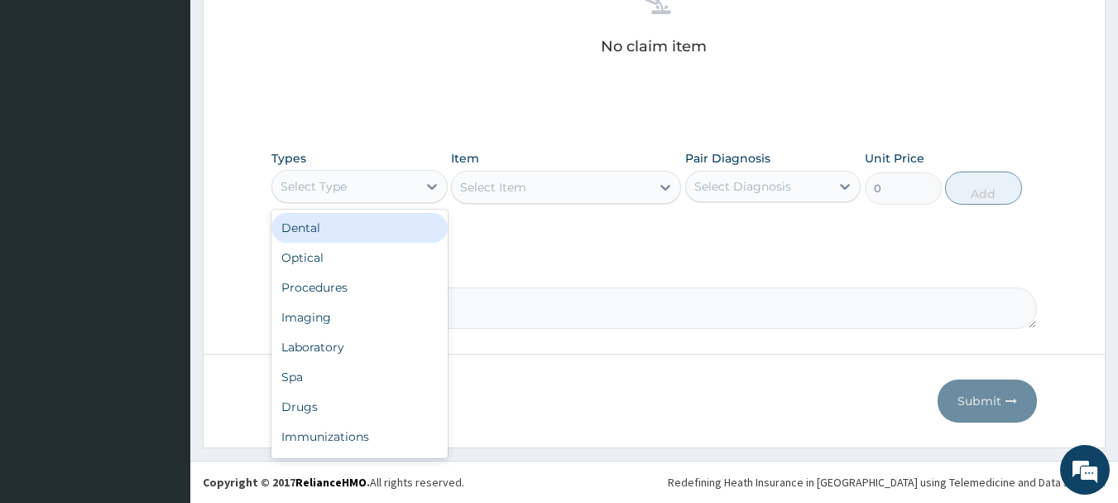
click at [312, 293] on div "Procedures" at bounding box center [360, 287] width 176 height 30
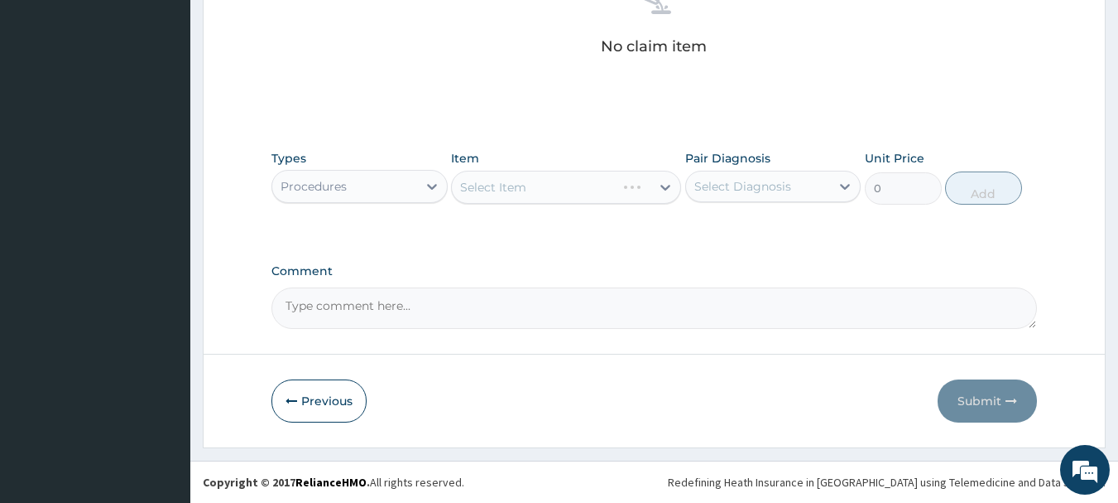
click at [633, 192] on div "Select Item" at bounding box center [566, 187] width 230 height 33
click at [650, 186] on div "Select Item" at bounding box center [566, 187] width 230 height 33
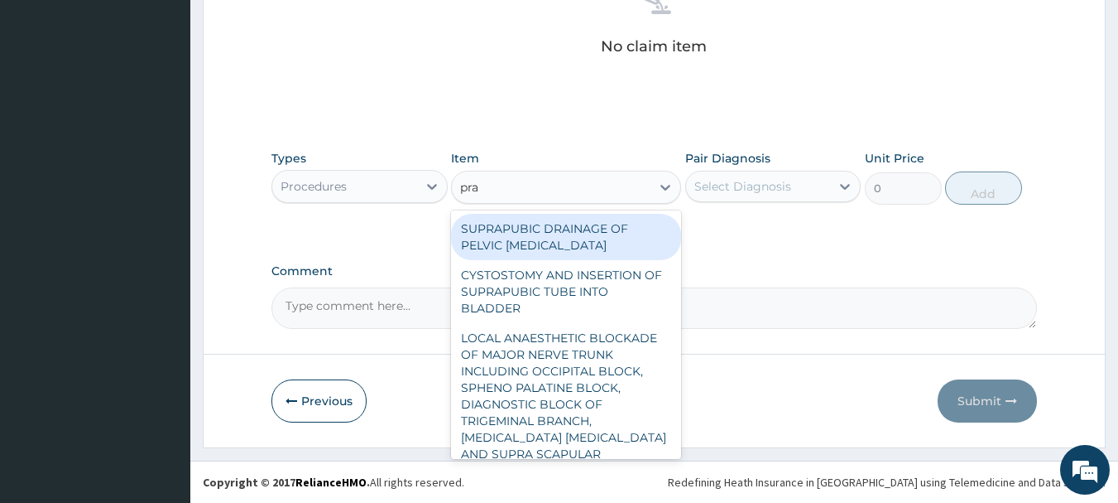
type input "prac"
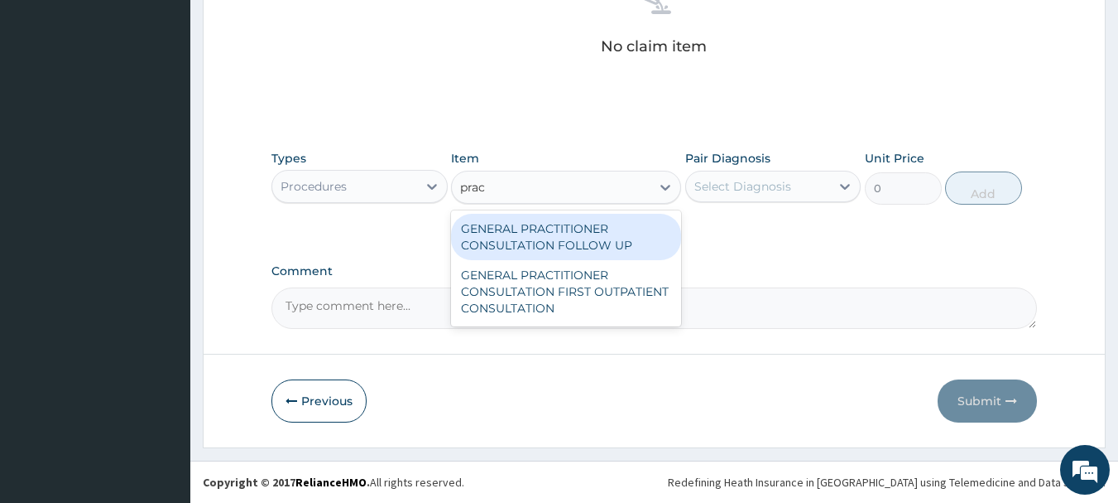
click at [585, 298] on div "GENERAL PRACTITIONER CONSULTATION FIRST OUTPATIENT CONSULTATION" at bounding box center [566, 291] width 230 height 63
type input "3000"
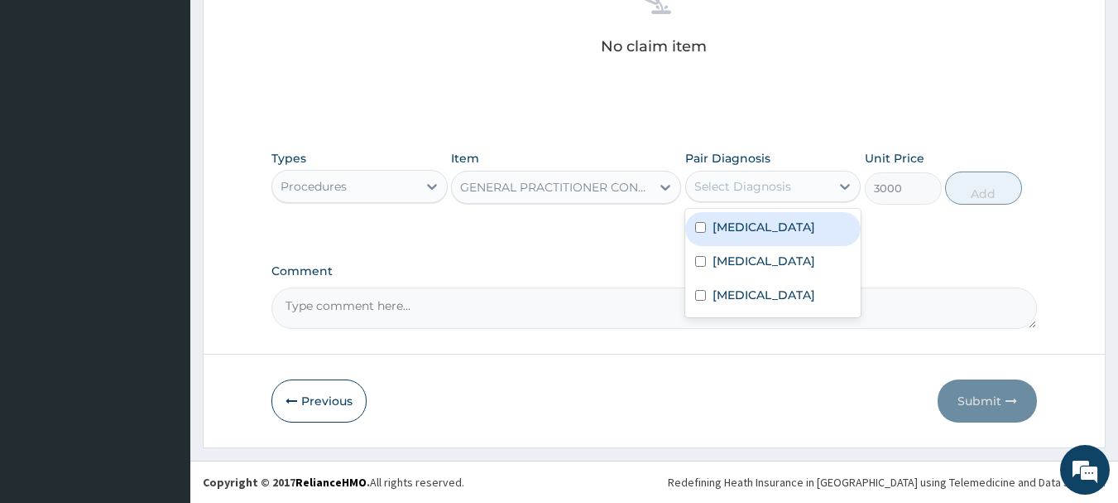
click at [743, 227] on label "Malaria" at bounding box center [764, 227] width 103 height 17
checkbox input "true"
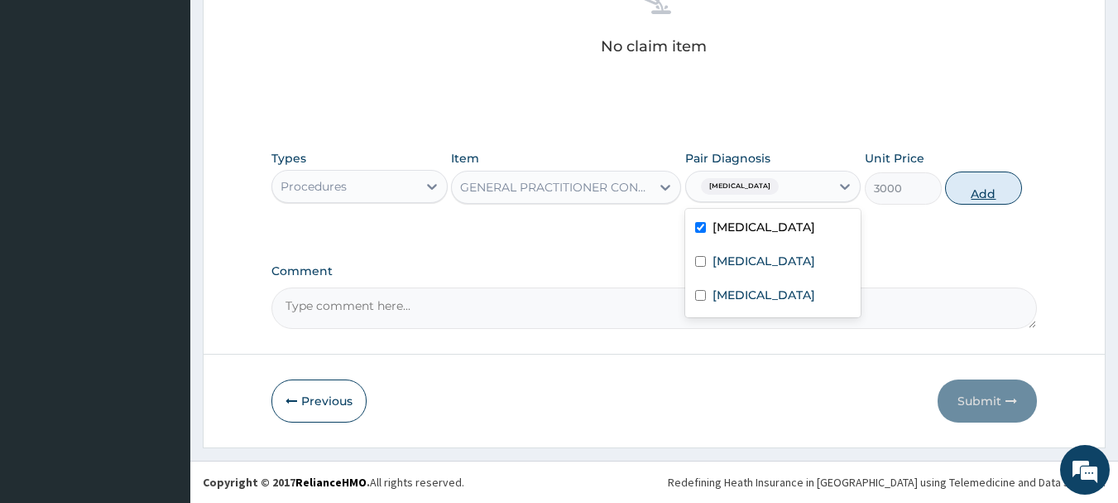
click at [1013, 190] on button "Add" at bounding box center [983, 187] width 77 height 33
type input "0"
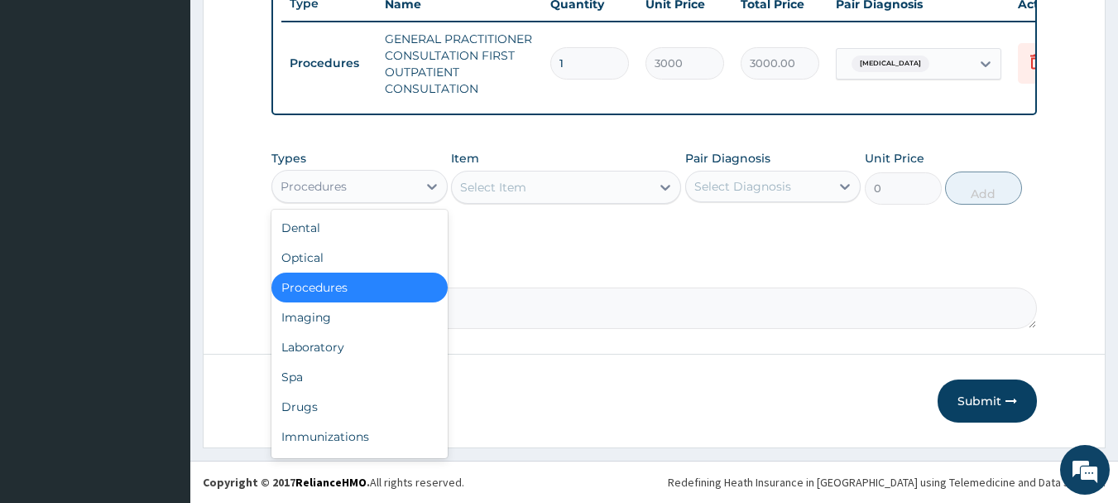
click at [313, 349] on div "Laboratory" at bounding box center [360, 347] width 176 height 30
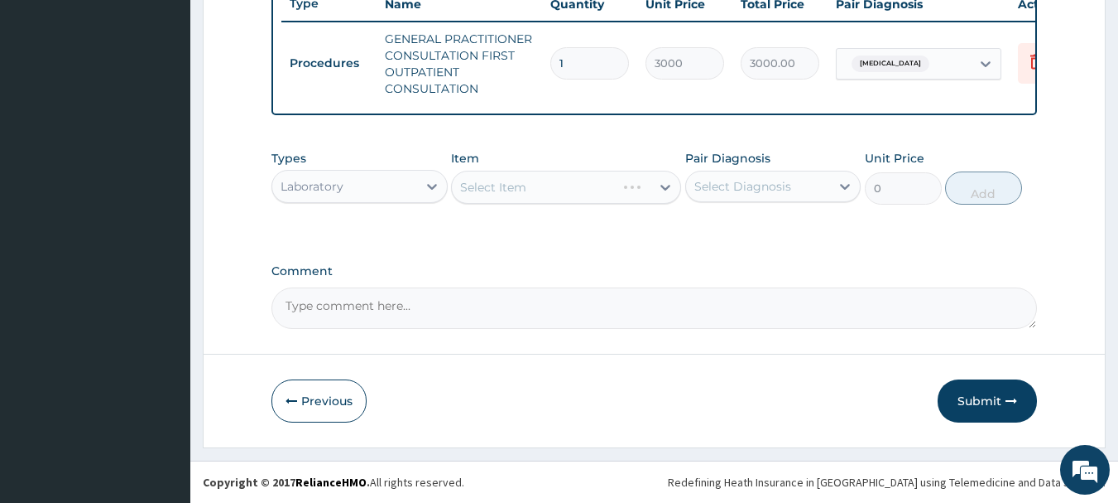
click at [586, 187] on div "Select Item" at bounding box center [566, 187] width 230 height 33
click at [604, 195] on div "Select Item" at bounding box center [566, 187] width 230 height 33
click at [607, 193] on div "Select Item" at bounding box center [566, 187] width 230 height 33
click at [607, 195] on div "Select Item" at bounding box center [566, 187] width 230 height 33
click at [603, 196] on div "Select Item" at bounding box center [566, 187] width 230 height 33
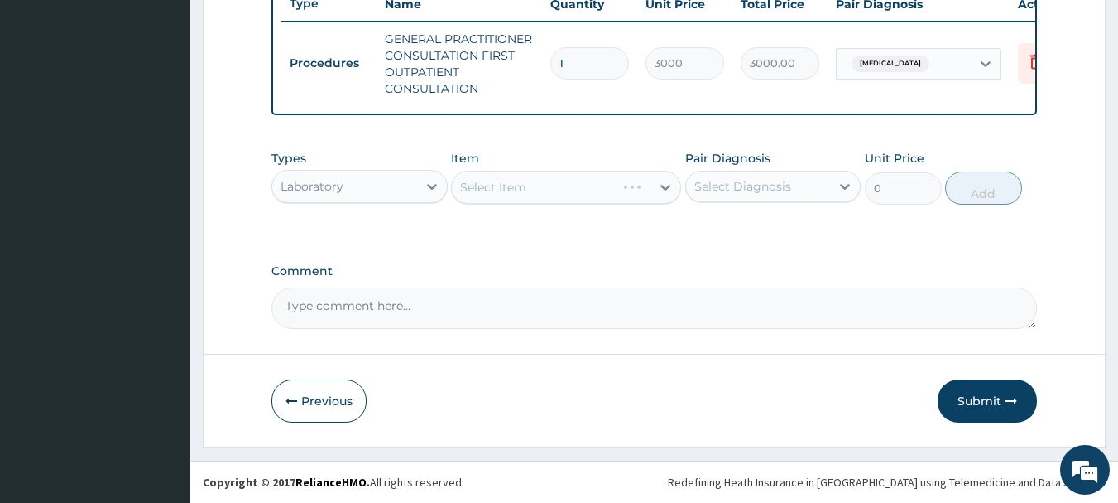
click at [594, 204] on div "Item Select Item" at bounding box center [566, 177] width 230 height 55
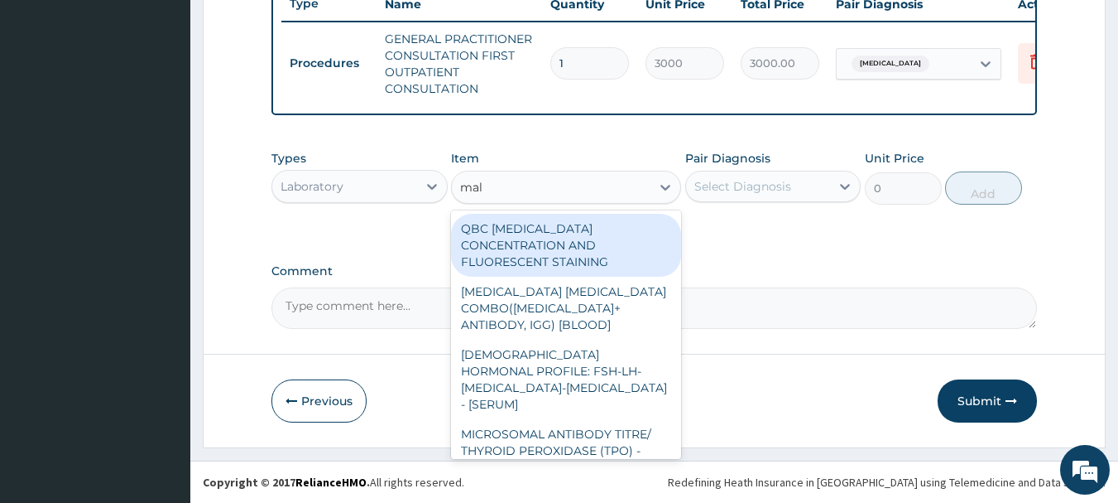
type input "mala"
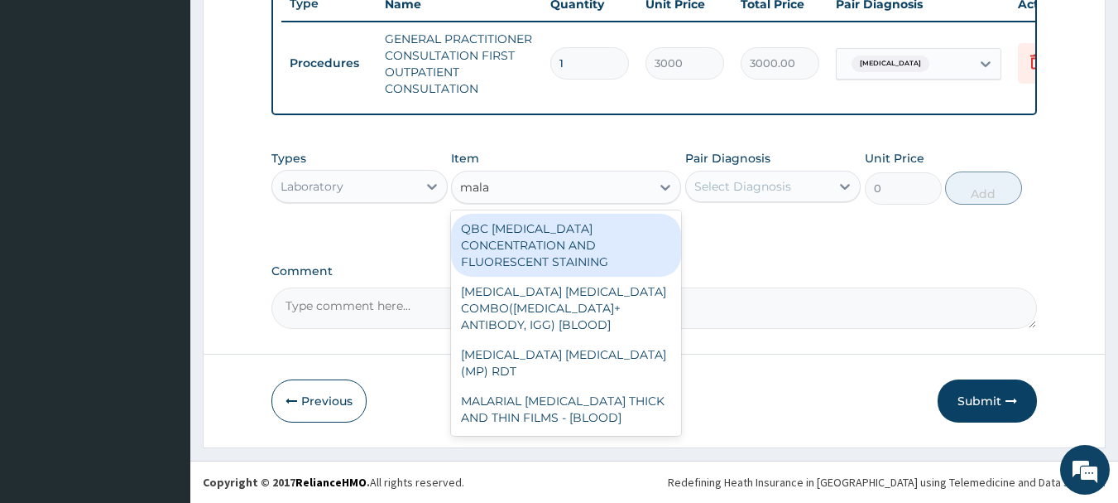
click at [565, 386] on div "MALARIAL PARASITE THICK AND THIN FILMS - [BLOOD]" at bounding box center [566, 409] width 230 height 46
type input "1500"
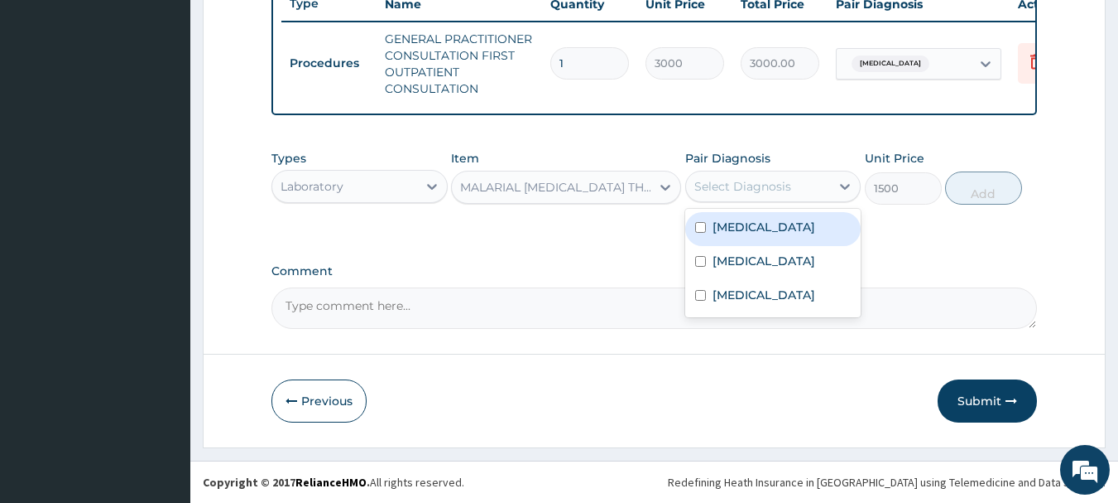
click at [739, 233] on label "Malaria" at bounding box center [764, 227] width 103 height 17
checkbox input "true"
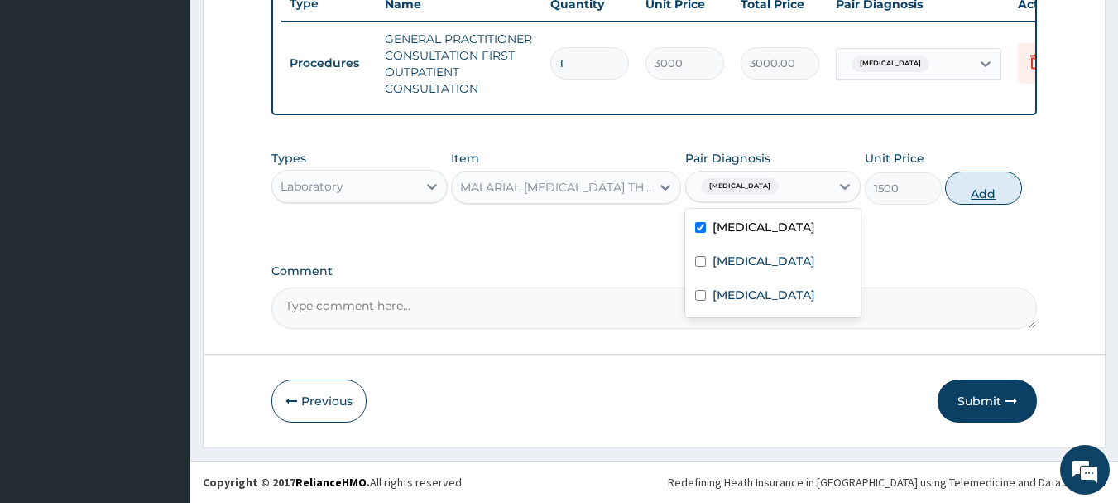
click at [1003, 193] on button "Add" at bounding box center [983, 187] width 77 height 33
type input "0"
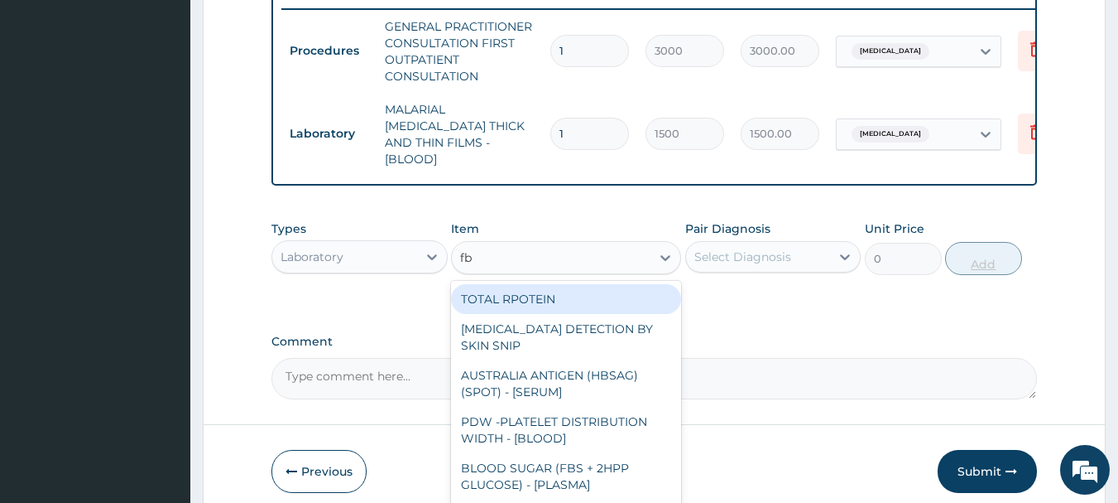
type input "fbc"
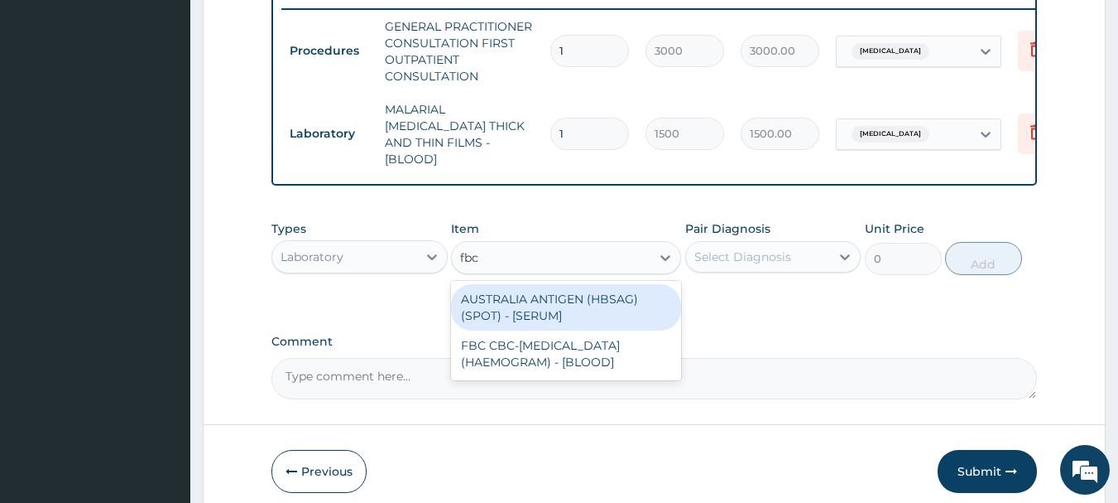
click at [588, 339] on div "FBC CBC-COMPLETE BLOOD COUNT (HAEMOGRAM) - [BLOOD]" at bounding box center [566, 353] width 230 height 46
type input "3000"
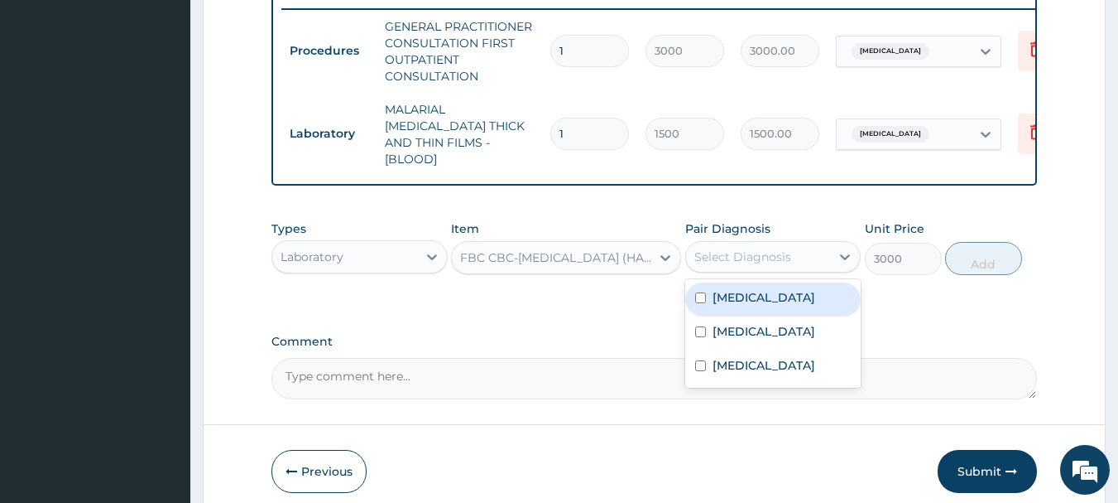
click at [737, 328] on label "Sepsis" at bounding box center [764, 331] width 103 height 17
checkbox input "true"
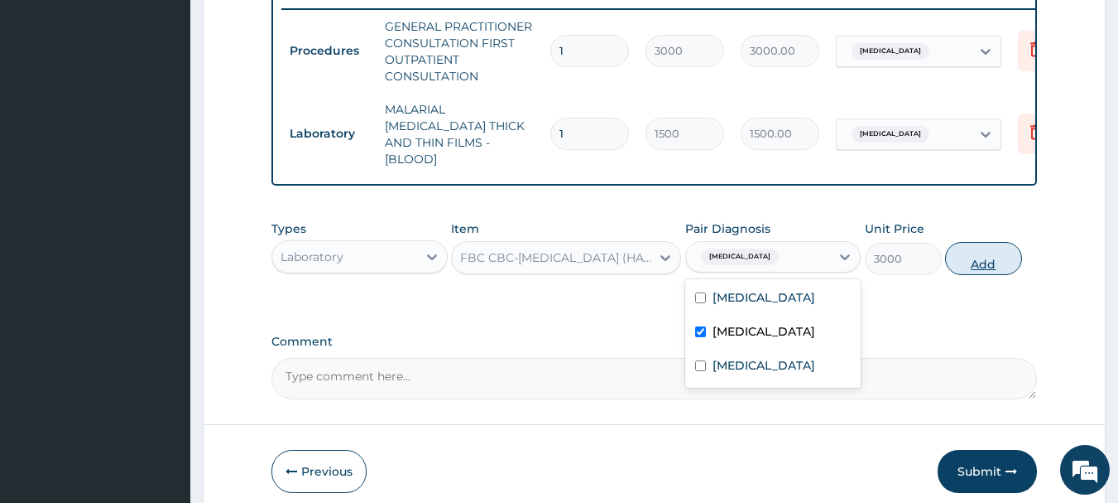
click at [1006, 259] on button "Add" at bounding box center [983, 258] width 77 height 33
type input "0"
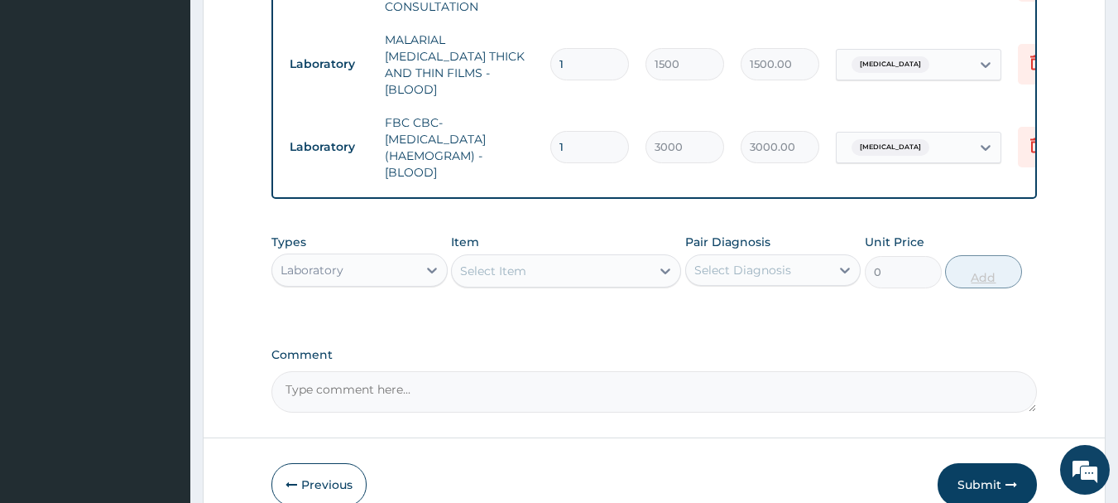
scroll to position [800, 0]
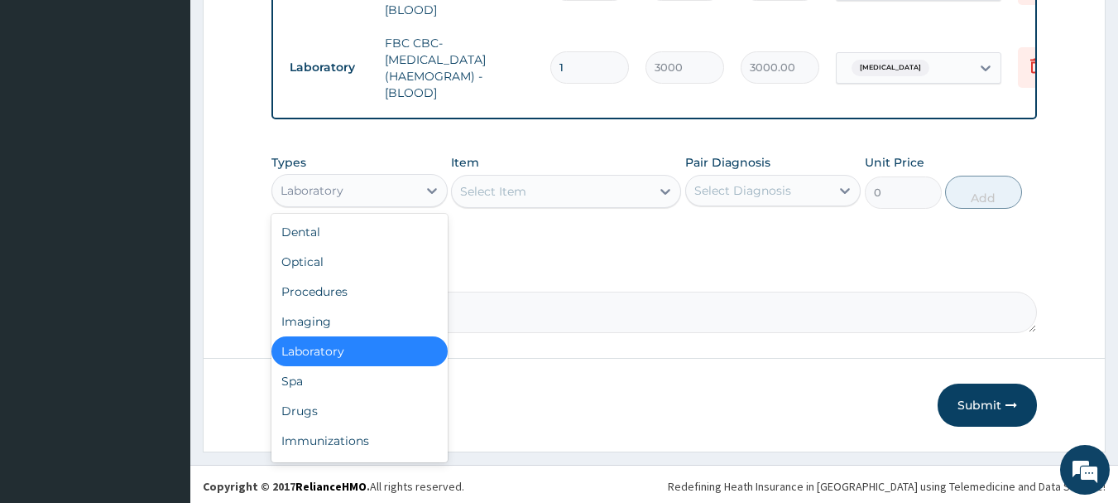
click at [301, 410] on div "Drugs" at bounding box center [360, 411] width 176 height 30
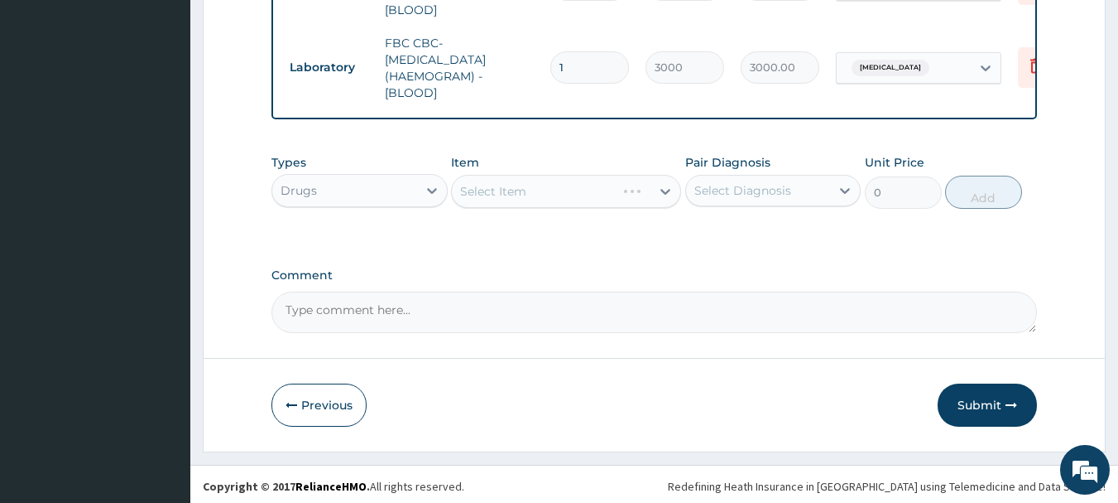
click at [613, 192] on div "Select Item" at bounding box center [566, 191] width 230 height 33
click at [620, 191] on div "Select Item" at bounding box center [566, 191] width 230 height 33
click at [620, 193] on div "Select Item" at bounding box center [566, 191] width 230 height 33
click at [629, 190] on div "Select Item" at bounding box center [566, 191] width 230 height 33
click at [626, 191] on div "Select Item" at bounding box center [566, 191] width 230 height 33
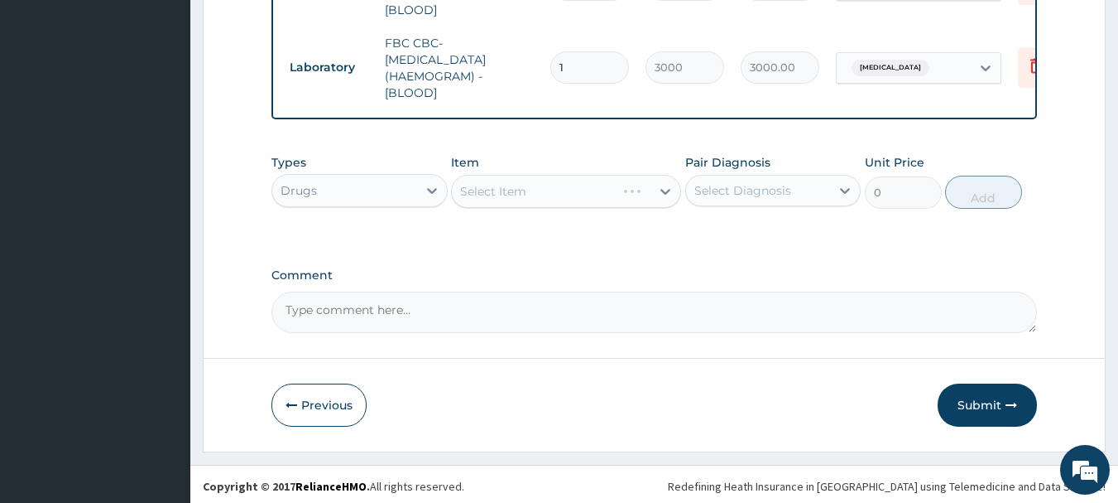
click at [630, 192] on div "Select Item" at bounding box center [566, 191] width 230 height 33
click at [630, 196] on div "Select Item" at bounding box center [566, 191] width 230 height 33
click at [618, 183] on div "Select Item" at bounding box center [566, 191] width 230 height 33
click at [599, 195] on div "Select Item" at bounding box center [566, 191] width 230 height 33
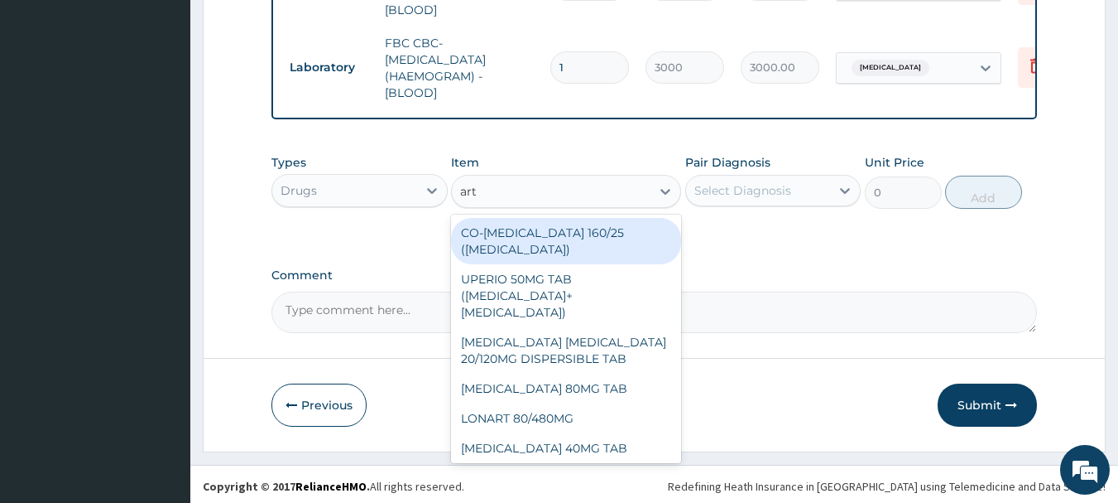
type input "arte"
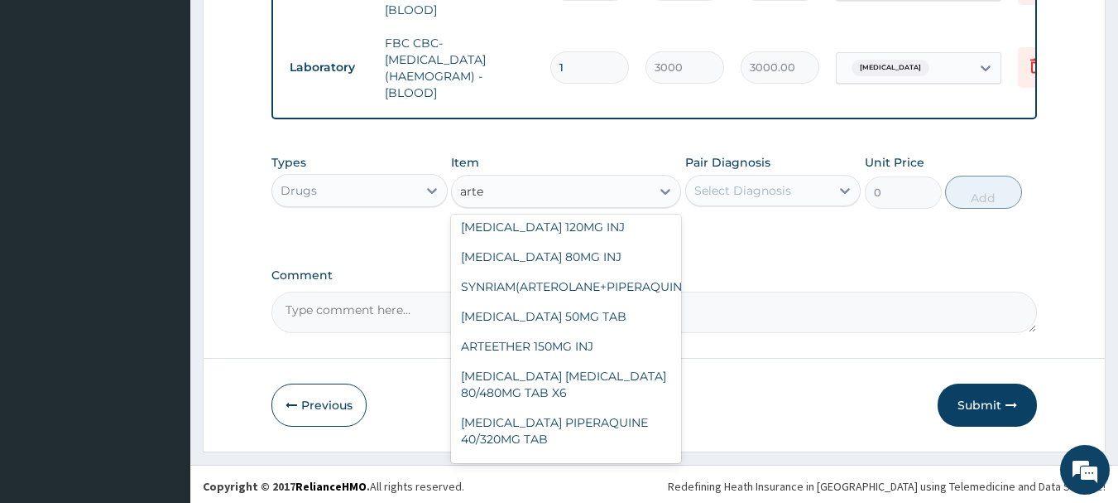
scroll to position [135, 0]
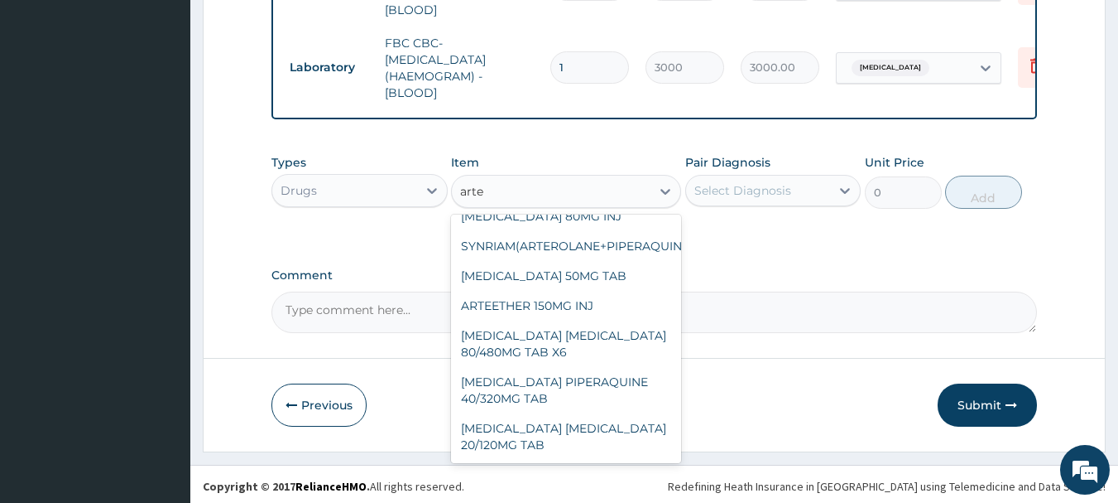
click at [527, 416] on div "ARTEMETHER LUMEFANTRINE 20/120MG TAB" at bounding box center [566, 436] width 230 height 46
type input "120"
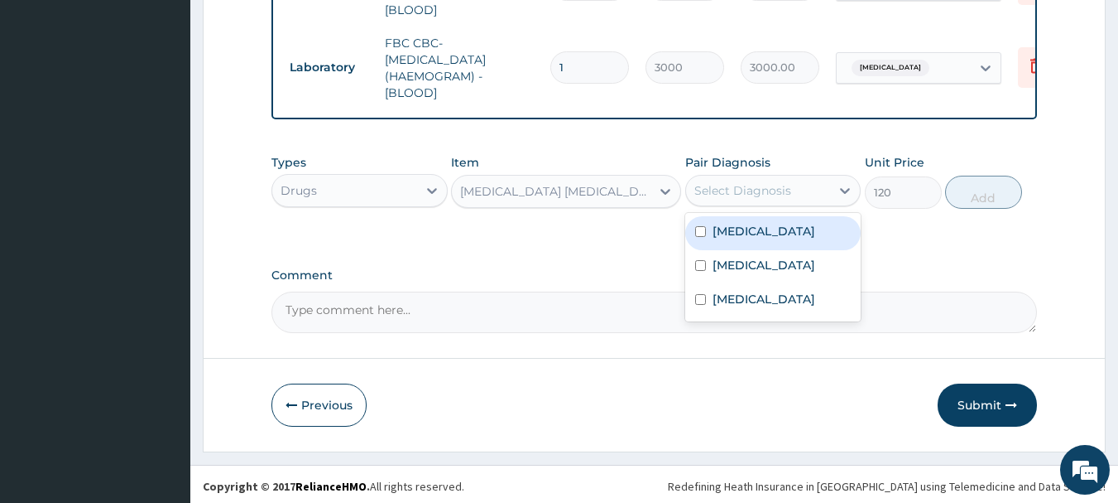
click at [738, 225] on label "Malaria" at bounding box center [764, 231] width 103 height 17
checkbox input "true"
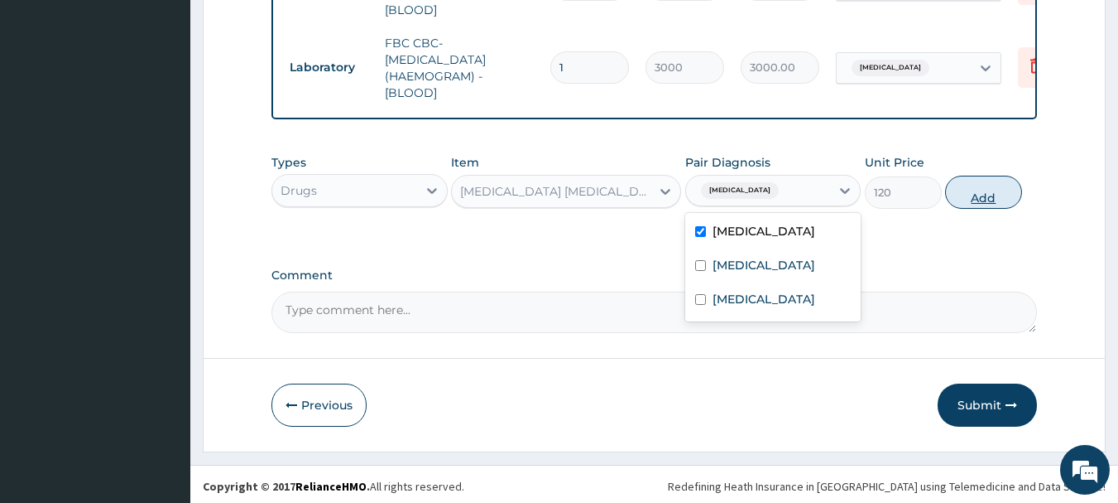
click at [992, 185] on button "Add" at bounding box center [983, 192] width 77 height 33
type input "0"
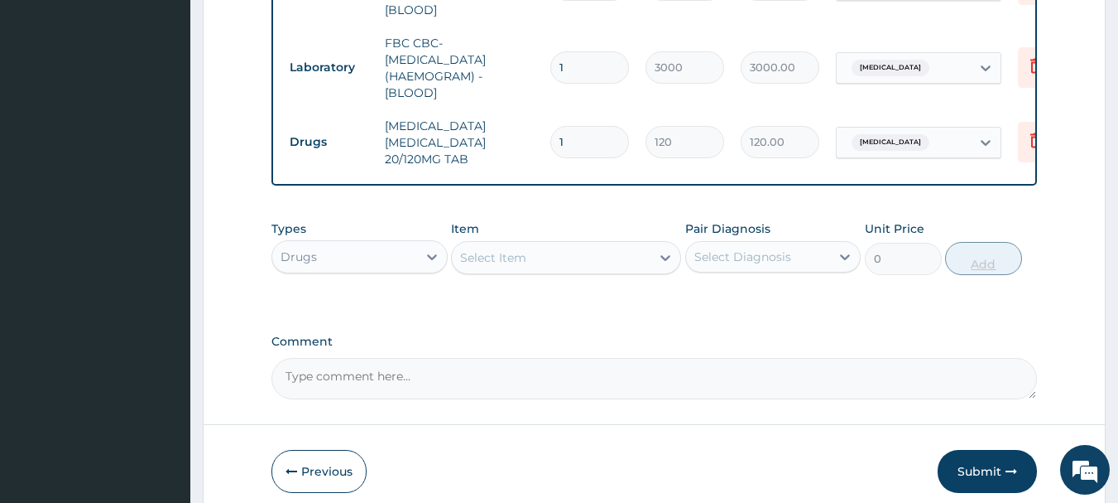
type input "18"
type input "2160.00"
type input "18"
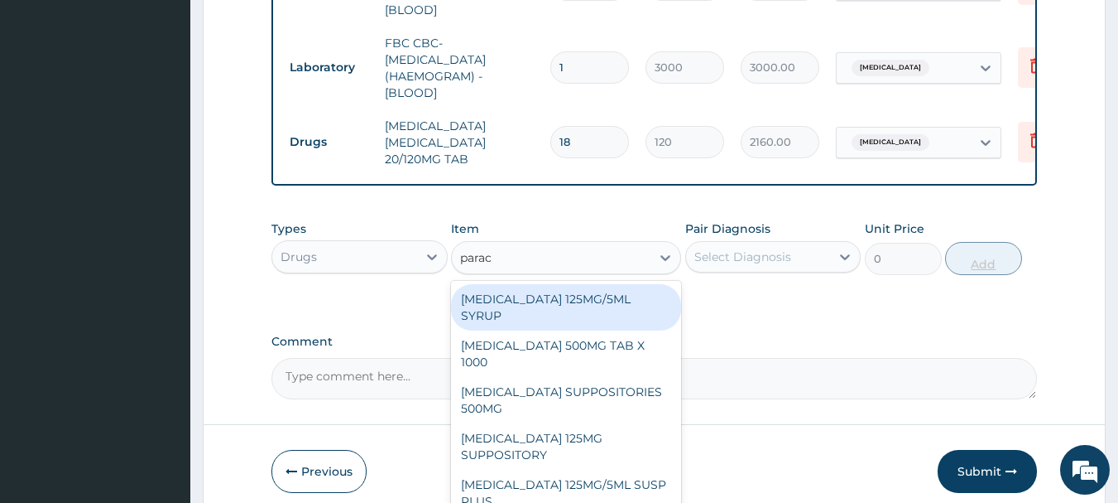
type input "parace"
click at [609, 338] on div "PARACETAMOL 500MG TAB X 1000" at bounding box center [566, 353] width 230 height 46
type input "15.75"
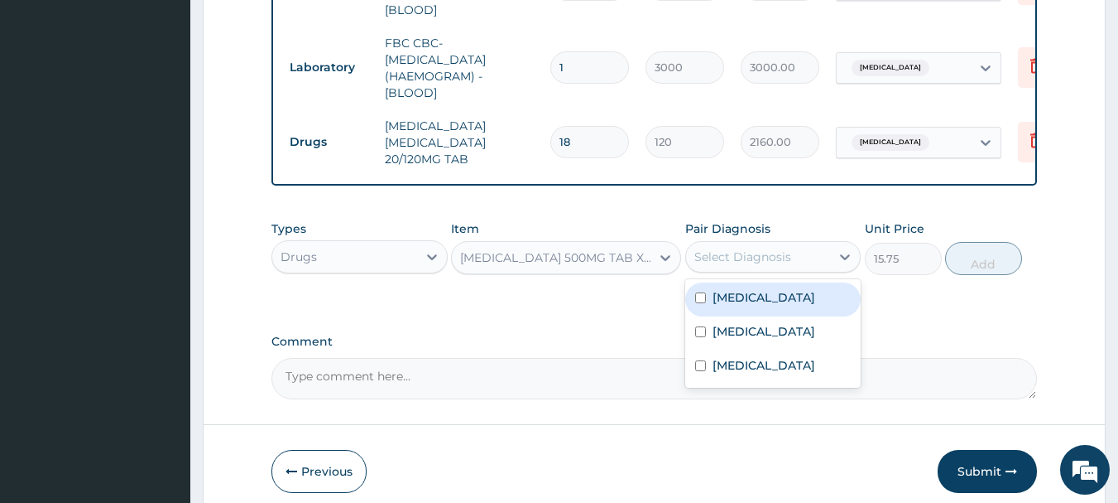
click at [738, 296] on label "Malaria" at bounding box center [764, 297] width 103 height 17
checkbox input "true"
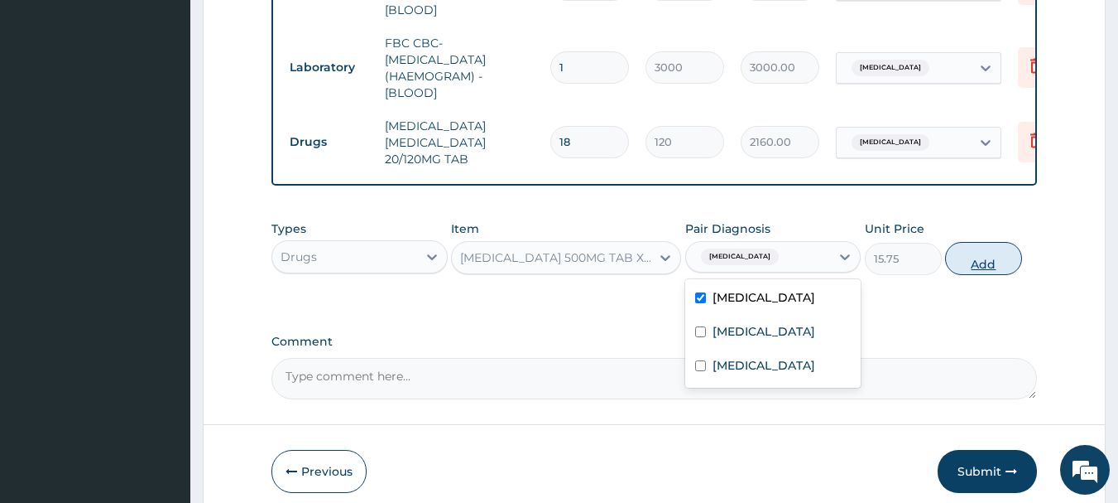
click at [1000, 253] on button "Add" at bounding box center [983, 258] width 77 height 33
type input "0"
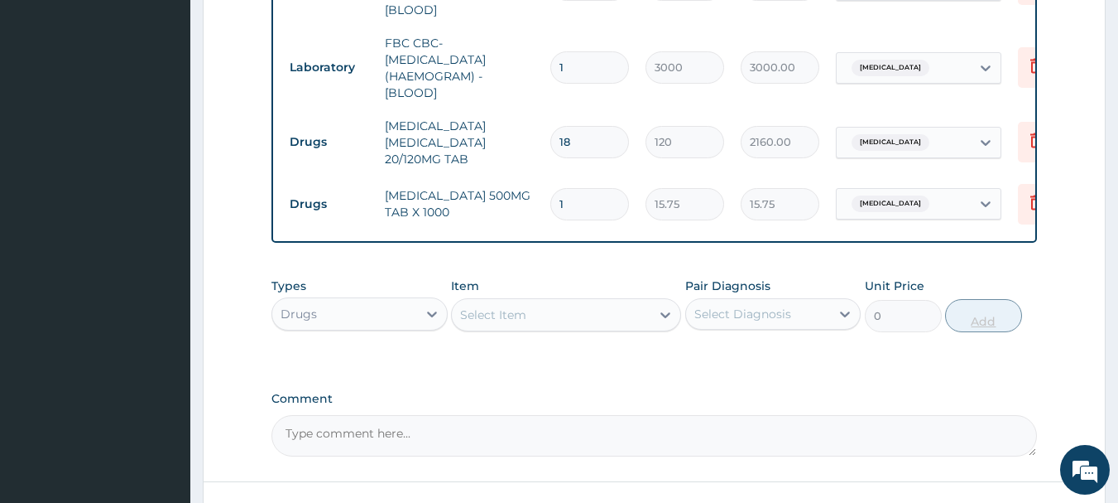
type input "18"
type input "283.50"
type input "18"
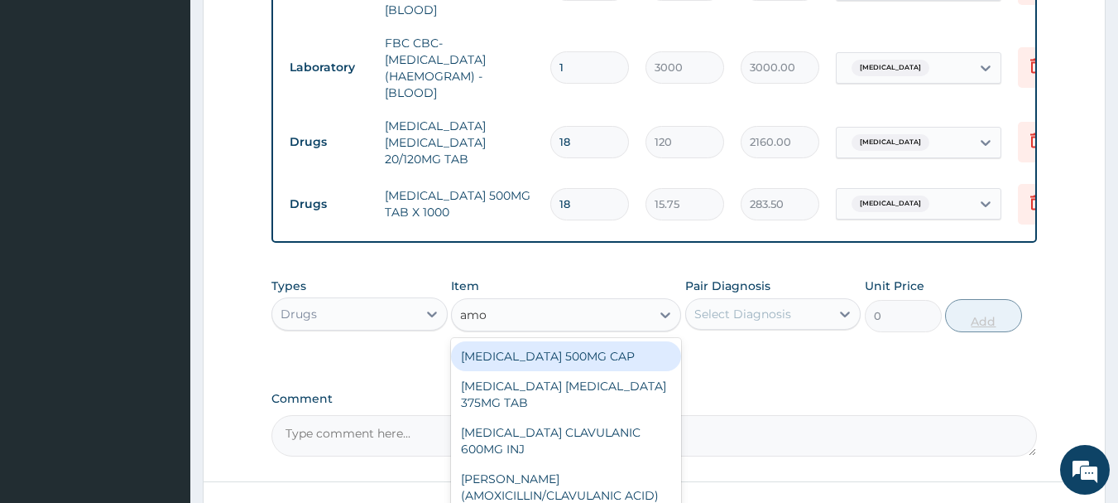
type input "amox"
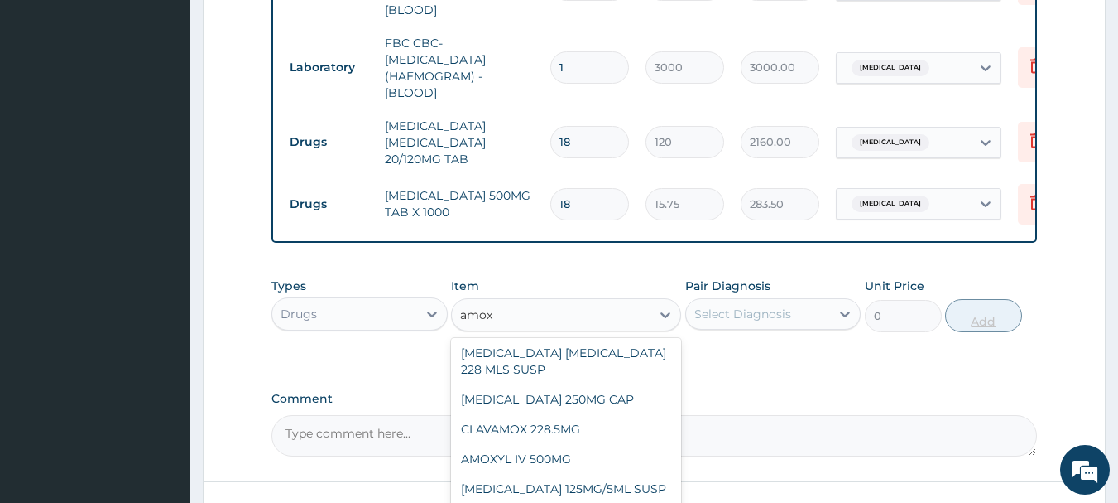
scroll to position [243, 0]
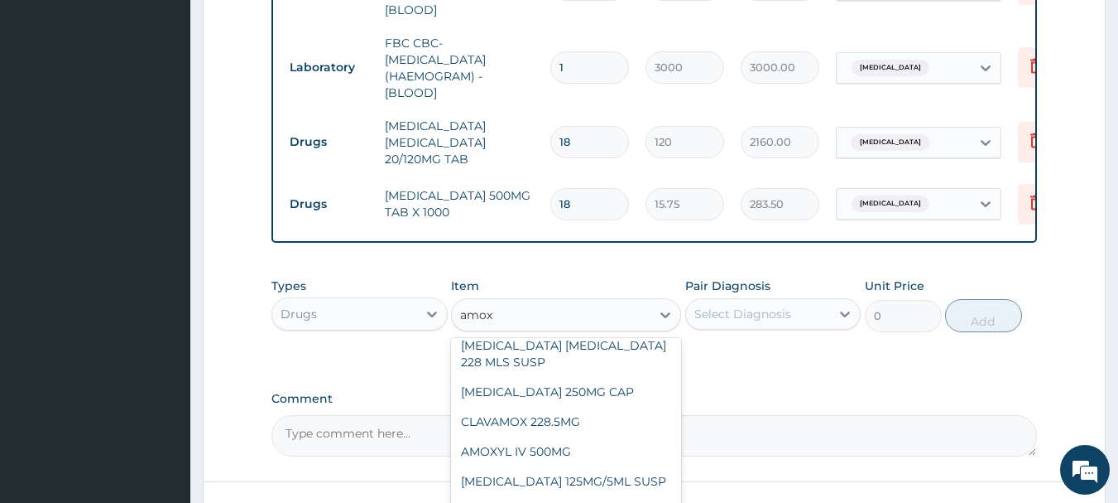
click at [565, 397] on div "AMOXICILLIN 250MG CAP" at bounding box center [566, 392] width 230 height 30
type input "50"
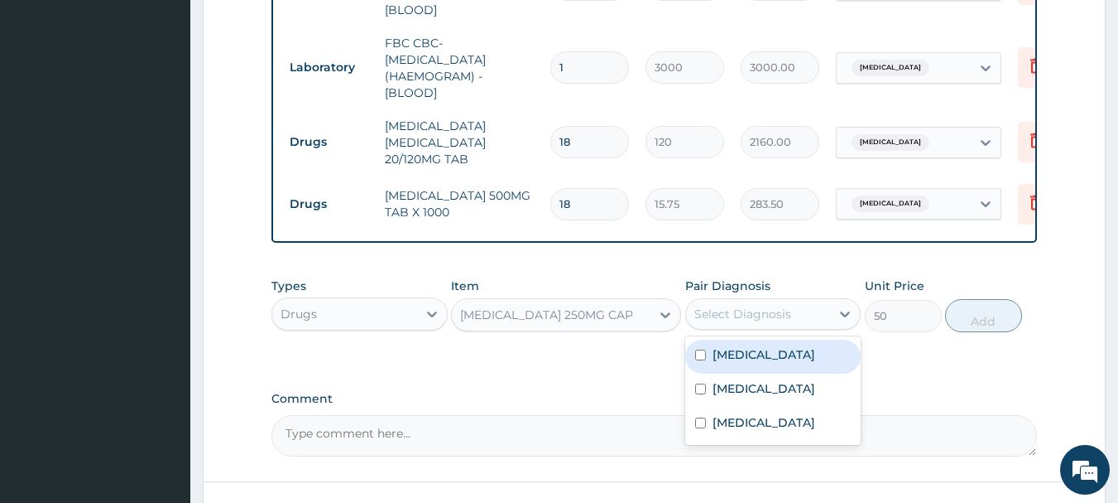
click at [729, 388] on label "Sepsis" at bounding box center [764, 388] width 103 height 17
checkbox input "true"
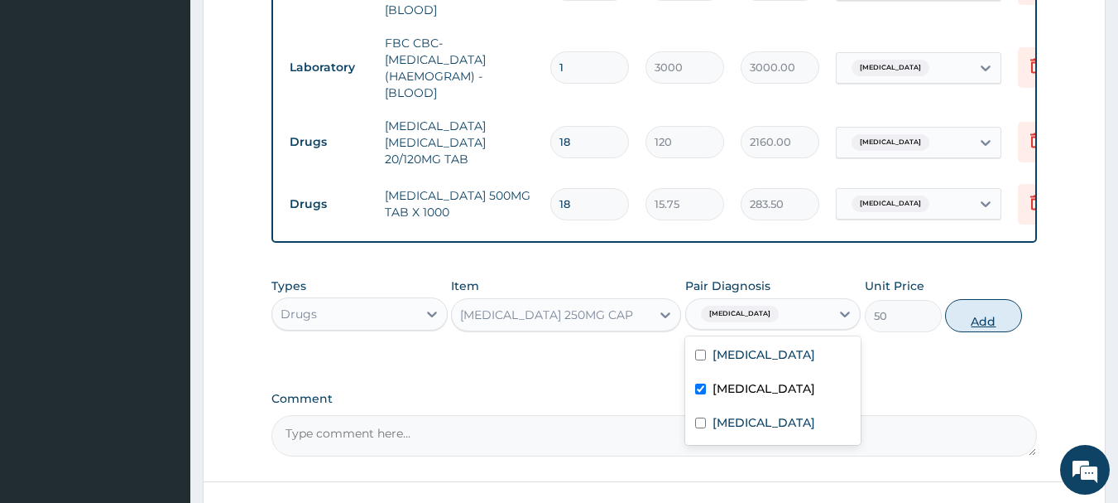
click at [999, 312] on button "Add" at bounding box center [983, 315] width 77 height 33
type input "0"
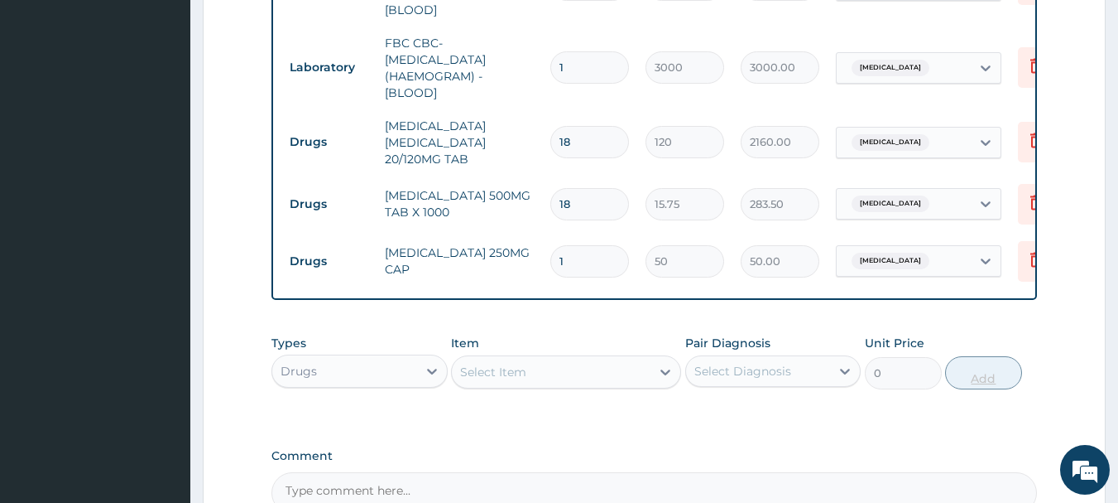
type input "15"
type input "750.00"
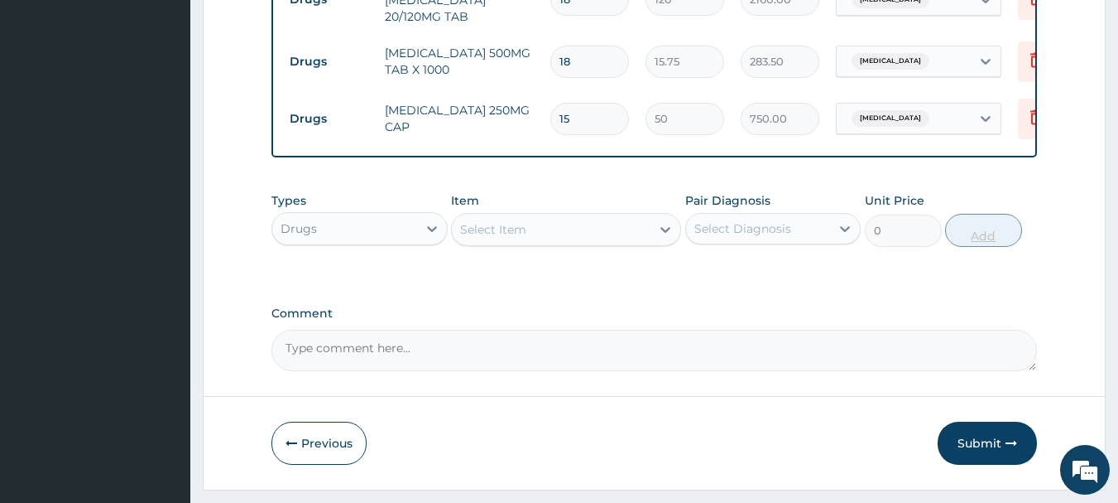
scroll to position [944, 0]
type input "15"
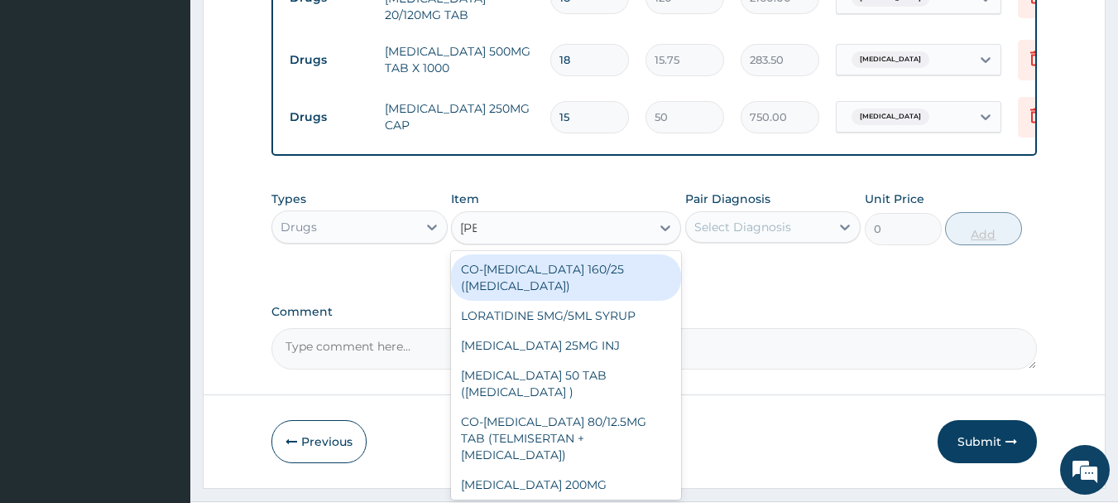
type input "lorat"
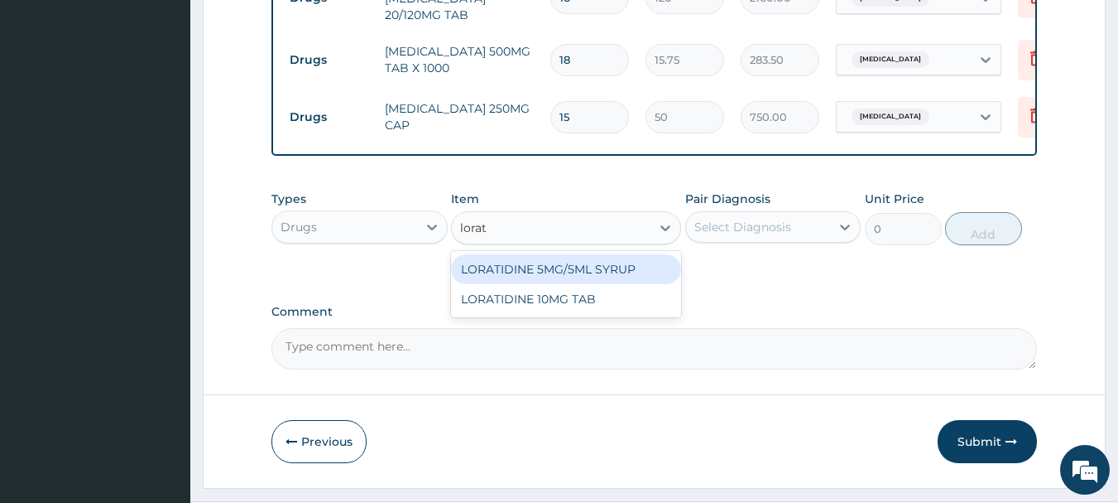
click at [575, 298] on div "LORATIDINE 10MG TAB" at bounding box center [566, 299] width 230 height 30
type input "75"
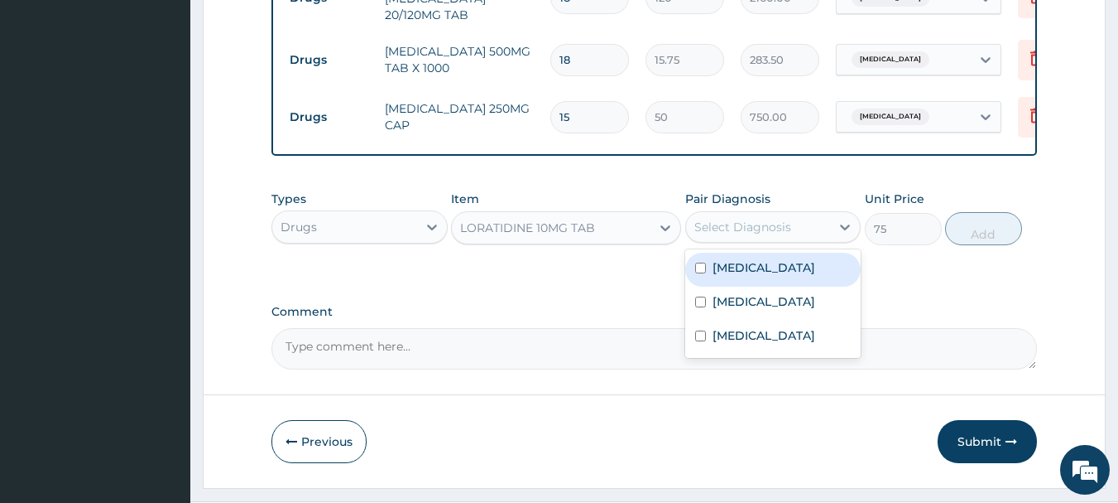
click at [776, 344] on label "Upper respiratory infection" at bounding box center [764, 335] width 103 height 17
checkbox input "true"
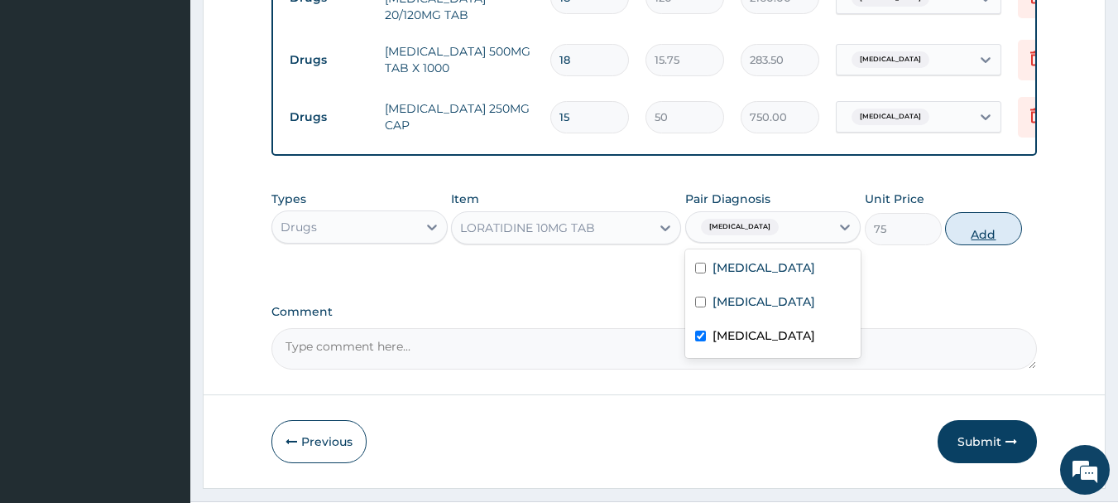
click at [998, 227] on button "Add" at bounding box center [983, 228] width 77 height 33
type input "0"
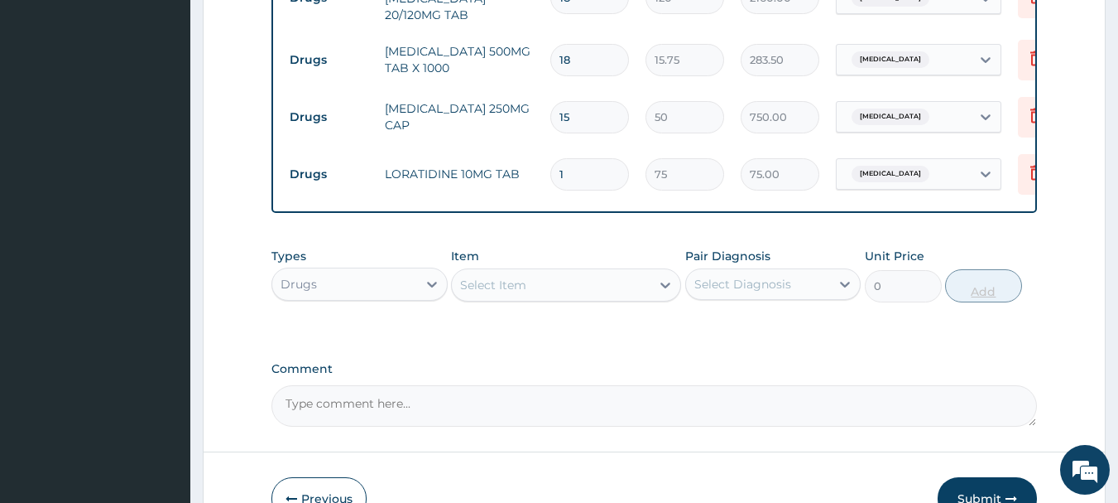
type input "0.00"
type input "5"
type input "375.00"
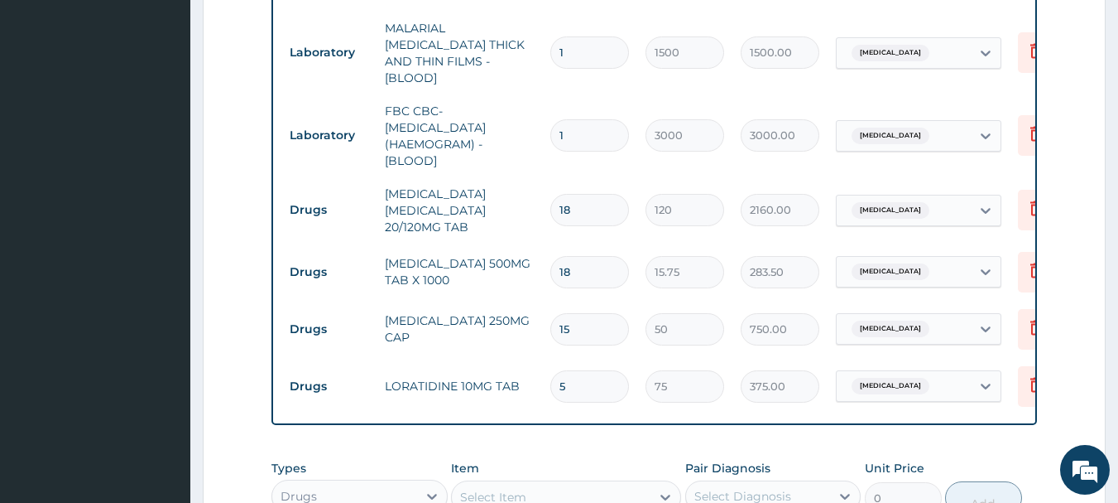
scroll to position [724, 0]
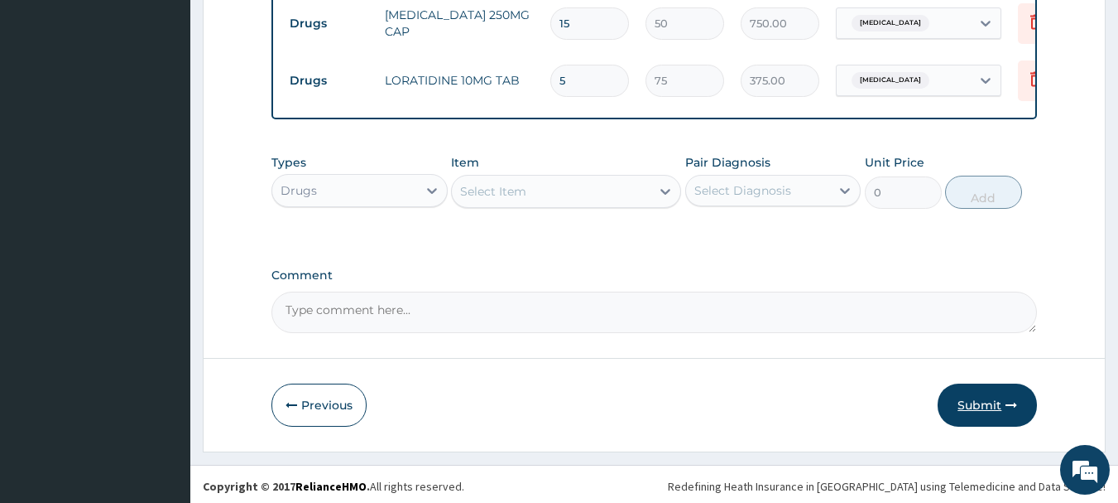
click at [1003, 412] on button "Submit" at bounding box center [987, 404] width 99 height 43
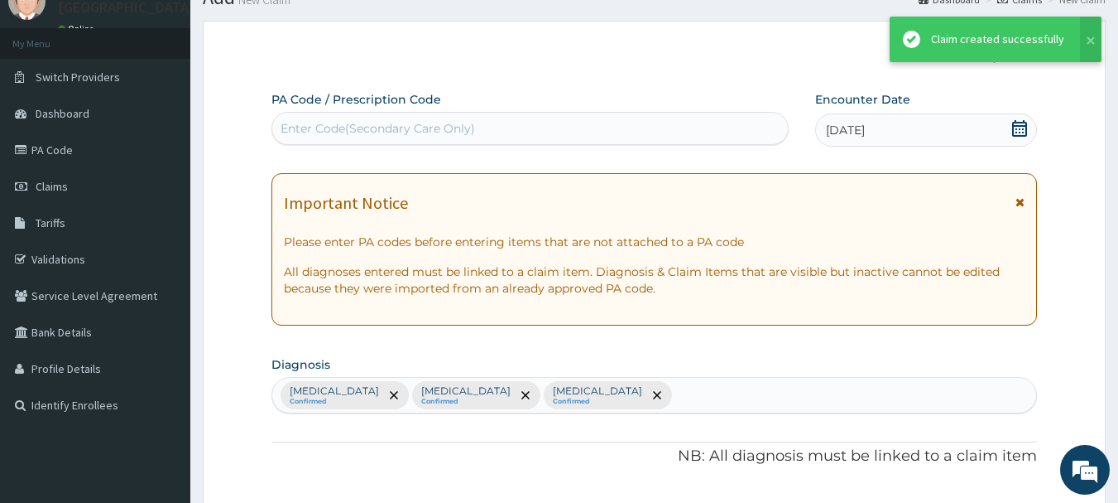
scroll to position [1037, 0]
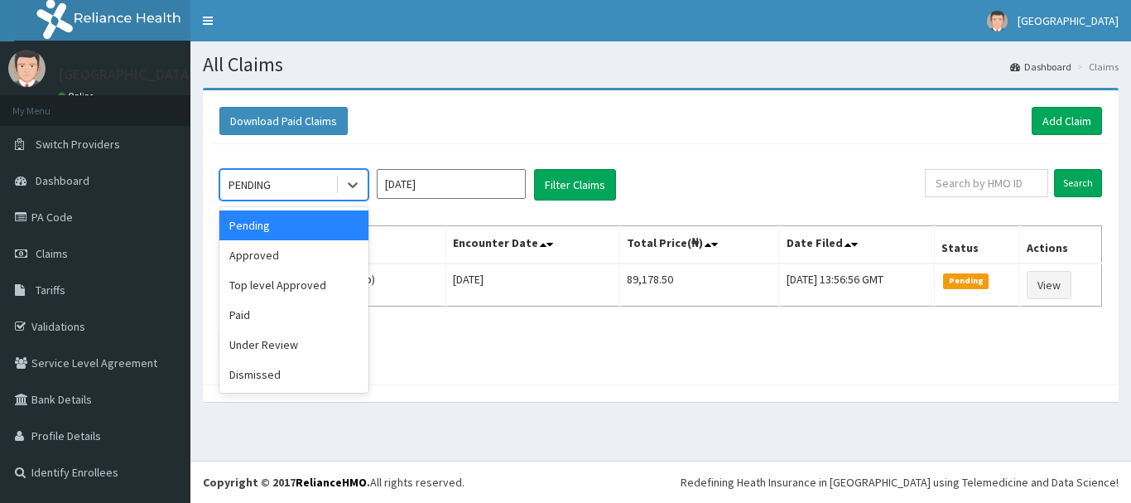
click at [259, 260] on div "Approved" at bounding box center [293, 255] width 149 height 30
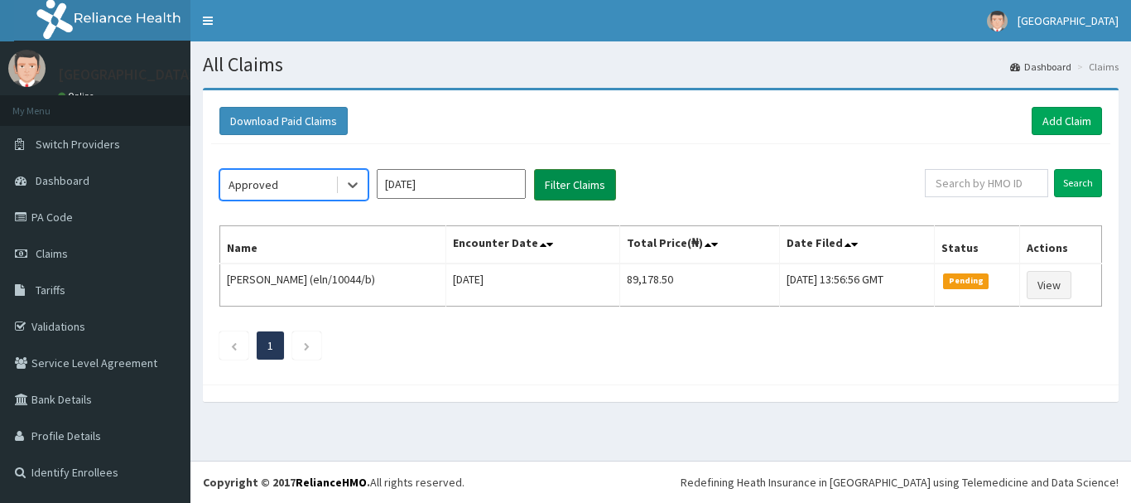
click at [589, 181] on button "Filter Claims" at bounding box center [575, 184] width 82 height 31
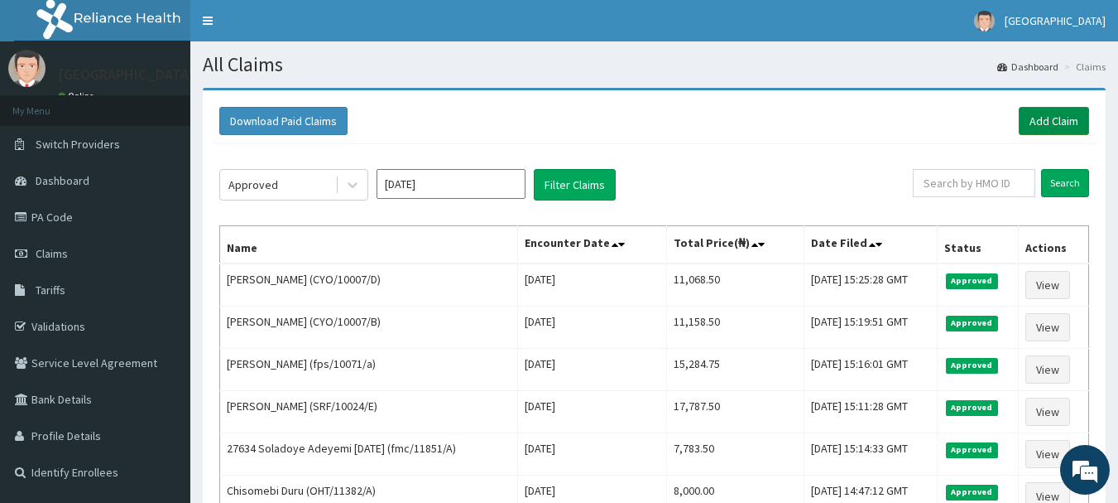
click at [1062, 128] on link "Add Claim" at bounding box center [1054, 121] width 70 height 28
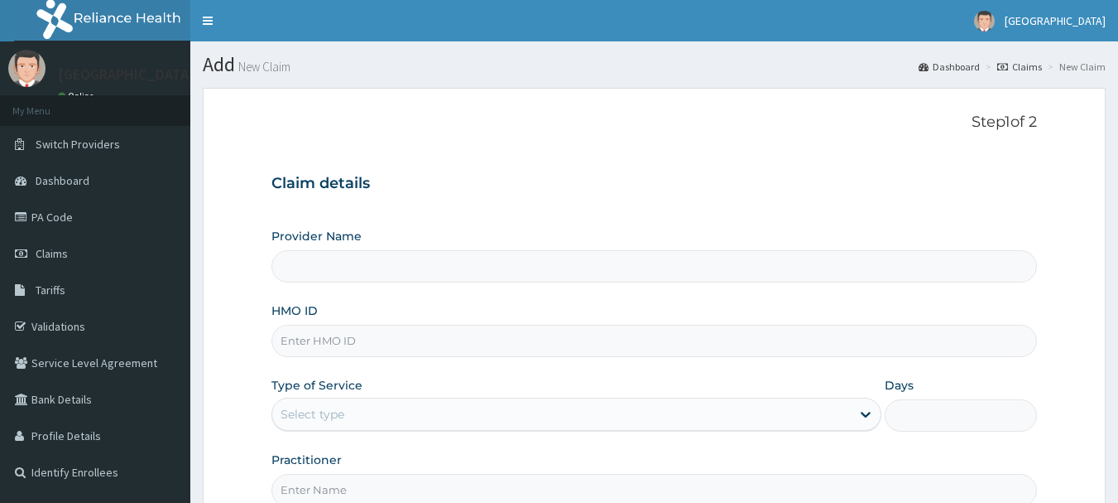
type input "[GEOGRAPHIC_DATA], [GEOGRAPHIC_DATA]"
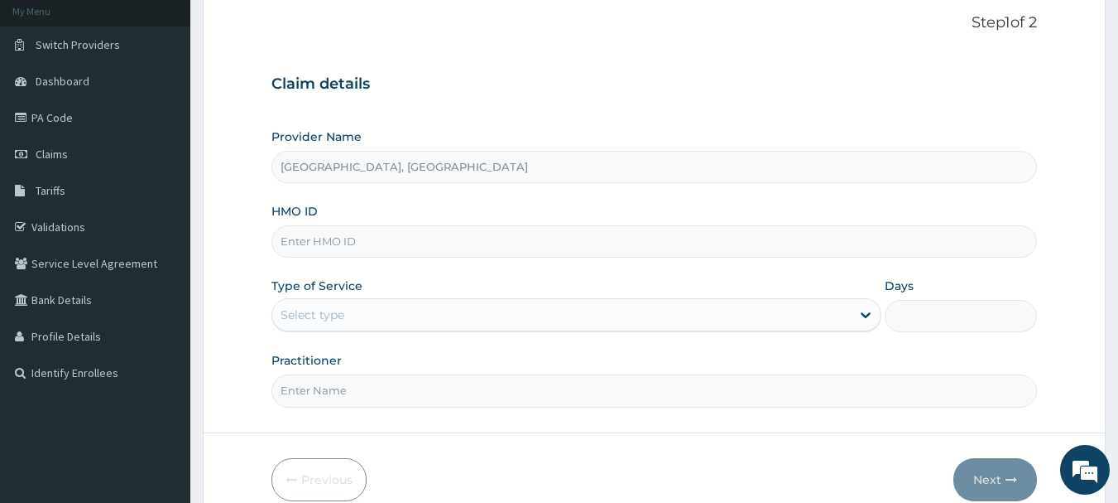
scroll to position [107, 0]
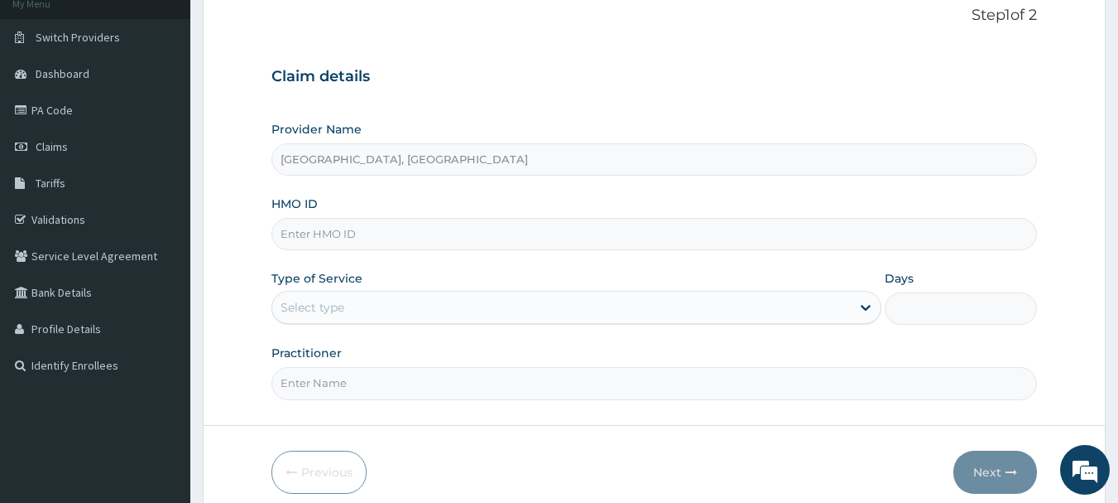
click at [432, 228] on input "HMO ID" at bounding box center [655, 234] width 767 height 32
paste input "CYO/10007/E"
type input "CYO/10007/E"
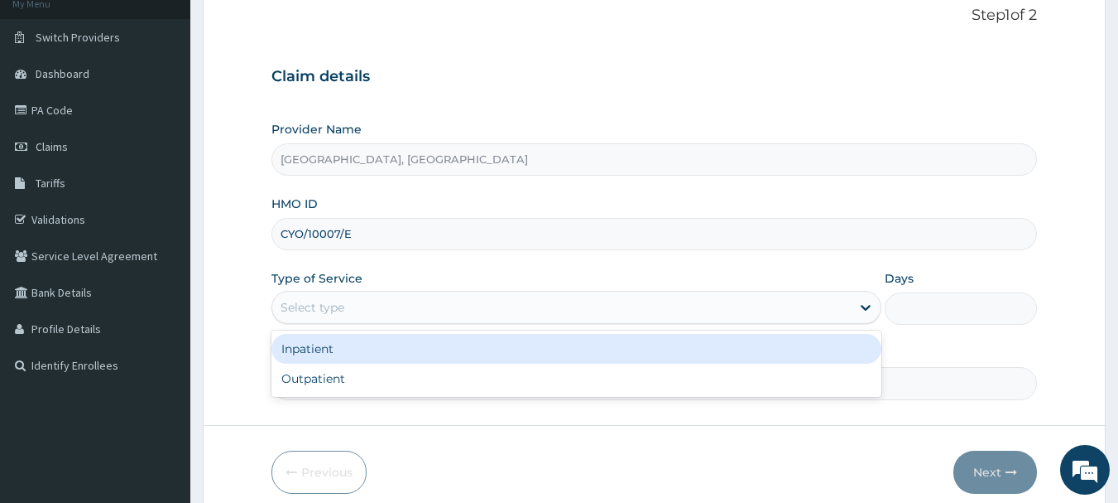
click at [317, 382] on div "Outpatient" at bounding box center [577, 378] width 610 height 30
type input "1"
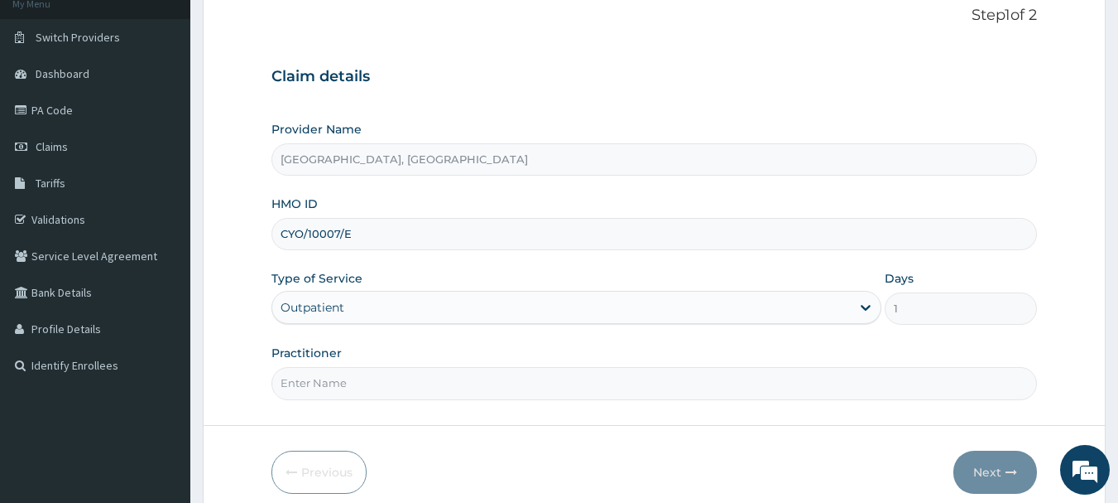
click at [392, 382] on input "Practitioner" at bounding box center [655, 383] width 767 height 32
type input "Dr Calista"
click at [1008, 473] on icon "button" at bounding box center [1012, 472] width 12 height 12
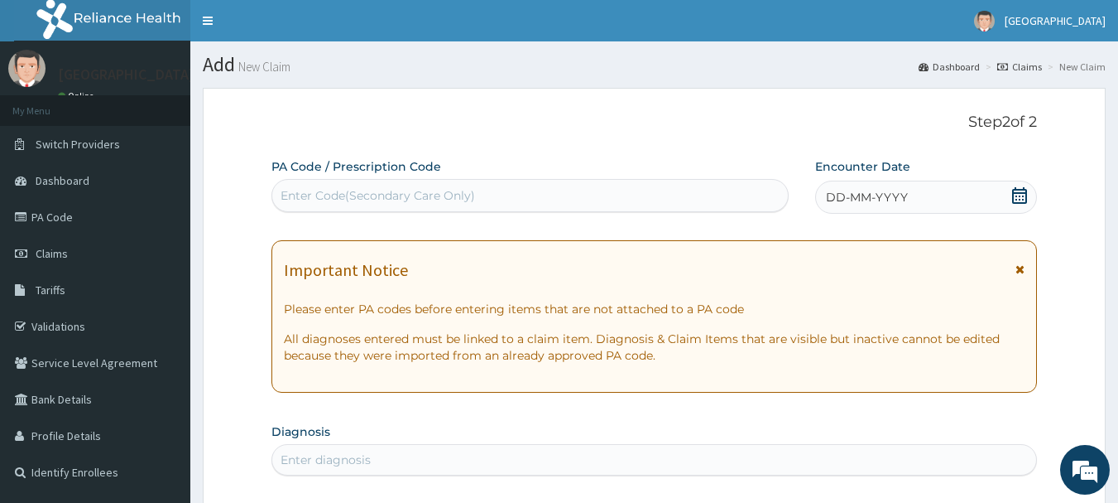
scroll to position [1, 0]
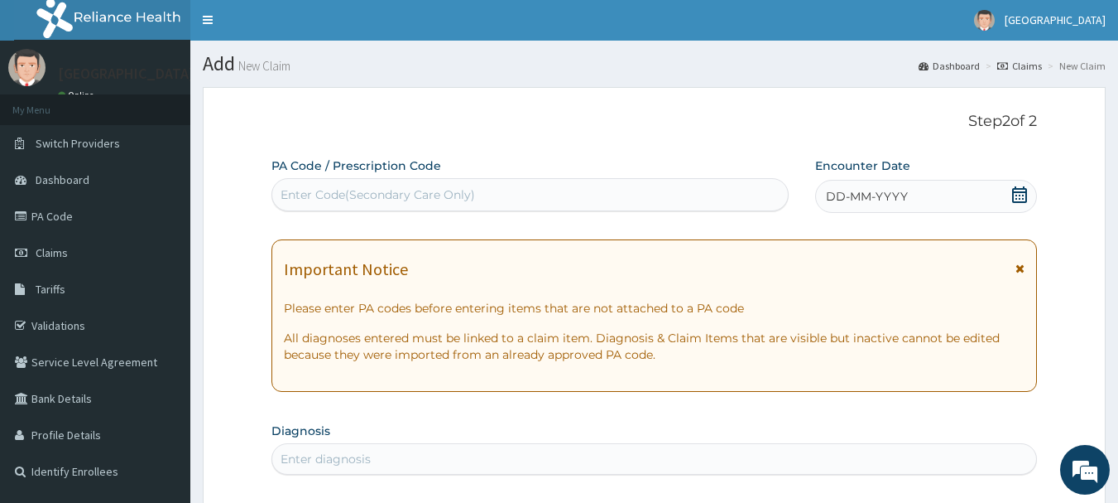
click at [859, 197] on span "DD-MM-YYYY" at bounding box center [867, 196] width 82 height 17
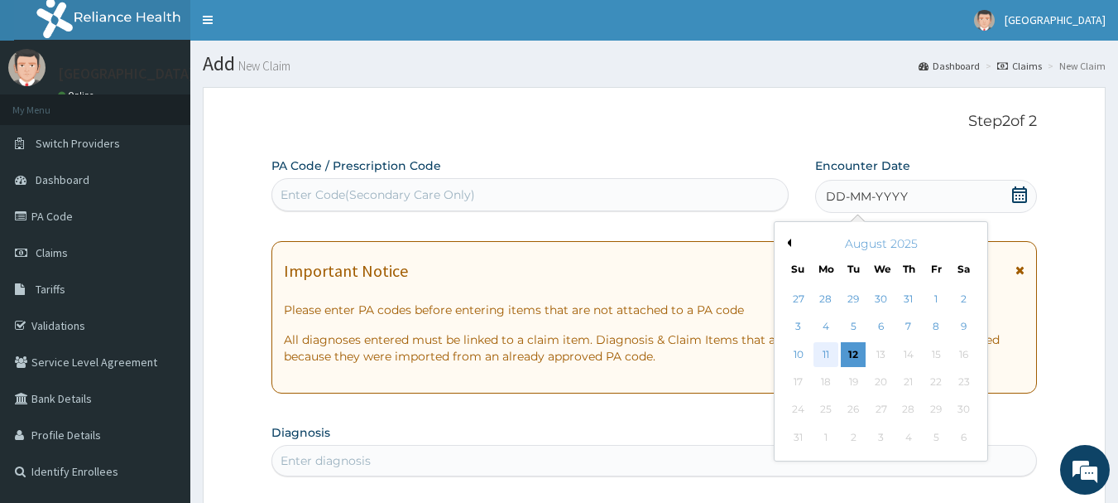
click at [826, 353] on div "11" at bounding box center [826, 354] width 25 height 25
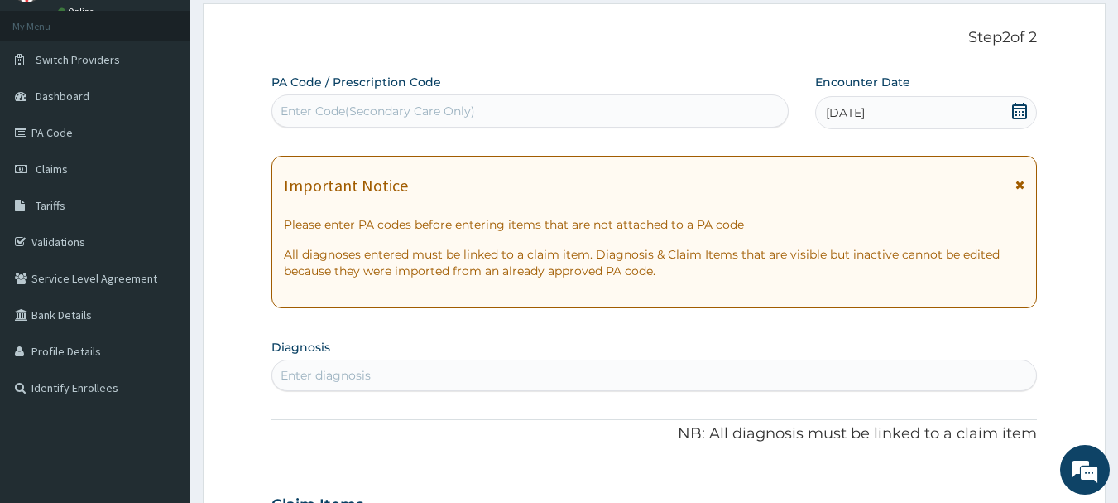
scroll to position [258, 0]
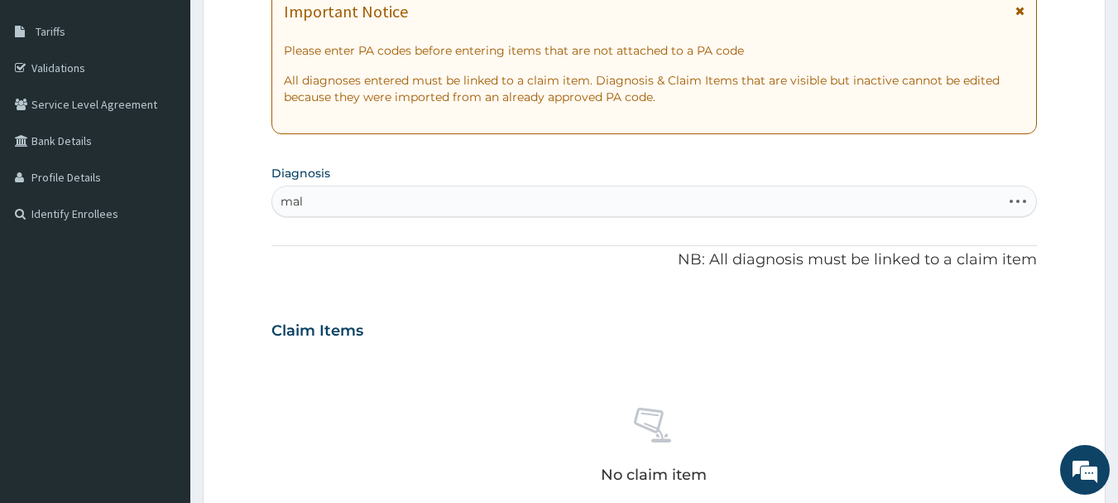
type input "mala"
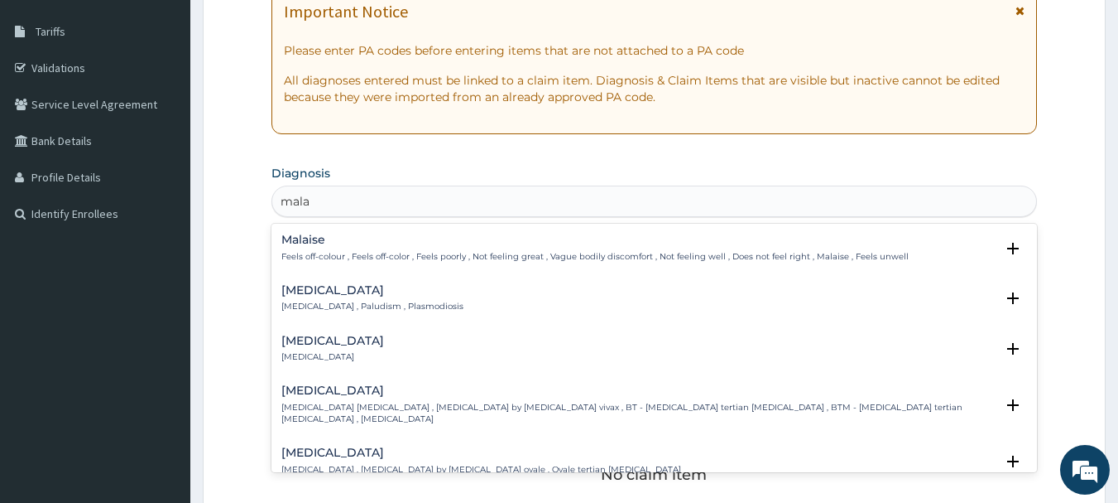
click at [368, 305] on p "Malaria , Paludism , Plasmodiosis" at bounding box center [372, 307] width 182 height 12
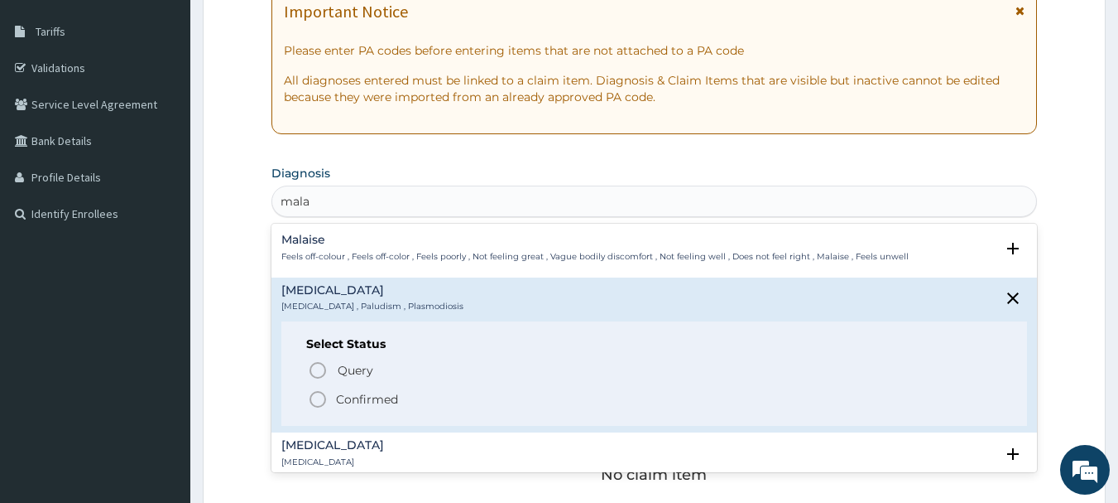
click at [320, 401] on icon "status option filled" at bounding box center [318, 399] width 20 height 20
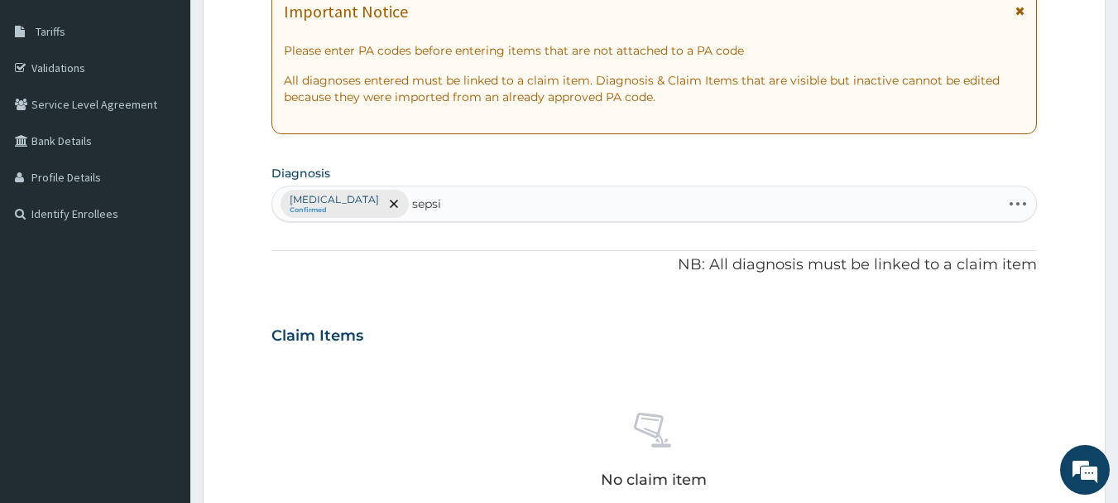
type input "sepsis"
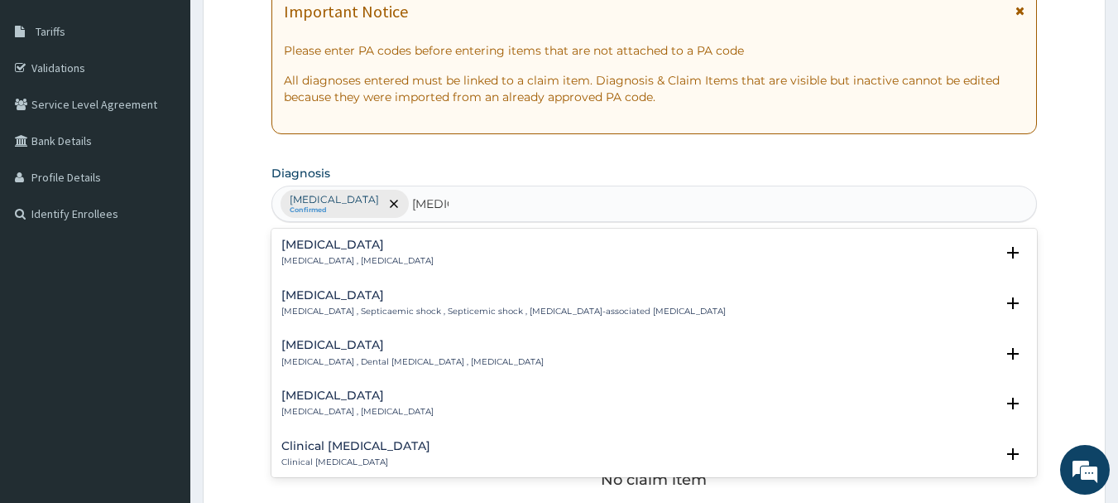
click at [344, 253] on div "Sepsis Systemic infection , Sepsis" at bounding box center [357, 252] width 152 height 29
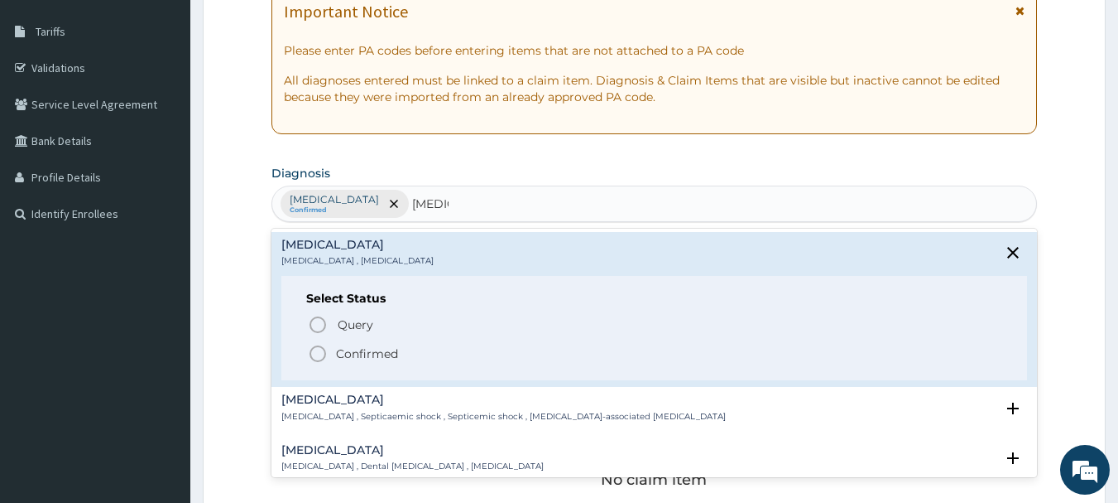
click at [318, 351] on icon "status option filled" at bounding box center [318, 354] width 20 height 20
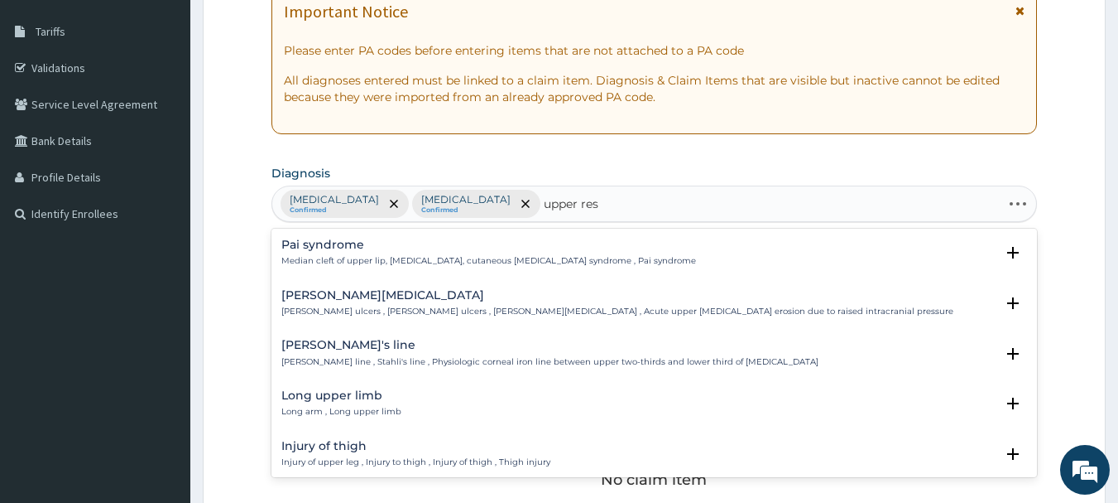
type input "upper resp"
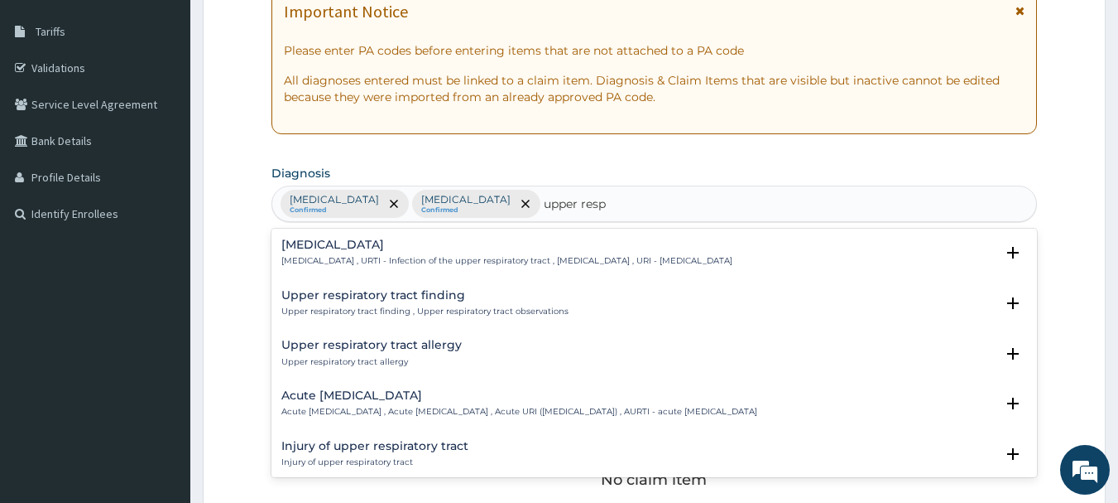
click at [363, 246] on h4 "Upper respiratory infection" at bounding box center [506, 244] width 451 height 12
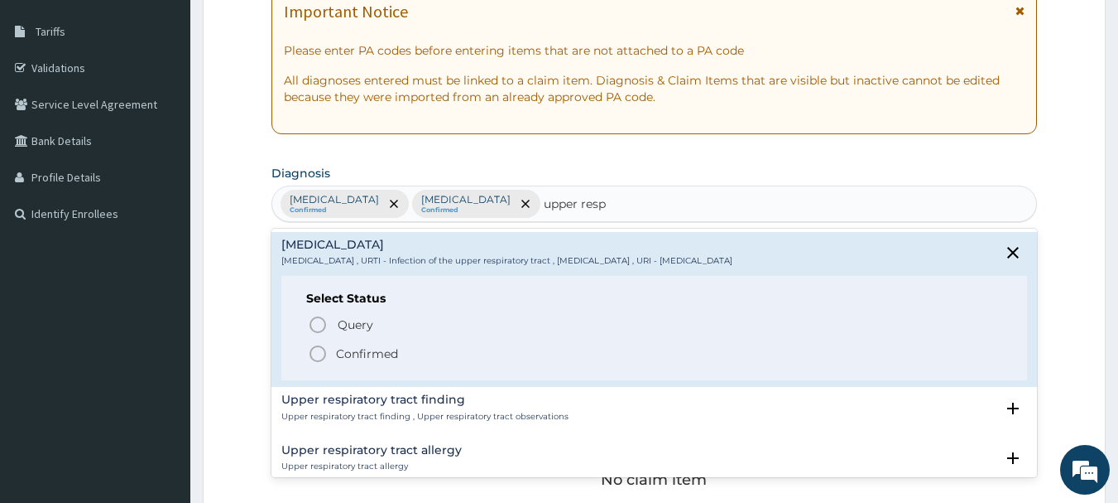
click at [315, 355] on icon "status option filled" at bounding box center [318, 354] width 20 height 20
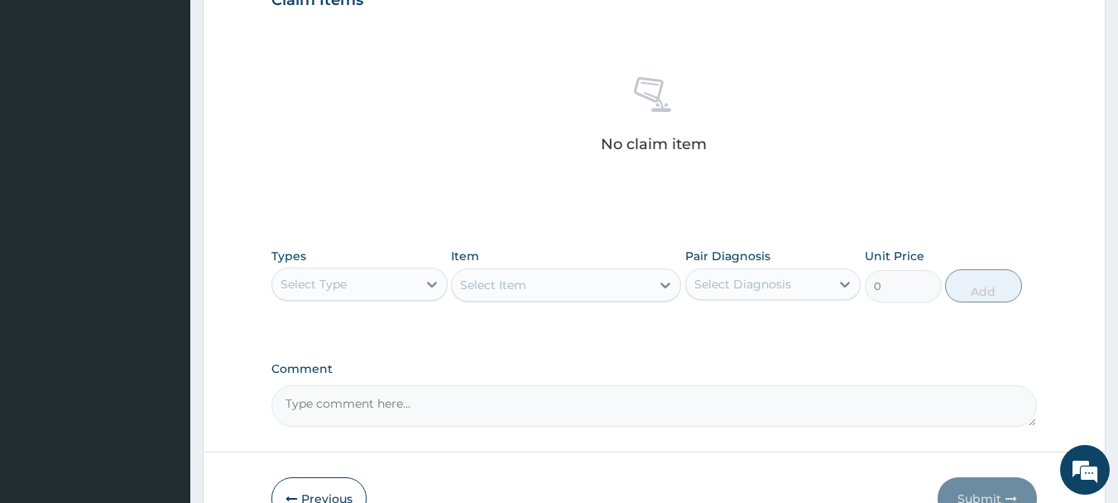
scroll to position [598, 0]
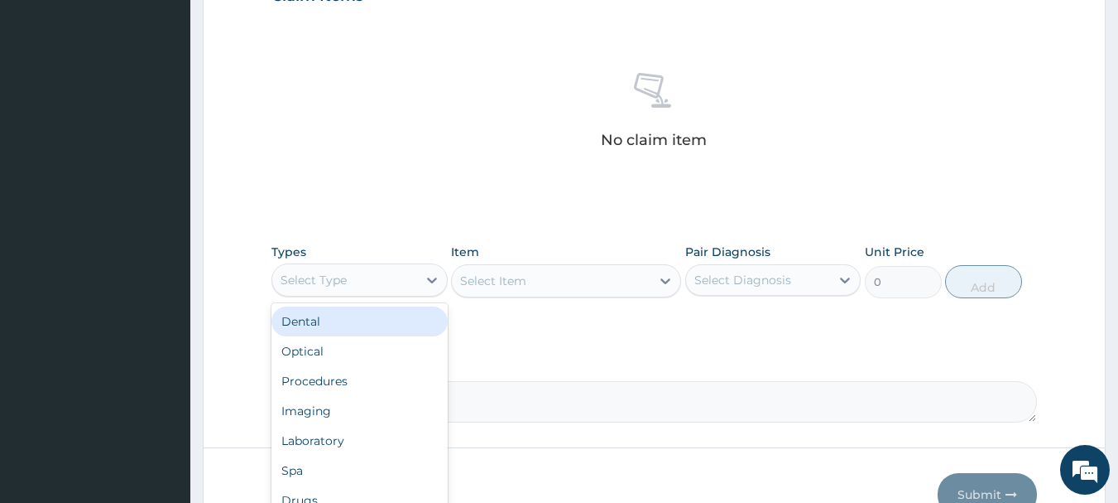
click at [324, 386] on div "Procedures" at bounding box center [360, 381] width 176 height 30
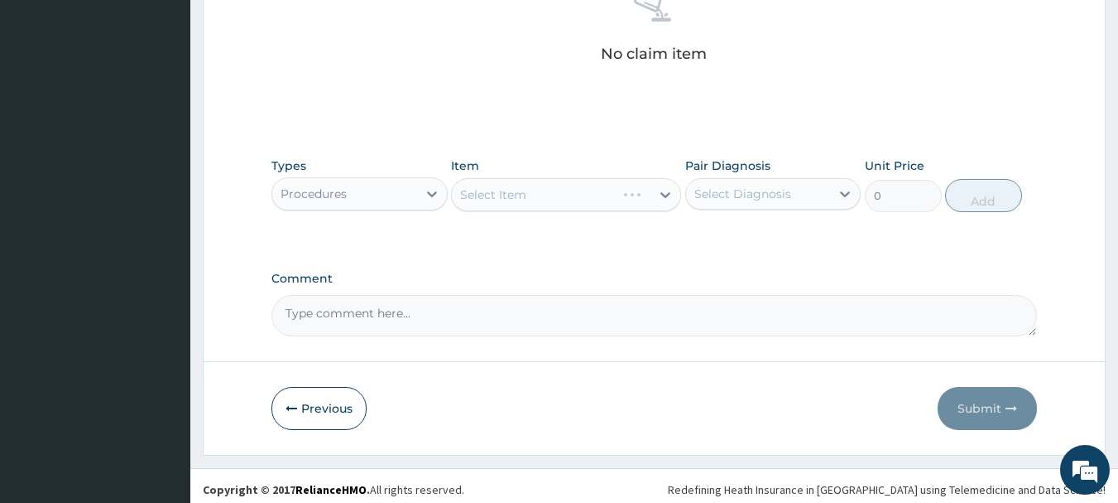
scroll to position [691, 0]
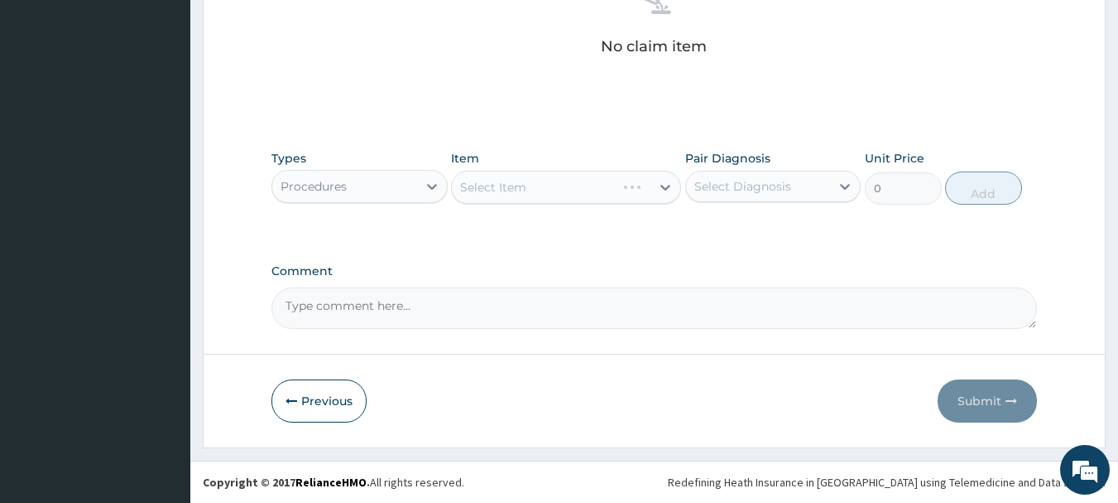
click at [620, 189] on div "Select Item" at bounding box center [566, 187] width 230 height 33
click at [638, 195] on div "Select Item" at bounding box center [566, 187] width 230 height 33
click at [631, 198] on div "Select Item" at bounding box center [566, 187] width 230 height 33
click at [606, 194] on div "Select Item" at bounding box center [566, 187] width 230 height 33
click at [626, 184] on div "Select Item" at bounding box center [566, 187] width 230 height 33
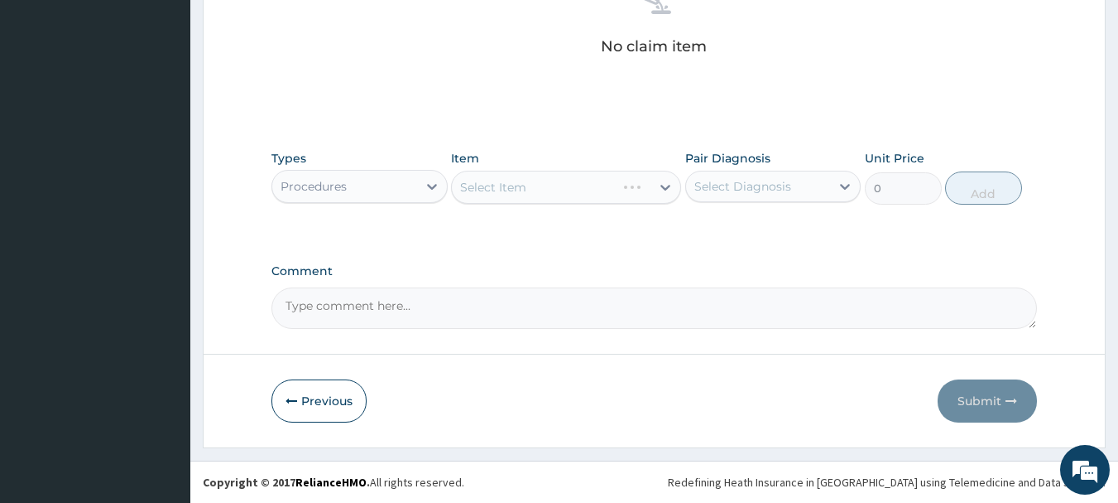
click at [625, 185] on div "Select Item" at bounding box center [566, 187] width 230 height 33
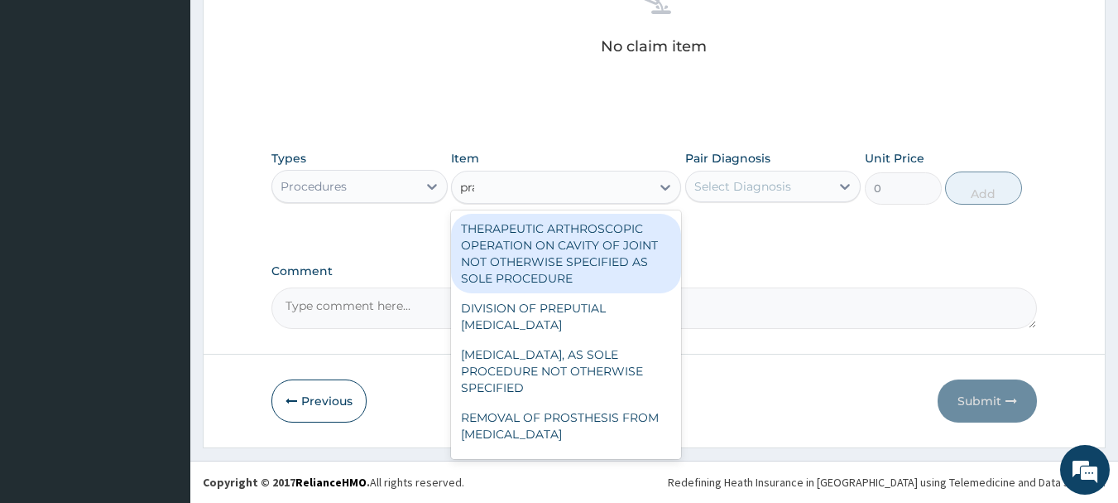
type input "prac"
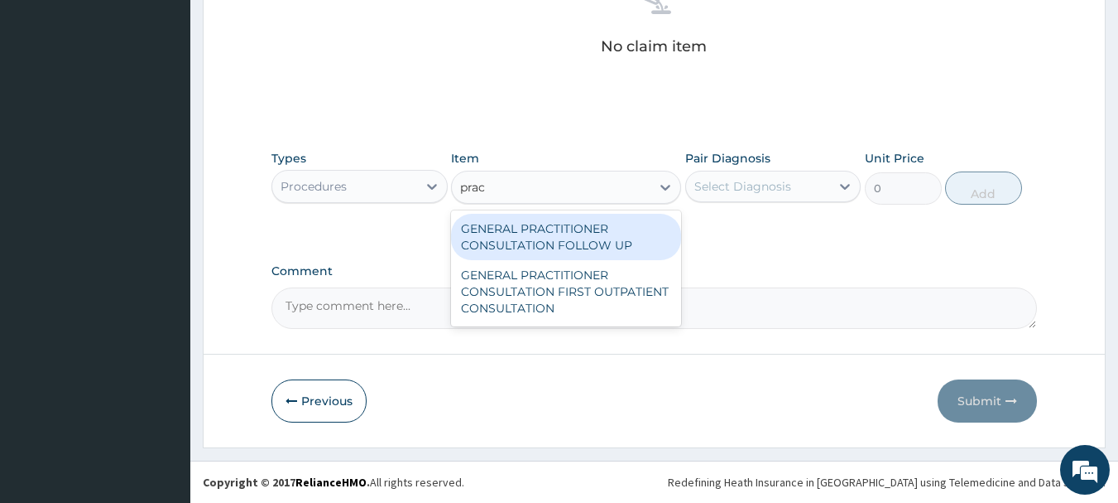
click at [579, 293] on div "GENERAL PRACTITIONER CONSULTATION FIRST OUTPATIENT CONSULTATION" at bounding box center [566, 291] width 230 height 63
type input "3000"
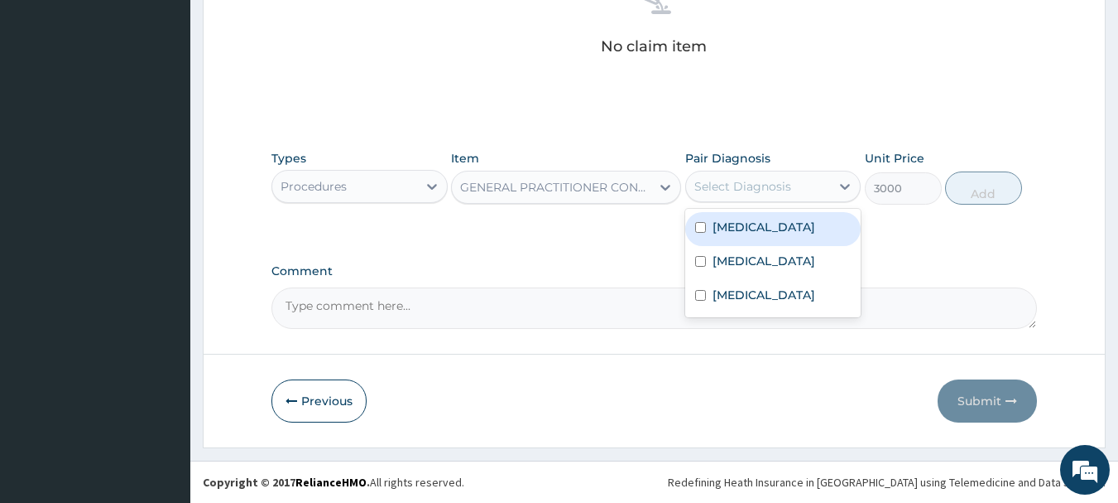
click at [742, 238] on div "[MEDICAL_DATA]" at bounding box center [773, 229] width 176 height 34
checkbox input "true"
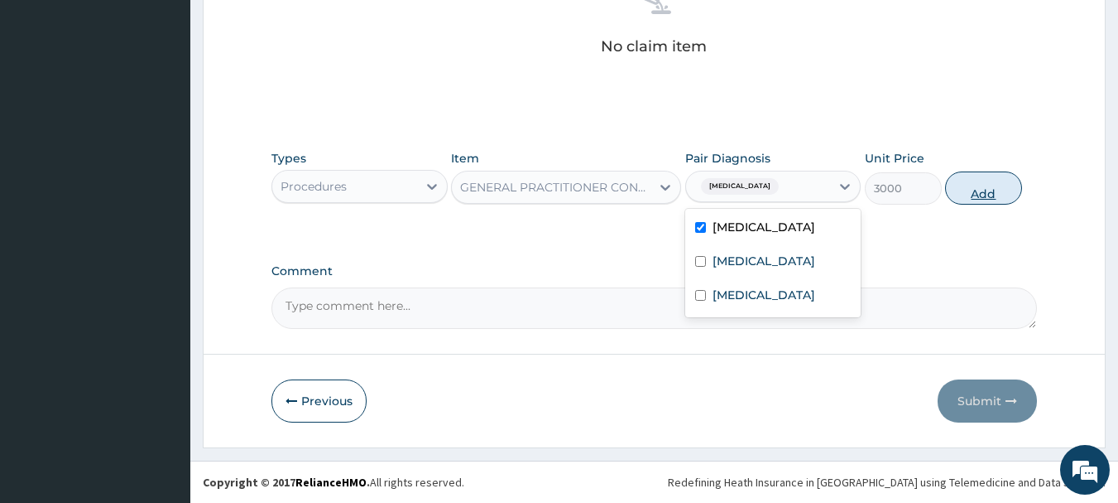
click at [992, 200] on button "Add" at bounding box center [983, 187] width 77 height 33
type input "0"
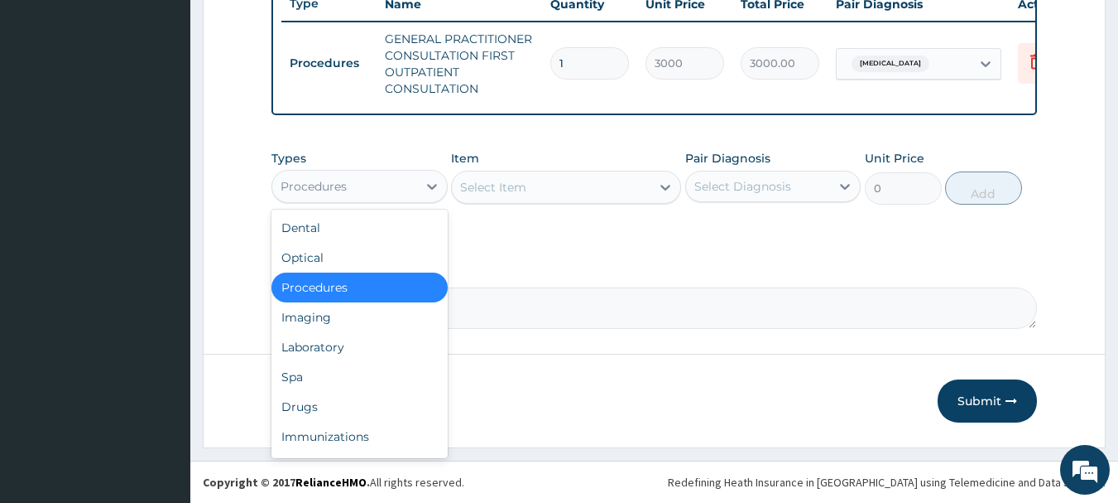
click at [313, 349] on div "Laboratory" at bounding box center [360, 347] width 176 height 30
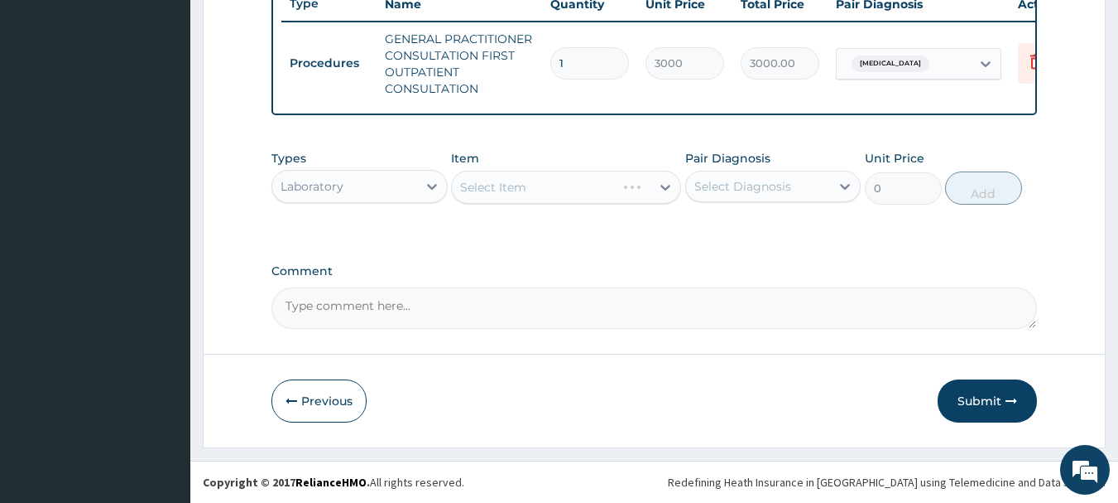
click at [622, 190] on div "Select Item" at bounding box center [566, 187] width 230 height 33
click at [637, 195] on div "Select Item" at bounding box center [566, 187] width 230 height 33
click at [624, 199] on div "Select Item" at bounding box center [566, 187] width 230 height 33
click at [630, 190] on div "Select Item" at bounding box center [566, 187] width 230 height 33
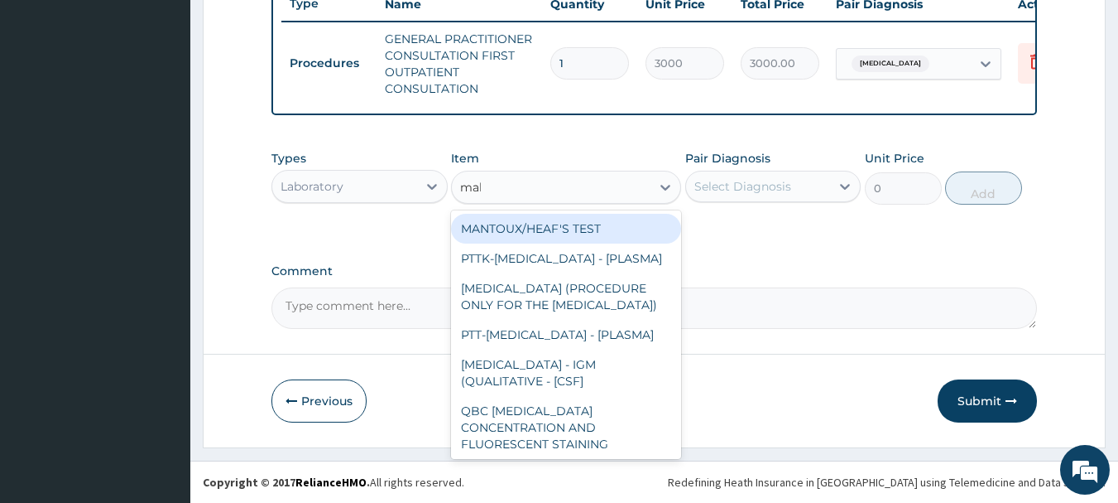
type input "mala"
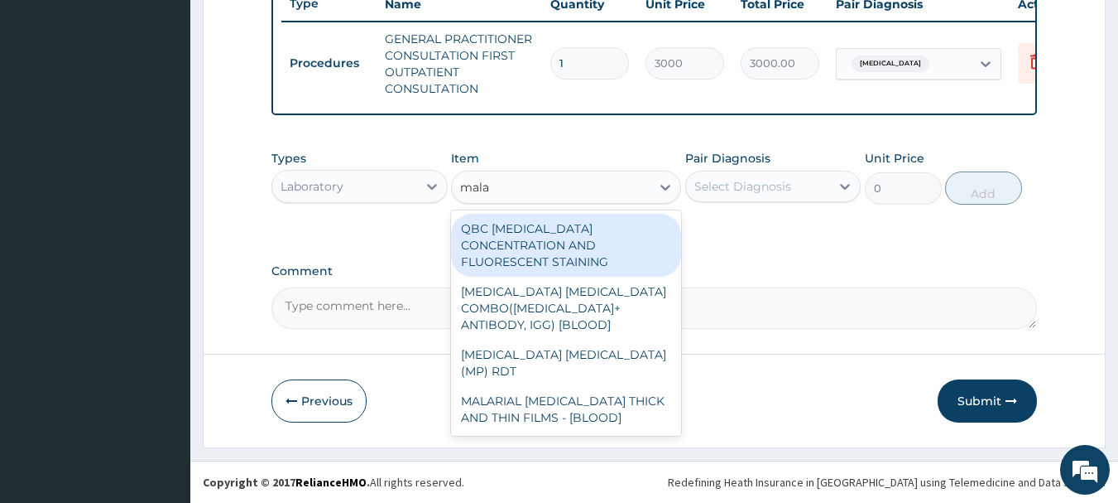
click at [570, 386] on div "MALARIAL [MEDICAL_DATA] THICK AND THIN FILMS - [BLOOD]" at bounding box center [566, 409] width 230 height 46
type input "1500"
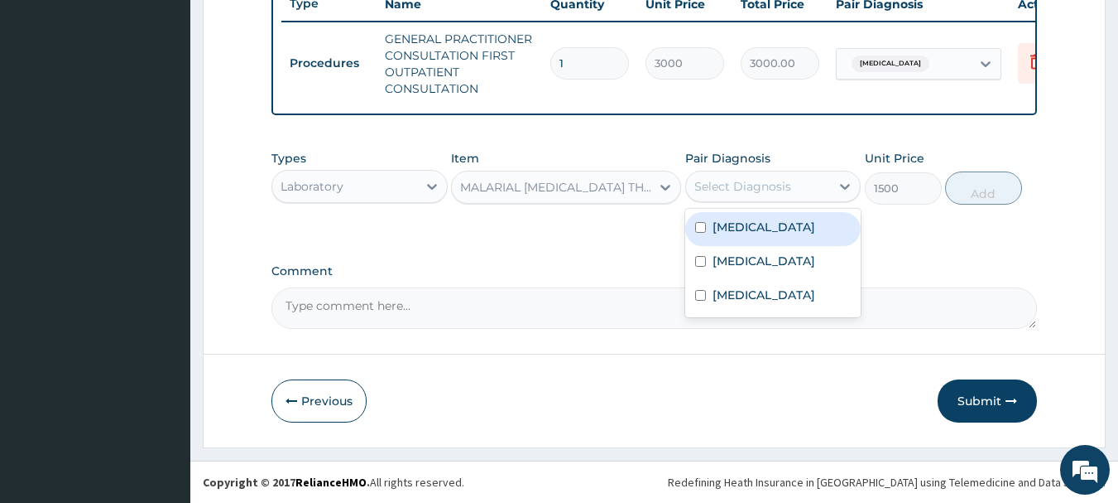
click at [743, 233] on label "[MEDICAL_DATA]" at bounding box center [764, 227] width 103 height 17
checkbox input "true"
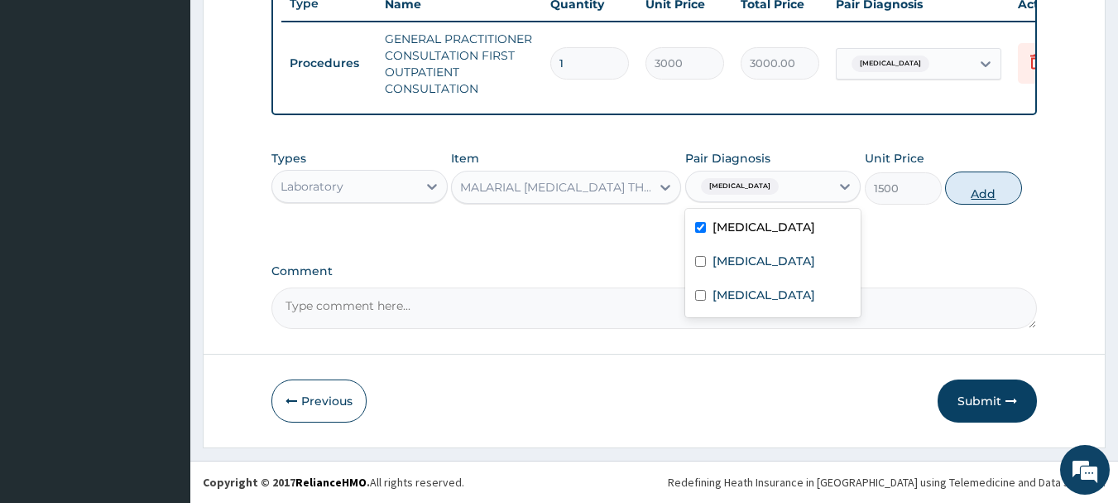
click at [982, 194] on button "Add" at bounding box center [983, 187] width 77 height 33
type input "0"
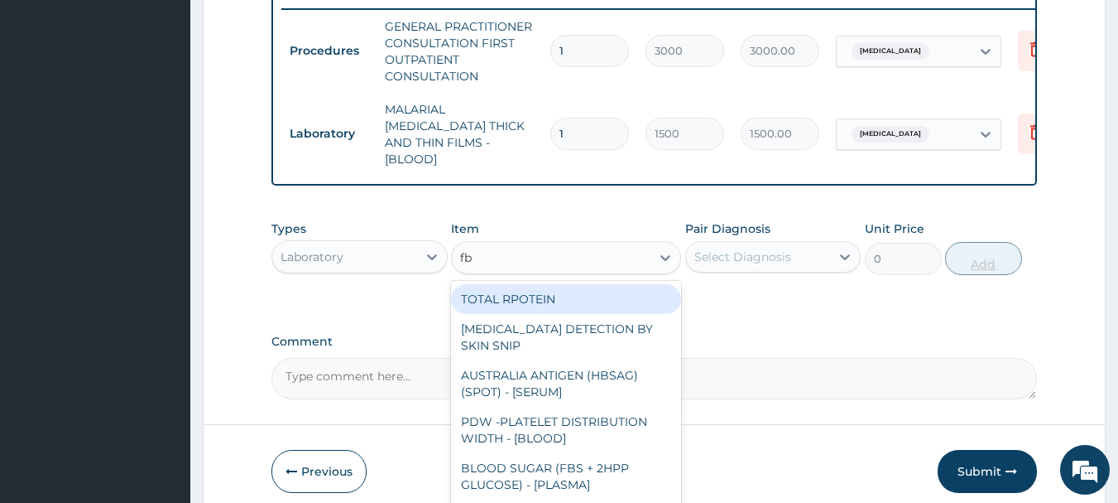
type input "fbc"
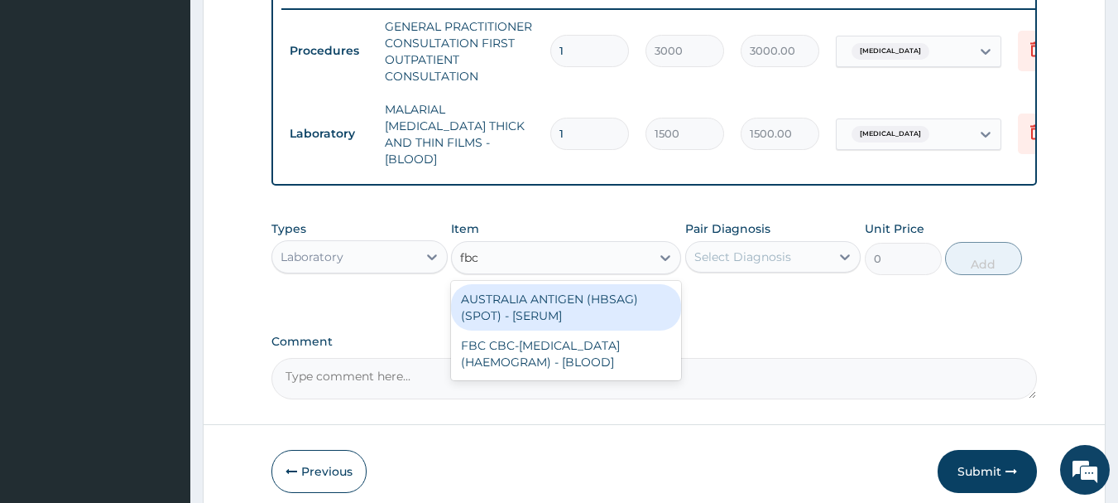
click at [610, 349] on div "FBC CBC-[MEDICAL_DATA] (HAEMOGRAM) - [BLOOD]" at bounding box center [566, 353] width 230 height 46
type input "3000"
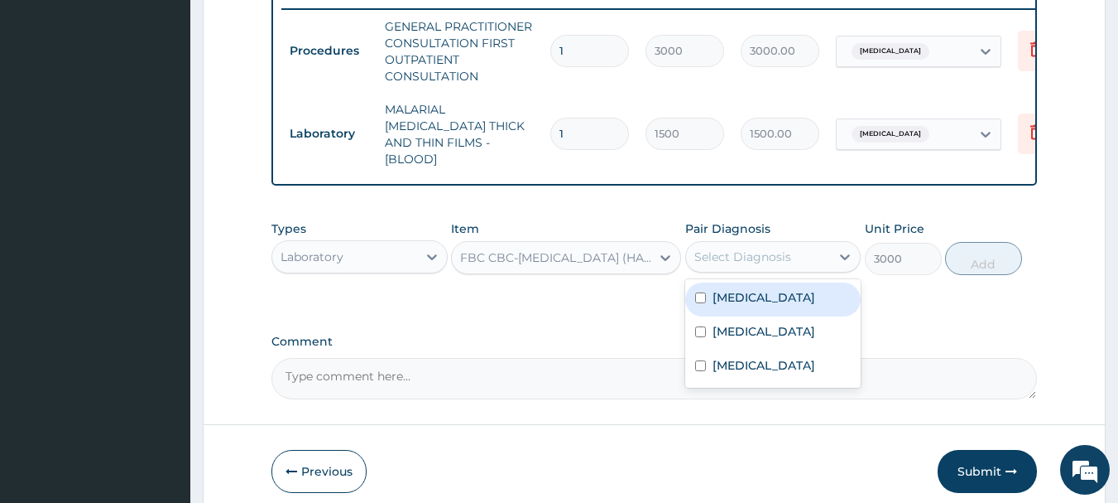
click at [740, 330] on label "[MEDICAL_DATA]" at bounding box center [764, 331] width 103 height 17
checkbox input "true"
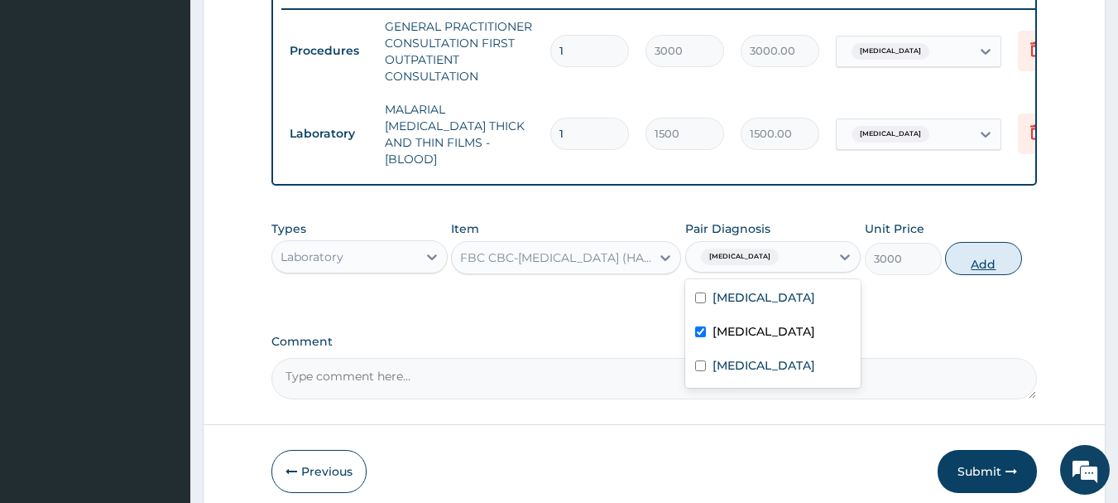
click at [1000, 254] on button "Add" at bounding box center [983, 258] width 77 height 33
type input "0"
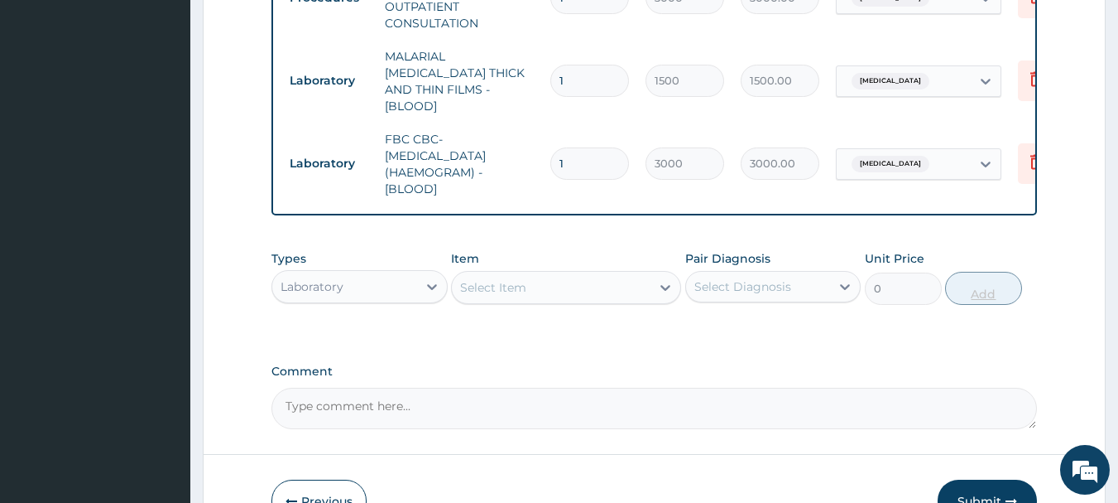
scroll to position [800, 0]
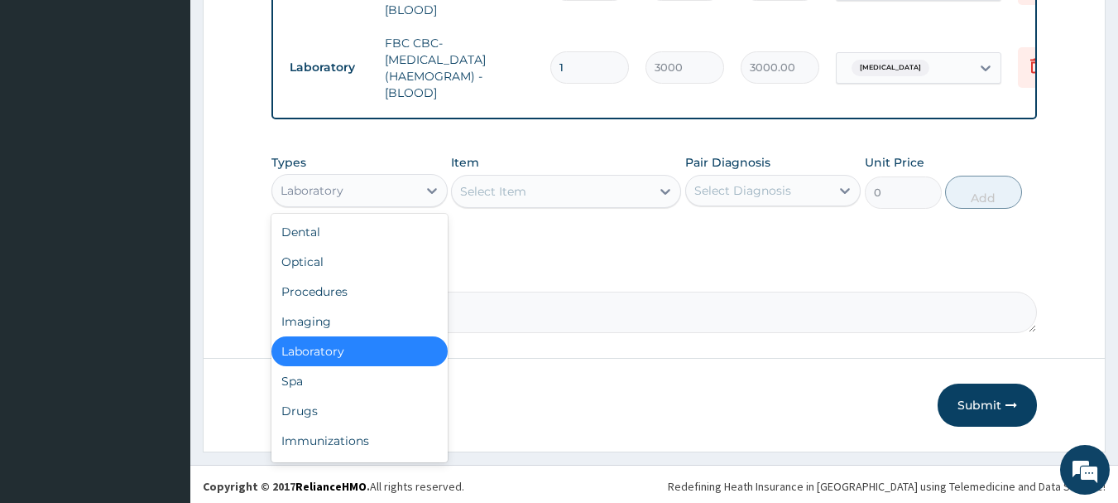
click at [299, 415] on div "Drugs" at bounding box center [360, 411] width 176 height 30
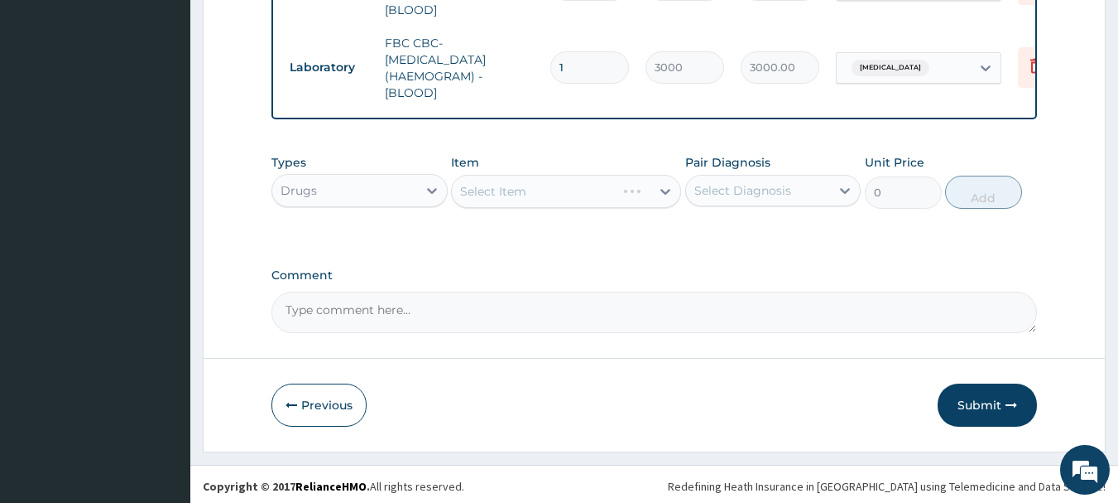
click at [606, 181] on div "Select Item" at bounding box center [566, 191] width 230 height 33
click at [611, 195] on div "Select Item" at bounding box center [566, 191] width 230 height 33
click at [609, 197] on div "Select Item" at bounding box center [566, 191] width 230 height 33
click at [609, 203] on div "Select Item" at bounding box center [566, 191] width 230 height 33
click at [607, 204] on div "Types Drugs Item Select Item Pair Diagnosis Select Diagnosis Unit Price 0 Add" at bounding box center [655, 181] width 767 height 71
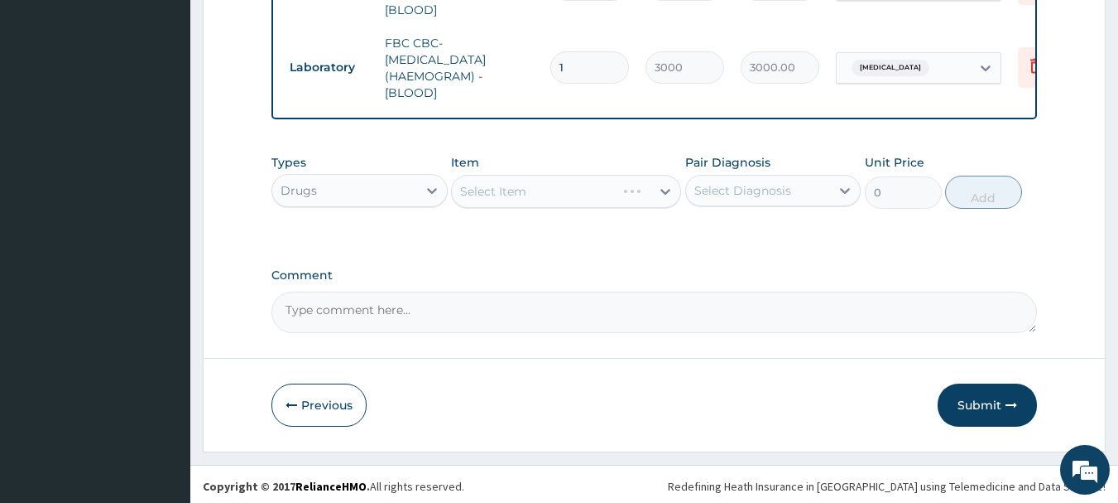
click at [604, 207] on div "Types Drugs Item Select Item Pair Diagnosis Select Diagnosis Unit Price 0 Add" at bounding box center [655, 181] width 767 height 71
click at [604, 209] on div "Types Drugs Item Select Item Pair Diagnosis Select Diagnosis Unit Price 0 Add" at bounding box center [655, 181] width 767 height 71
click at [605, 211] on div "Types Drugs Item Select Item Pair Diagnosis Select Diagnosis Unit Price 0 Add" at bounding box center [655, 181] width 767 height 71
click at [608, 211] on div "Types Drugs Item Select Item Pair Diagnosis Select Diagnosis Unit Price 0 Add" at bounding box center [655, 181] width 767 height 71
click at [614, 204] on div "Item Select Item" at bounding box center [566, 181] width 230 height 55
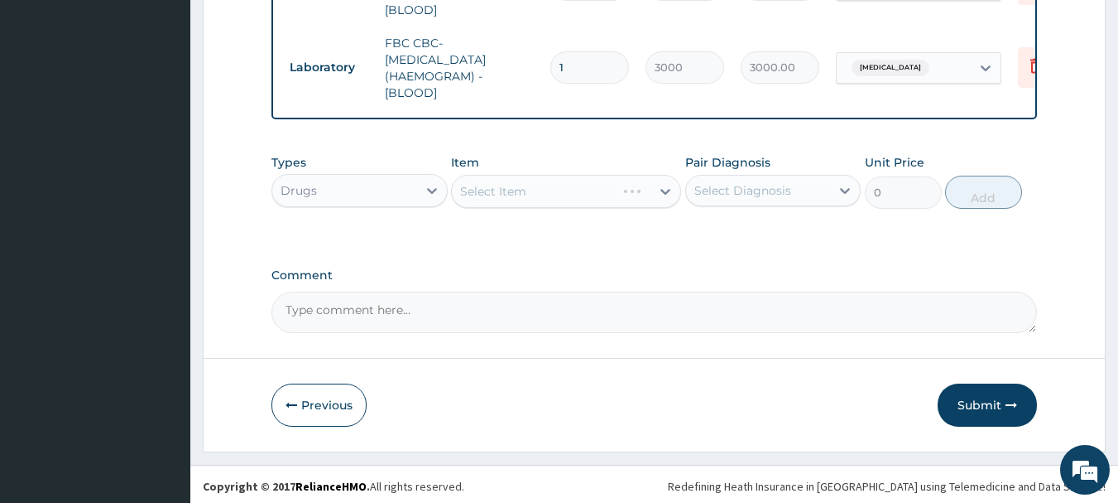
click at [600, 192] on div "Select Item" at bounding box center [566, 191] width 230 height 33
click at [608, 194] on div "Select Item" at bounding box center [566, 191] width 230 height 33
click at [626, 183] on div "Select Item" at bounding box center [566, 191] width 230 height 33
click at [616, 185] on div "Select Item" at bounding box center [534, 191] width 164 height 26
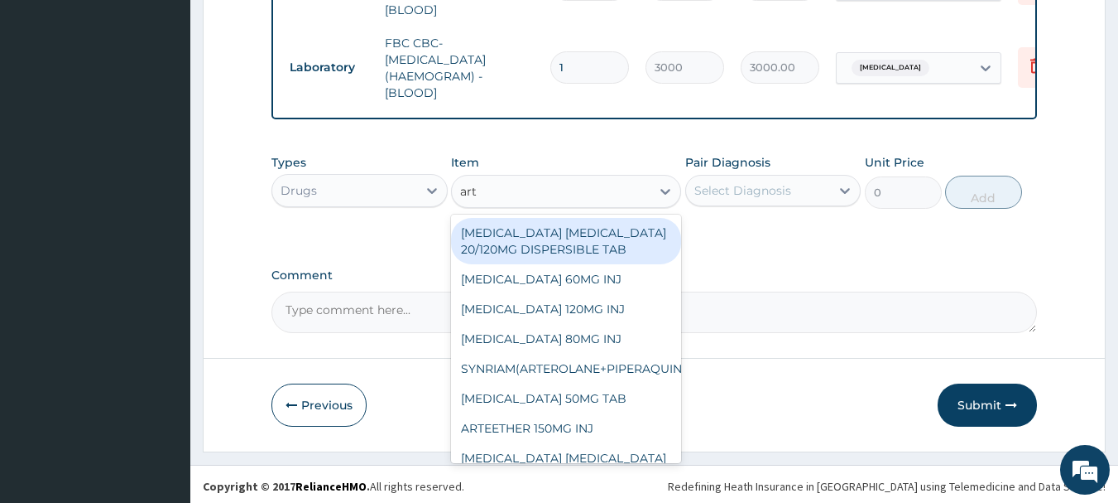
type input "arte"
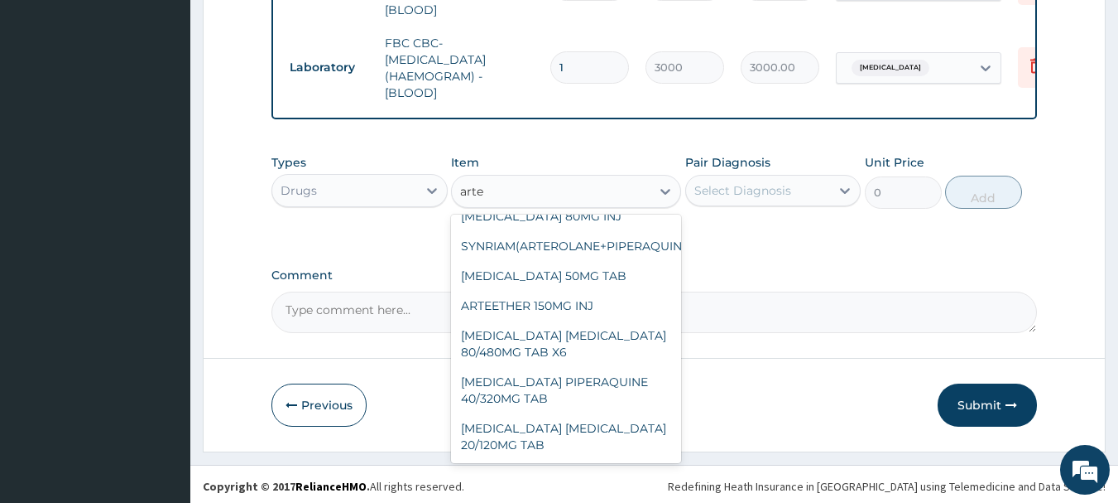
click at [546, 421] on div "[MEDICAL_DATA] [MEDICAL_DATA] 20/120MG TAB" at bounding box center [566, 436] width 230 height 46
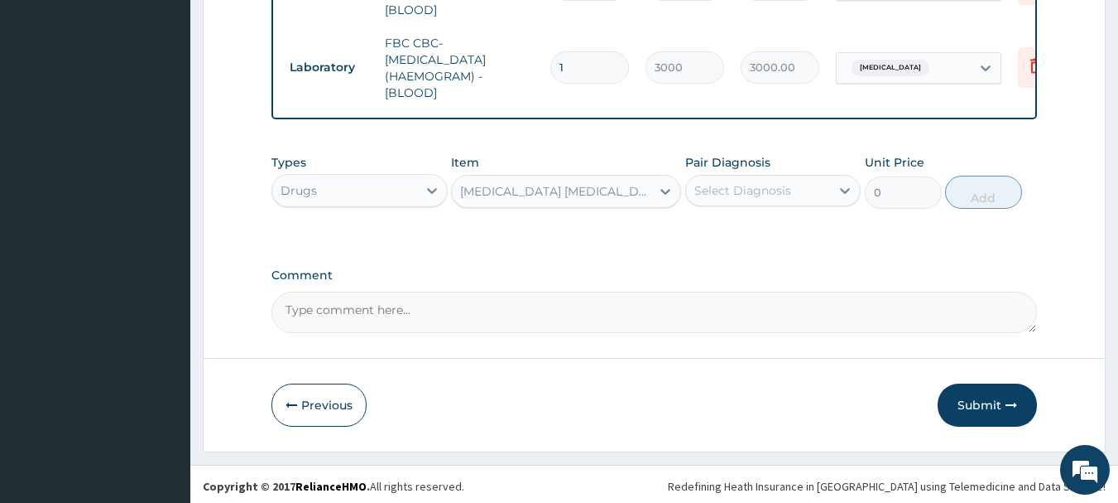
type input "120"
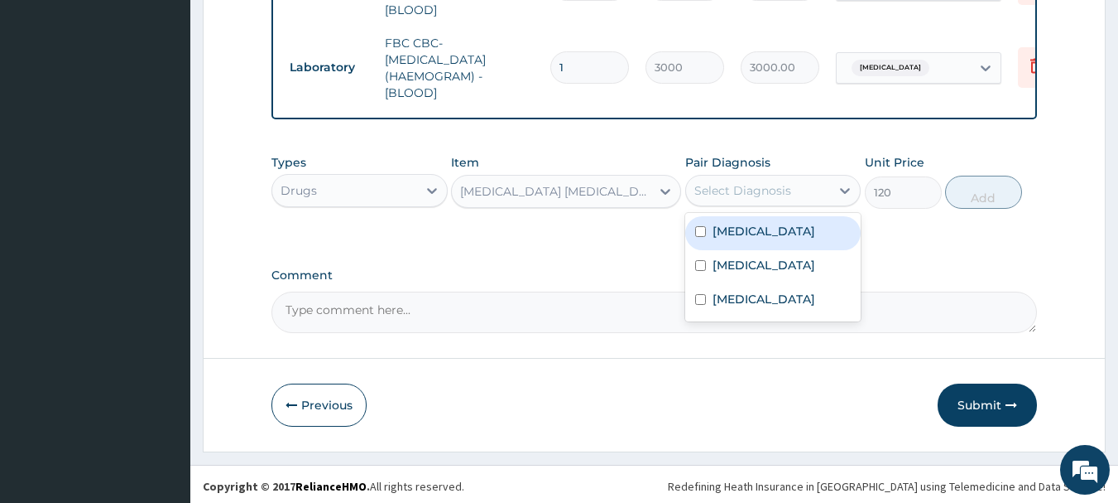
click at [736, 223] on label "[MEDICAL_DATA]" at bounding box center [764, 231] width 103 height 17
checkbox input "true"
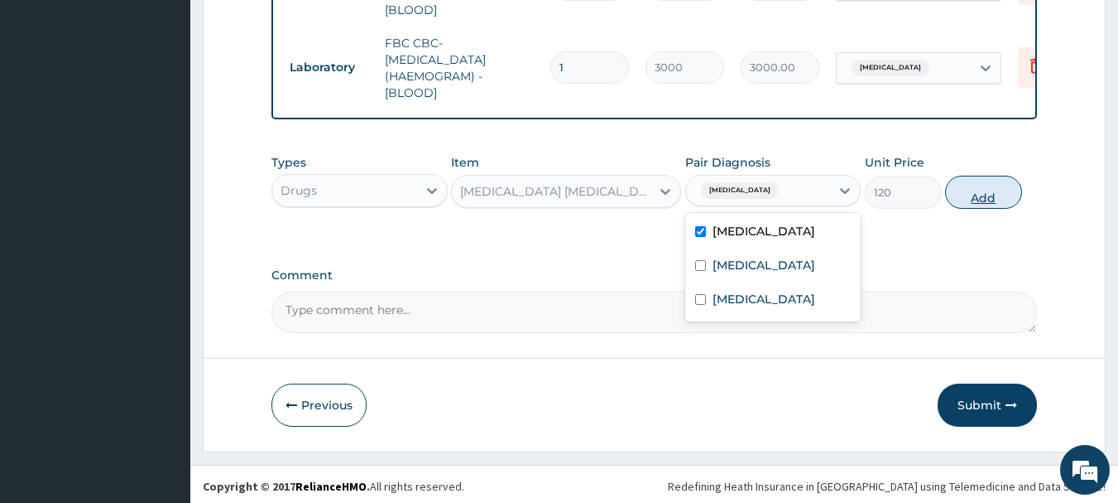
click at [993, 193] on button "Add" at bounding box center [983, 192] width 77 height 33
type input "0"
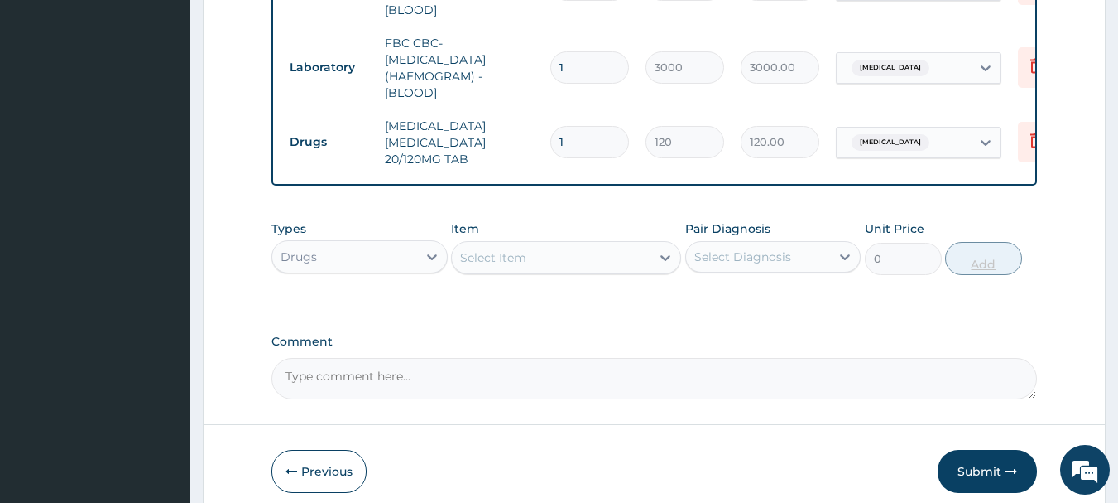
type input "12"
type input "1440.00"
type input "12"
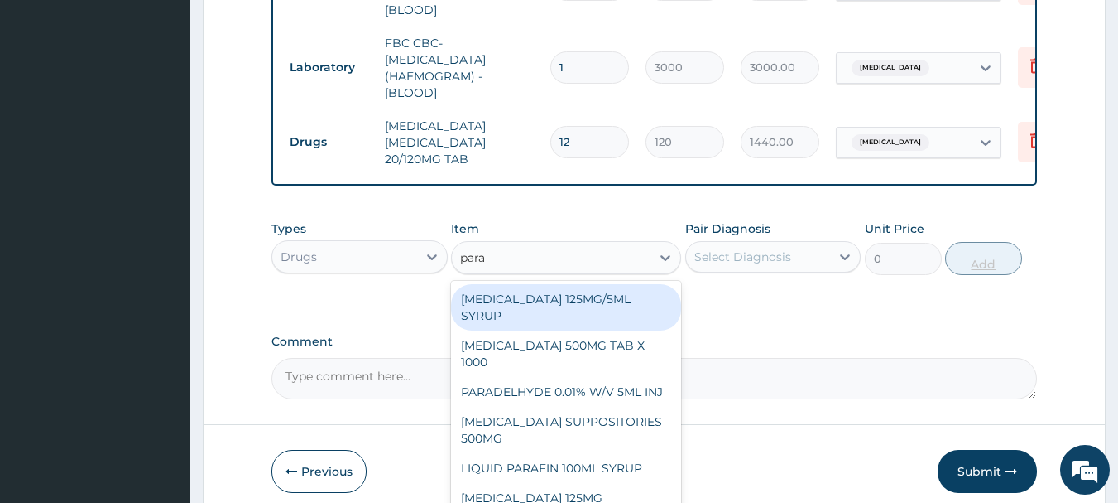
scroll to position [0, 65]
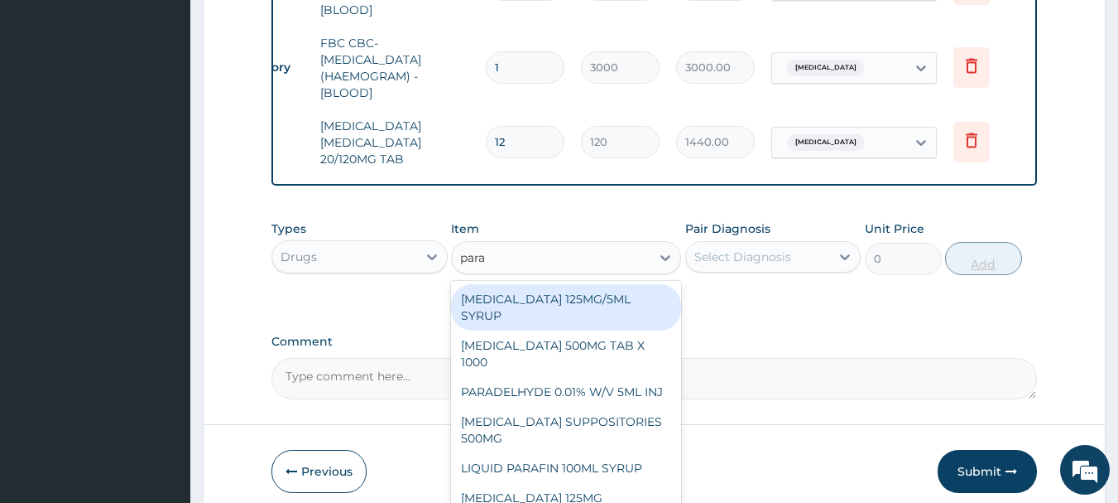
type input "para"
click at [984, 128] on icon at bounding box center [972, 142] width 36 height 41
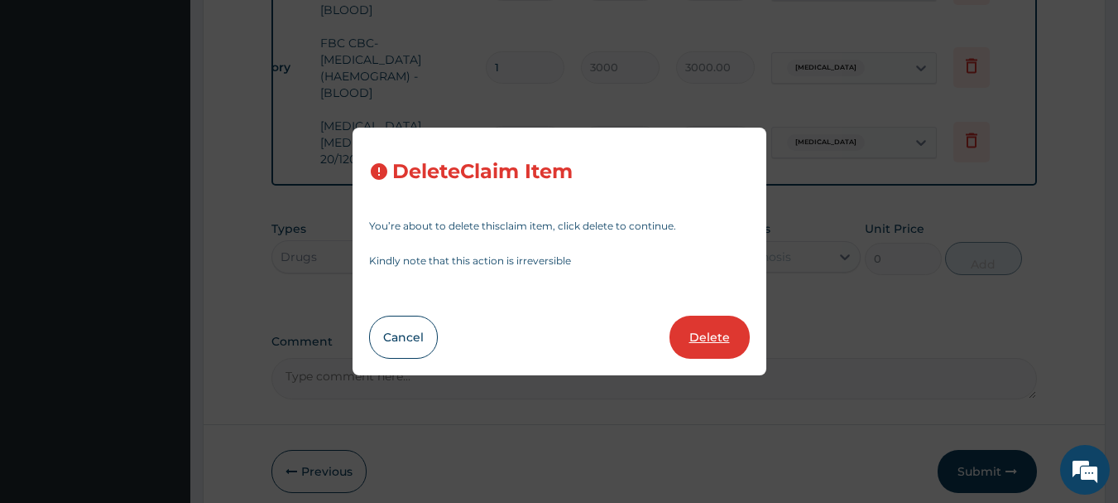
click at [724, 334] on button "Delete" at bounding box center [710, 336] width 80 height 43
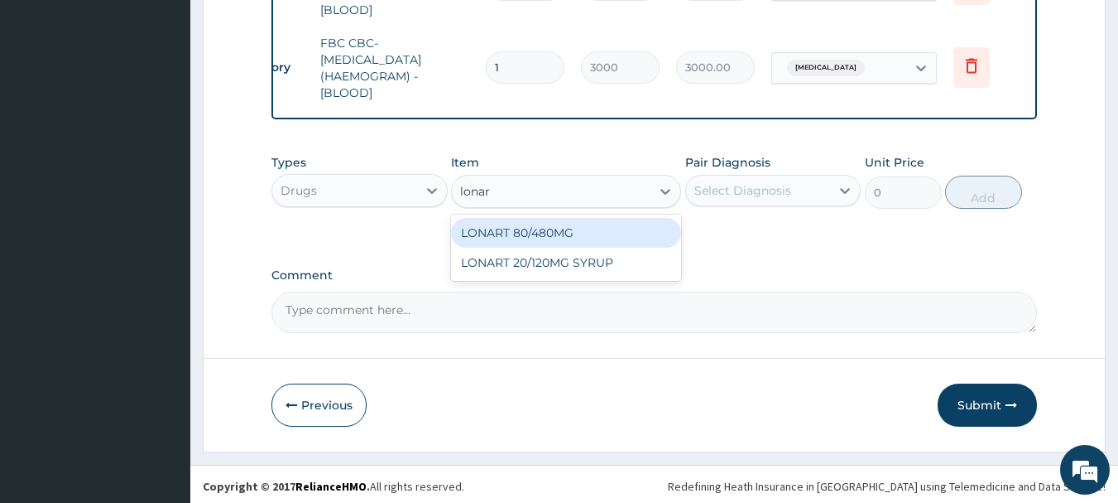
type input "lonart"
click at [607, 262] on div "LONART 20/120MG SYRUP" at bounding box center [566, 263] width 230 height 30
type input "4275"
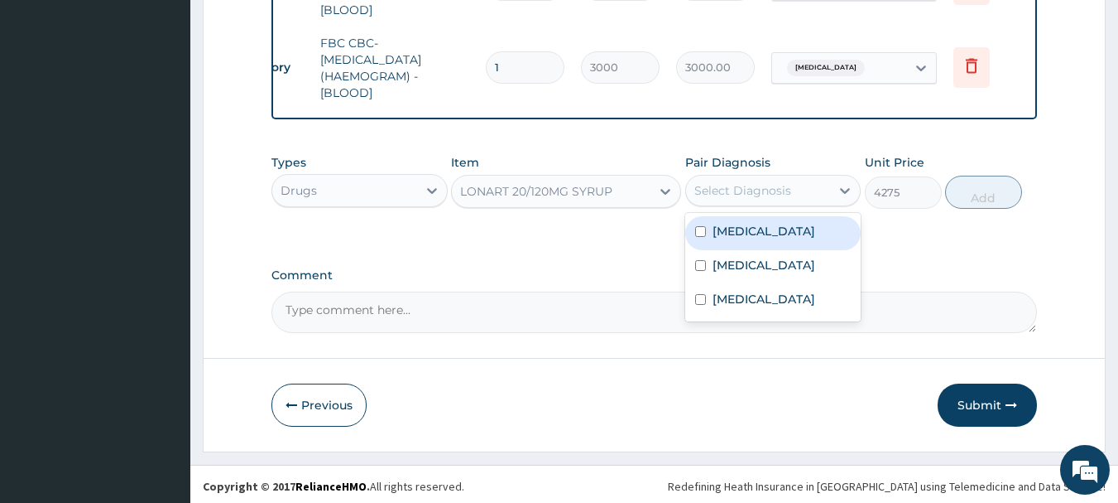
click at [740, 231] on label "Malaria" at bounding box center [764, 231] width 103 height 17
checkbox input "true"
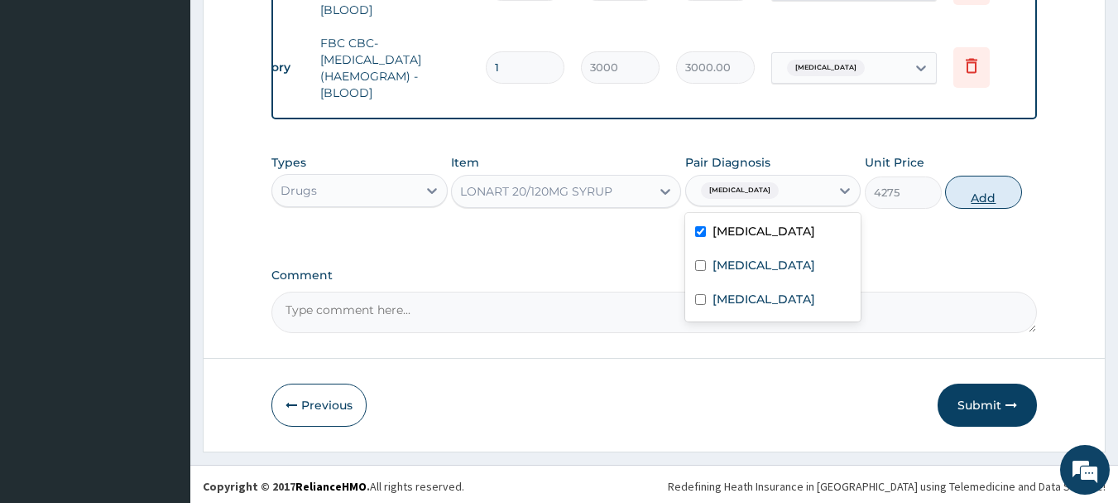
click at [1006, 188] on button "Add" at bounding box center [983, 192] width 77 height 33
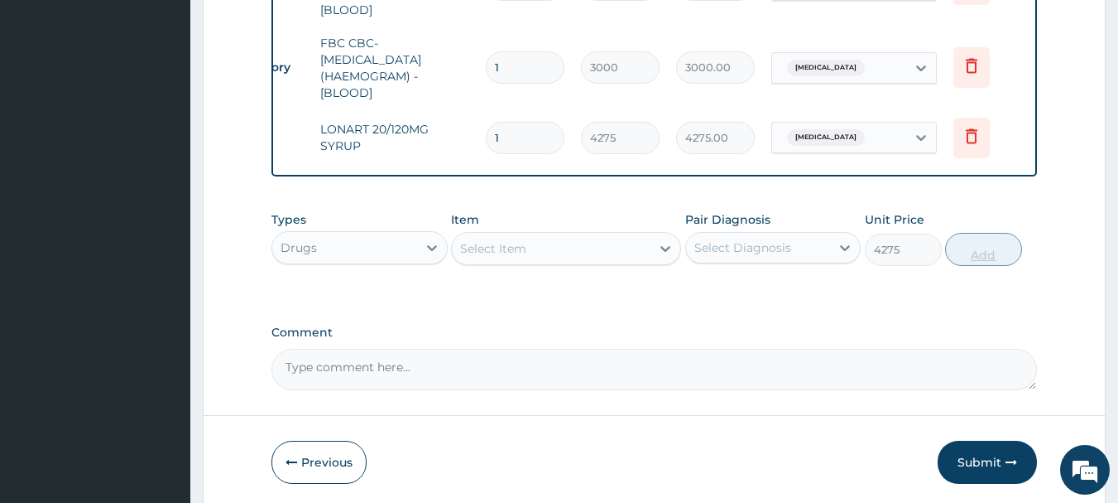
type input "0"
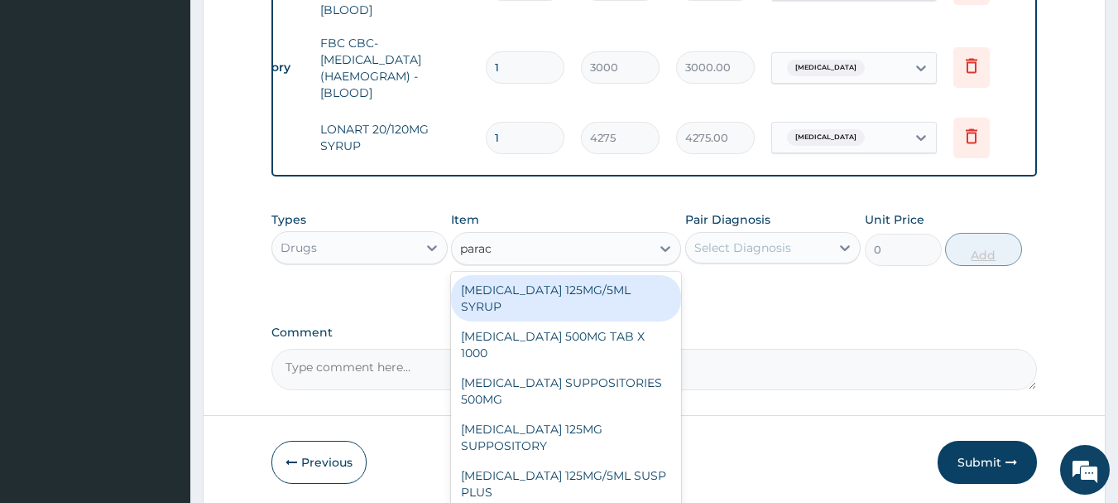
type input "parace"
click at [580, 290] on div "PARACETAMOL 125MG/5ML SYRUP" at bounding box center [566, 298] width 230 height 46
type input "750"
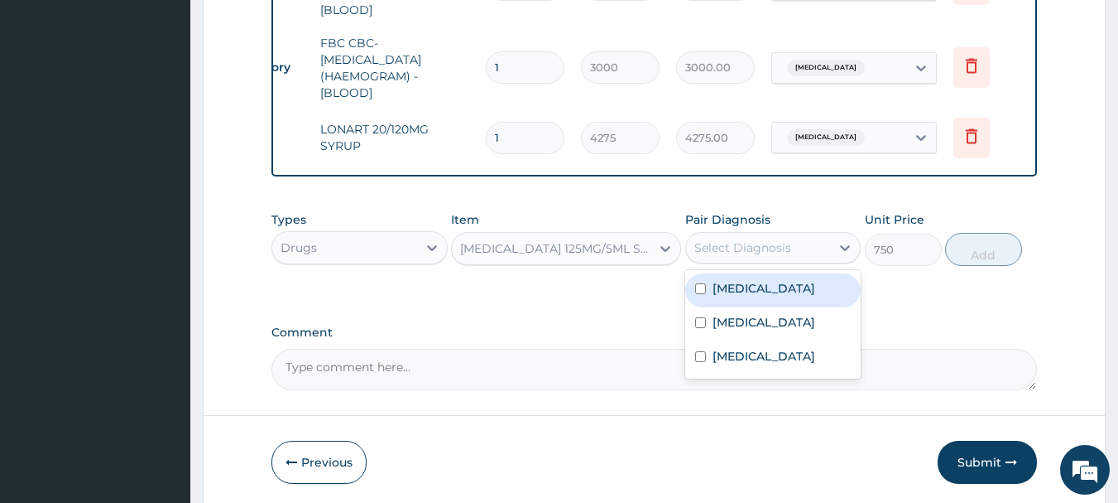
click at [742, 286] on label "Malaria" at bounding box center [764, 288] width 103 height 17
checkbox input "true"
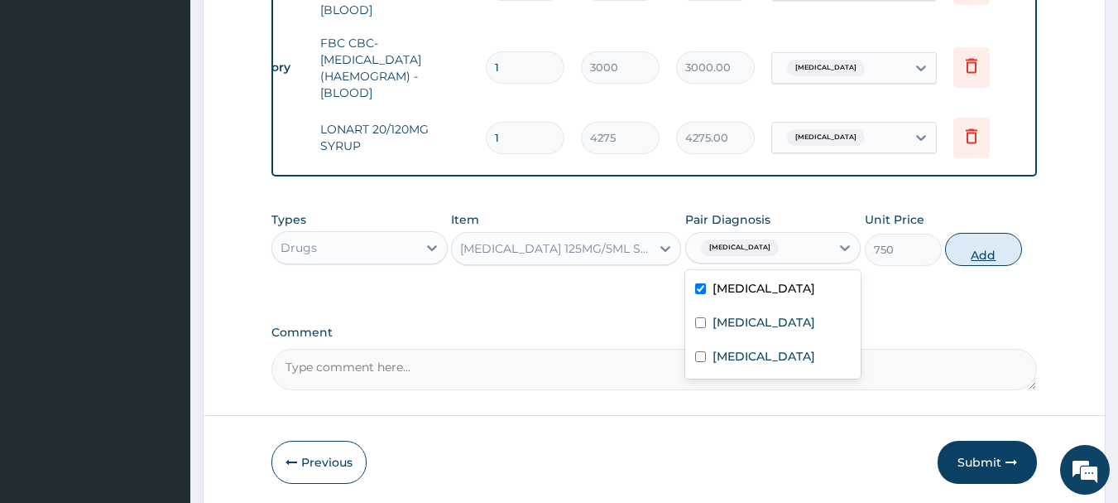
click at [995, 244] on button "Add" at bounding box center [983, 249] width 77 height 33
type input "0"
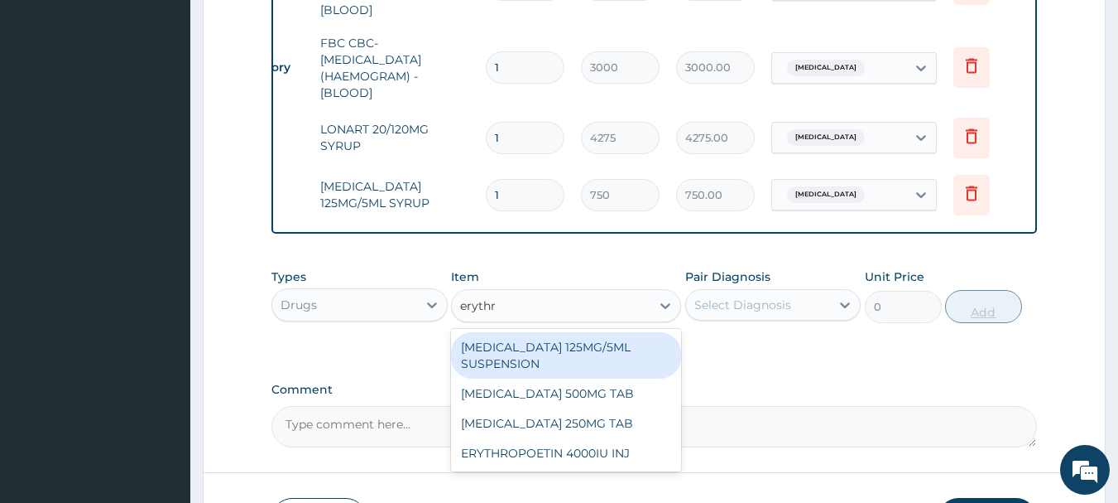
type input "erythro"
click at [583, 354] on div "ERYTHROMYCIN 125MG/5ML SUSPENSION" at bounding box center [566, 355] width 230 height 46
type input "1125"
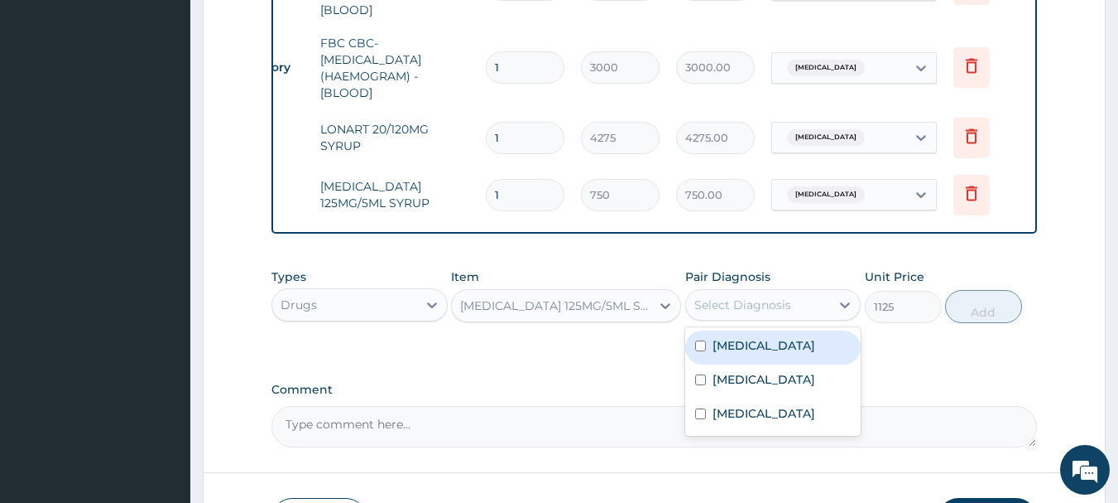
click at [791, 413] on label "Upper respiratory infection" at bounding box center [764, 413] width 103 height 17
checkbox input "true"
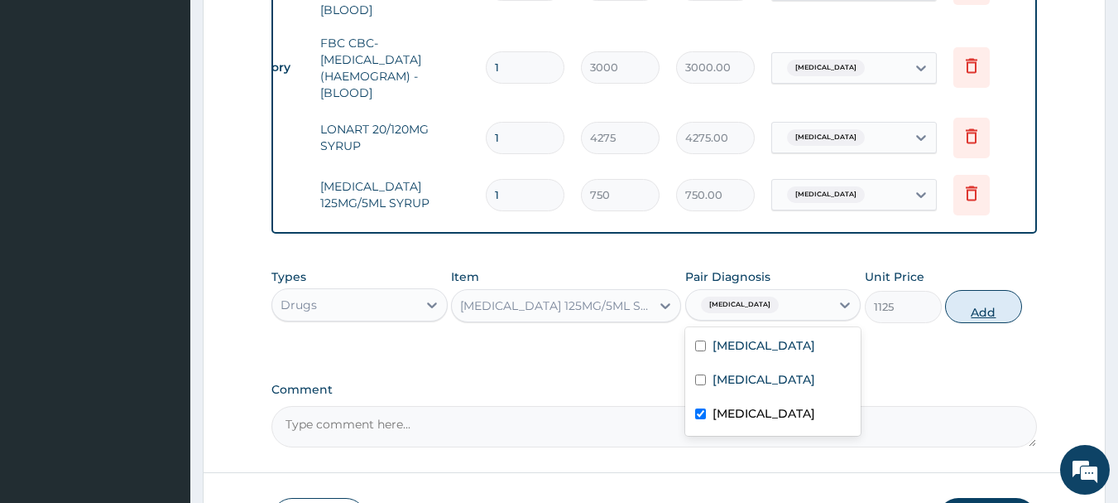
click at [1005, 300] on button "Add" at bounding box center [983, 306] width 77 height 33
type input "0"
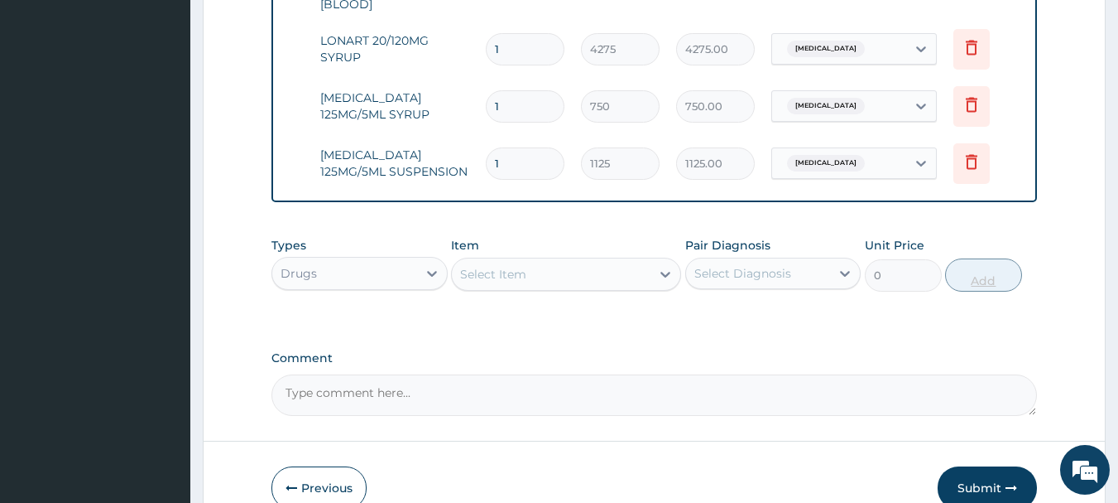
scroll to position [893, 0]
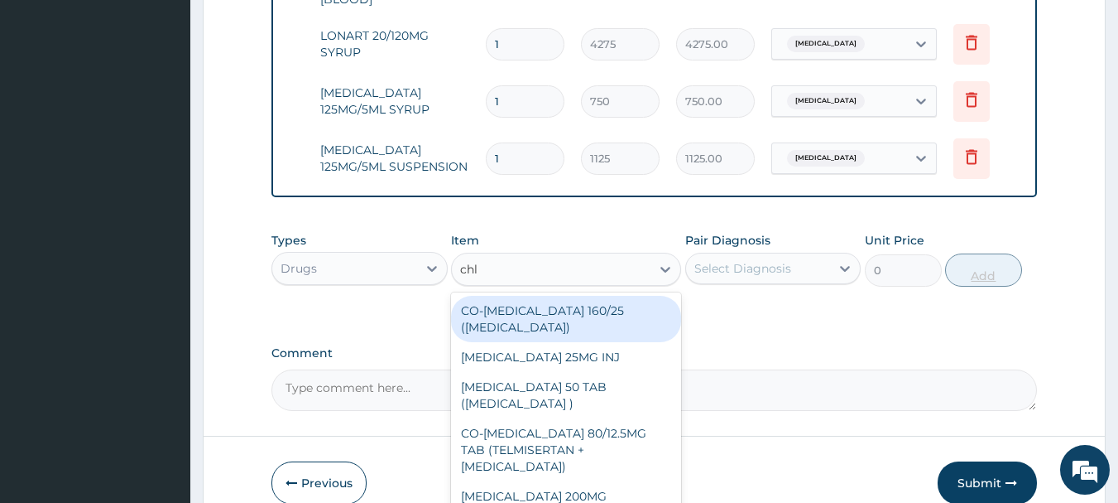
type input "chlo"
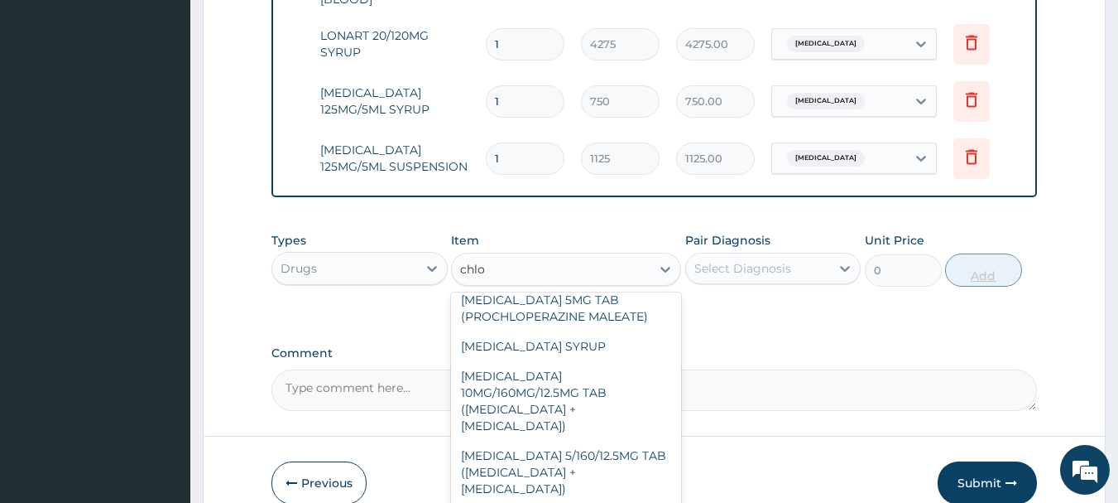
scroll to position [461, 0]
click at [591, 358] on div "CHLORPHENIRAMINE SYRUP" at bounding box center [566, 343] width 230 height 30
type input "500"
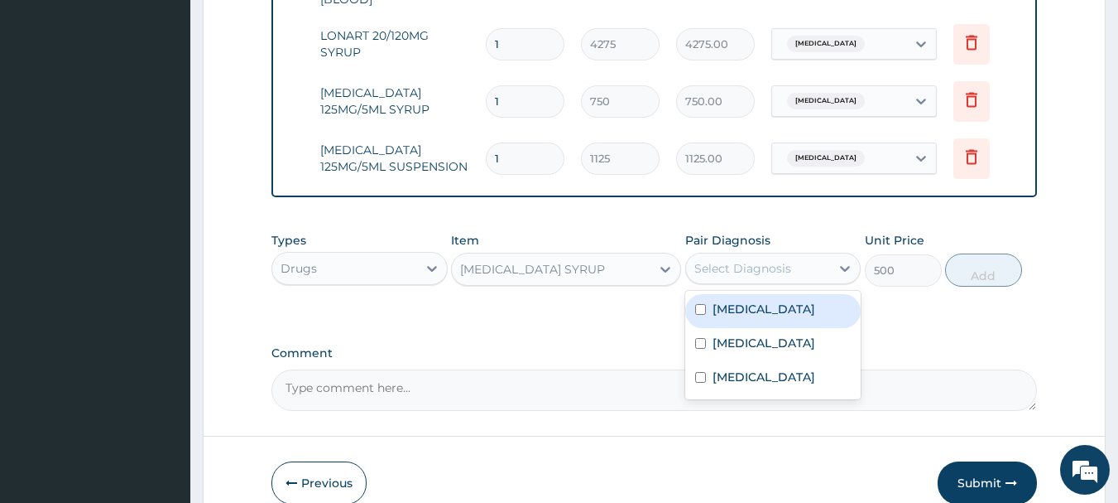
click at [781, 385] on label "Upper respiratory infection" at bounding box center [764, 376] width 103 height 17
checkbox input "true"
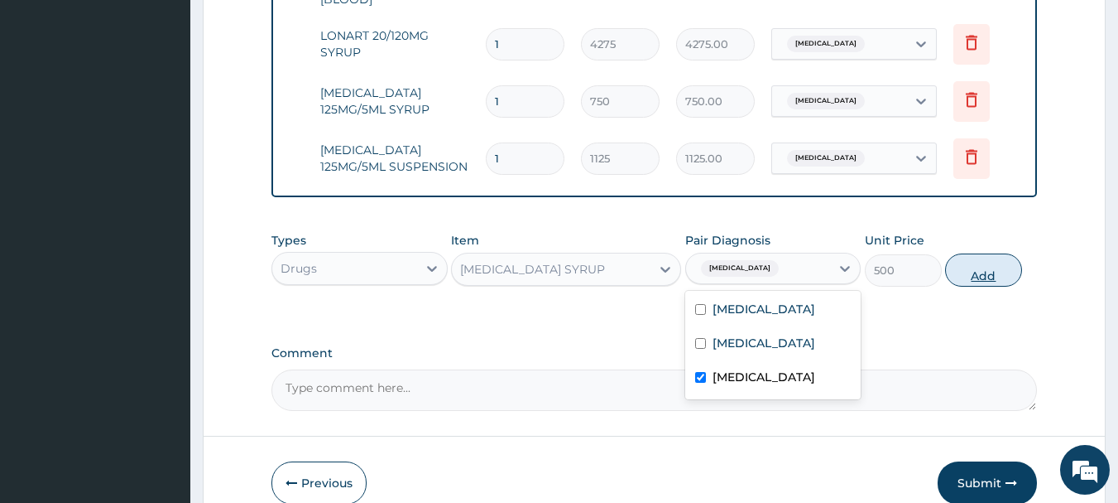
click at [1006, 264] on button "Add" at bounding box center [983, 269] width 77 height 33
type input "0"
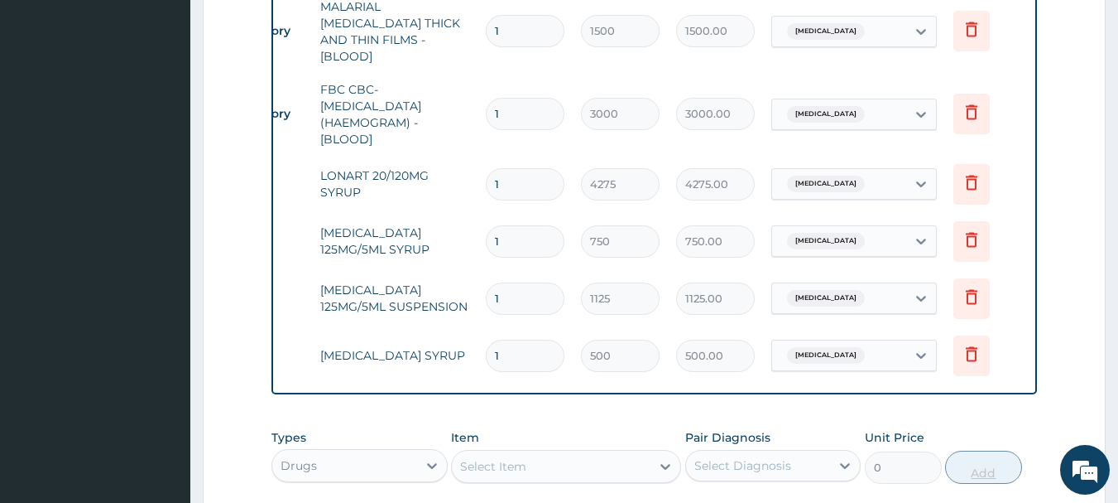
scroll to position [720, 0]
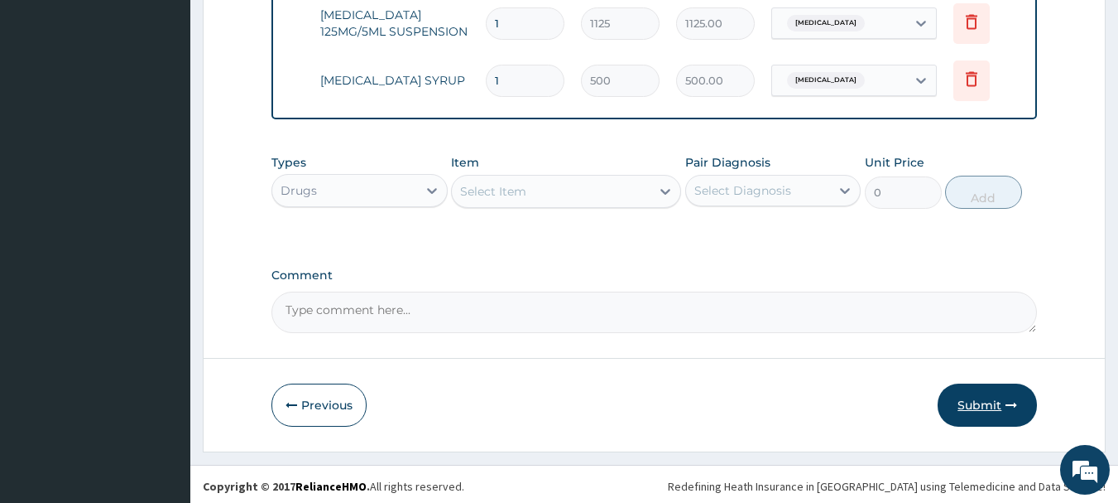
click at [960, 395] on button "Submit" at bounding box center [987, 404] width 99 height 43
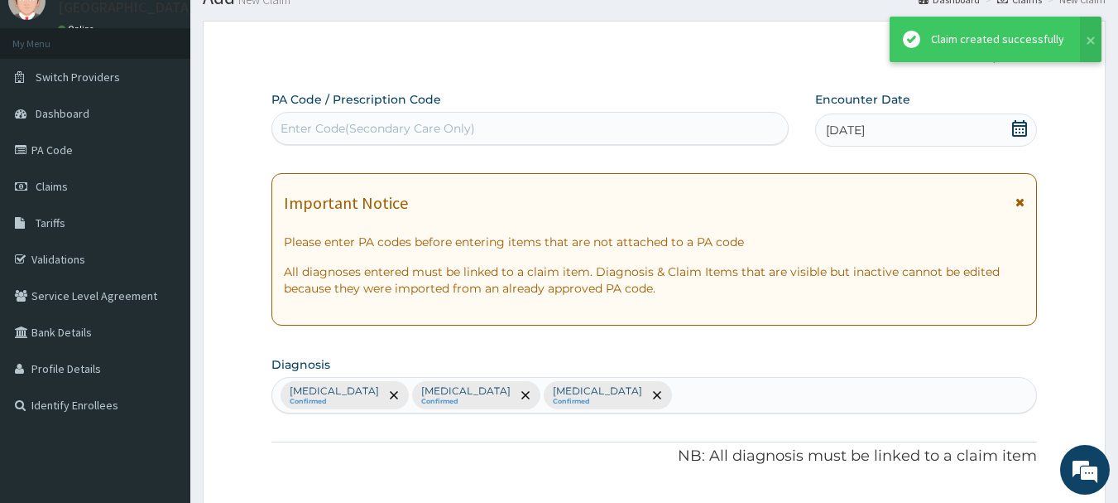
scroll to position [1028, 0]
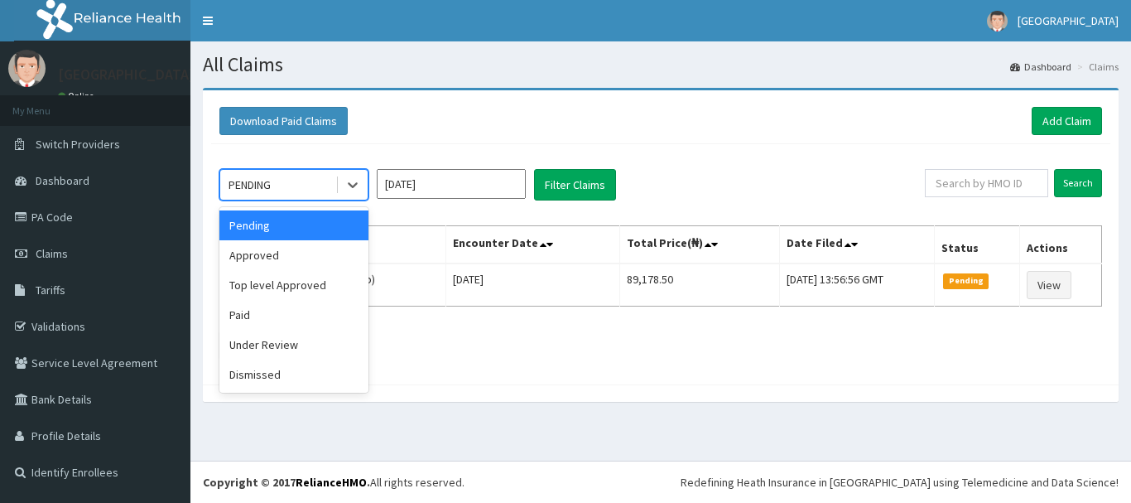
click at [271, 257] on div "Approved" at bounding box center [293, 255] width 149 height 30
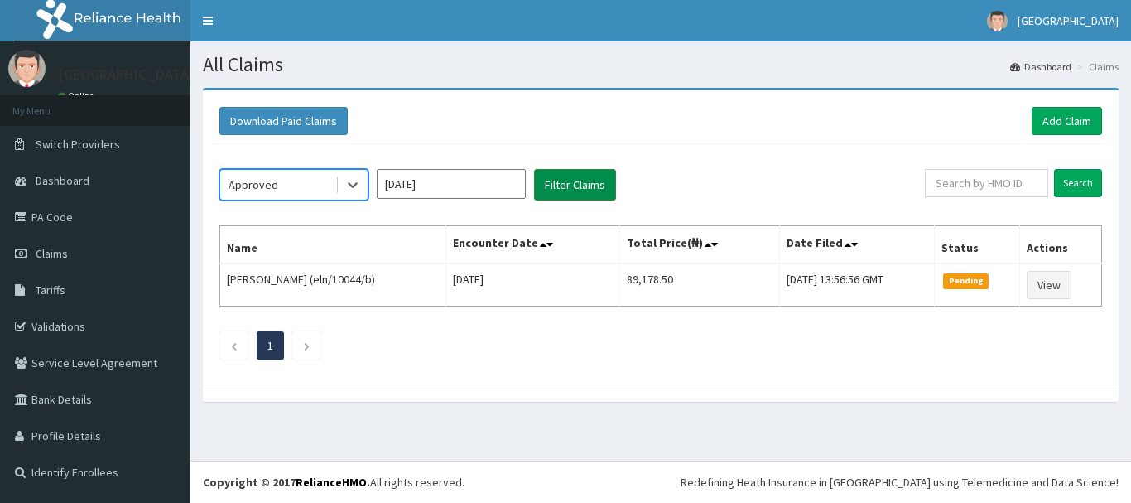
click at [580, 194] on button "Filter Claims" at bounding box center [575, 184] width 82 height 31
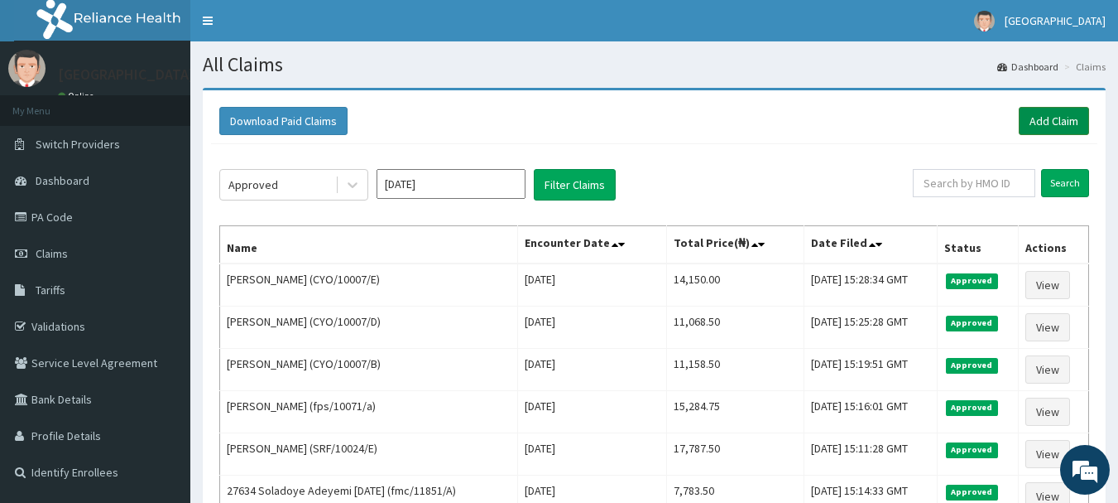
click at [1065, 124] on link "Add Claim" at bounding box center [1054, 121] width 70 height 28
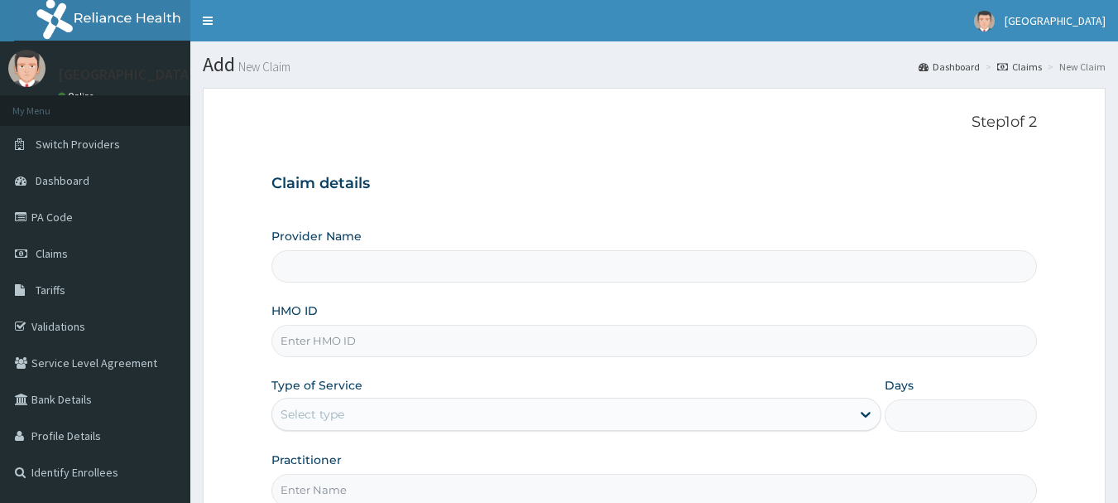
type input "[GEOGRAPHIC_DATA], [GEOGRAPHIC_DATA]"
click at [408, 342] on input "HMO ID" at bounding box center [655, 341] width 767 height 32
paste input "CYO/10007/C"
type input "CYO/10007/C"
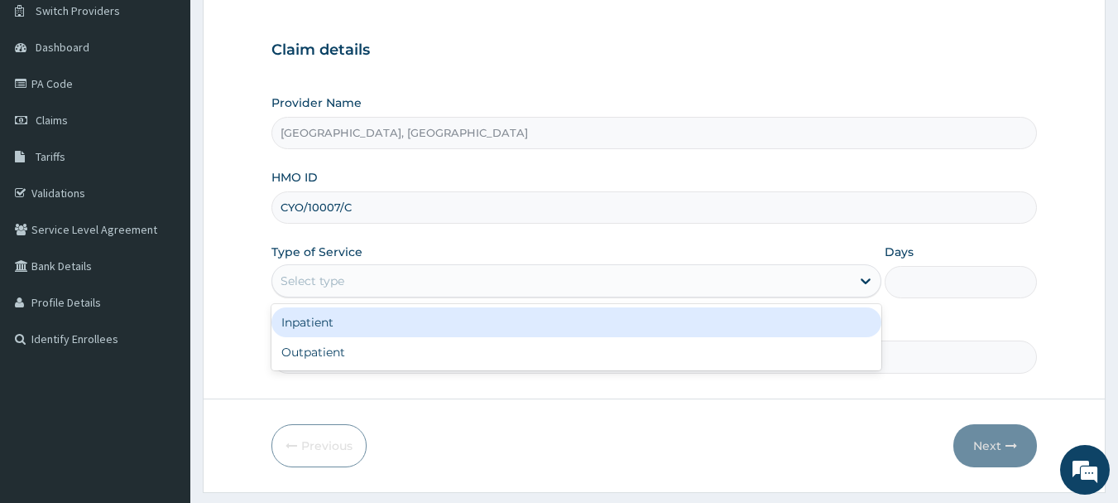
scroll to position [135, 0]
click at [316, 354] on div "Outpatient" at bounding box center [577, 350] width 610 height 30
type input "1"
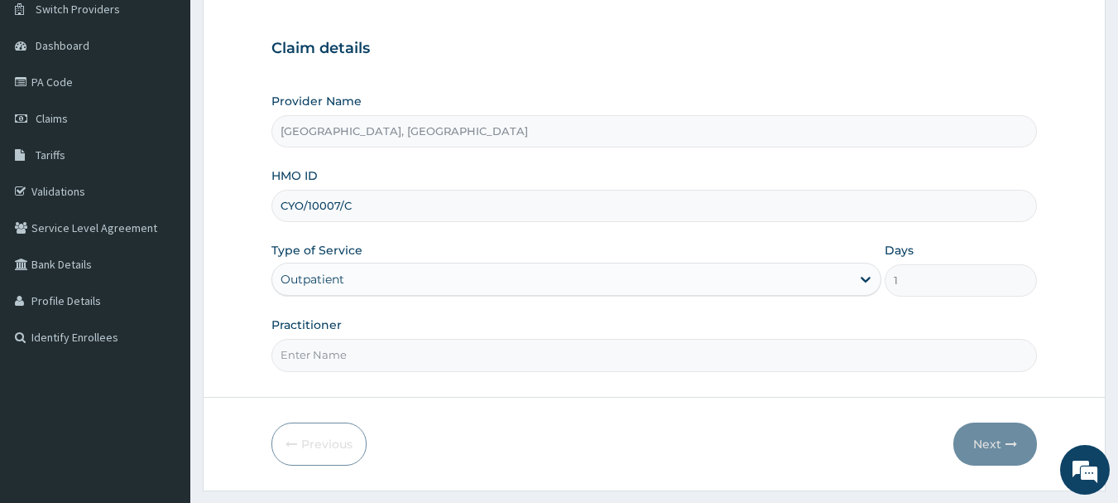
click at [371, 349] on input "Practitioner" at bounding box center [655, 355] width 767 height 32
type input "Dr [PERSON_NAME]"
click at [1010, 449] on icon "button" at bounding box center [1012, 444] width 12 height 12
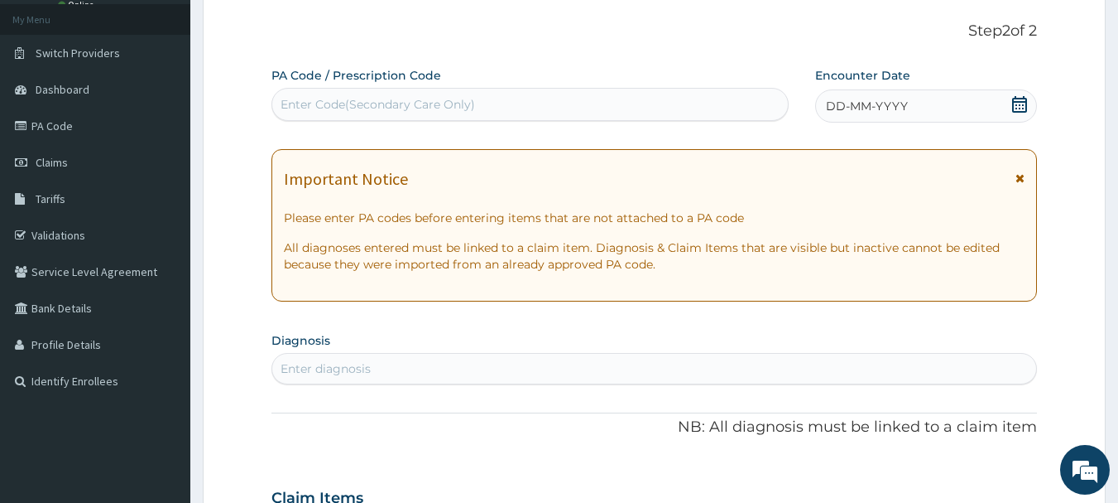
scroll to position [0, 0]
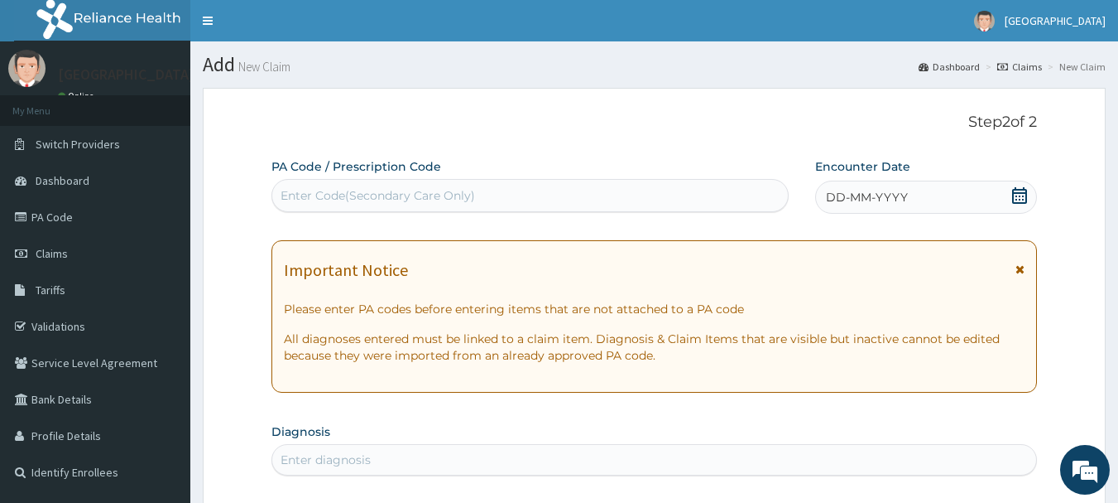
click at [878, 198] on span "DD-MM-YYYY" at bounding box center [867, 197] width 82 height 17
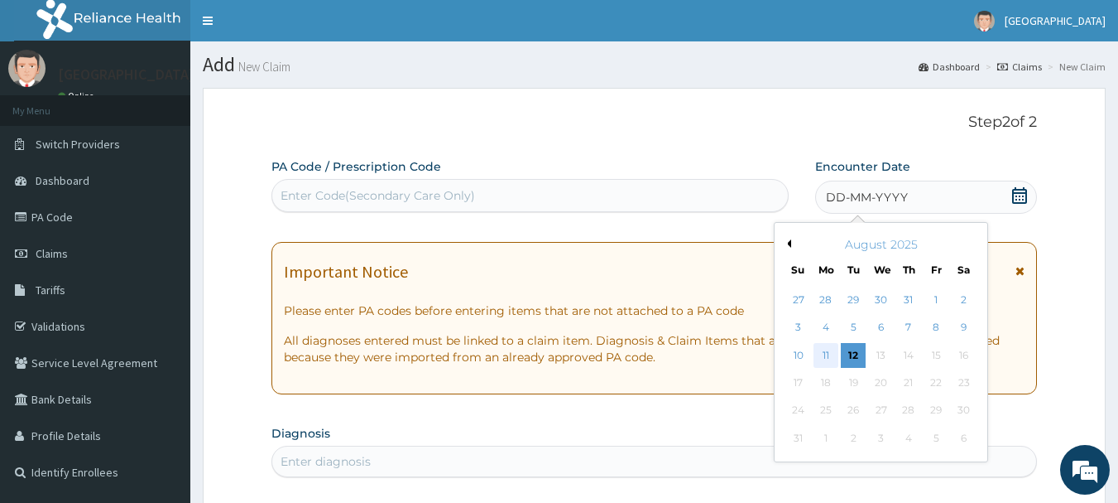
click at [829, 358] on div "11" at bounding box center [826, 355] width 25 height 25
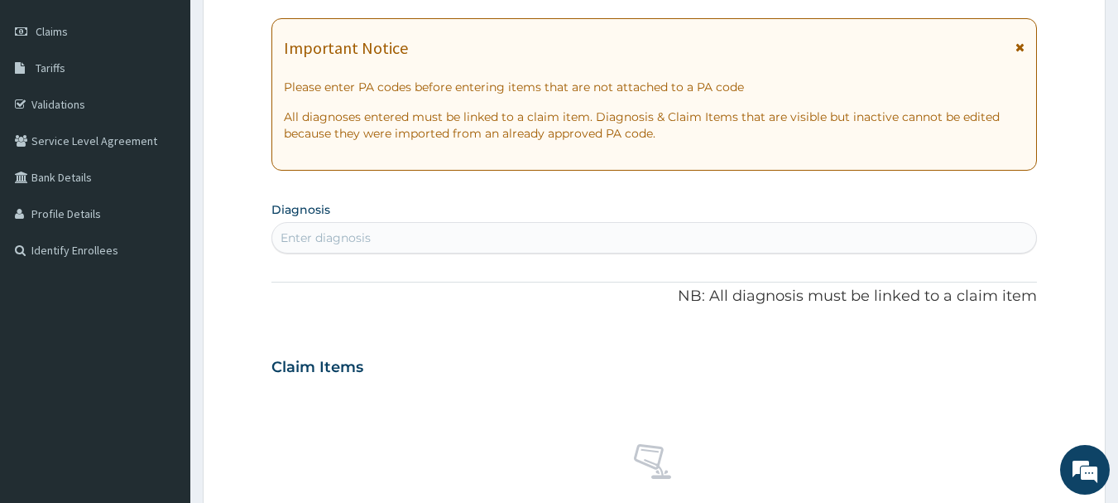
scroll to position [228, 0]
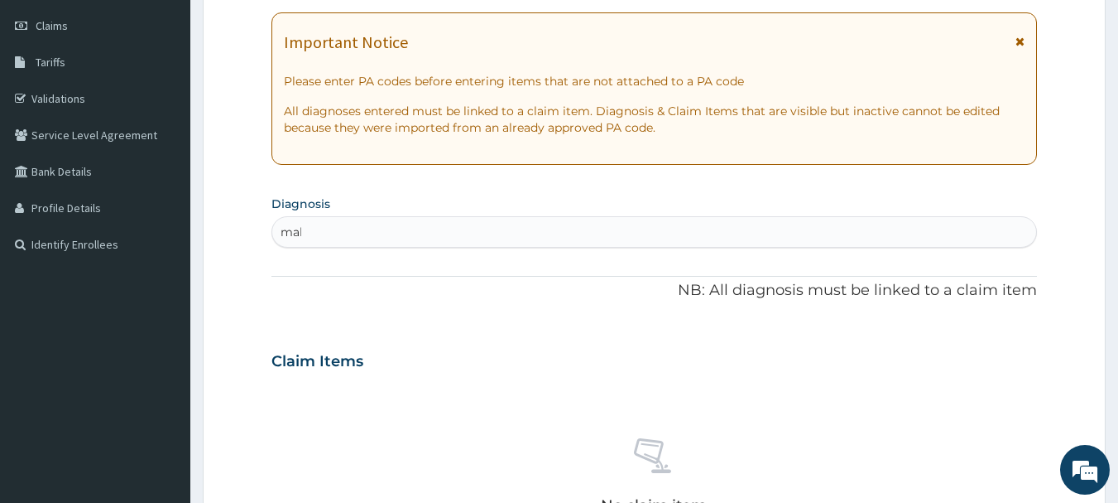
type input "mala"
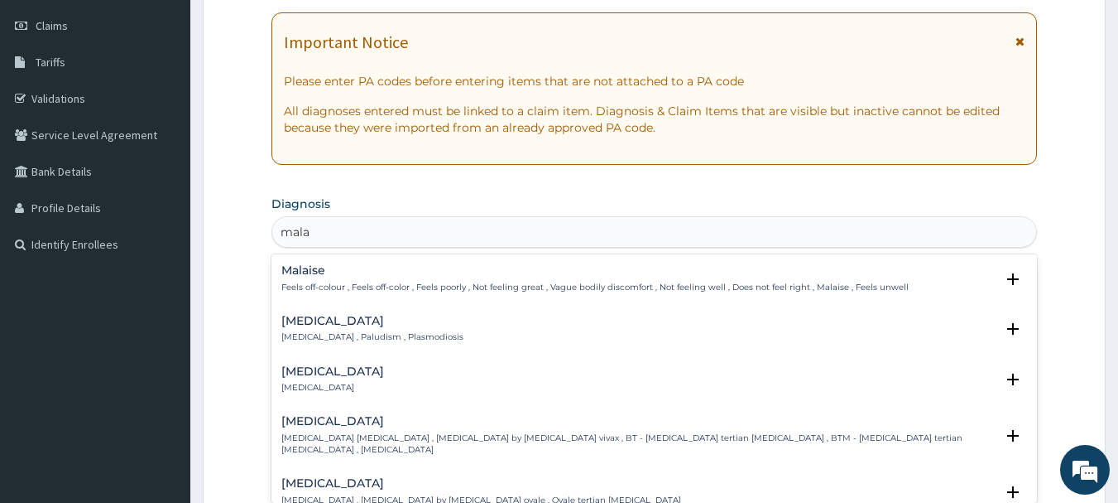
click at [363, 338] on p "[MEDICAL_DATA] , Paludism , Plasmodiosis" at bounding box center [372, 337] width 182 height 12
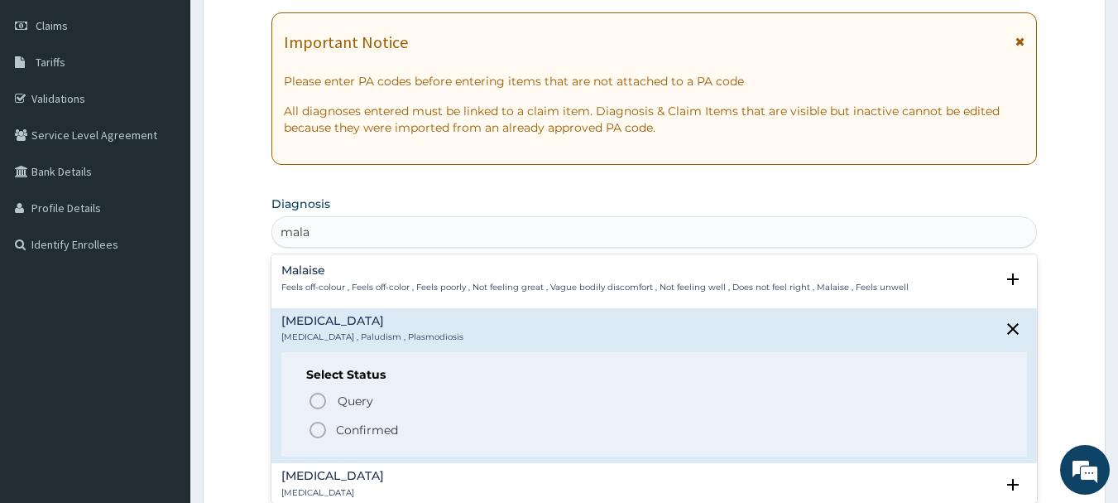
click at [320, 427] on icon "status option filled" at bounding box center [318, 430] width 20 height 20
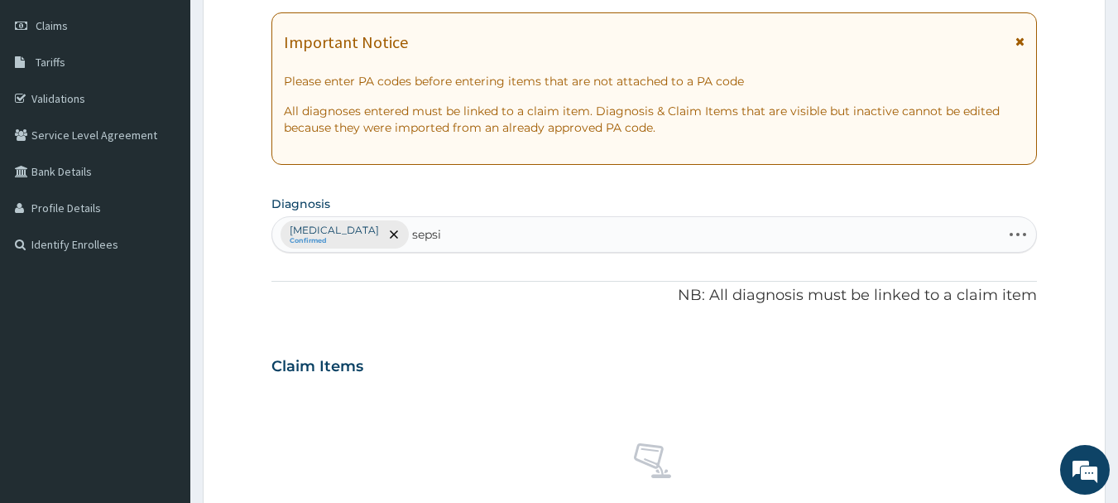
type input "[MEDICAL_DATA]"
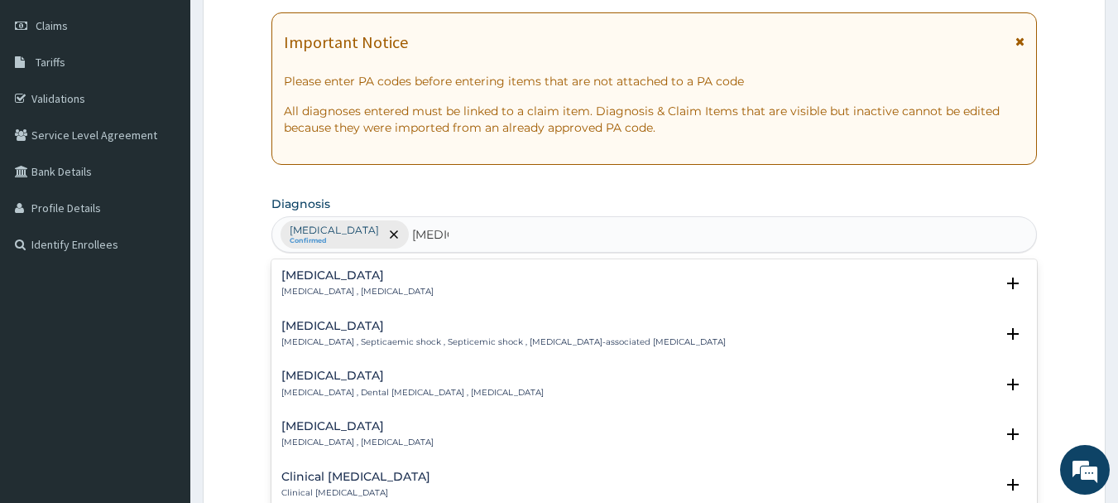
click at [348, 293] on p "[MEDICAL_DATA] , [MEDICAL_DATA]" at bounding box center [357, 292] width 152 height 12
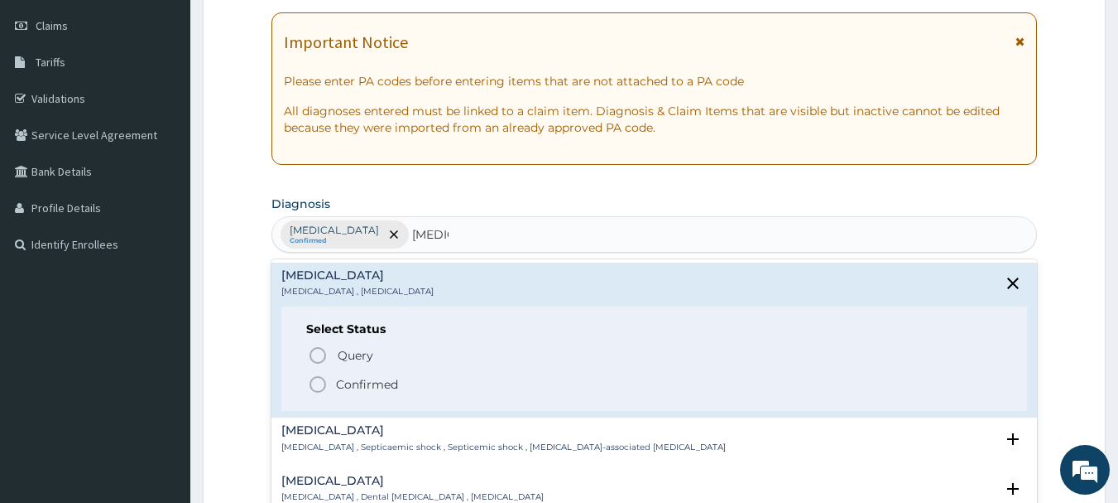
click at [308, 379] on icon "status option filled" at bounding box center [318, 384] width 20 height 20
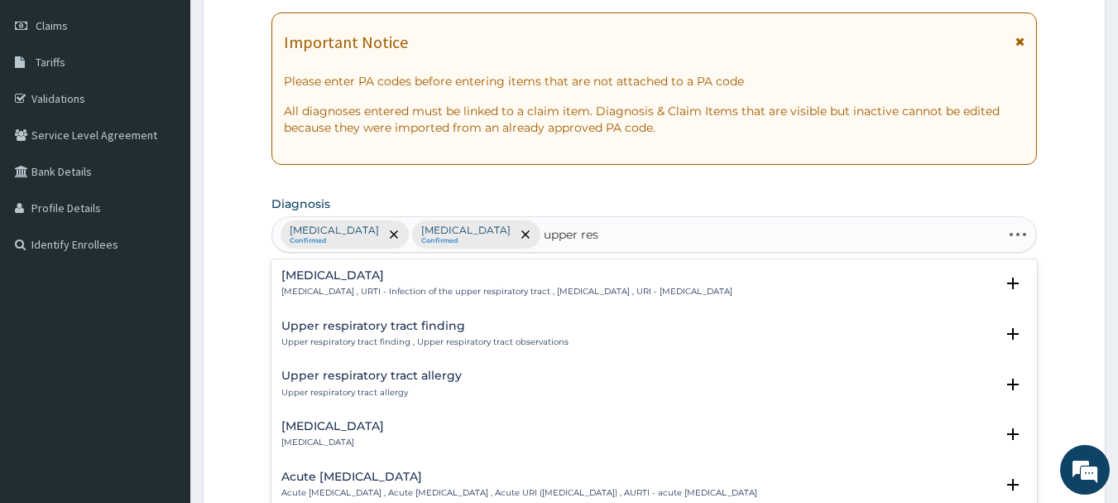
type input "upper resp"
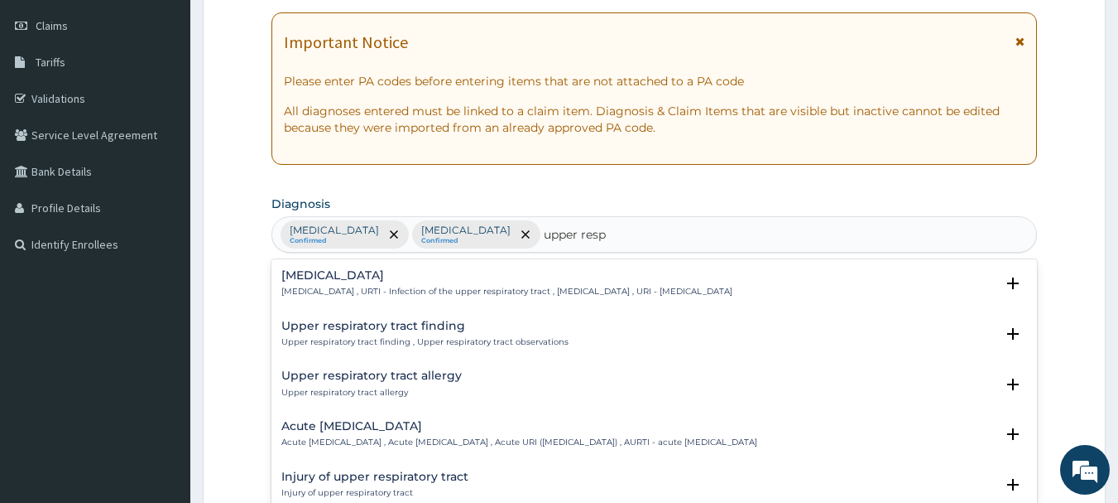
click at [464, 290] on p "[MEDICAL_DATA] , URTI - Infection of the upper respiratory tract , [MEDICAL_DAT…" at bounding box center [506, 292] width 451 height 12
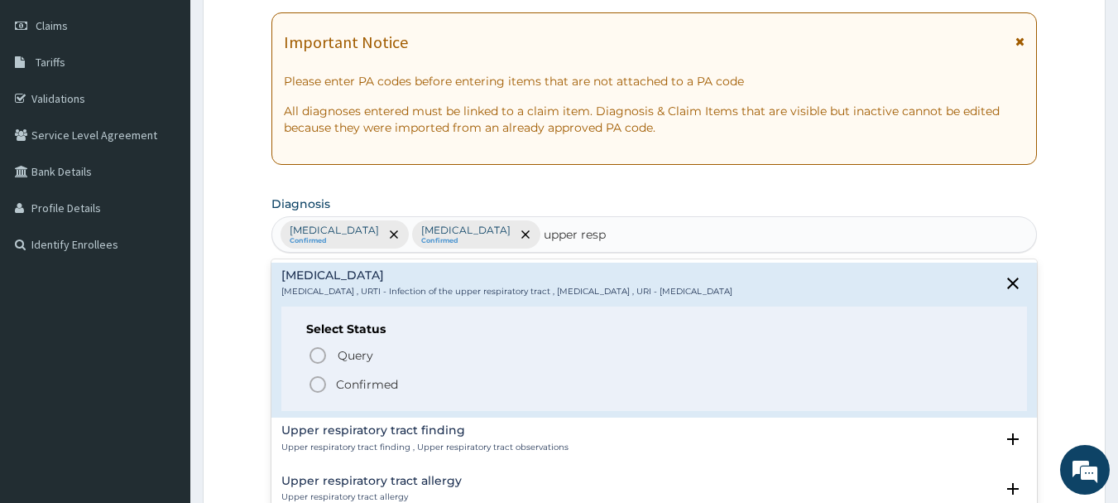
click at [311, 381] on circle "status option filled" at bounding box center [317, 384] width 15 height 15
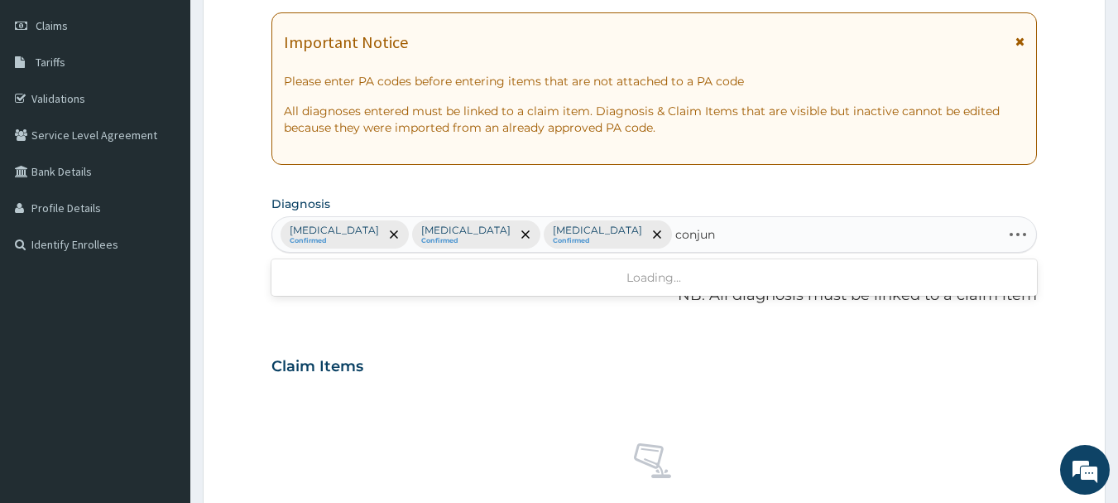
type input "conjunc"
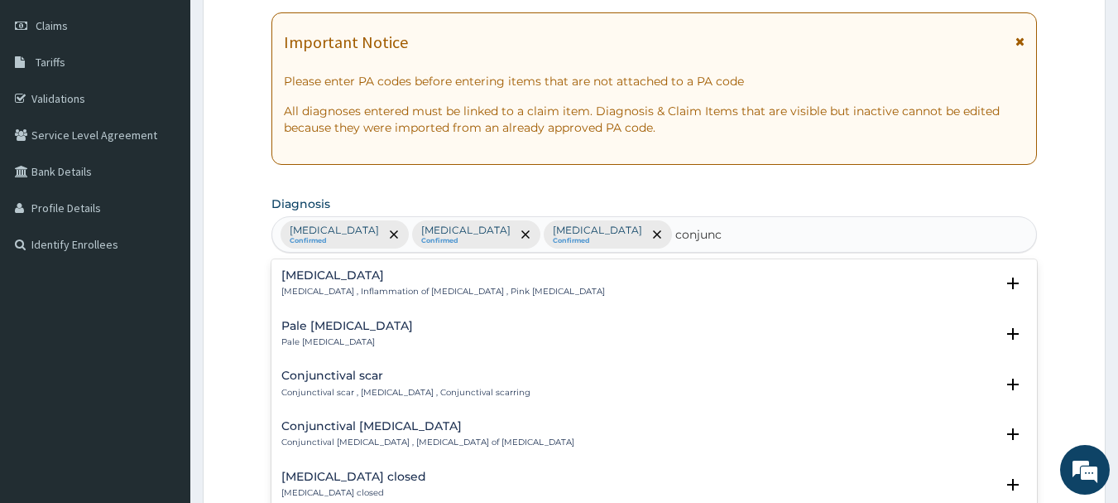
click at [363, 284] on div "[MEDICAL_DATA] [MEDICAL_DATA] , Inflammation of [MEDICAL_DATA] , Pink [MEDICAL_…" at bounding box center [443, 283] width 324 height 29
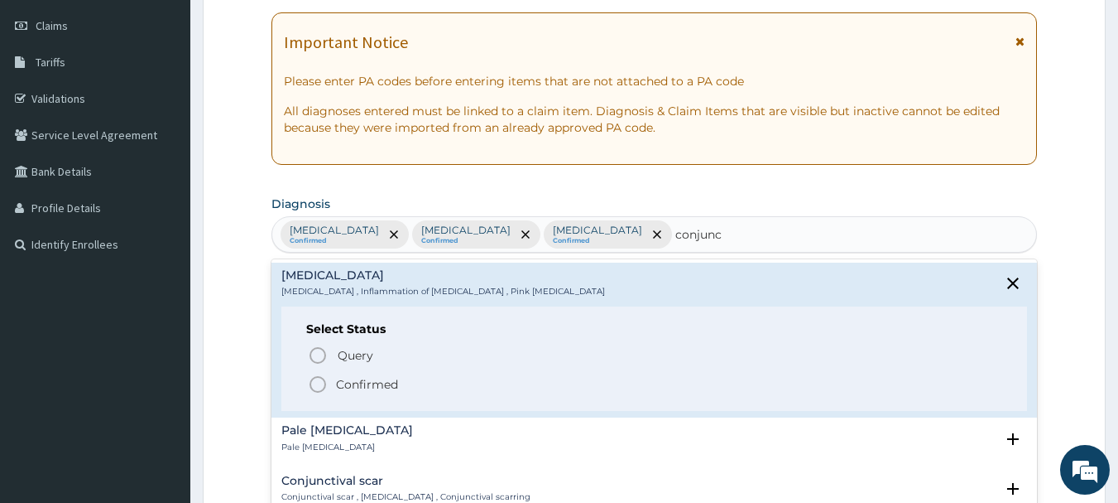
click at [318, 378] on circle "status option filled" at bounding box center [317, 384] width 15 height 15
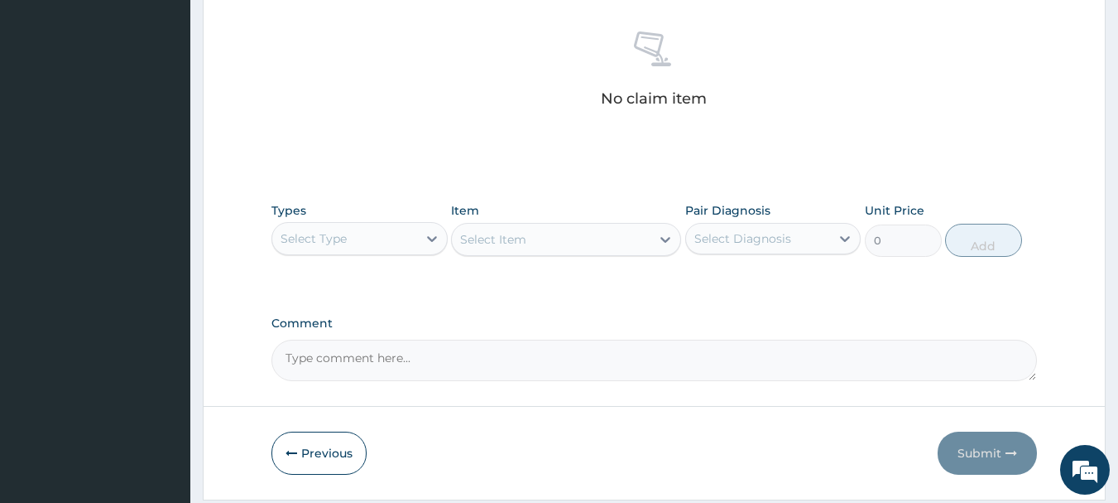
scroll to position [633, 0]
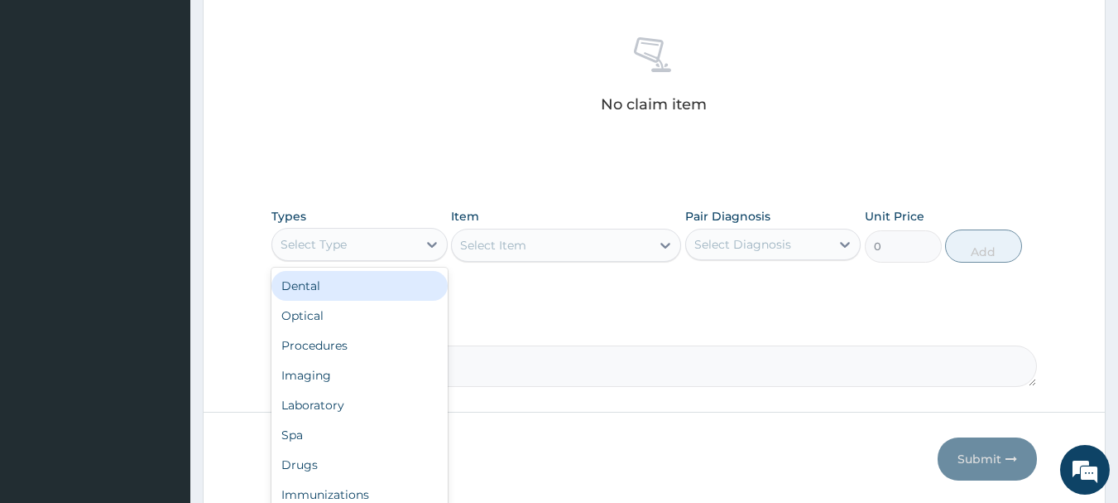
click at [315, 351] on div "Procedures" at bounding box center [360, 345] width 176 height 30
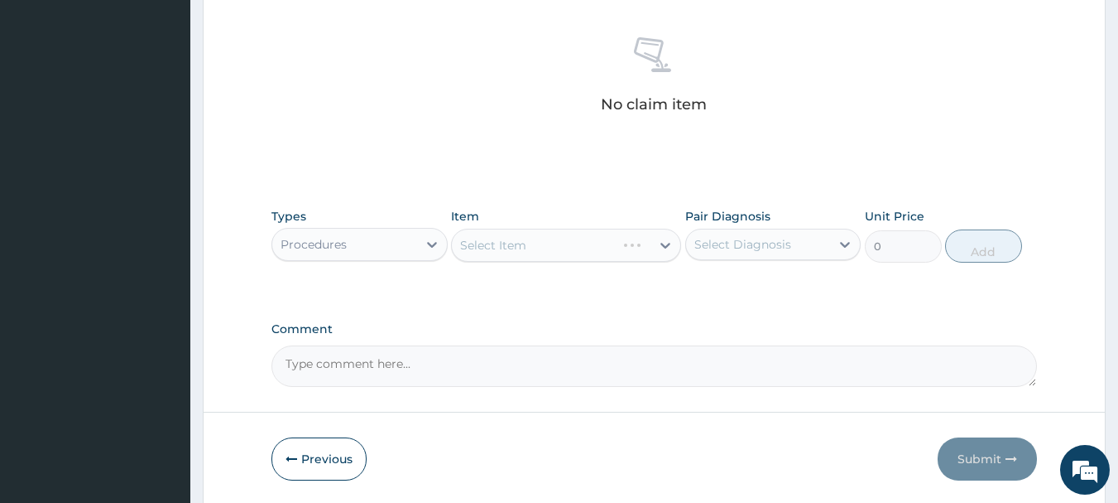
click at [583, 252] on div "Select Item" at bounding box center [566, 244] width 230 height 33
click at [613, 264] on div "Types Procedures Item Select Item Pair Diagnosis Select Diagnosis Unit Price 0 …" at bounding box center [655, 235] width 767 height 71
click at [616, 255] on div "Select Item" at bounding box center [566, 244] width 230 height 33
click at [622, 245] on div "Select Item" at bounding box center [566, 244] width 230 height 33
click at [631, 249] on div "Select Item" at bounding box center [566, 244] width 230 height 33
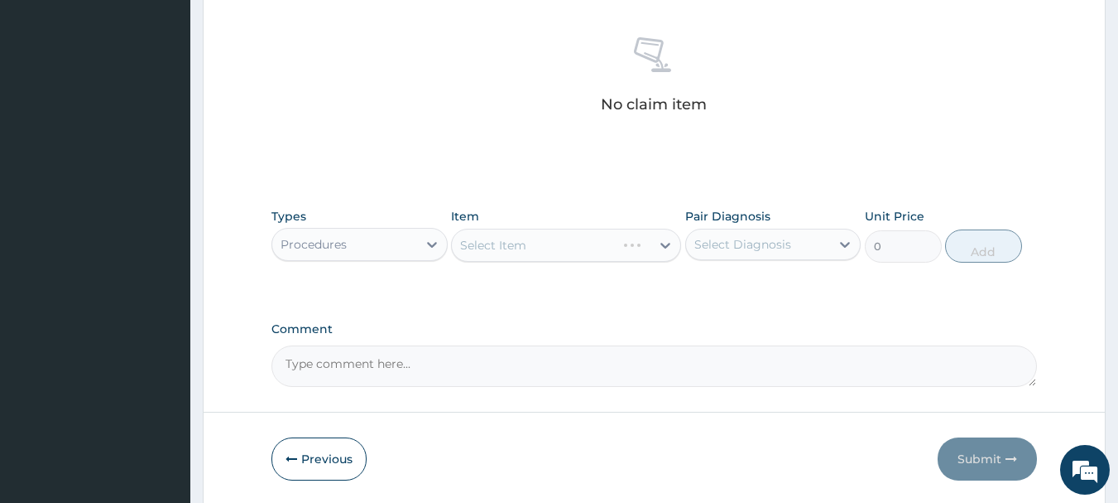
click at [633, 249] on div "Select Item" at bounding box center [566, 244] width 230 height 33
click at [637, 251] on div "Select Item" at bounding box center [566, 244] width 230 height 33
click at [599, 255] on div "Select Item" at bounding box center [566, 244] width 230 height 33
click at [624, 247] on div "Select Item" at bounding box center [566, 244] width 230 height 33
click at [619, 246] on div "Select Item" at bounding box center [566, 244] width 230 height 33
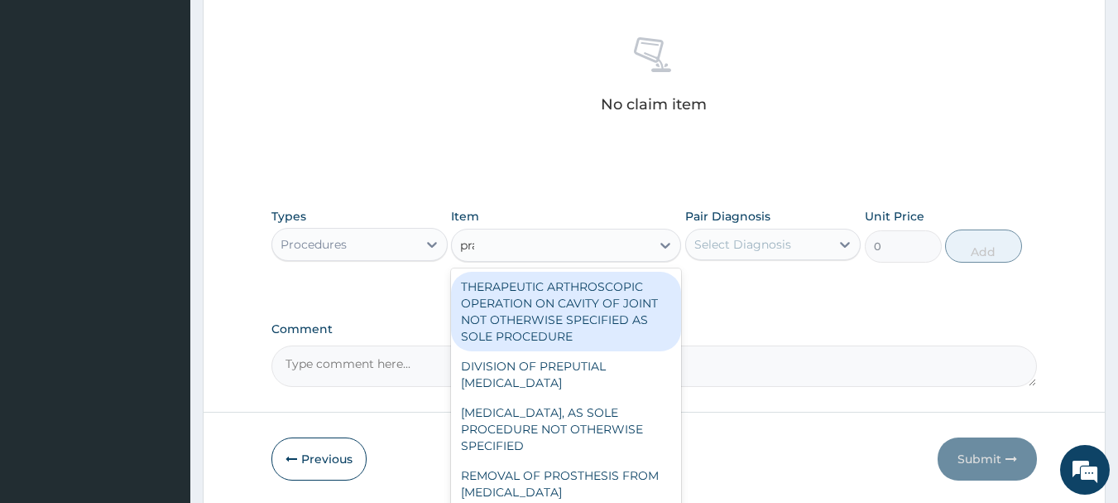
type input "prac"
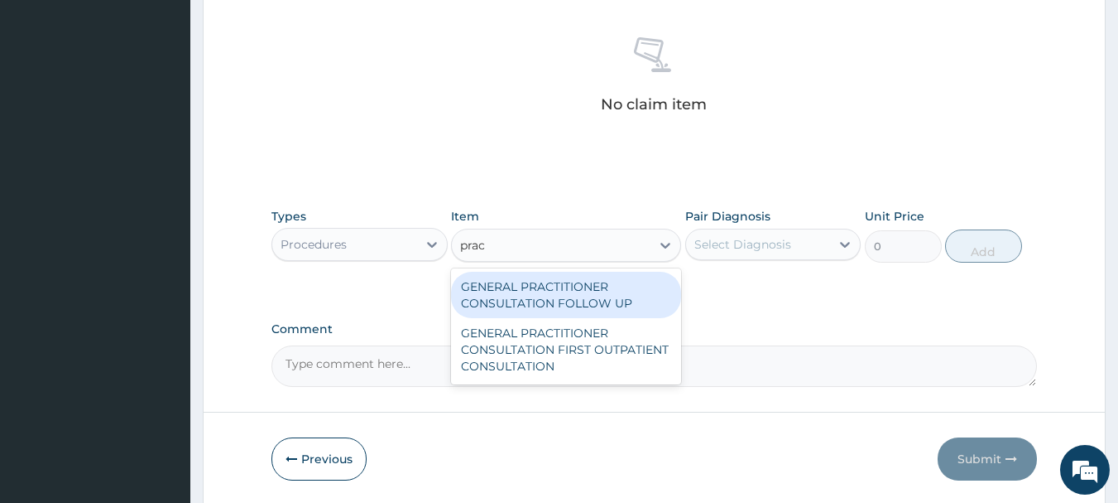
click at [593, 348] on div "GENERAL PRACTITIONER CONSULTATION FIRST OUTPATIENT CONSULTATION" at bounding box center [566, 349] width 230 height 63
type input "3000"
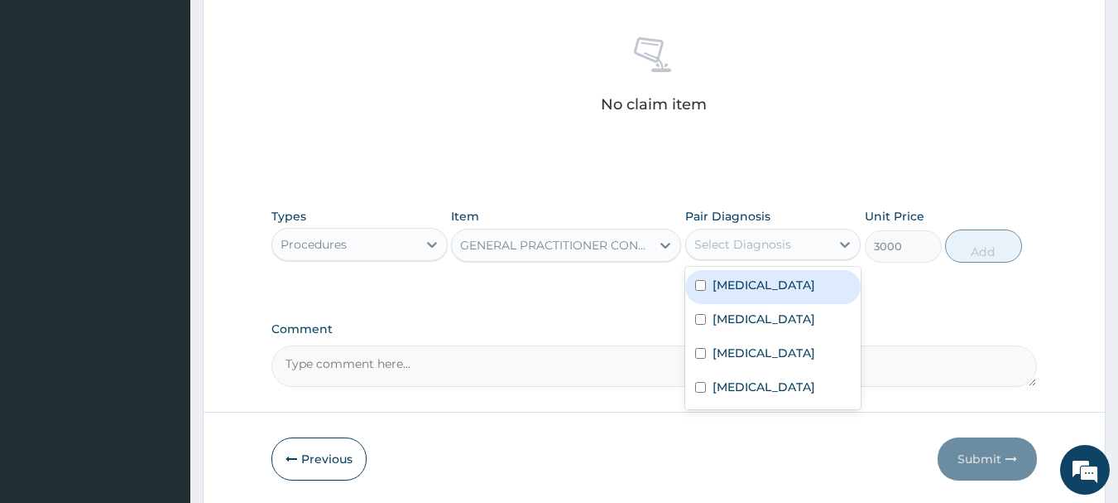
click at [748, 289] on label "Malaria" at bounding box center [764, 285] width 103 height 17
checkbox input "true"
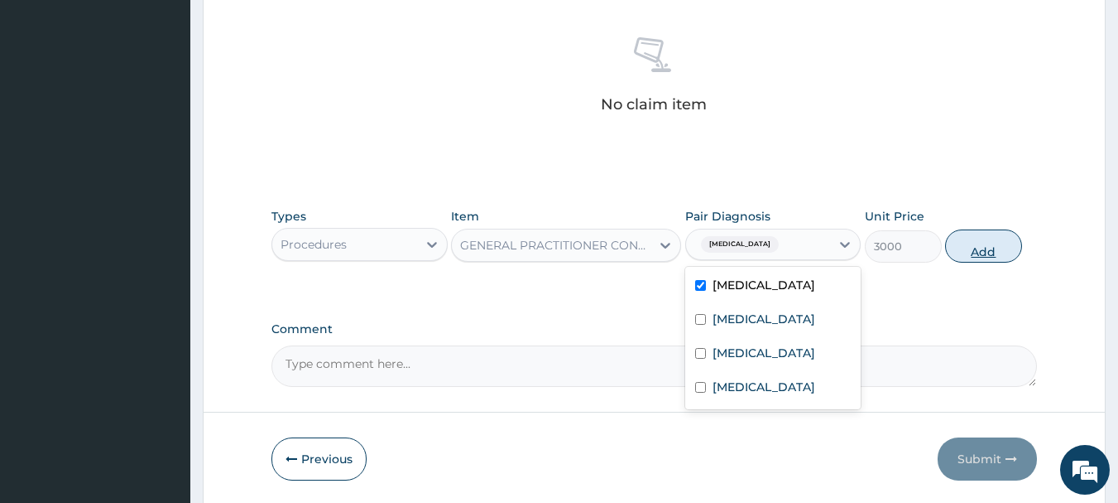
click at [989, 250] on button "Add" at bounding box center [983, 245] width 77 height 33
type input "0"
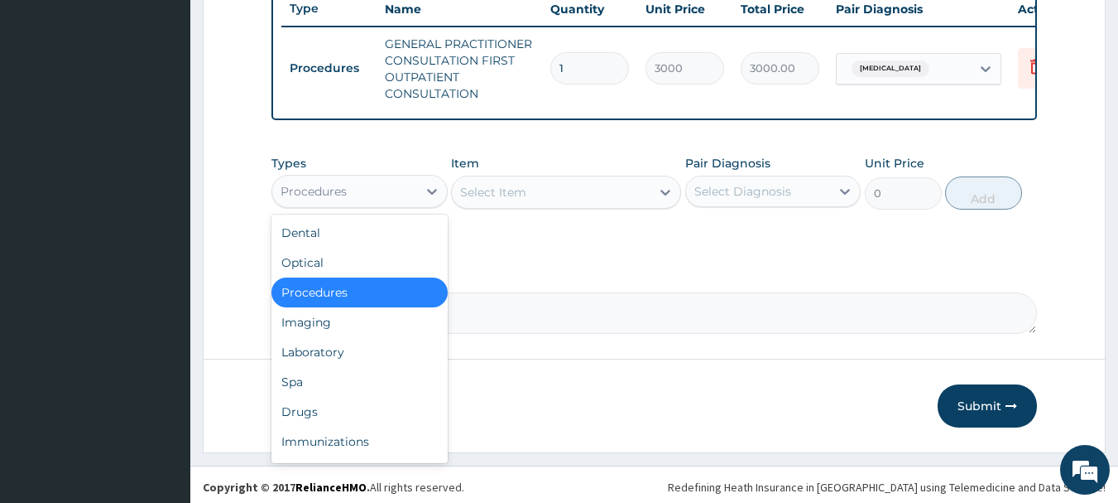
click at [323, 367] on div "Laboratory" at bounding box center [360, 352] width 176 height 30
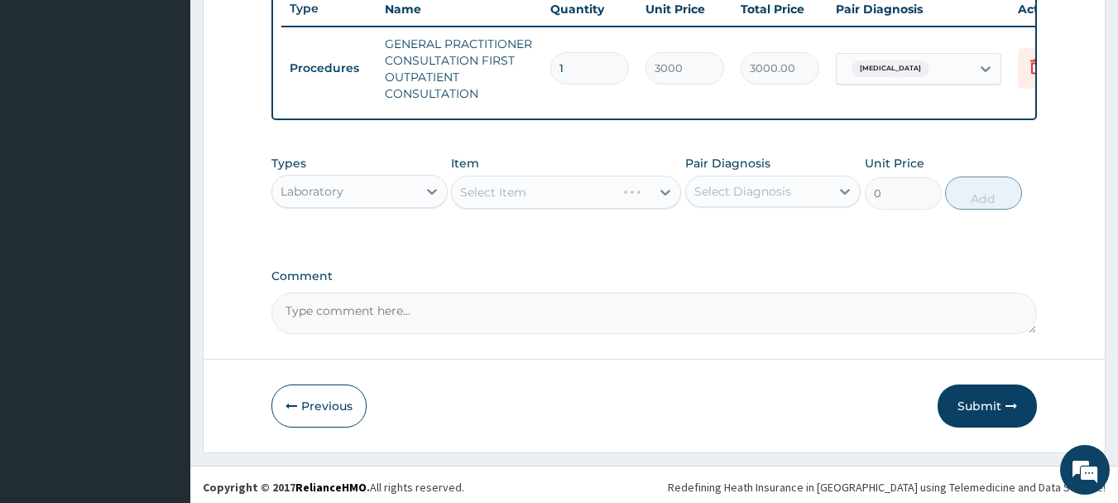
click at [604, 206] on div "Select Item" at bounding box center [566, 192] width 230 height 33
click at [605, 209] on div "Select Item" at bounding box center [566, 192] width 230 height 33
click at [604, 206] on div "Select Item" at bounding box center [566, 192] width 230 height 33
click at [623, 201] on div "Select Item" at bounding box center [566, 192] width 230 height 33
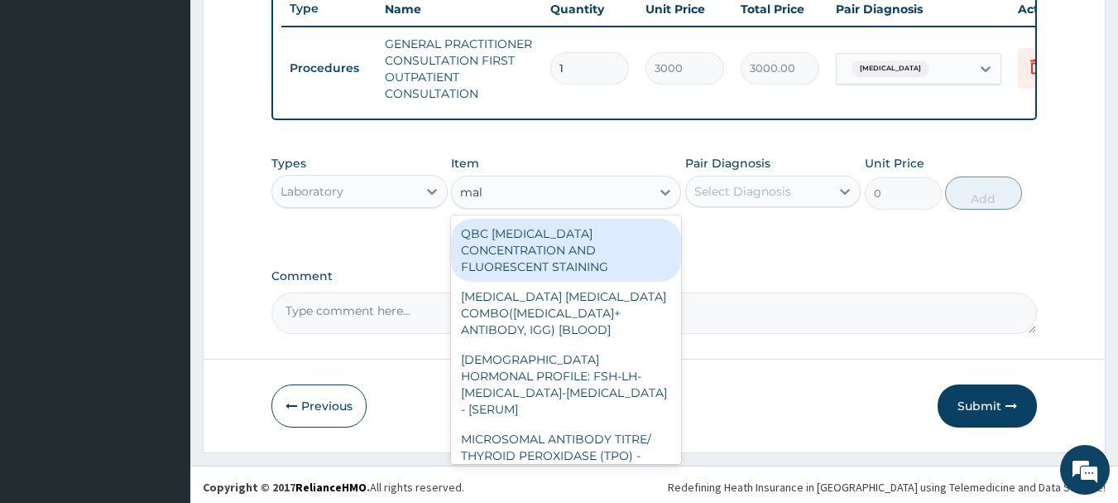
type input "mala"
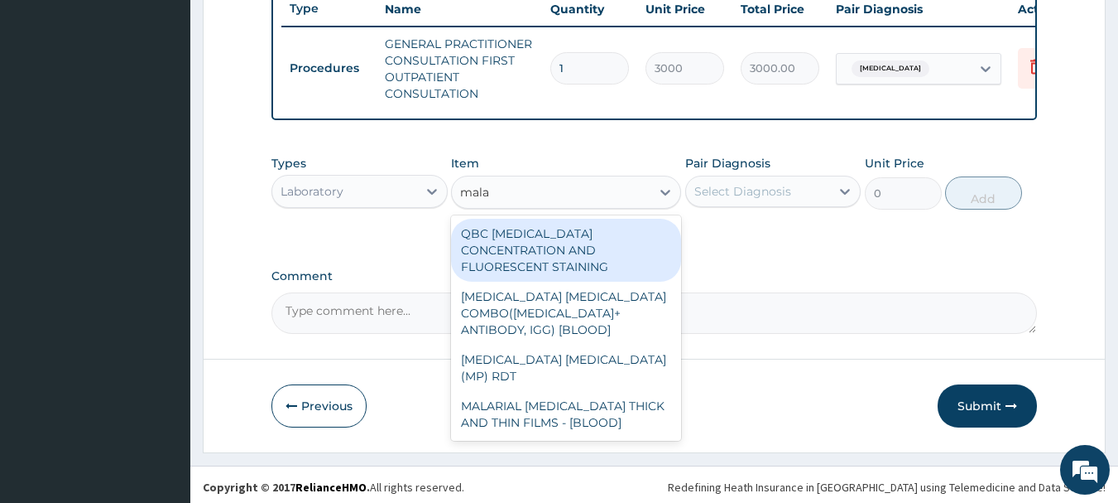
click at [574, 393] on div "MALARIAL PARASITE THICK AND THIN FILMS - [BLOOD]" at bounding box center [566, 414] width 230 height 46
type input "1500"
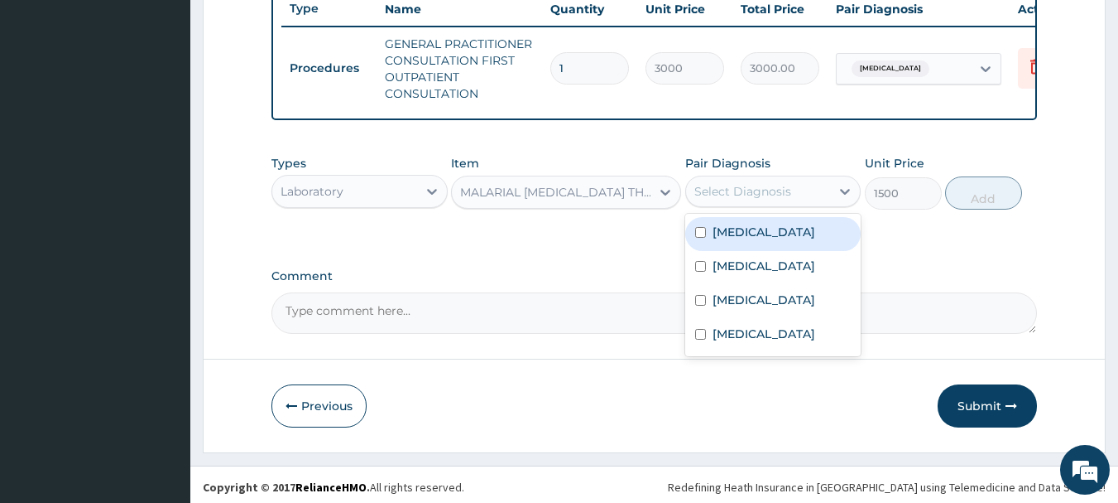
click at [747, 240] on label "Malaria" at bounding box center [764, 232] width 103 height 17
checkbox input "true"
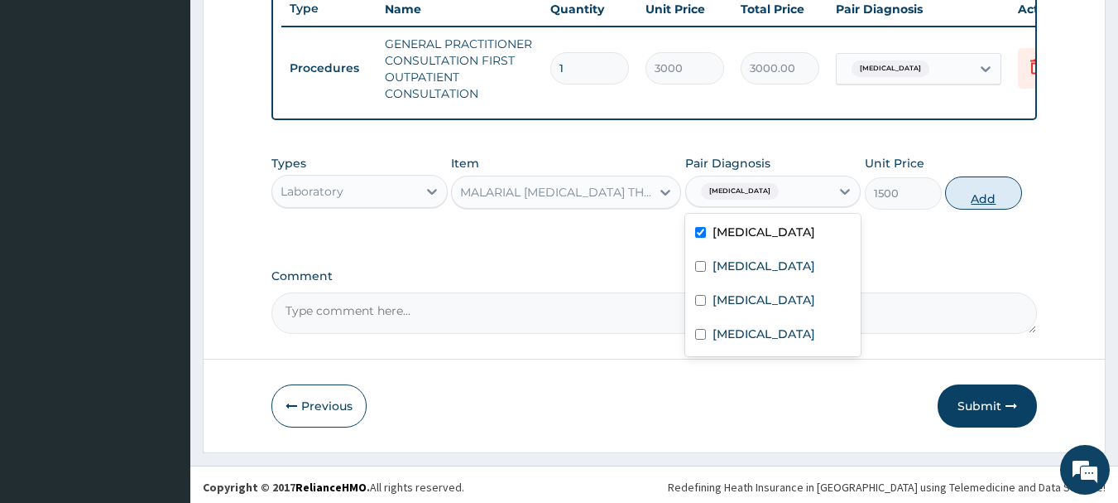
click at [986, 209] on button "Add" at bounding box center [983, 192] width 77 height 33
type input "0"
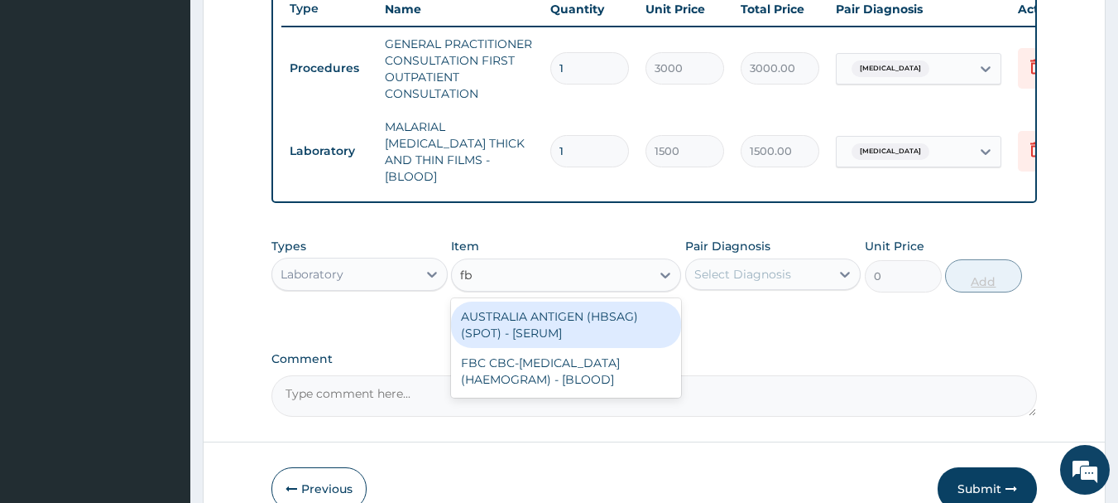
type input "fbc"
click at [604, 369] on div "FBC CBC-COMPLETE BLOOD COUNT (HAEMOGRAM) - [BLOOD]" at bounding box center [566, 371] width 230 height 46
type input "3000"
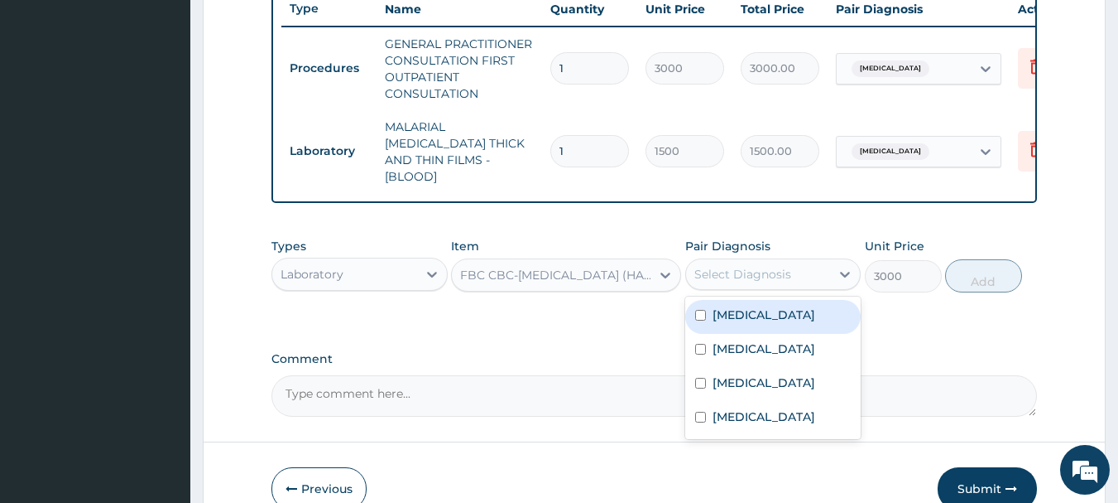
click at [737, 352] on label "Sepsis" at bounding box center [764, 348] width 103 height 17
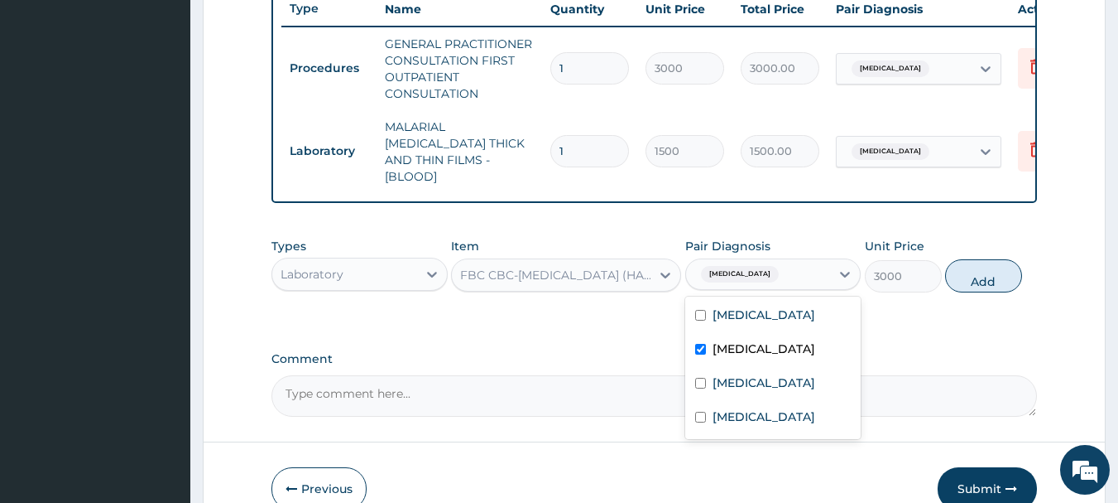
checkbox input "true"
click at [1011, 274] on button "Add" at bounding box center [983, 275] width 77 height 33
type input "0"
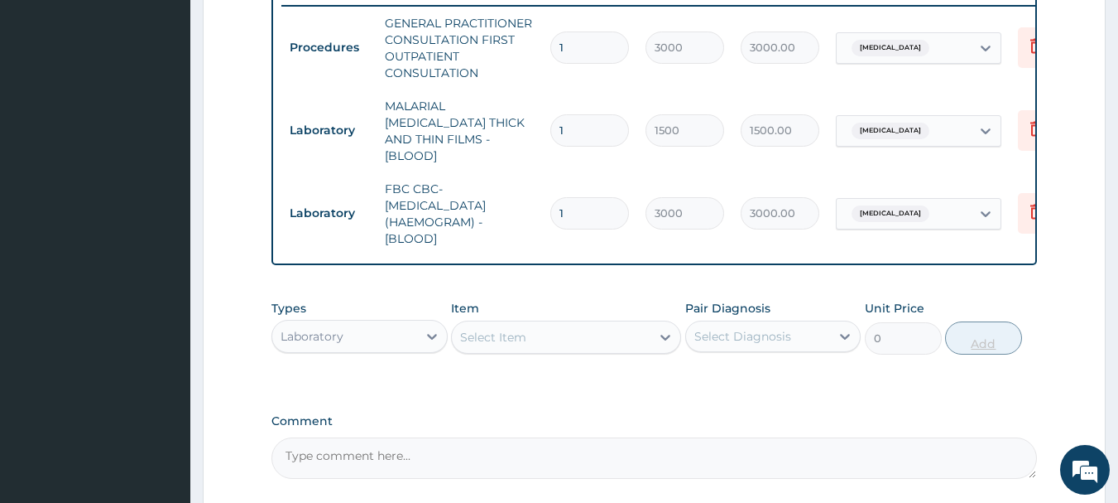
scroll to position [779, 0]
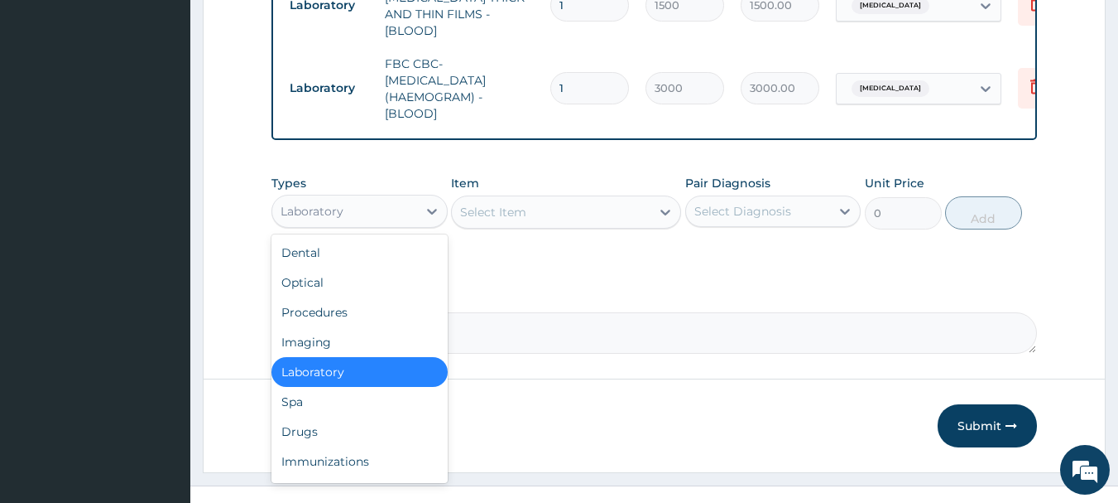
click at [302, 433] on div "Drugs" at bounding box center [360, 431] width 176 height 30
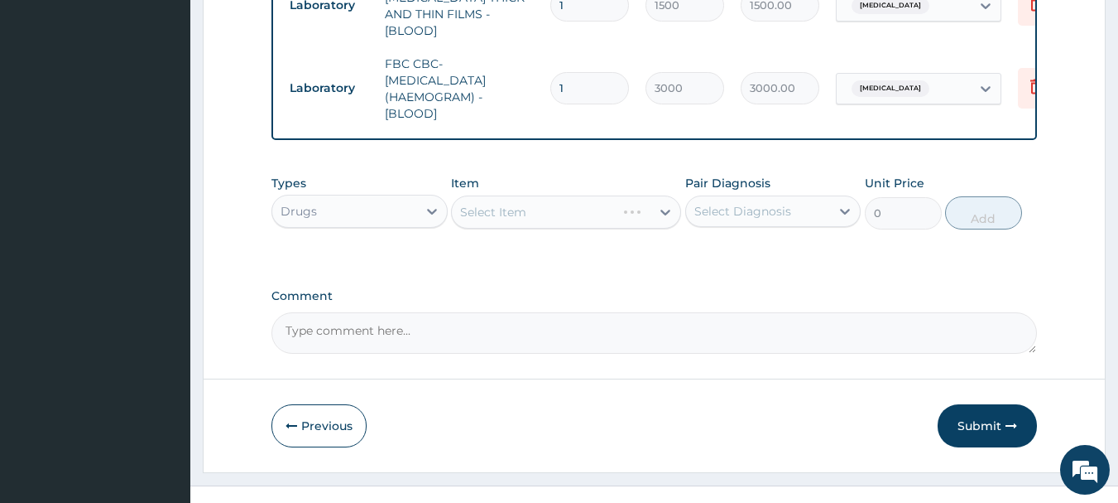
click at [630, 230] on div "Types option Drugs, selected. Select is focused ,type to refine list, press Dow…" at bounding box center [655, 201] width 767 height 71
click at [630, 224] on div "Item Select Item" at bounding box center [566, 202] width 230 height 55
click at [633, 223] on div "Select Item" at bounding box center [566, 211] width 230 height 33
click at [629, 228] on div "Types Drugs Item Select Item Pair Diagnosis Select Diagnosis Unit Price 0 Add" at bounding box center [655, 201] width 767 height 71
click at [633, 231] on div "Types Drugs Item Select Item Pair Diagnosis Select Diagnosis Unit Price 0 Add" at bounding box center [655, 201] width 767 height 71
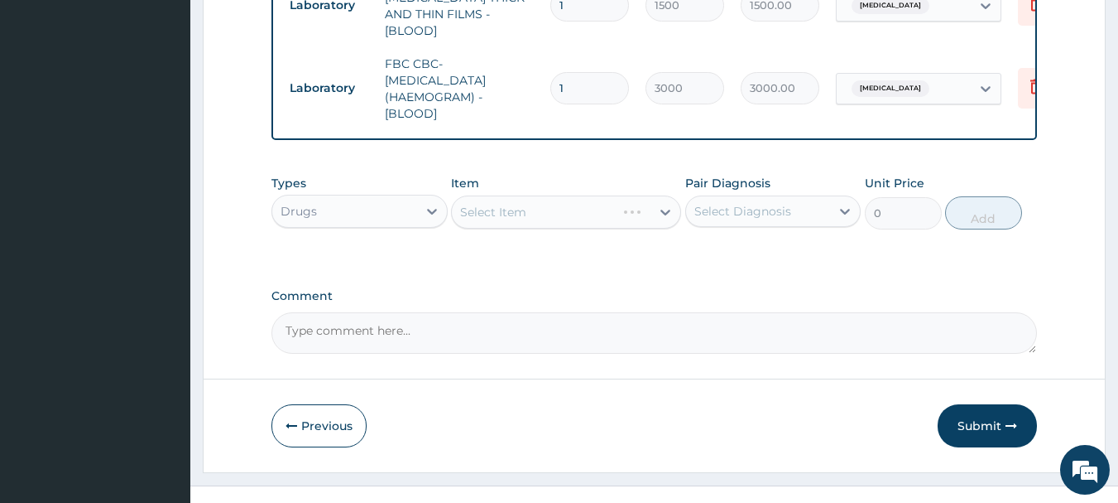
click at [633, 235] on div "Types Drugs Item Select Item Pair Diagnosis Select Diagnosis Unit Price 0 Add" at bounding box center [655, 214] width 767 height 96
click at [641, 238] on div "Types Drugs Item Select Item Pair Diagnosis Select Diagnosis Unit Price 0 Add" at bounding box center [655, 214] width 767 height 96
click at [643, 242] on div "Types Drugs Item Select Item Pair Diagnosis Select Diagnosis Unit Price 0 Add" at bounding box center [655, 214] width 767 height 96
click at [641, 238] on div "Types Drugs Item Select Item Pair Diagnosis Select Diagnosis Unit Price 0 Add" at bounding box center [655, 214] width 767 height 96
click at [630, 242] on div "Types Drugs Item Select Item Pair Diagnosis Select Diagnosis Unit Price 0 Add" at bounding box center [655, 214] width 767 height 96
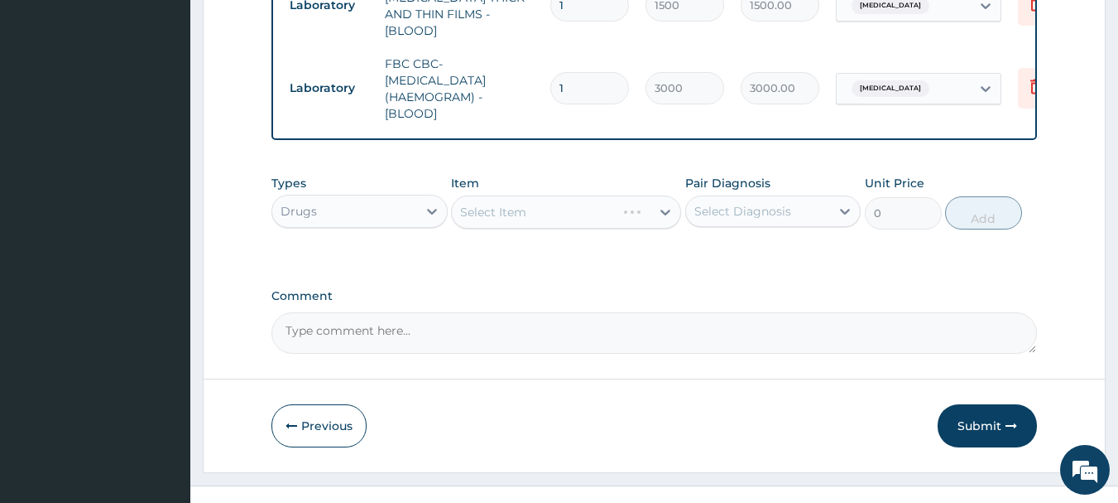
click at [641, 239] on div "Types Drugs Item Select Item Pair Diagnosis Select Diagnosis Unit Price 0 Add" at bounding box center [655, 214] width 767 height 96
click at [643, 239] on div "Types Drugs Item Select Item Pair Diagnosis Select Diagnosis Unit Price 0 Add" at bounding box center [655, 214] width 767 height 96
click at [648, 239] on div "Types Drugs Item Select Item Pair Diagnosis Select Diagnosis Unit Price 0 Add" at bounding box center [655, 214] width 767 height 96
click at [613, 211] on div "Select Item" at bounding box center [566, 211] width 230 height 33
click at [630, 217] on div "Select Item" at bounding box center [566, 211] width 230 height 33
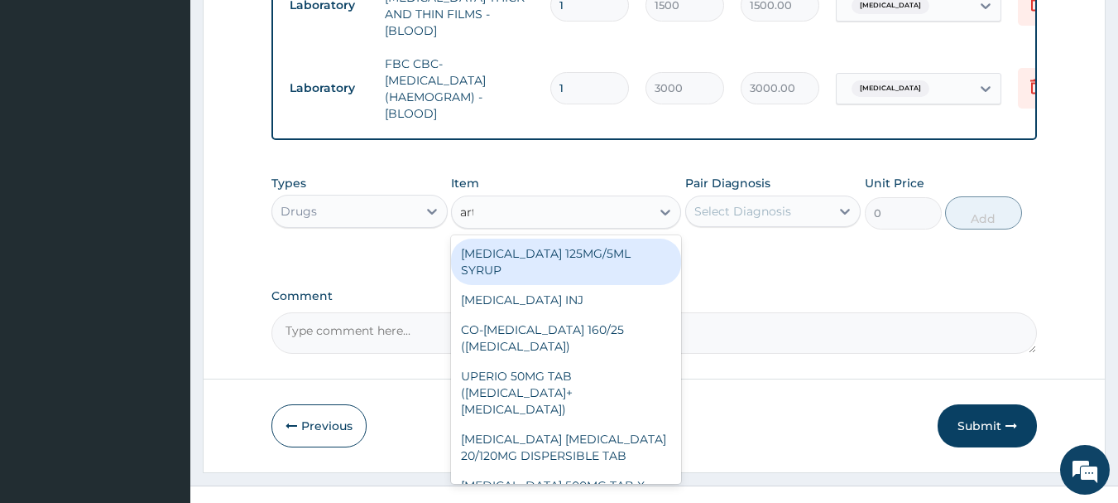
type input "arte"
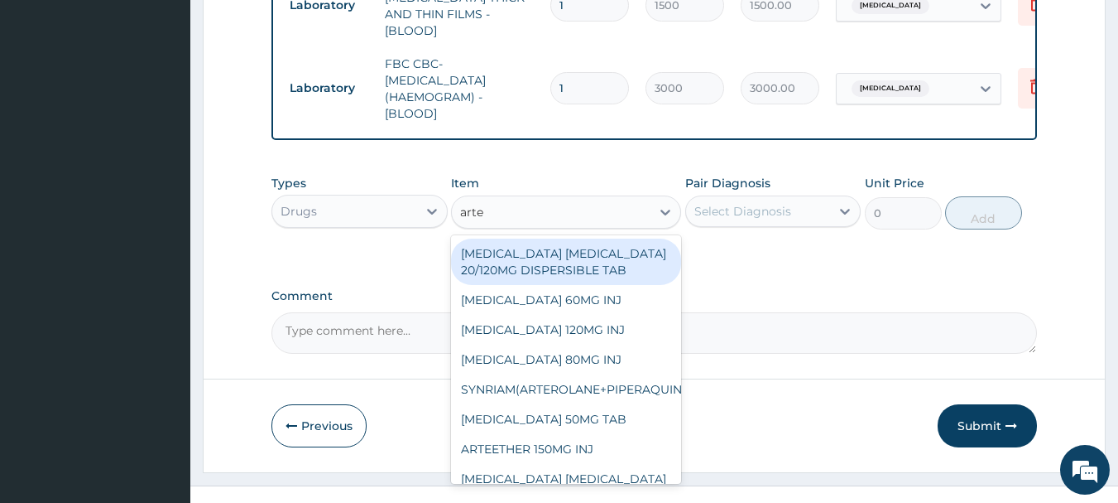
scroll to position [135, 0]
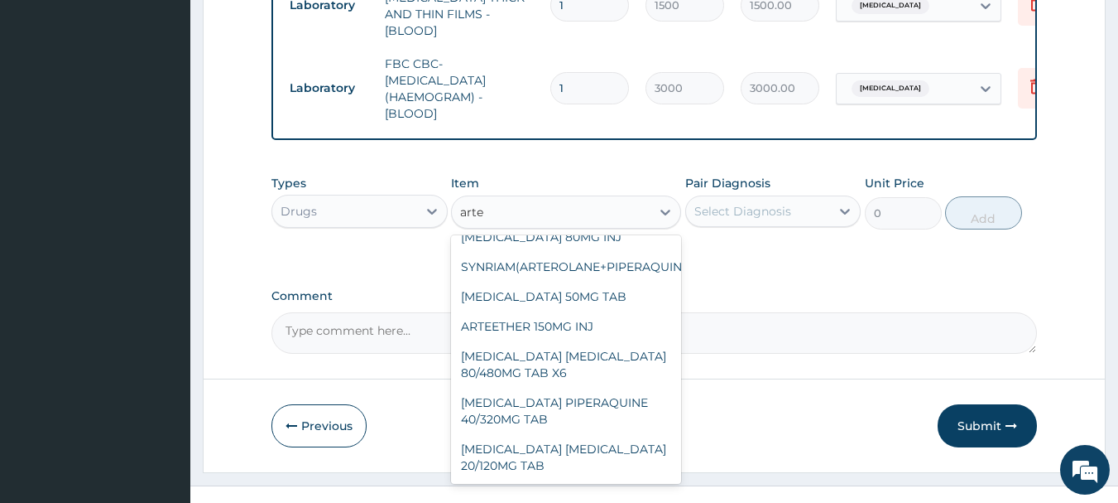
click at [564, 436] on div "ARTEMETHER LUMEFANTRINE 20/120MG TAB" at bounding box center [566, 457] width 230 height 46
type input "120"
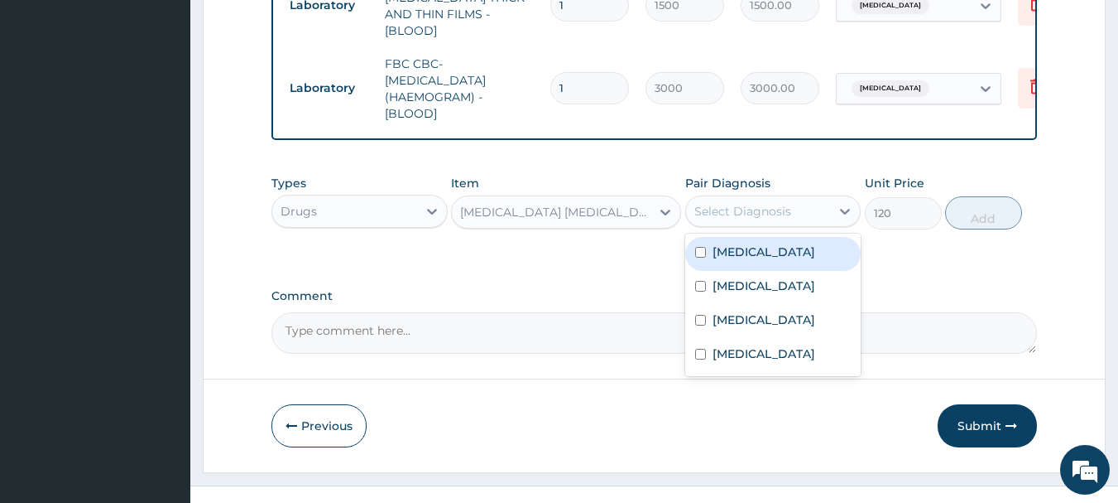
click at [741, 252] on label "Malaria" at bounding box center [764, 251] width 103 height 17
checkbox input "true"
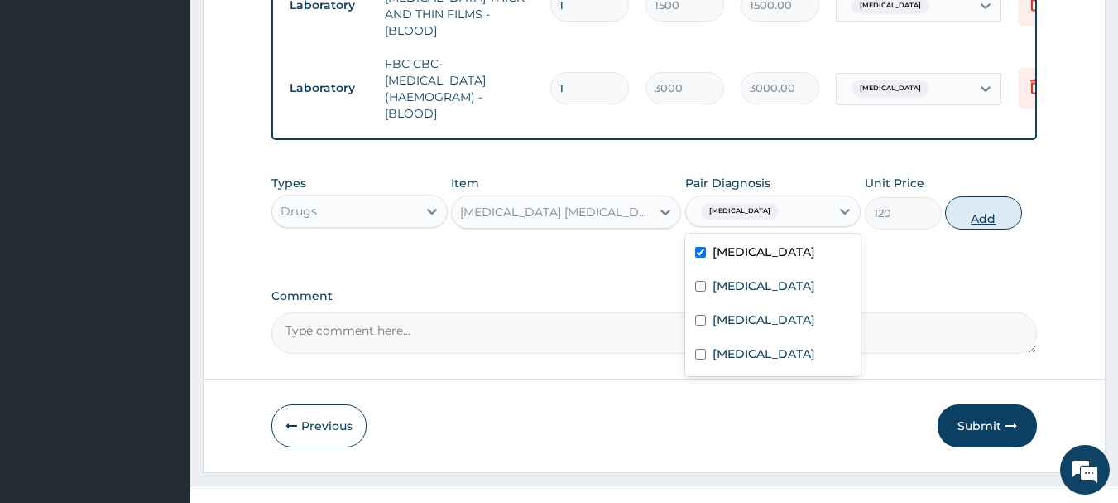
click at [995, 215] on button "Add" at bounding box center [983, 212] width 77 height 33
type input "0"
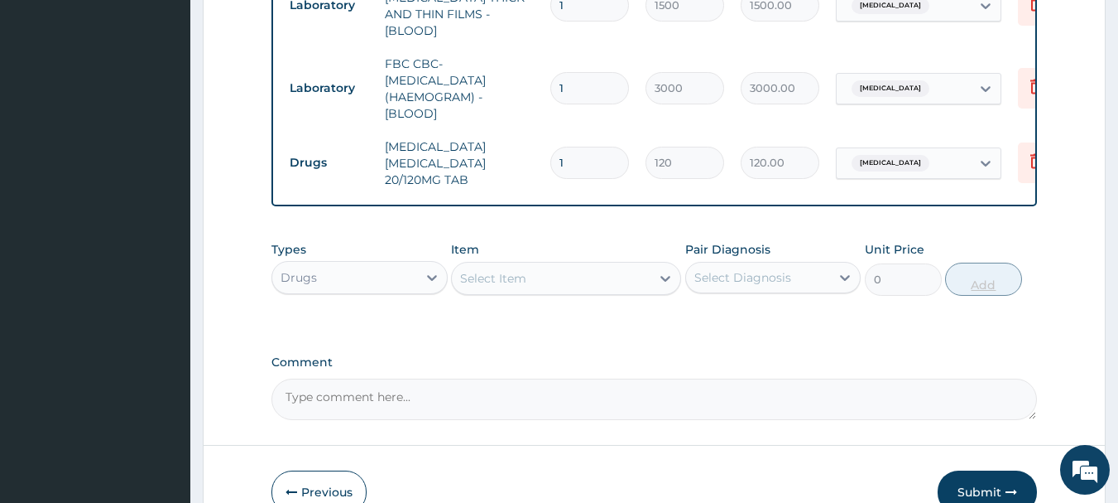
type input "12"
type input "1440.00"
type input "12"
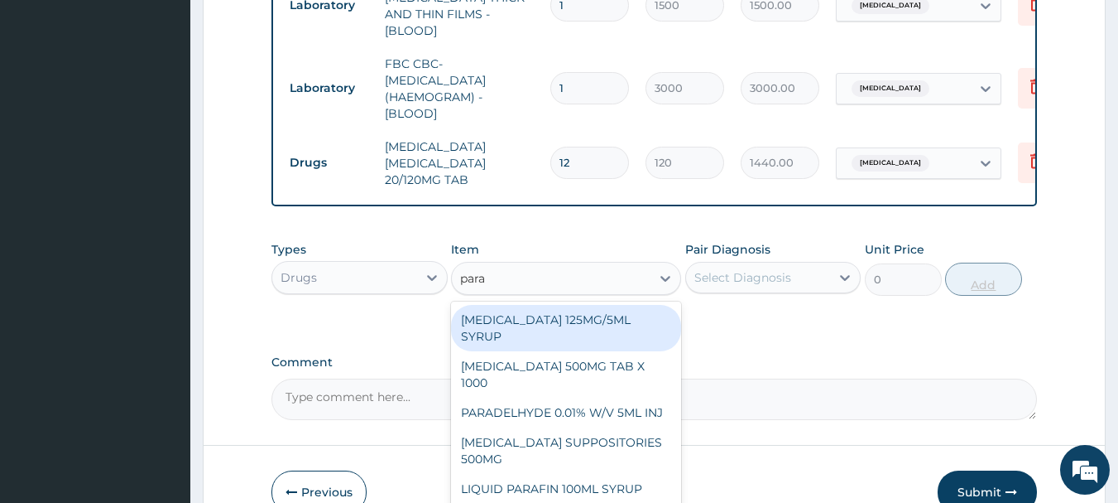
type input "parac"
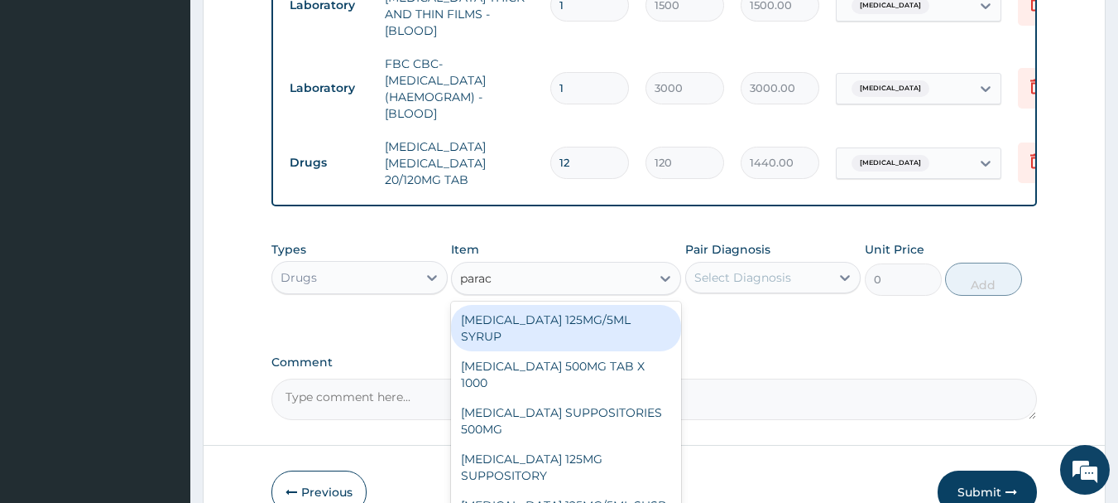
click at [599, 368] on div "PARACETAMOL 500MG TAB X 1000" at bounding box center [566, 374] width 230 height 46
type input "15.75"
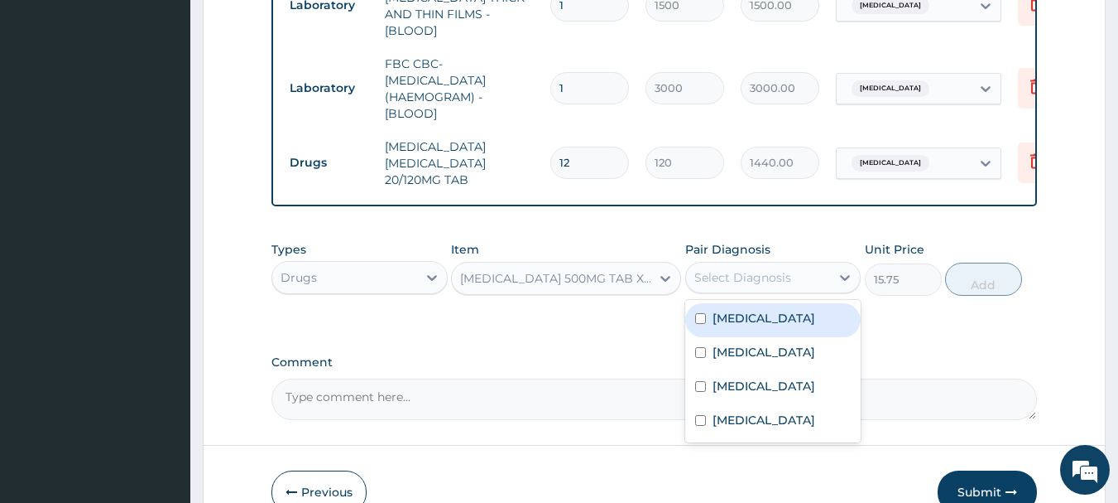
click at [743, 314] on label "Malaria" at bounding box center [764, 318] width 103 height 17
checkbox input "true"
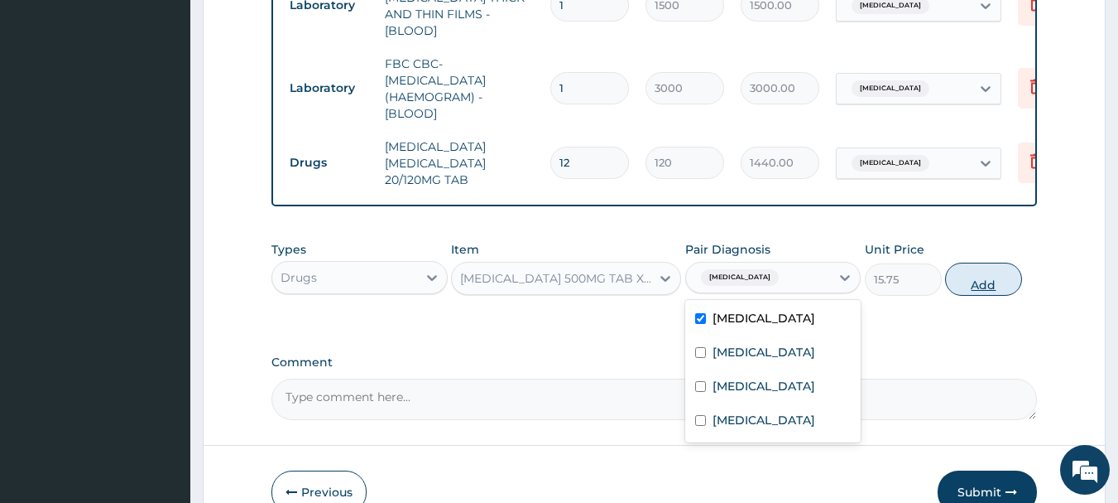
click at [995, 281] on button "Add" at bounding box center [983, 278] width 77 height 33
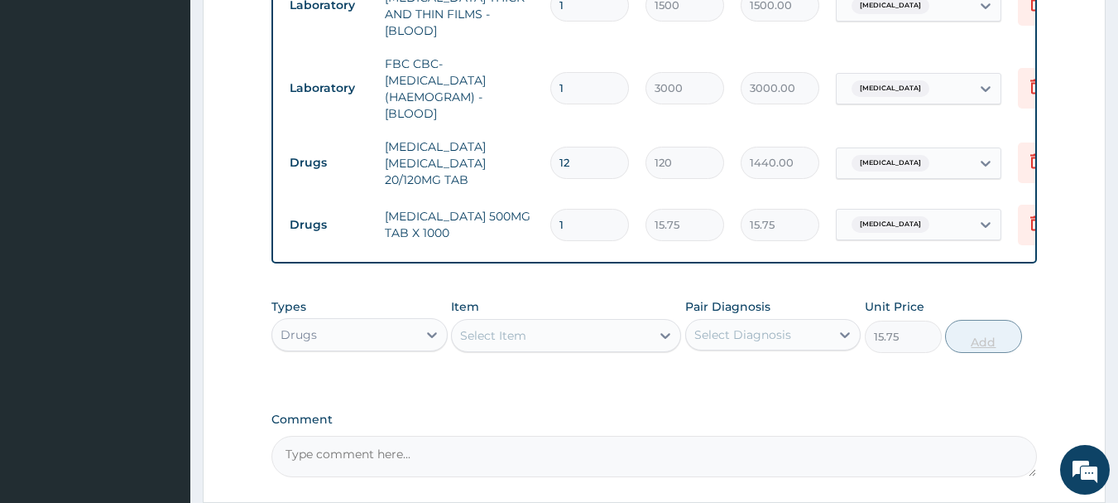
type input "0"
type input "0.00"
type input "9"
type input "141.75"
type input "9"
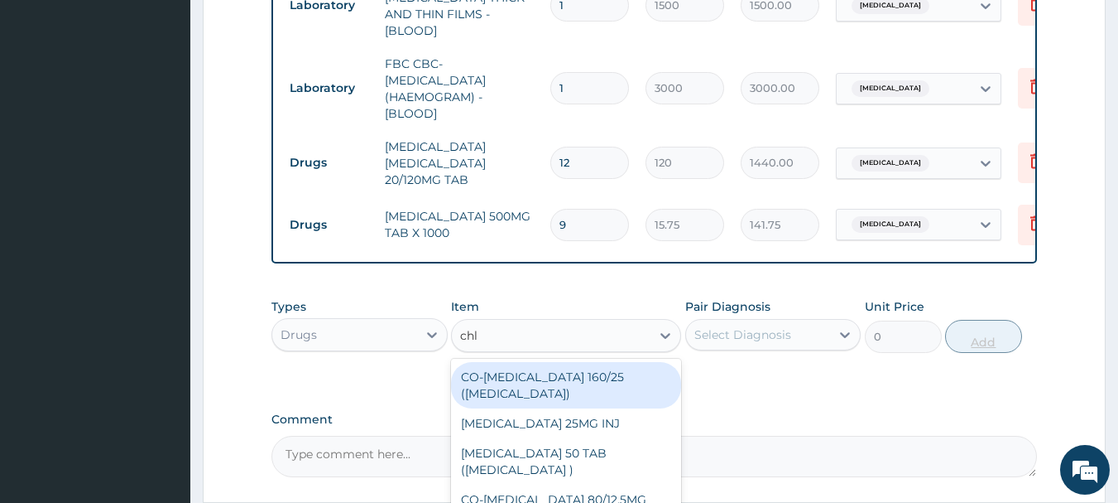
type input "chlo"
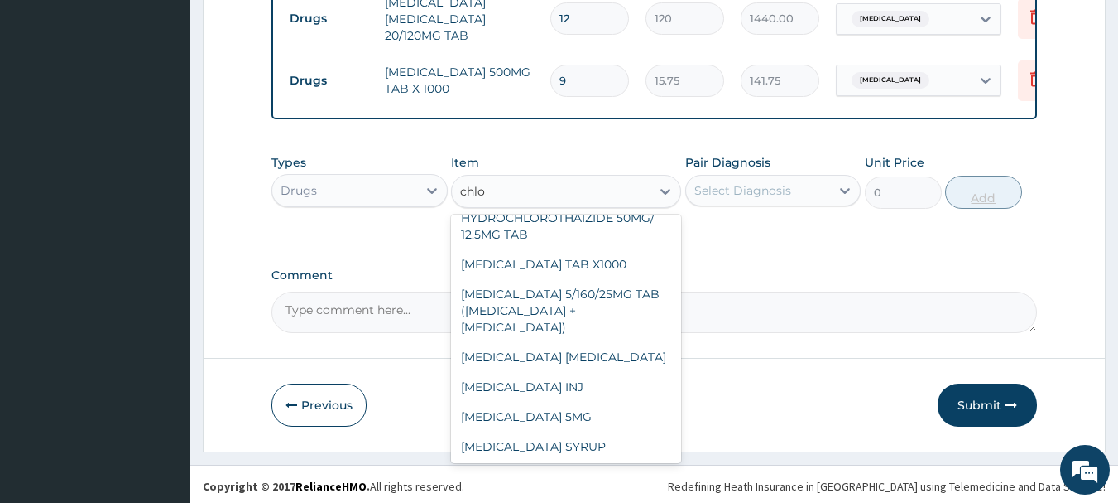
scroll to position [799, 0]
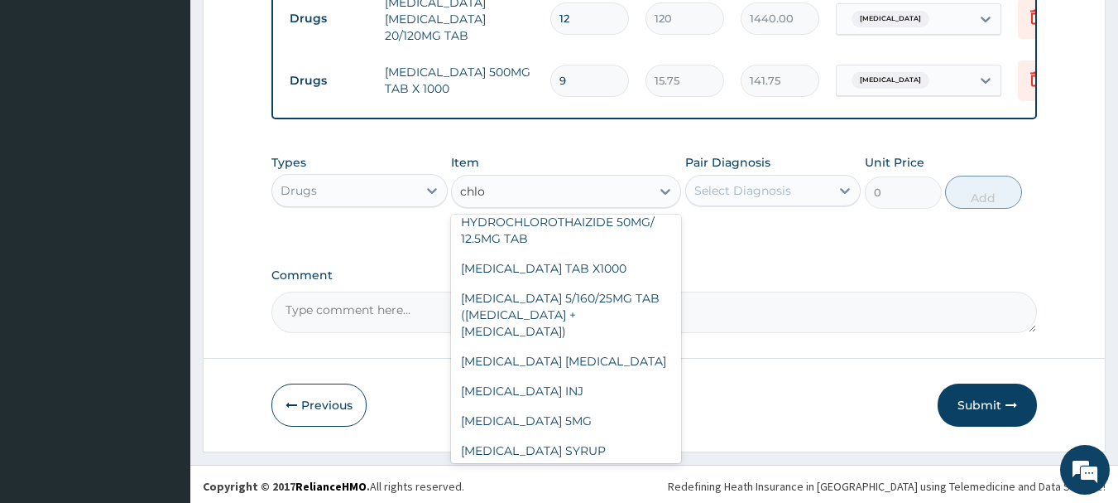
click at [611, 283] on div "CHLORPHENIRAMINE TAB X1000" at bounding box center [566, 268] width 230 height 30
type input "75"
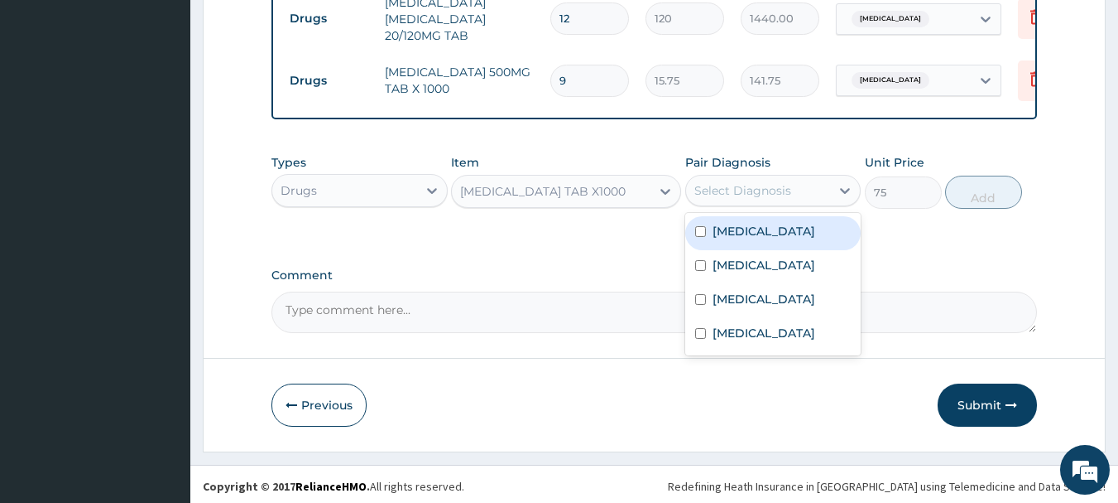
click at [761, 307] on label "Upper respiratory infection" at bounding box center [764, 299] width 103 height 17
checkbox input "true"
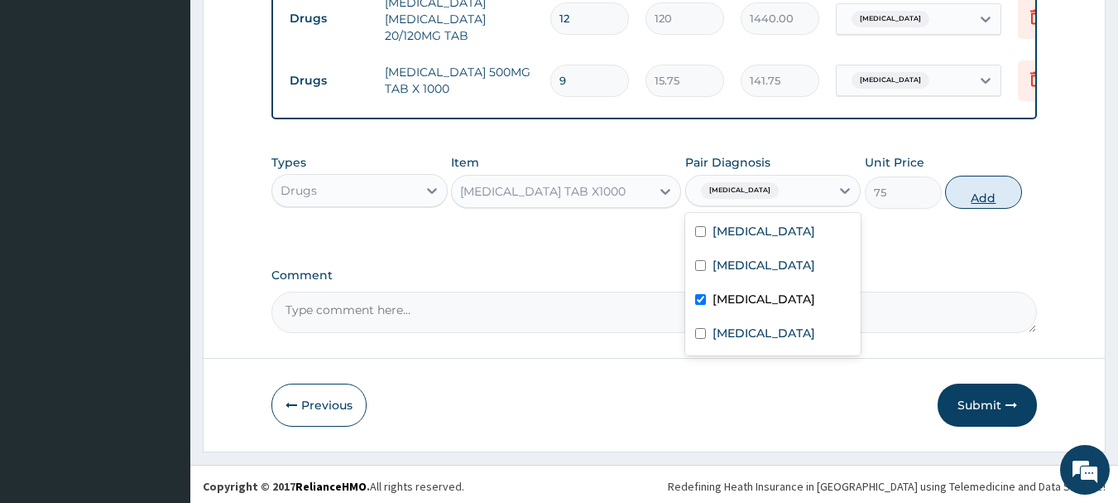
click at [991, 199] on button "Add" at bounding box center [983, 192] width 77 height 33
type input "0"
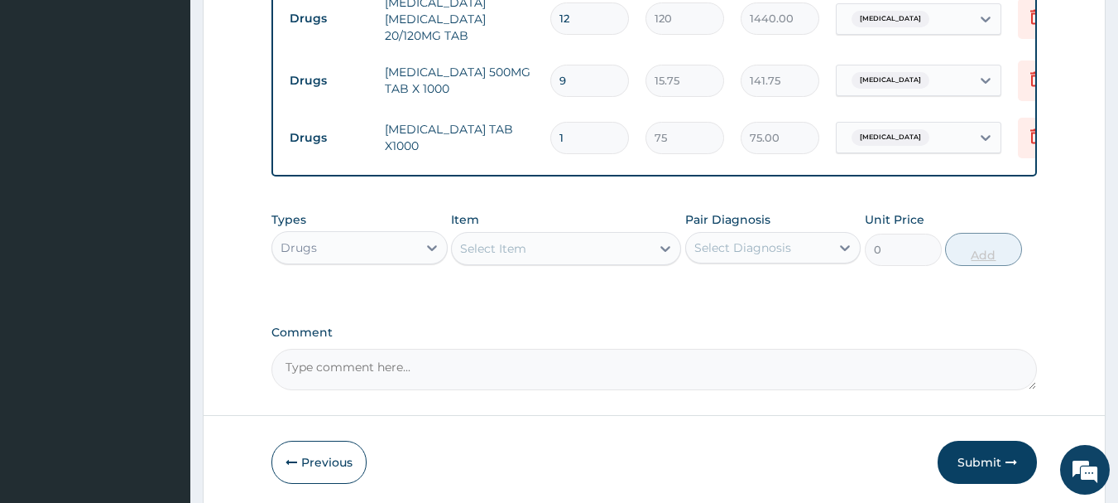
type input "0.00"
type input "5"
type input "375.00"
type input "5"
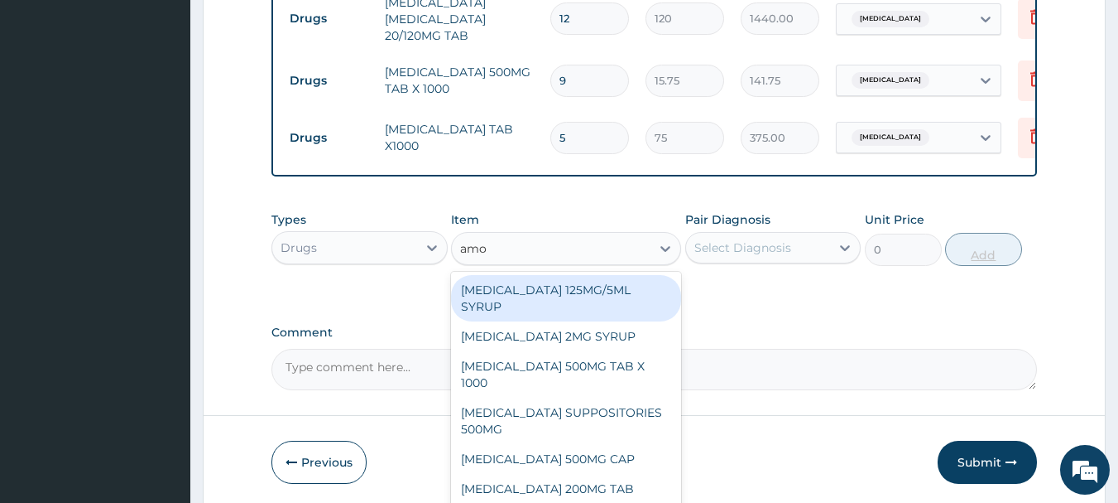
type input "amox"
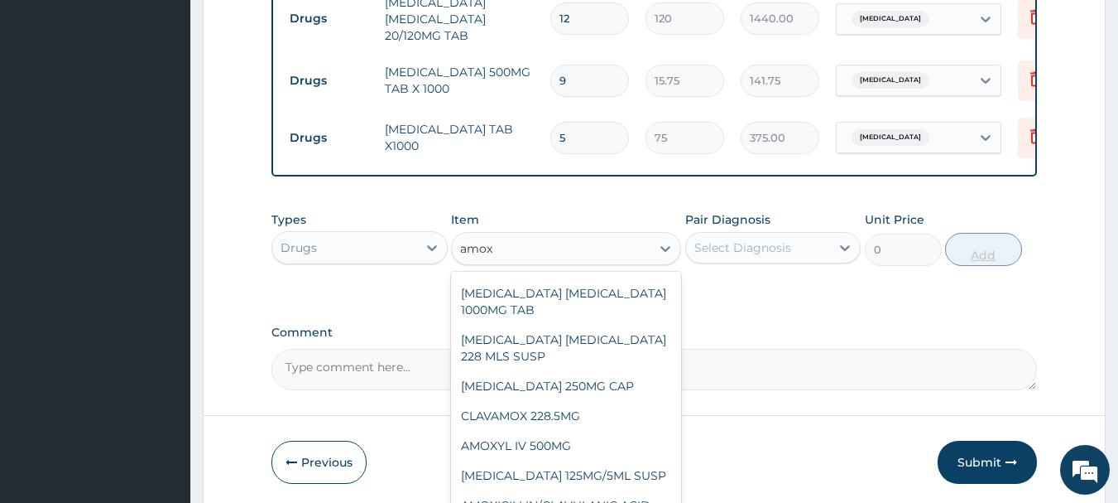
scroll to position [184, 0]
click at [566, 380] on div "AMOXICILLIN 250MG CAP" at bounding box center [566, 384] width 230 height 30
type input "50"
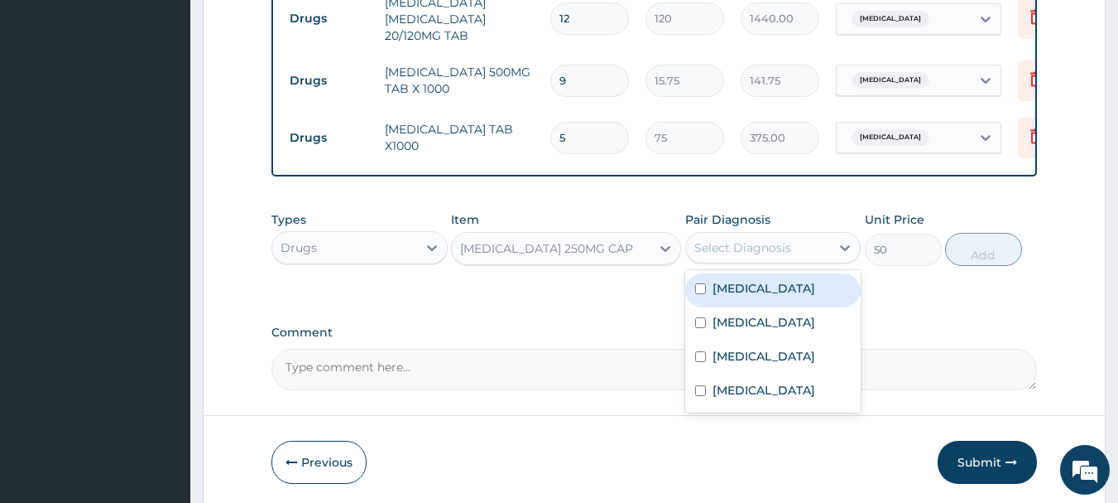
click at [743, 322] on label "Sepsis" at bounding box center [764, 322] width 103 height 17
checkbox input "true"
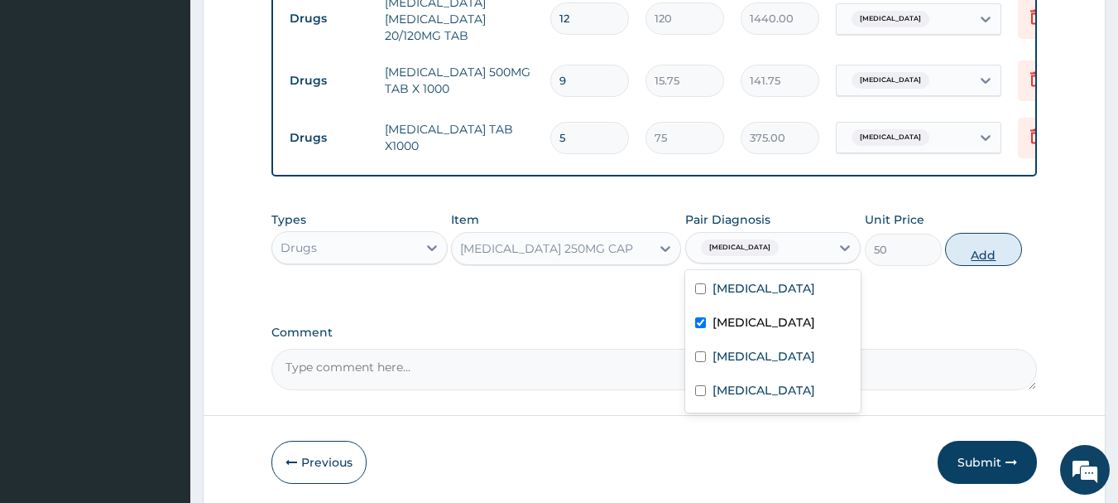
click at [1006, 248] on button "Add" at bounding box center [983, 249] width 77 height 33
type input "0"
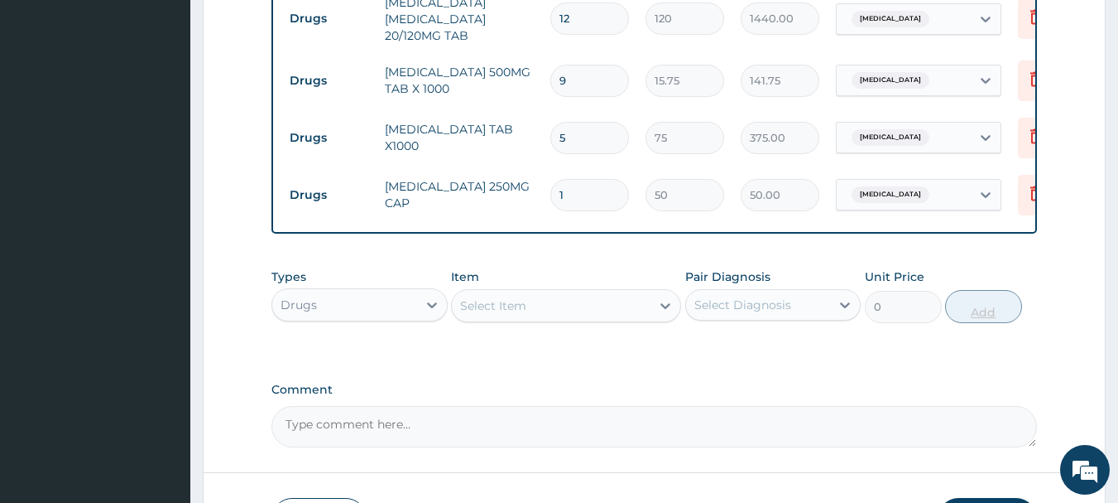
type input "15"
type input "750.00"
type input "15"
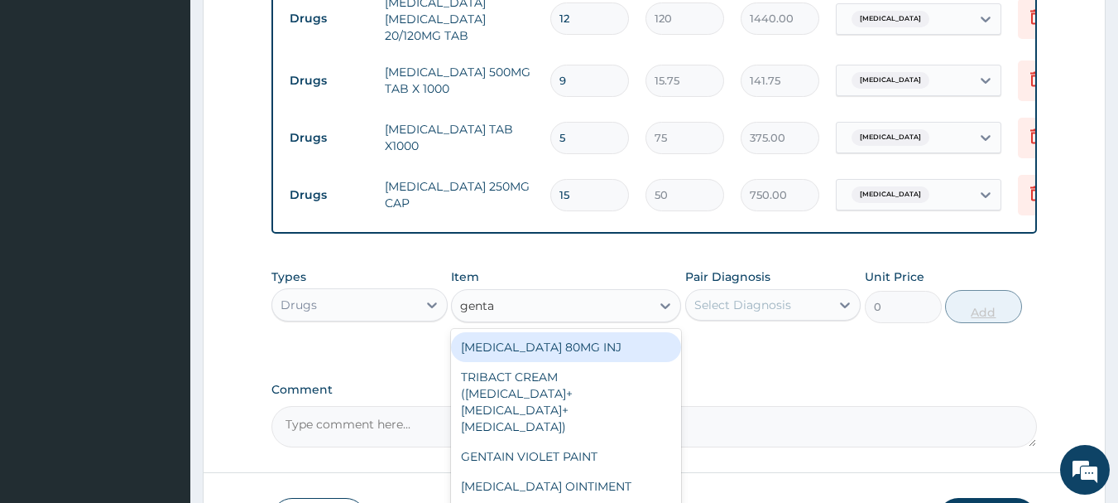
type input "gentam"
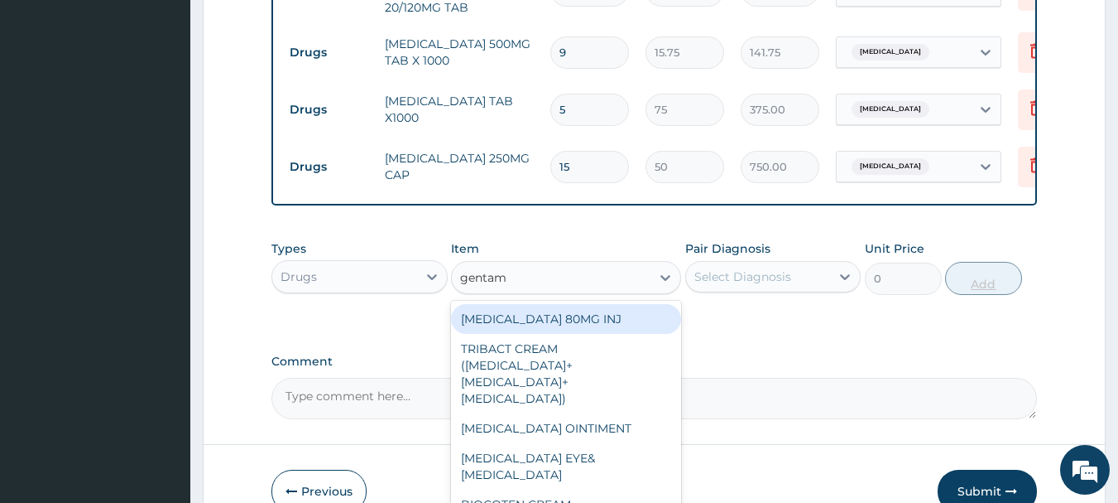
scroll to position [1000, 0]
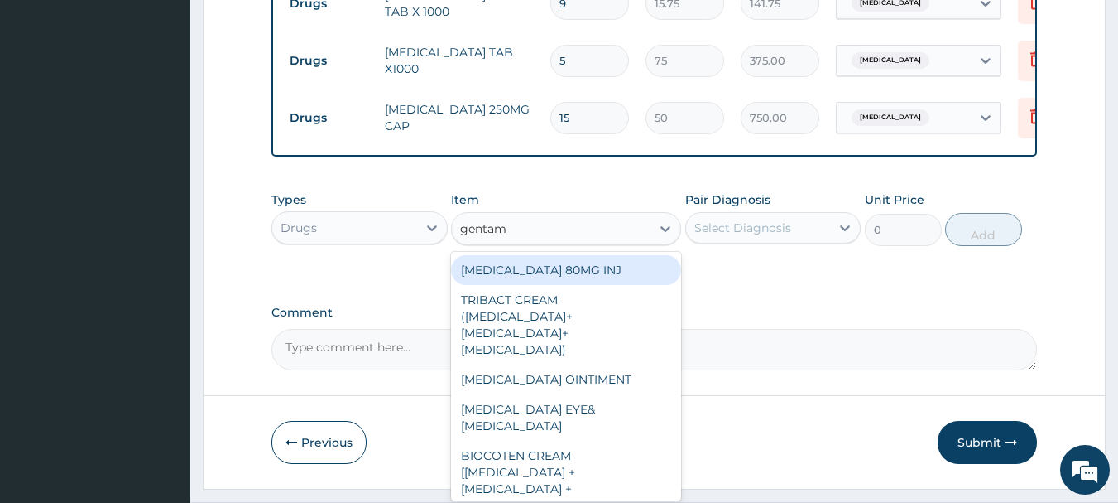
click at [604, 394] on div "GENTAMICIN EYE&EAR DROP" at bounding box center [566, 417] width 230 height 46
type input "371.25"
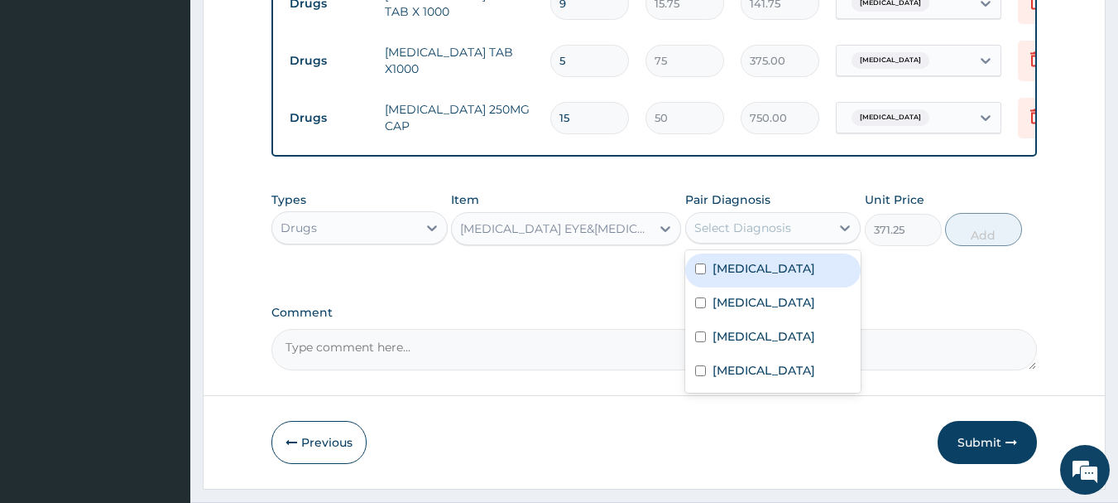
click at [759, 378] on label "Conjunctivitis" at bounding box center [764, 370] width 103 height 17
checkbox input "true"
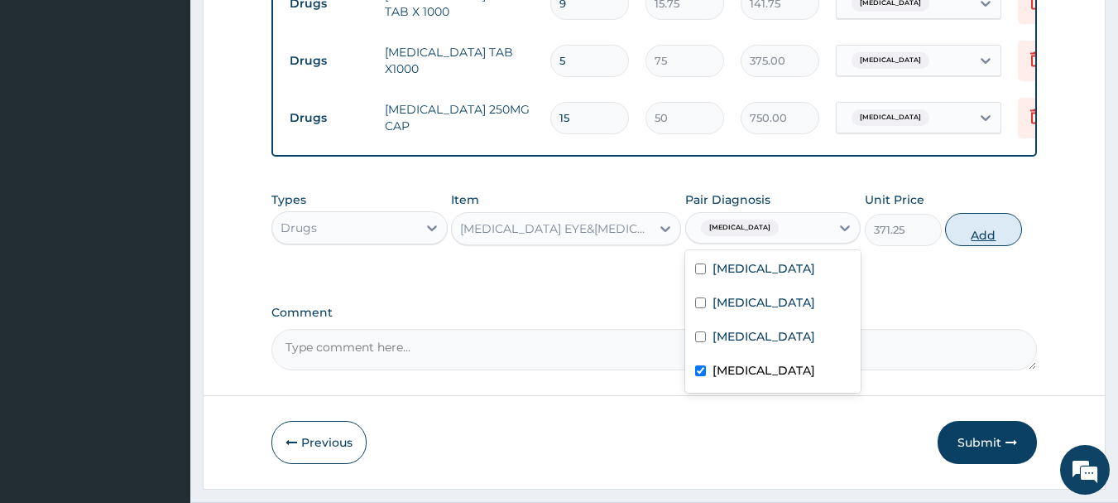
click at [1003, 237] on button "Add" at bounding box center [983, 229] width 77 height 33
type input "0"
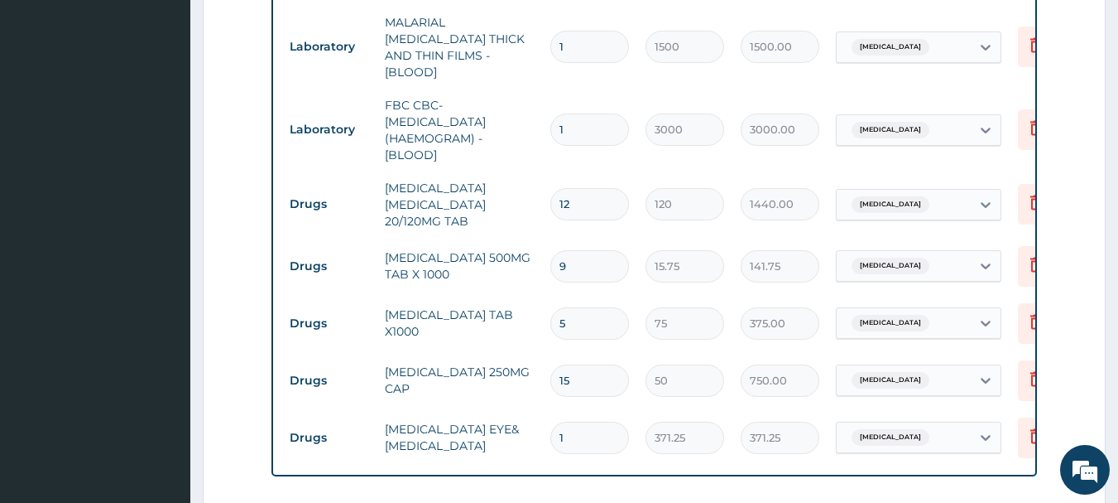
scroll to position [720, 0]
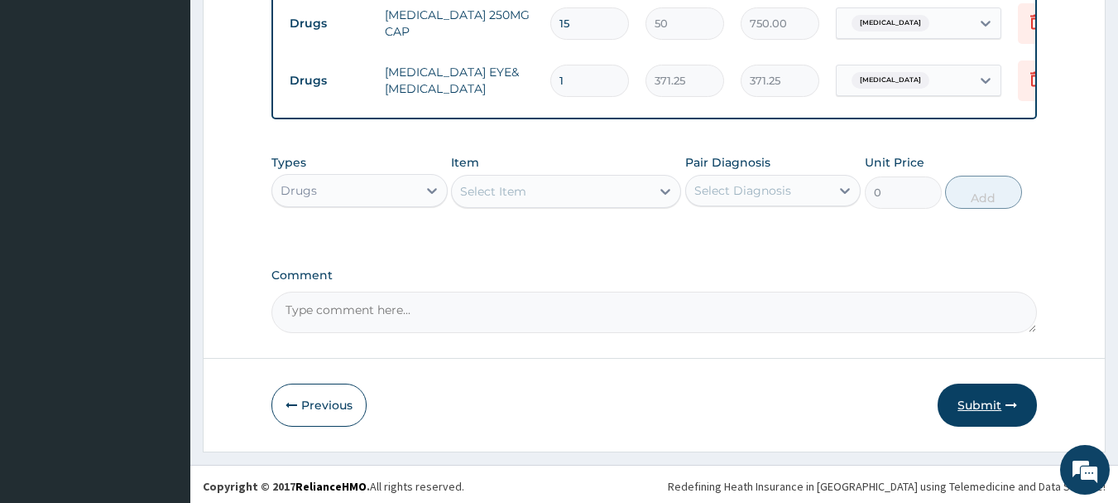
click at [987, 391] on button "Submit" at bounding box center [987, 404] width 99 height 43
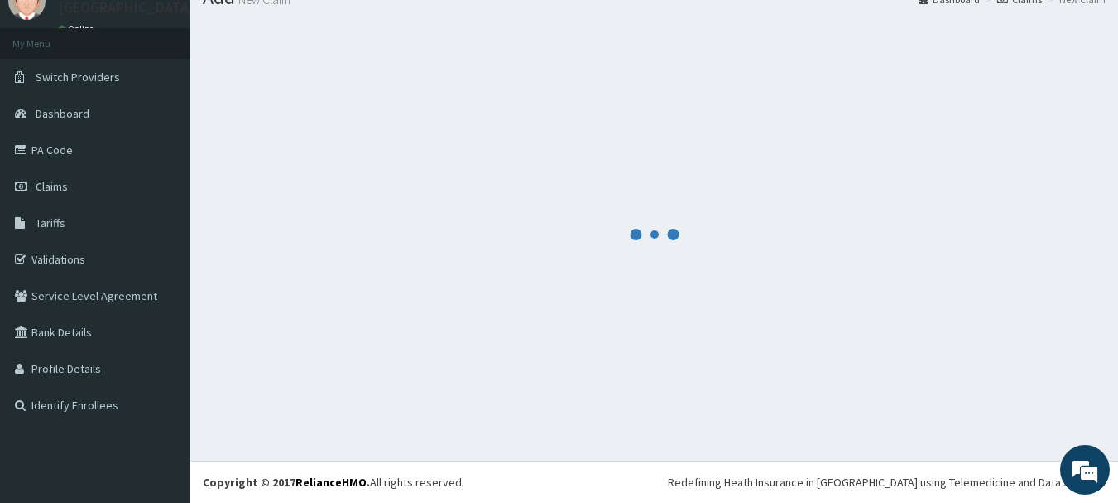
scroll to position [1094, 0]
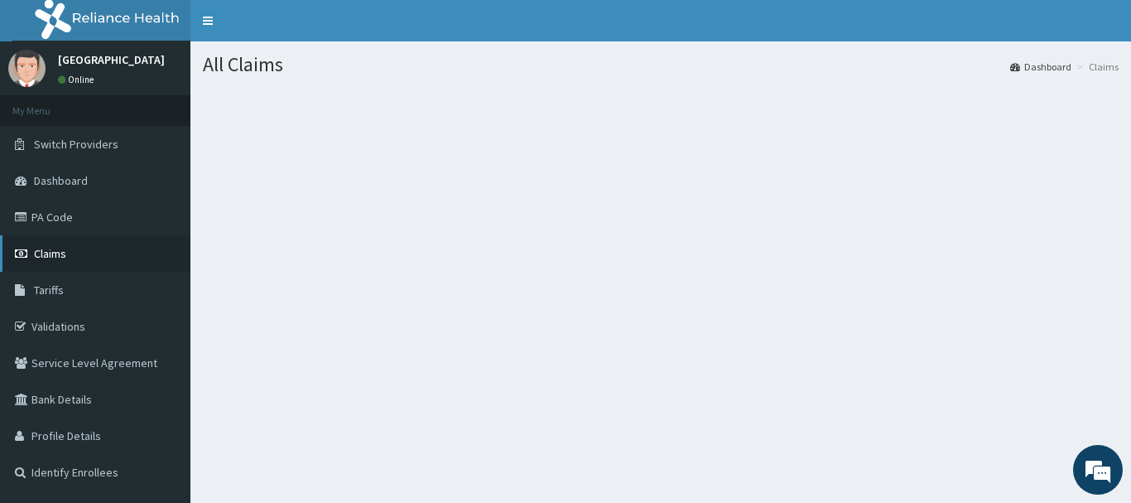
click at [31, 235] on link "Claims" at bounding box center [95, 253] width 190 height 36
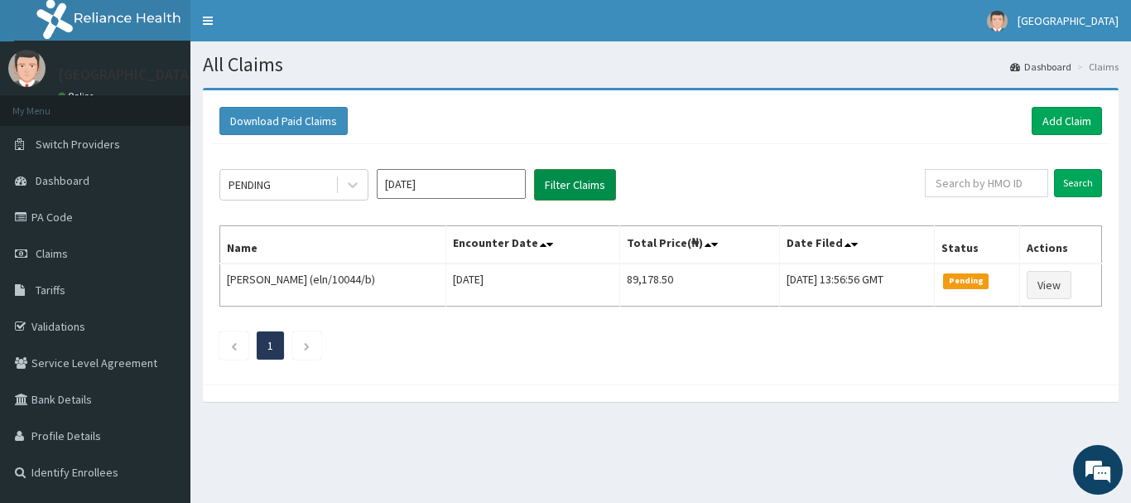
click at [592, 176] on button "Filter Claims" at bounding box center [575, 184] width 82 height 31
click at [585, 179] on button "Filter Claims" at bounding box center [575, 184] width 82 height 31
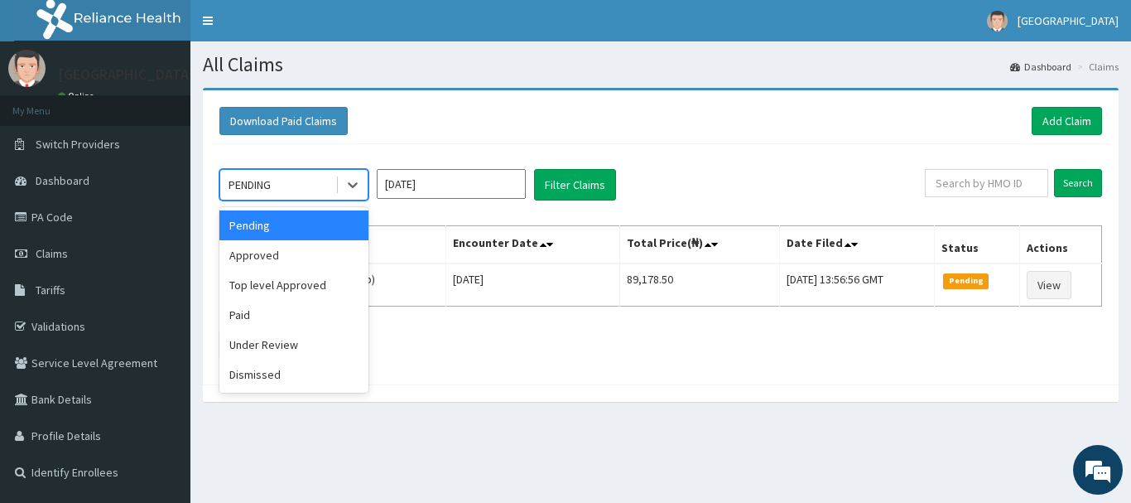
click at [309, 188] on div "PENDING" at bounding box center [277, 184] width 115 height 26
click at [239, 318] on div "Paid" at bounding box center [293, 315] width 149 height 30
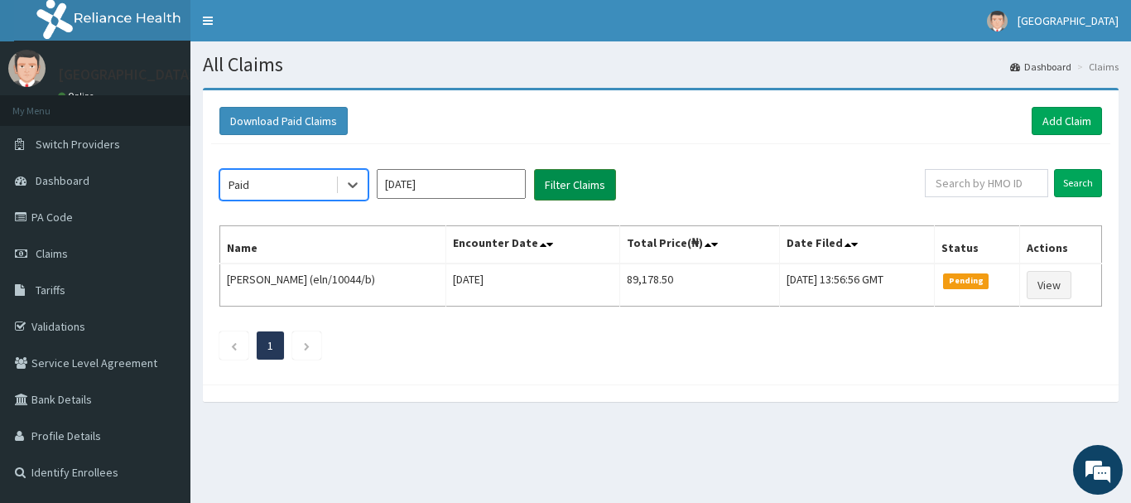
click at [590, 176] on button "Filter Claims" at bounding box center [575, 184] width 82 height 31
click at [599, 176] on button "Filter Claims" at bounding box center [575, 184] width 82 height 31
click at [590, 187] on button "Filter Claims" at bounding box center [575, 184] width 82 height 31
click at [588, 184] on button "Filter Claims" at bounding box center [575, 184] width 82 height 31
click at [601, 190] on button "Filter Claims" at bounding box center [575, 184] width 82 height 31
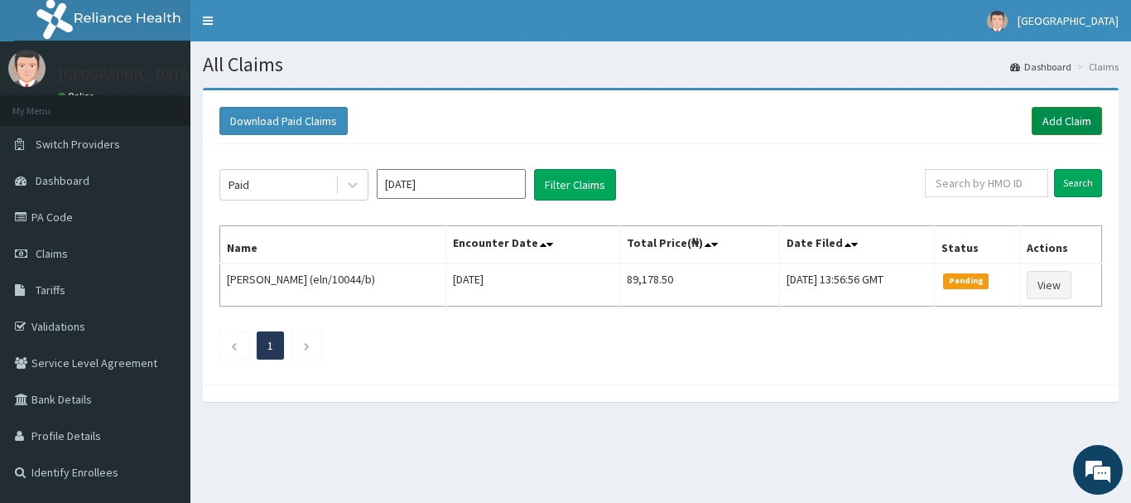
click at [1065, 127] on link "Add Claim" at bounding box center [1067, 121] width 70 height 28
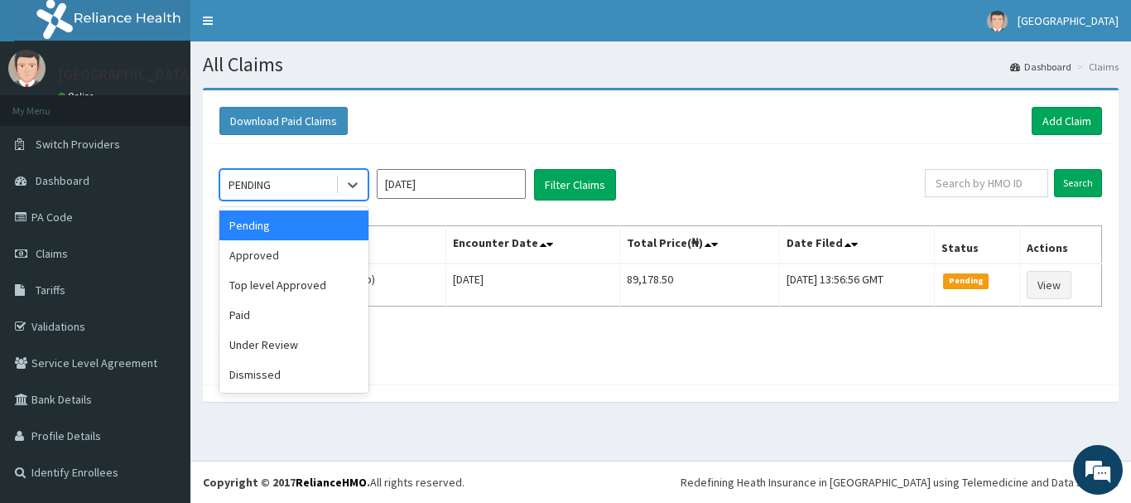
click at [257, 258] on div "Approved" at bounding box center [293, 255] width 149 height 30
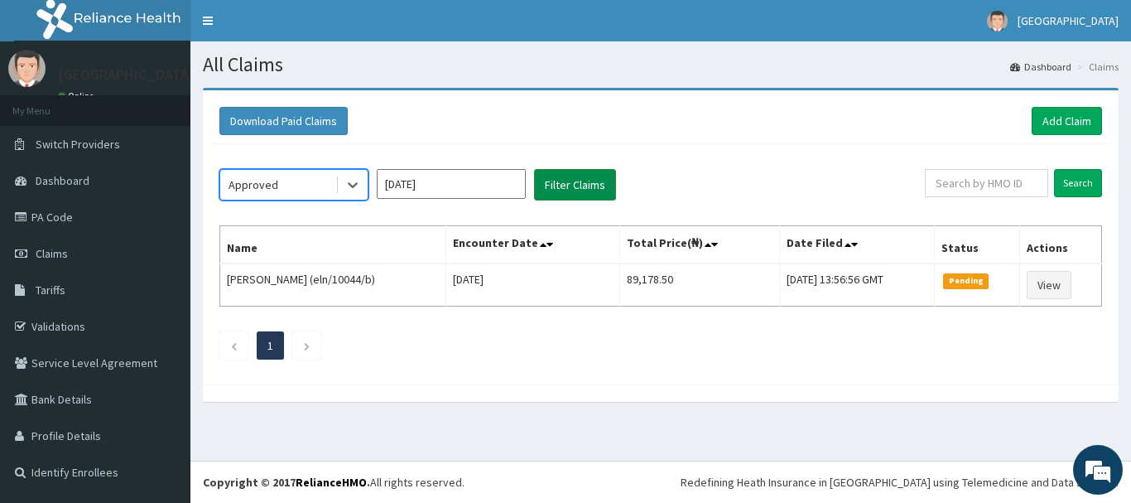
click at [592, 186] on button "Filter Claims" at bounding box center [575, 184] width 82 height 31
click at [584, 179] on button "Filter Claims" at bounding box center [575, 184] width 82 height 31
click at [570, 185] on button "Filter Claims" at bounding box center [575, 184] width 82 height 31
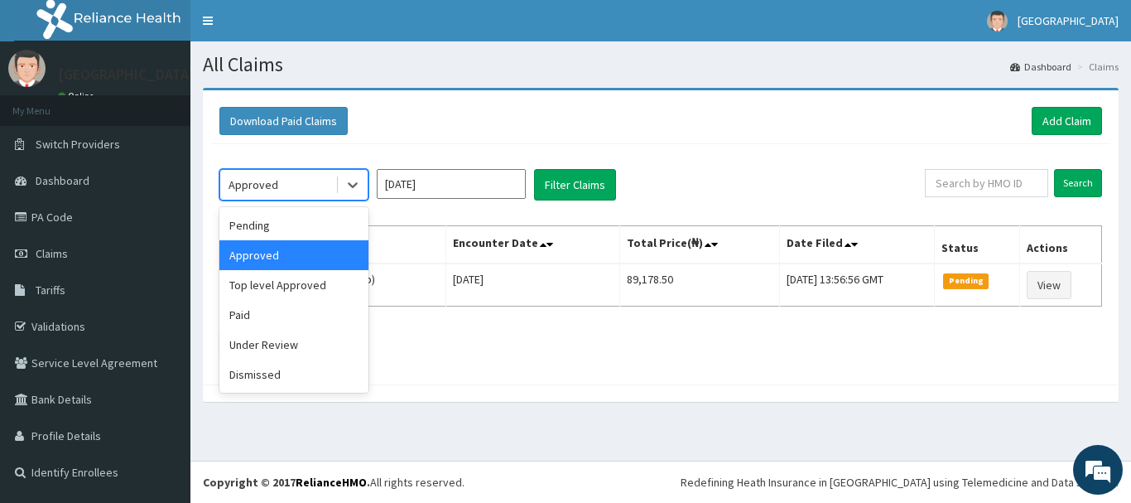
click at [267, 248] on div "Approved" at bounding box center [293, 255] width 149 height 30
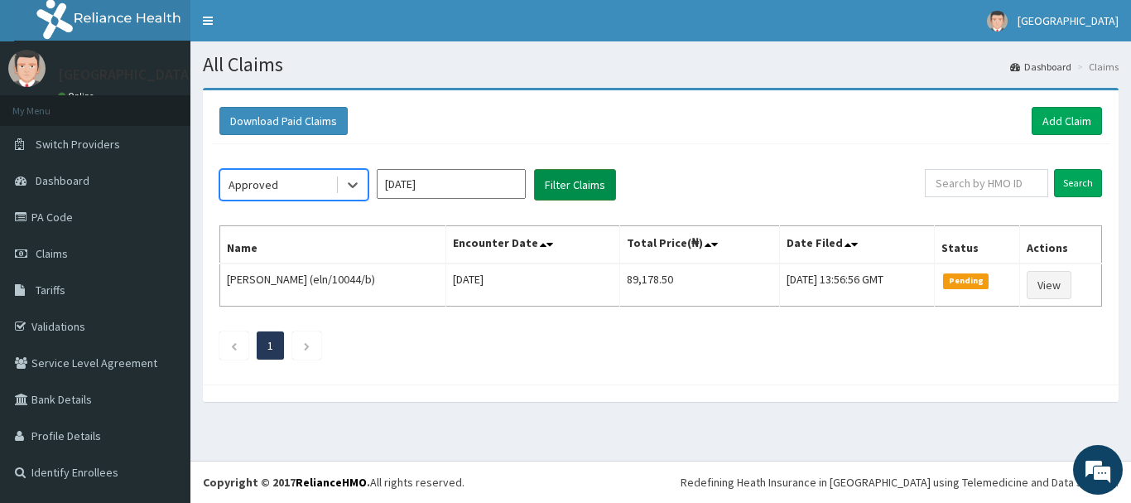
click at [580, 187] on button "Filter Claims" at bounding box center [575, 184] width 82 height 31
click at [585, 185] on button "Filter Claims" at bounding box center [575, 184] width 82 height 31
click at [592, 190] on button "Filter Claims" at bounding box center [575, 184] width 82 height 31
click at [584, 189] on button "Filter Claims" at bounding box center [575, 184] width 82 height 31
click at [586, 188] on button "Filter Claims" at bounding box center [575, 184] width 82 height 31
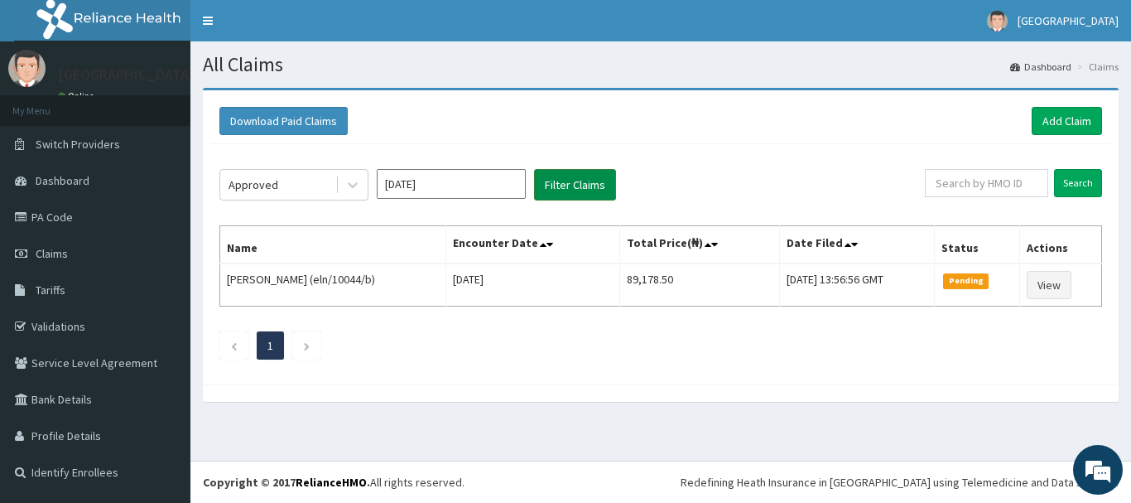
click at [580, 190] on button "Filter Claims" at bounding box center [575, 184] width 82 height 31
click at [574, 192] on button "Filter Claims" at bounding box center [575, 184] width 82 height 31
click at [587, 185] on button "Filter Claims" at bounding box center [575, 184] width 82 height 31
click at [585, 187] on button "Filter Claims" at bounding box center [575, 184] width 82 height 31
click at [571, 189] on button "Filter Claims" at bounding box center [575, 184] width 82 height 31
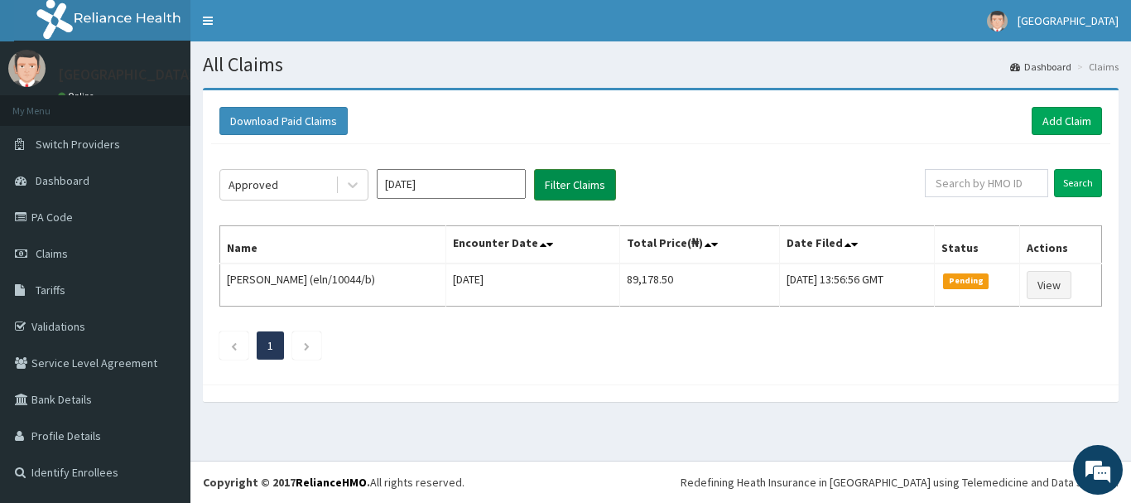
click at [577, 189] on button "Filter Claims" at bounding box center [575, 184] width 82 height 31
